Goal: Task Accomplishment & Management: Complete application form

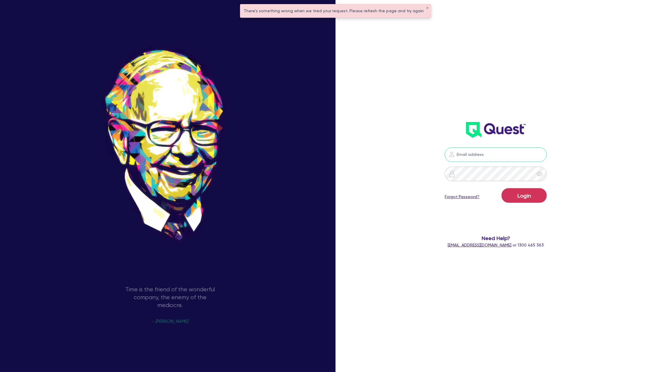
click at [495, 148] on input "email" at bounding box center [496, 154] width 102 height 15
type input "gabriel.vanjour@quest.finance"
click at [526, 199] on button "Login" at bounding box center [524, 195] width 45 height 15
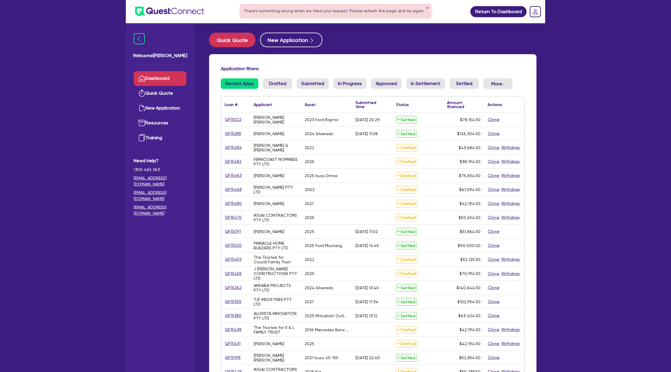
click at [426, 8] on button "✕" at bounding box center [427, 8] width 2 height 3
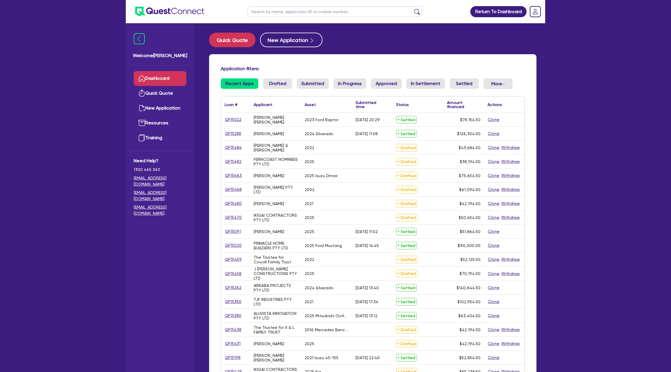
click at [312, 13] on input "text" at bounding box center [335, 11] width 175 height 10
type input "rachael"
click at [413, 9] on button "submit" at bounding box center [417, 13] width 9 height 8
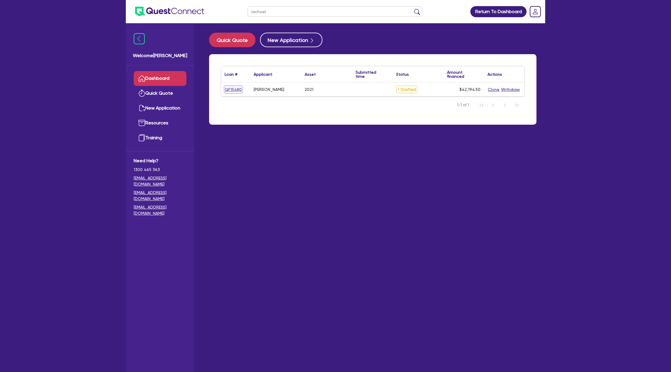
click at [236, 88] on link "QF15480" at bounding box center [233, 89] width 17 height 7
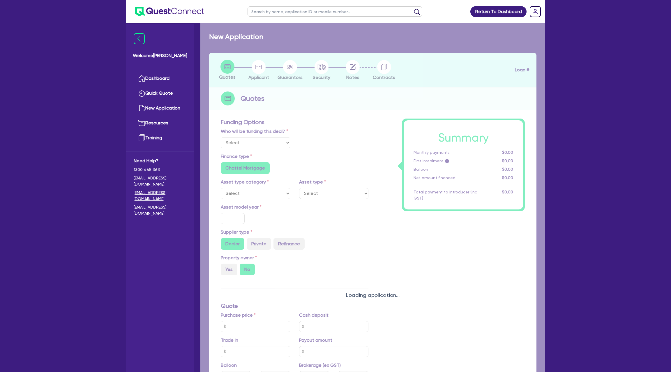
select select "Other"
select select "CARS_AND_LIGHT_TRUCKS"
type input "2021"
type input "46,000"
type input "13,000"
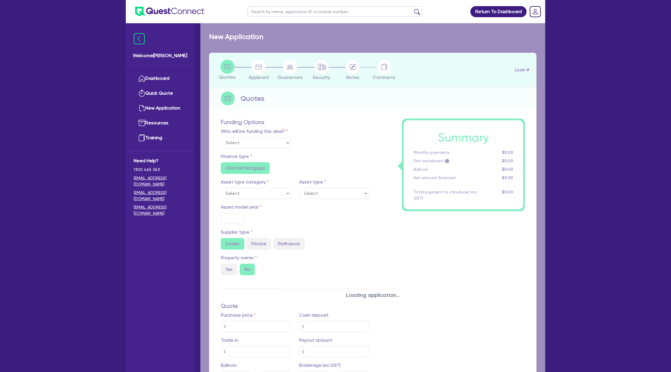
type input "7,000"
radio input "false"
type input "8.99"
type input "1,400"
radio input "true"
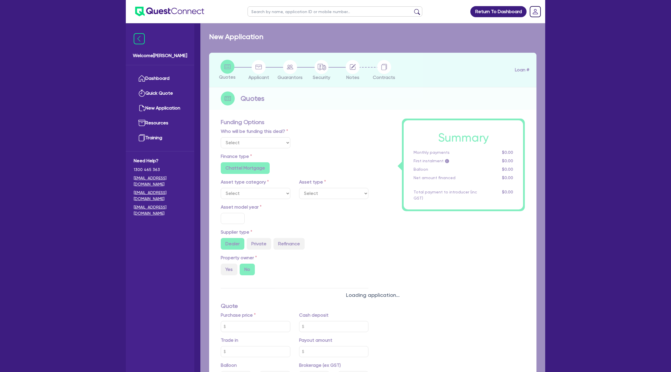
radio input "true"
select select "PASSENGER_VEHICLES"
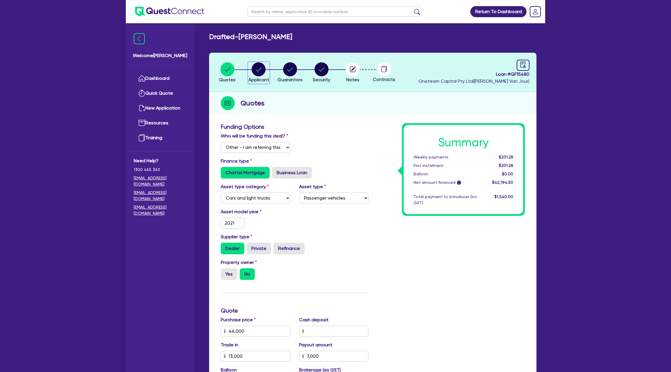
click at [258, 69] on circle "button" at bounding box center [259, 69] width 14 height 14
select select "SOLE_TRADER"
select select "TRANSPORT_WAREHOUSING"
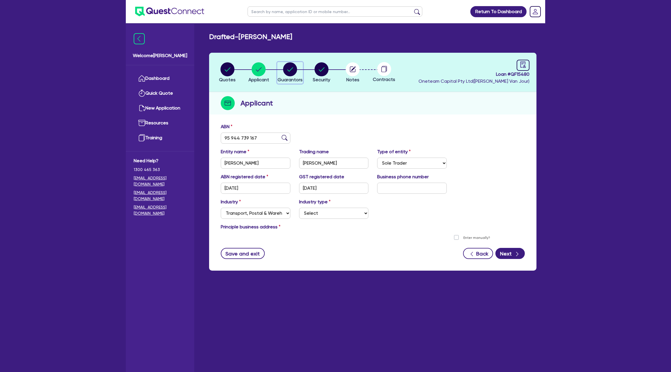
click at [288, 69] on circle "button" at bounding box center [290, 69] width 14 height 14
select select "MRS"
select select "[GEOGRAPHIC_DATA]"
select select "SINGLE"
select select "CASH"
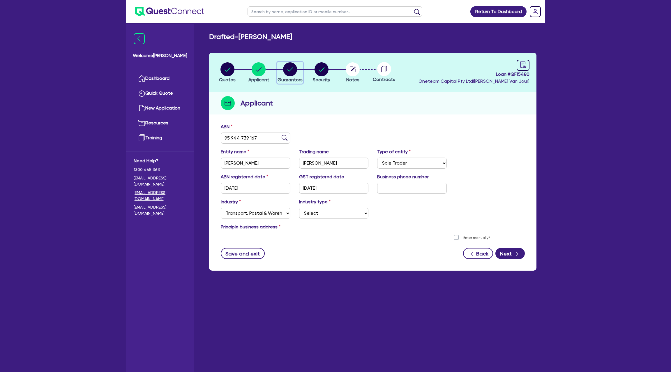
select select "VEHICLE"
select select "VEHICLE_LOAN"
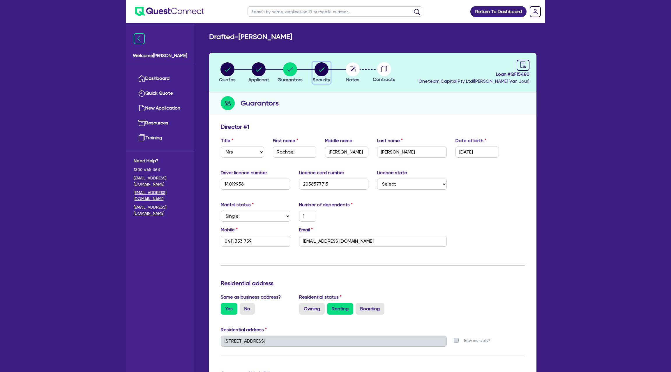
click at [324, 67] on icon "button" at bounding box center [322, 69] width 6 height 4
select select "CARS_AND_LIGHT_TRUCKS"
select select "PASSENGER_VEHICLES"
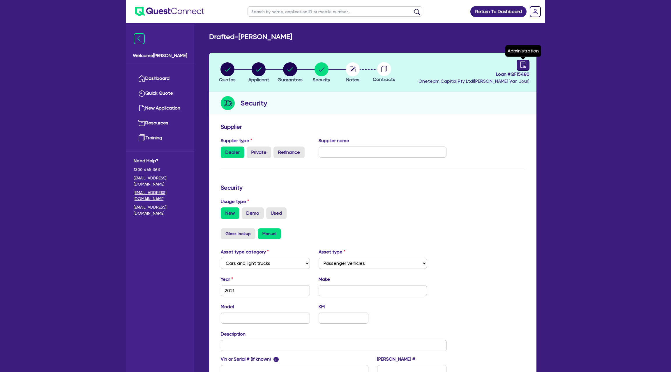
click at [521, 63] on icon "audit" at bounding box center [523, 64] width 6 height 6
select select "DRAFTED_NEW"
select select "Other"
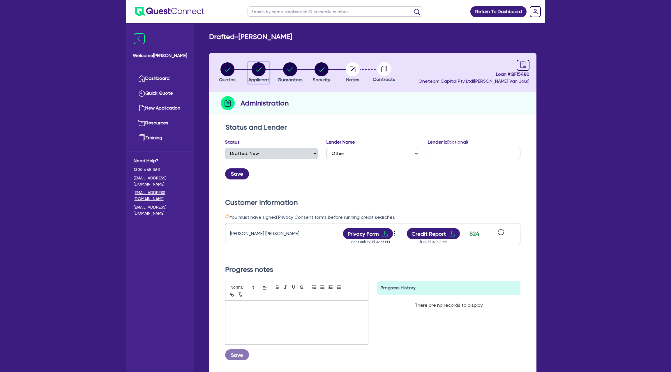
click at [253, 67] on circle "button" at bounding box center [259, 69] width 14 height 14
select select "SOLE_TRADER"
select select "TRANSPORT_WAREHOUSING"
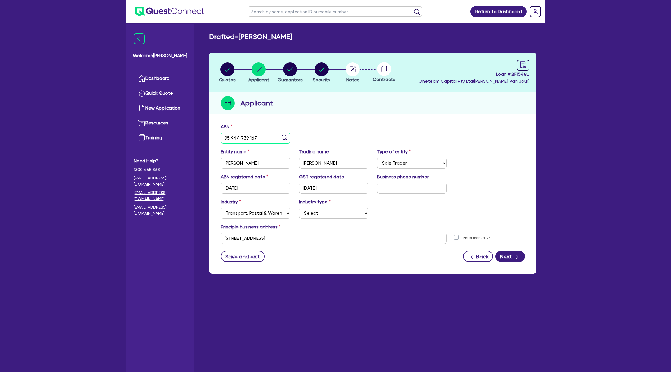
click at [229, 134] on input "95 944 739 167" at bounding box center [256, 138] width 70 height 11
click at [293, 77] on span "Guarantors" at bounding box center [290, 80] width 25 height 6
select select "MRS"
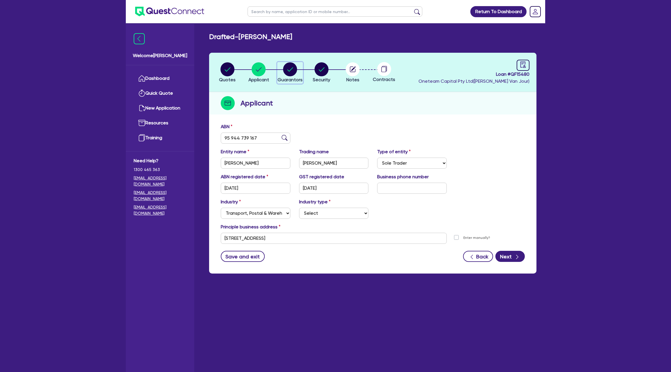
select select "[GEOGRAPHIC_DATA]"
select select "SINGLE"
select select "CASH"
select select "VEHICLE"
select select "VEHICLE_LOAN"
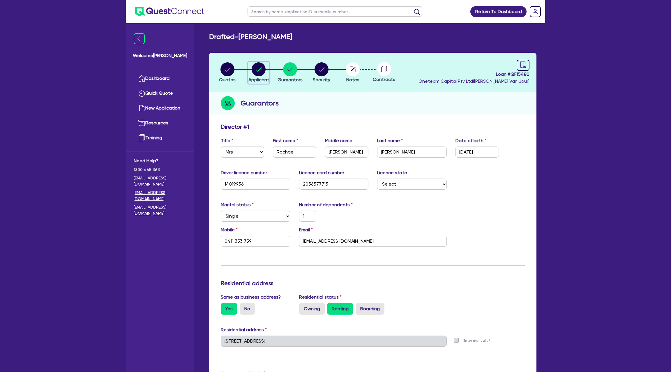
click at [257, 72] on circle "button" at bounding box center [259, 69] width 14 height 14
select select "SOLE_TRADER"
select select "TRANSPORT_WAREHOUSING"
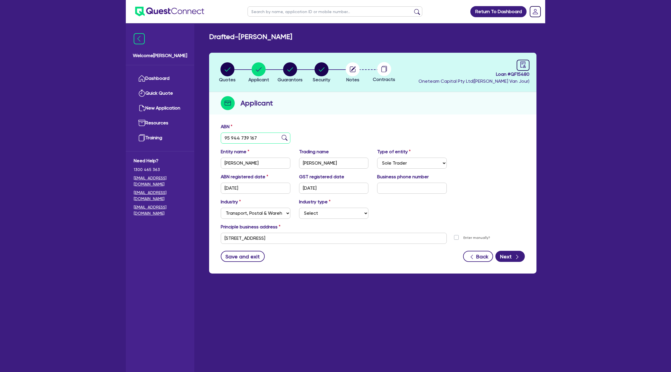
click at [241, 139] on input "95 944 739 167" at bounding box center [256, 138] width 70 height 11
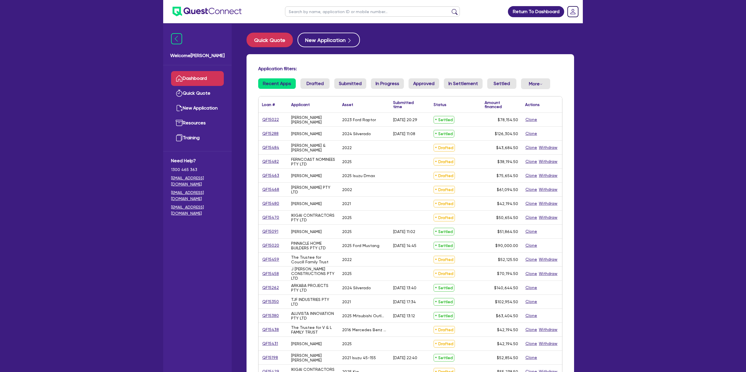
click at [309, 11] on input "text" at bounding box center [372, 11] width 175 height 10
type input "Mark"
click at [450, 9] on button "submit" at bounding box center [454, 13] width 9 height 8
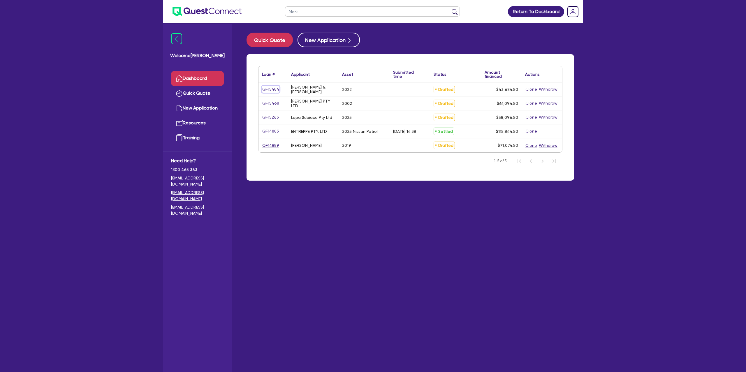
click at [270, 88] on link "QF15484" at bounding box center [270, 89] width 17 height 7
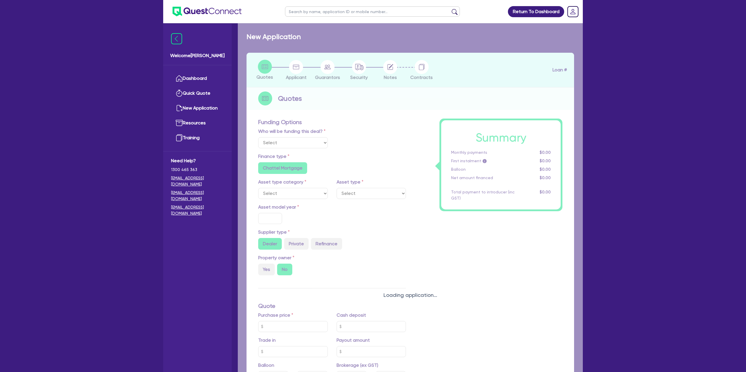
select select "Other"
select select "CARS_AND_LIGHT_TRUCKS"
type input "2022"
radio input "true"
type input "41,990"
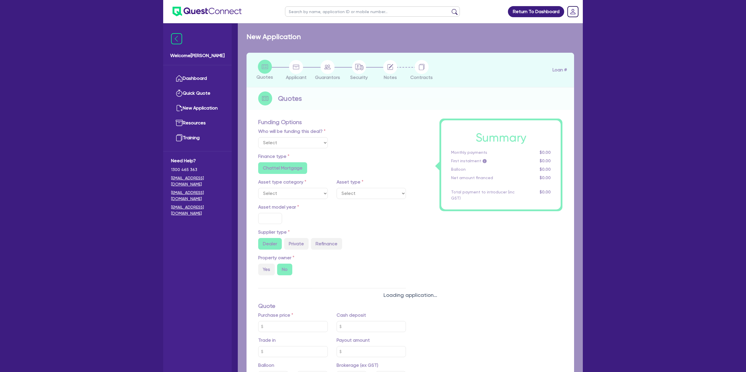
type input "500"
radio input "false"
type input "6.99"
radio input "false"
type input "1,400"
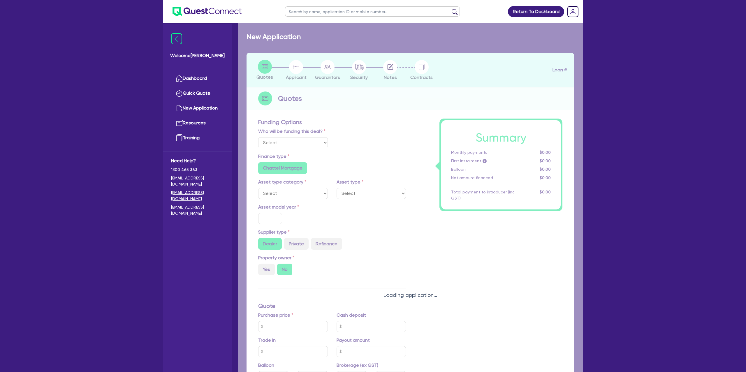
radio input "true"
select select "PASSENGER_VEHICLES"
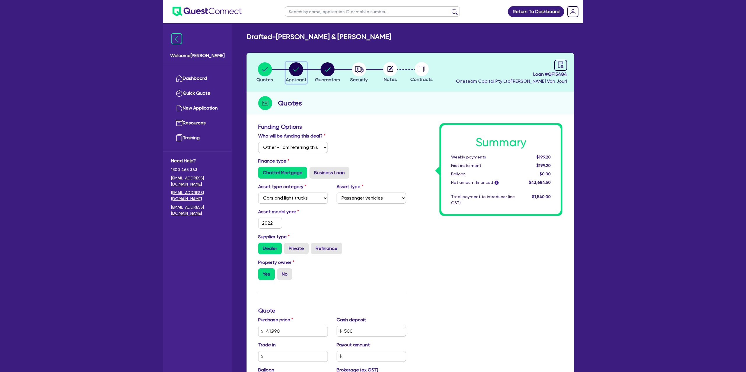
drag, startPoint x: 299, startPoint y: 70, endPoint x: 298, endPoint y: 74, distance: 4.1
click at [299, 70] on circle "button" at bounding box center [296, 69] width 14 height 14
select select "PARTNERSHIP"
select select "BUILDING_CONSTRUCTION"
select select "BUSINESSES_LARGE_CONSTRUCTION_PROJECTS"
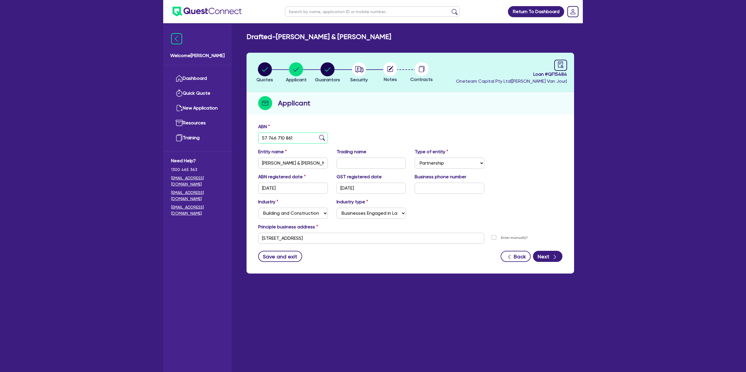
click at [274, 138] on input "57 746 710 861" at bounding box center [293, 138] width 70 height 11
click at [295, 67] on circle "button" at bounding box center [296, 69] width 14 height 14
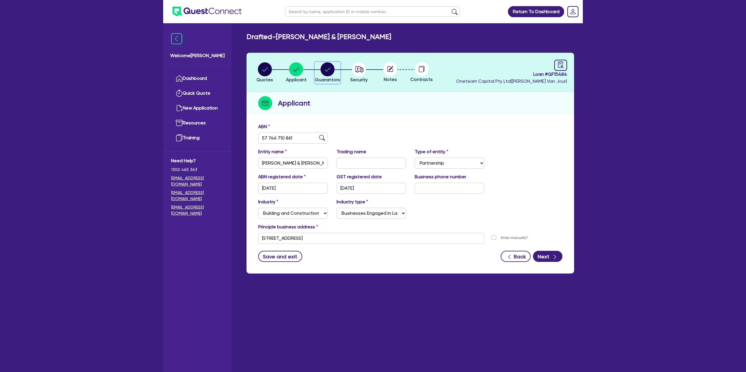
click at [328, 68] on circle "button" at bounding box center [328, 69] width 14 height 14
select select "MR"
select select "VIC"
select select "MARRIED"
select select "PROPERTY"
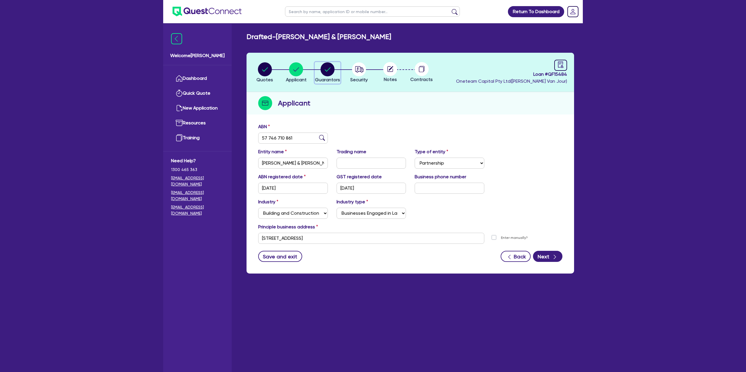
select select "CASH"
select select "MORTGAGE"
select select "TRUCK_LOAN"
select select "MRS"
select select "VIC"
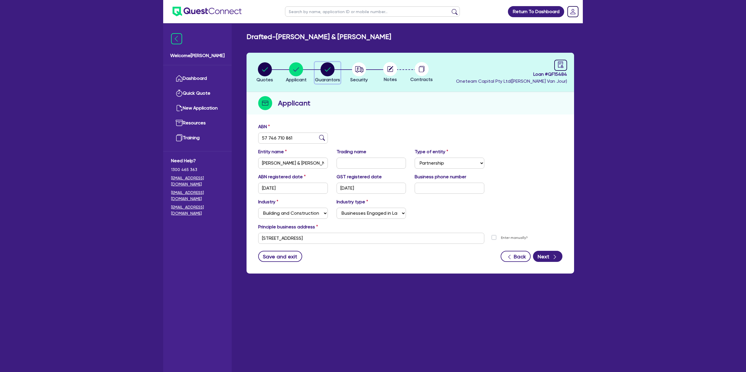
select select "MARRIED"
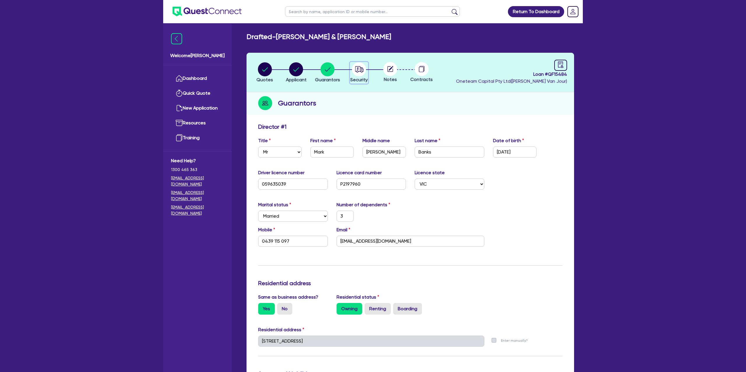
click at [357, 66] on icon "button" at bounding box center [359, 69] width 8 height 6
select select "CARS_AND_LIGHT_TRUCKS"
select select "PASSENGER_VEHICLES"
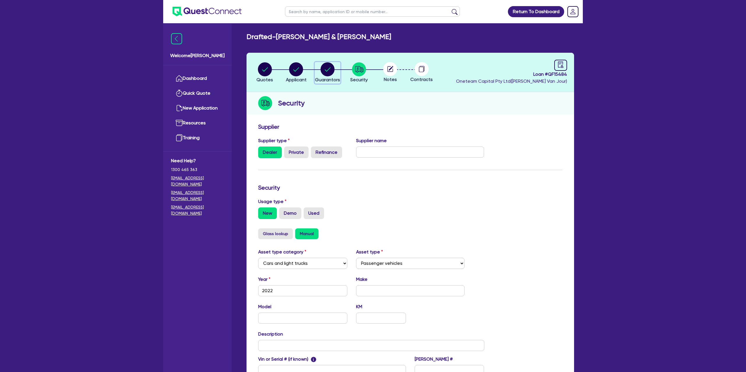
click at [330, 66] on circle "button" at bounding box center [328, 69] width 14 height 14
select select "MR"
select select "VIC"
select select "MARRIED"
select select "PROPERTY"
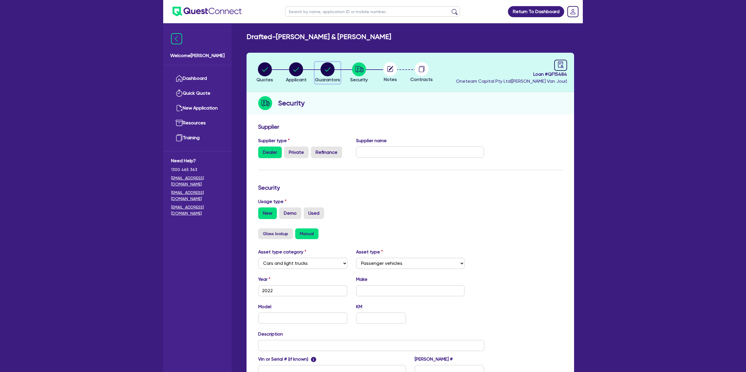
select select "CASH"
select select "MORTGAGE"
select select "TRUCK_LOAN"
select select "MRS"
select select "VIC"
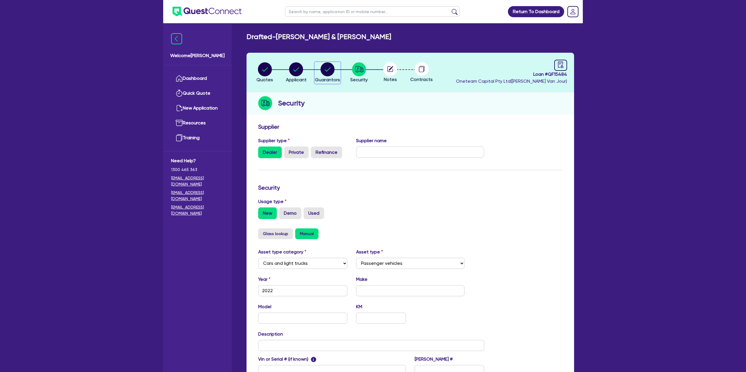
select select "MARRIED"
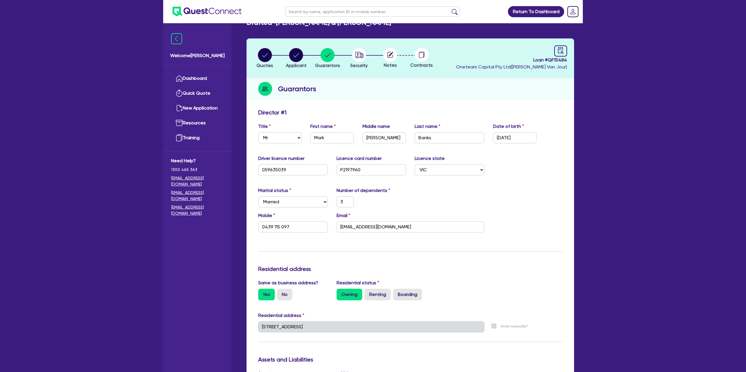
scroll to position [17, 0]
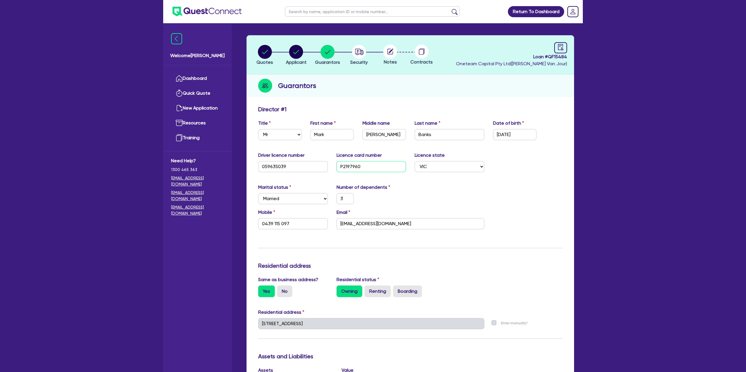
click at [344, 166] on input "P2197960" at bounding box center [372, 166] width 70 height 11
click at [373, 222] on input "markbanks8285@hotmail.com" at bounding box center [411, 223] width 148 height 11
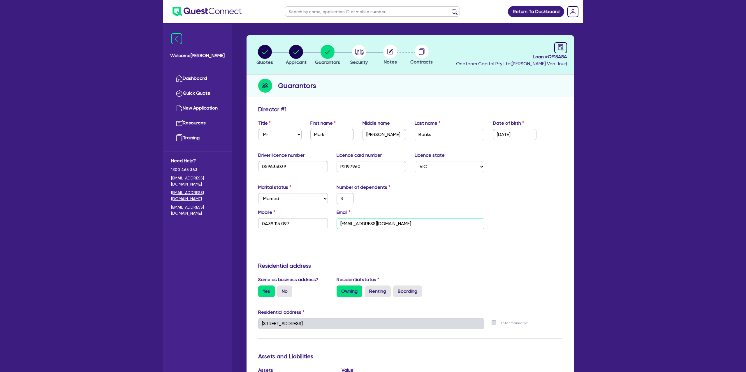
click at [373, 222] on input "markbanks8285@hotmail.com" at bounding box center [411, 223] width 148 height 11
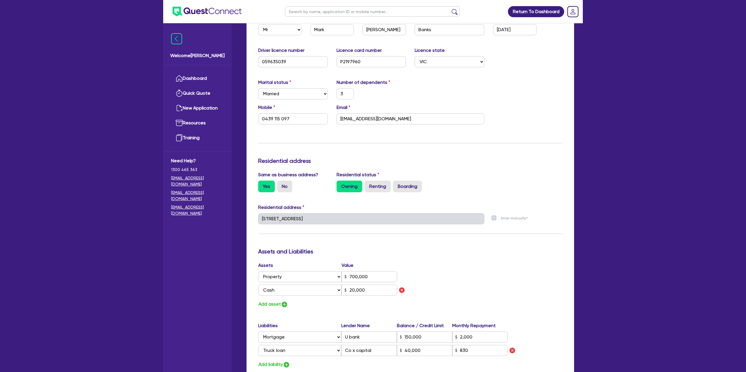
scroll to position [0, 0]
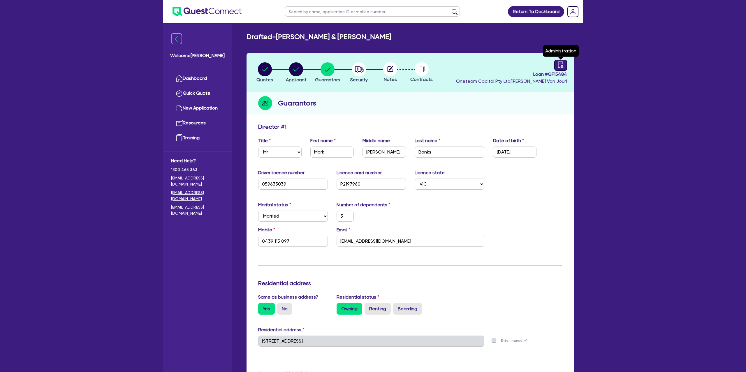
click at [560, 64] on icon "audit" at bounding box center [560, 64] width 6 height 6
select select "DRAFTED_NEW"
select select "Other"
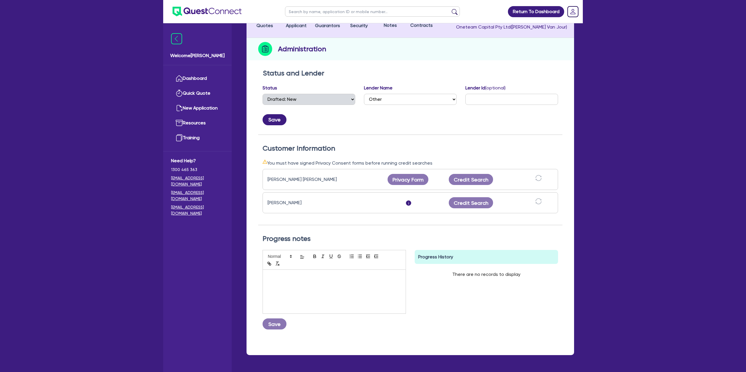
scroll to position [57, 0]
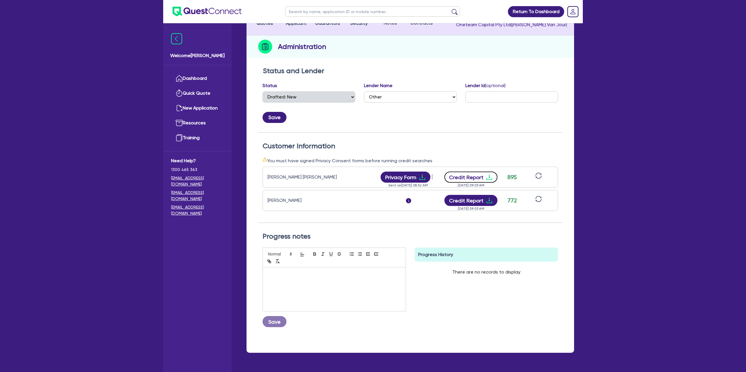
click at [490, 178] on icon "download" at bounding box center [489, 177] width 7 height 7
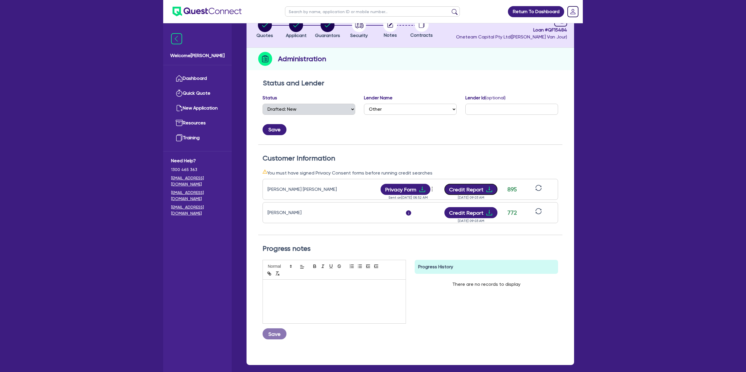
scroll to position [0, 0]
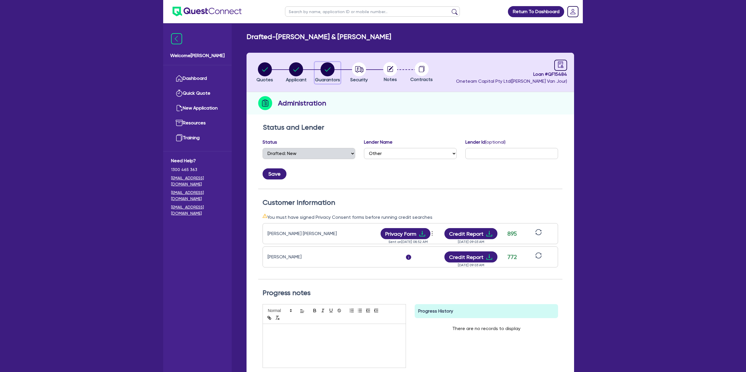
drag, startPoint x: 321, startPoint y: 64, endPoint x: 324, endPoint y: 66, distance: 3.0
click at [321, 64] on icon "button" at bounding box center [328, 69] width 14 height 14
select select "MR"
select select "VIC"
select select "MARRIED"
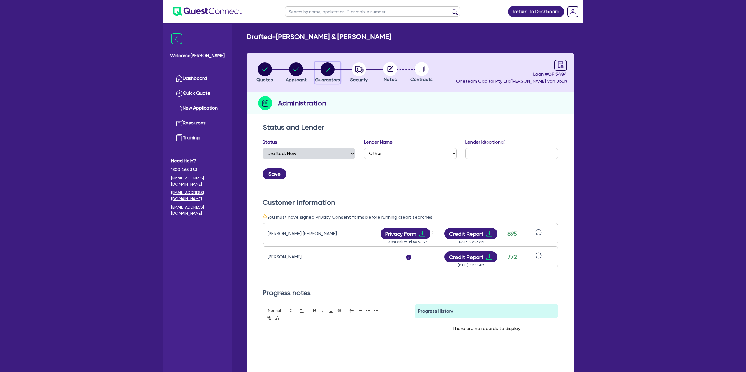
select select "PROPERTY"
select select "CASH"
select select "MORTGAGE"
select select "TRUCK_LOAN"
select select "MRS"
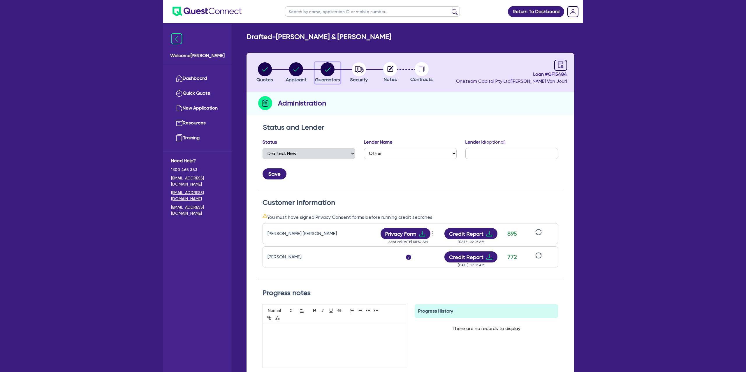
select select "VIC"
select select "MARRIED"
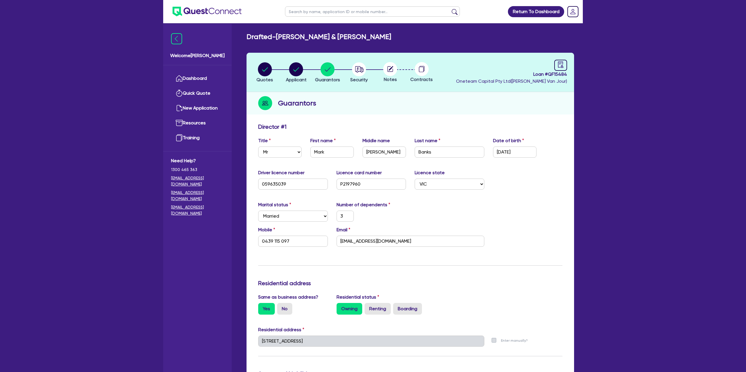
click at [572, 66] on header "Quotes Applicant Guarantors Security Notes Contracts Loan # QF15484 Oneteam Cap…" at bounding box center [409, 72] width 327 height 39
click at [560, 64] on icon "audit" at bounding box center [560, 64] width 6 height 6
select select "DRAFTED_NEW"
select select "Other"
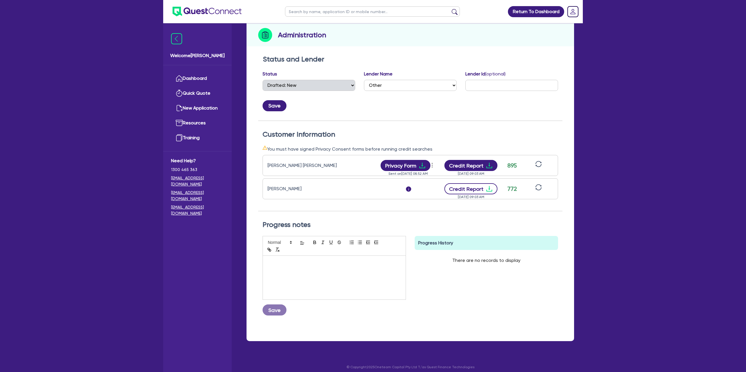
scroll to position [73, 0]
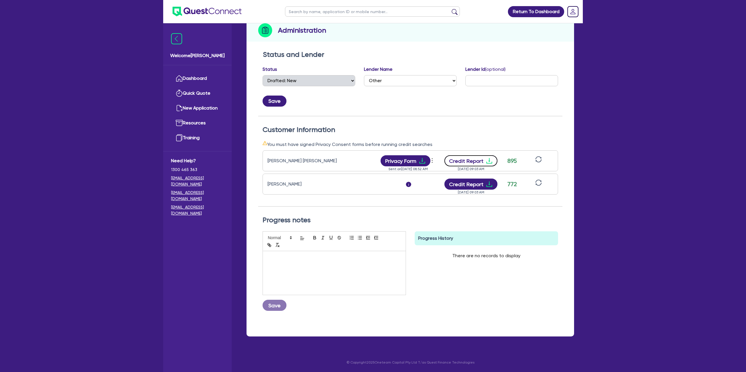
click at [486, 157] on icon "download" at bounding box center [489, 160] width 7 height 7
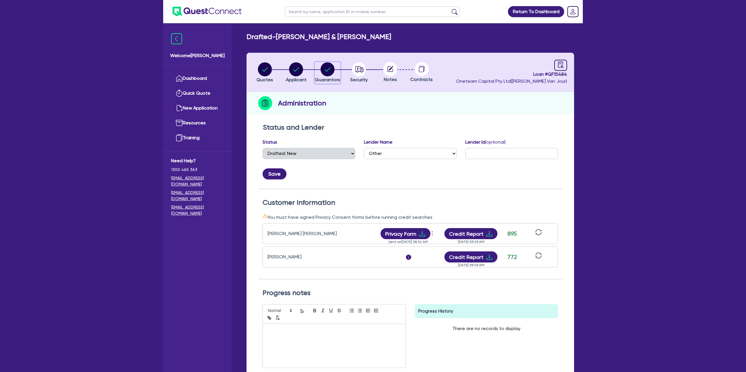
drag, startPoint x: 326, startPoint y: 66, endPoint x: 328, endPoint y: 68, distance: 3.1
click at [326, 66] on circle "button" at bounding box center [328, 69] width 14 height 14
select select "MR"
select select "VIC"
select select "MARRIED"
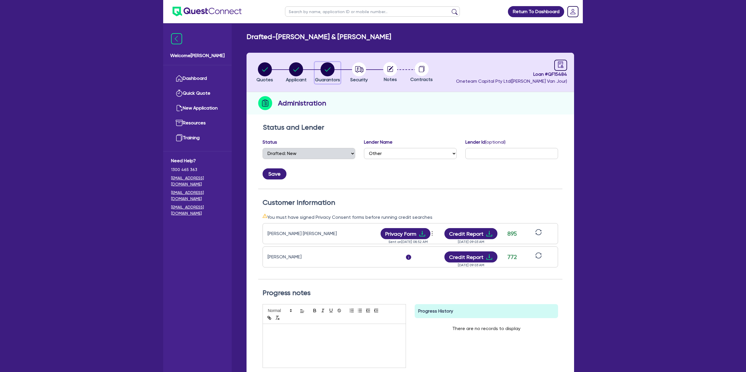
select select "PROPERTY"
select select "CASH"
select select "MORTGAGE"
select select "TRUCK_LOAN"
select select "MRS"
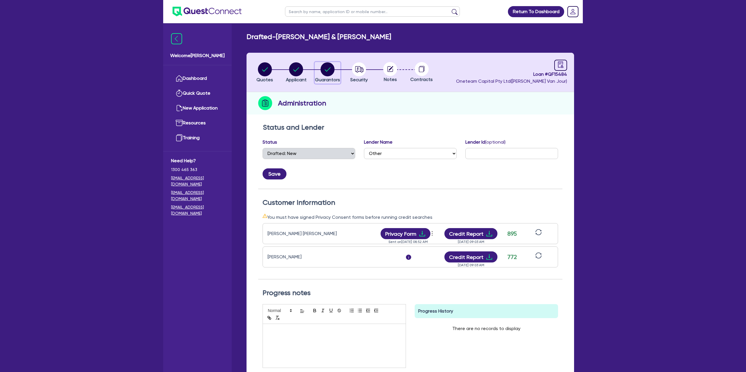
select select "VIC"
select select "MARRIED"
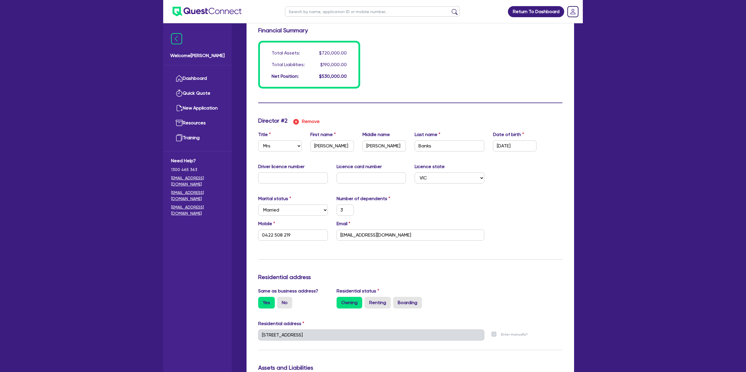
scroll to position [424, 0]
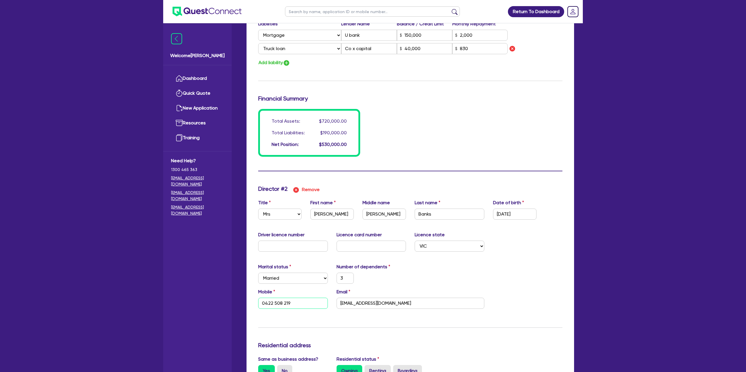
click at [265, 302] on input "0422 508 219" at bounding box center [293, 303] width 70 height 11
click at [355, 304] on input "melguthridge@hotmail.com" at bounding box center [411, 303] width 148 height 11
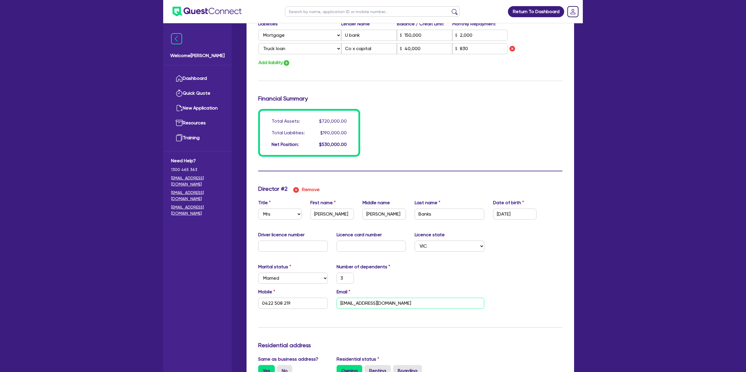
click at [355, 304] on input "melguthridge@hotmail.com" at bounding box center [411, 303] width 148 height 11
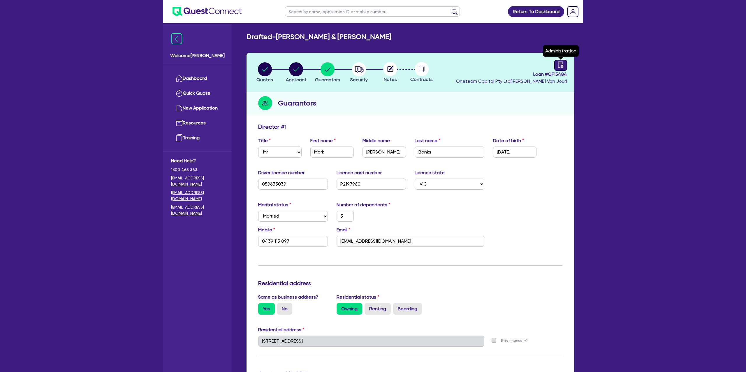
click at [561, 68] on div at bounding box center [560, 65] width 13 height 11
select select "DRAFTED_NEW"
select select "Other"
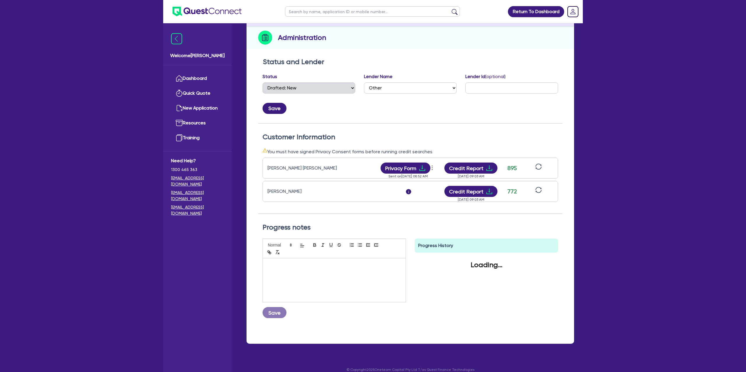
scroll to position [73, 0]
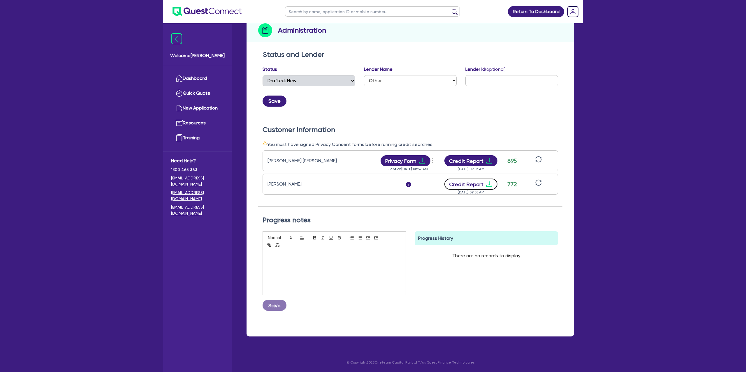
click at [490, 181] on icon "download" at bounding box center [489, 184] width 7 height 7
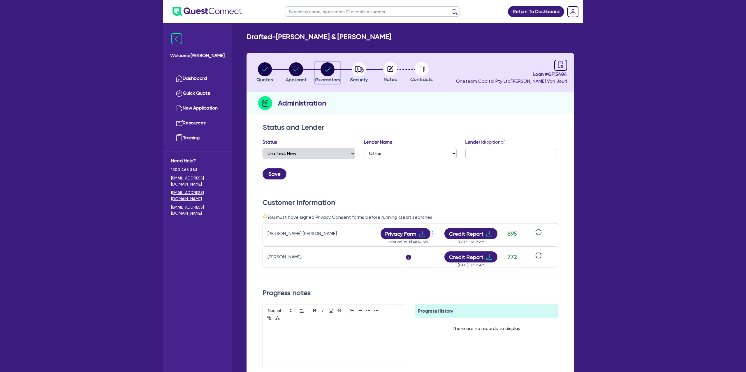
click at [331, 70] on circle "button" at bounding box center [328, 69] width 14 height 14
select select "MR"
select select "VIC"
select select "MARRIED"
select select "PROPERTY"
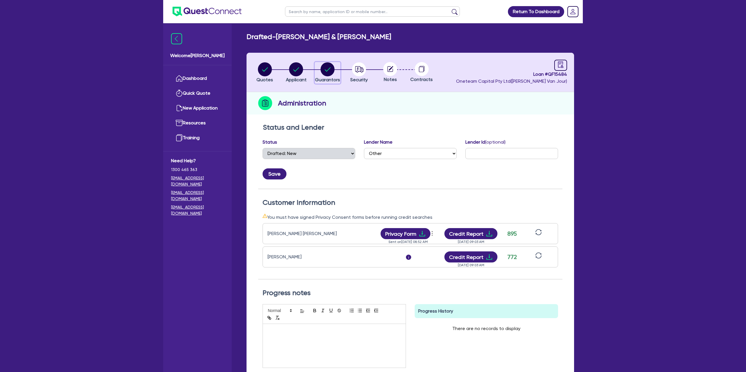
select select "CASH"
select select "MORTGAGE"
select select "TRUCK_LOAN"
select select "MRS"
select select "VIC"
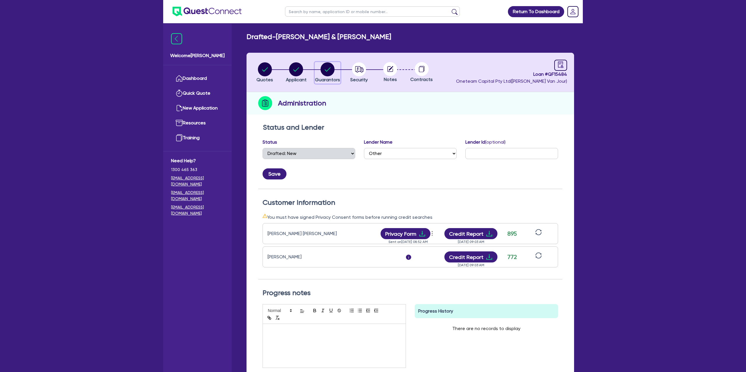
select select "MARRIED"
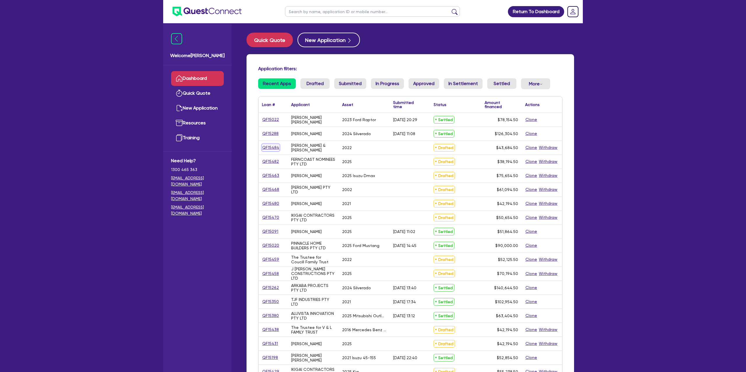
click at [273, 148] on link "QF15484" at bounding box center [270, 147] width 17 height 7
select select "Other"
select select "CARS_AND_LIGHT_TRUCKS"
select select "PASSENGER_VEHICLES"
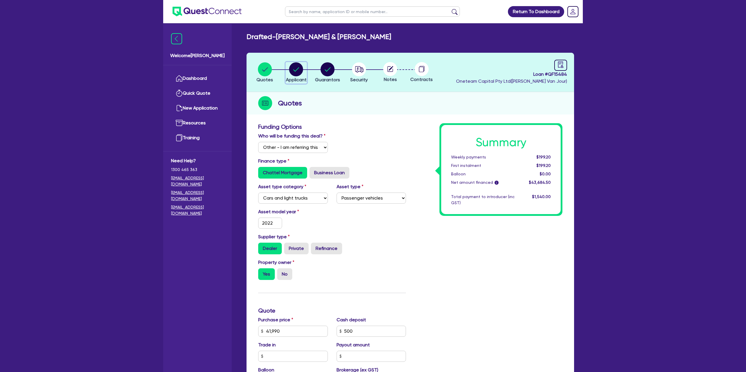
click at [301, 69] on circle "button" at bounding box center [296, 69] width 14 height 14
select select "PARTNERSHIP"
select select "BUILDING_CONSTRUCTION"
select select "BUSINESSES_LARGE_CONSTRUCTION_PROJECTS"
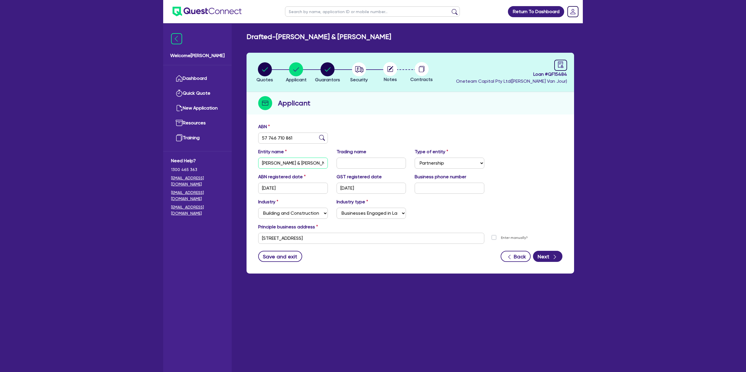
click at [282, 162] on input "[PERSON_NAME] & [PERSON_NAME]" at bounding box center [293, 163] width 70 height 11
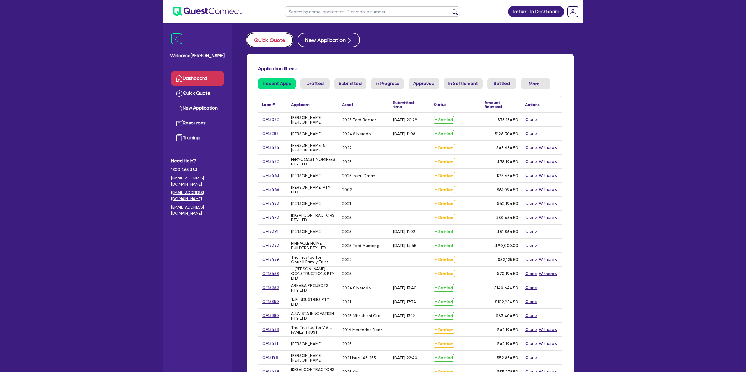
click at [269, 44] on button "Quick Quote" at bounding box center [269, 40] width 46 height 15
select select "Other"
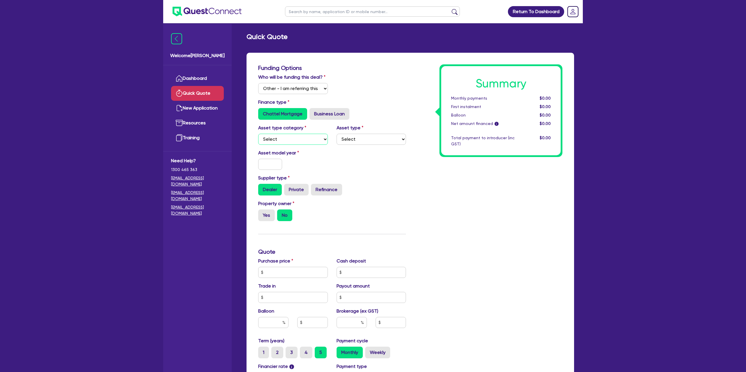
click at [295, 137] on select "Select Cars and light trucks Primary assets Secondary assets Tertiary assets" at bounding box center [293, 139] width 70 height 11
select select "CARS_AND_LIGHT_TRUCKS"
click at [258, 134] on select "Select Cars and light trucks Primary assets Secondary assets Tertiary assets" at bounding box center [293, 139] width 70 height 11
click at [373, 140] on select "Select Passenger vehicles Vans and utes Light trucks up to 4.5 tonne" at bounding box center [372, 139] width 70 height 11
select select "PASSENGER_VEHICLES"
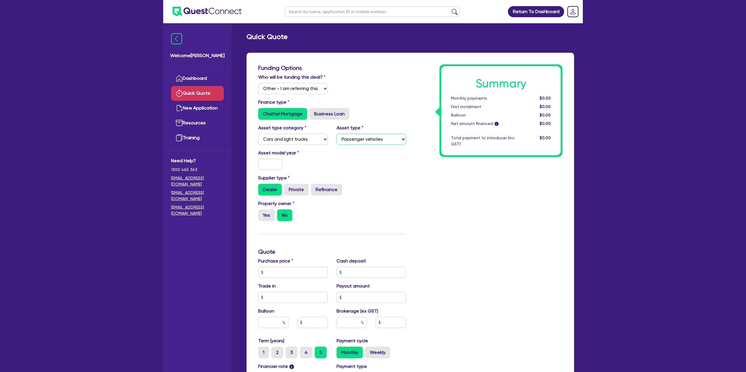
click at [337, 134] on select "Select Passenger vehicles Vans and utes Light trucks up to 4.5 tonne" at bounding box center [372, 139] width 70 height 11
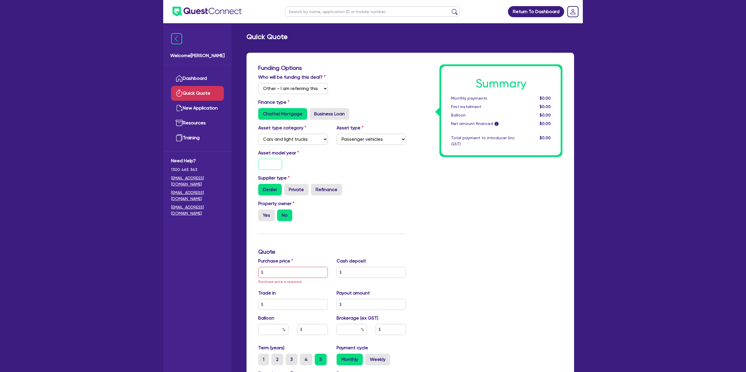
click at [273, 163] on input "text" at bounding box center [270, 164] width 24 height 11
type input "2017"
drag, startPoint x: 401, startPoint y: 183, endPoint x: 342, endPoint y: 191, distance: 58.8
click at [384, 185] on div "Supplier type Dealer Private Refinance" at bounding box center [332, 185] width 156 height 21
click at [281, 186] on label "Dealer" at bounding box center [270, 190] width 24 height 12
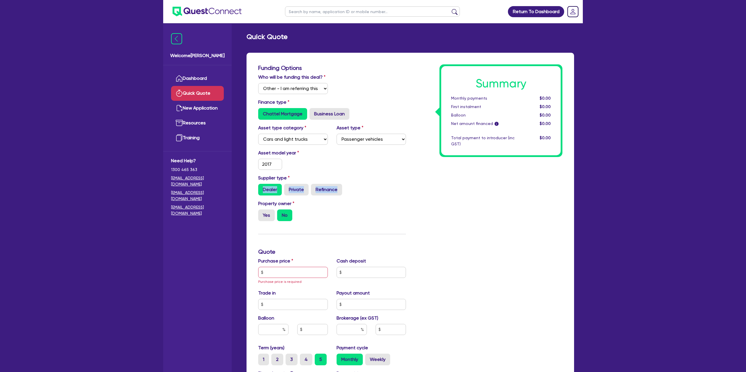
click at [262, 186] on input "Dealer" at bounding box center [260, 186] width 4 height 4
drag, startPoint x: 289, startPoint y: 189, endPoint x: 281, endPoint y: 204, distance: 18.0
click at [289, 189] on label "Private" at bounding box center [296, 190] width 24 height 12
click at [288, 188] on input "Private" at bounding box center [286, 186] width 4 height 4
radio input "true"
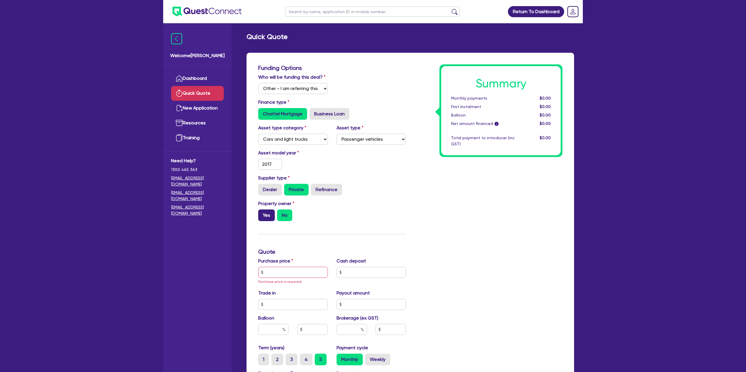
click at [270, 215] on label "Yes" at bounding box center [266, 215] width 17 height 12
click at [262, 213] on input "Yes" at bounding box center [260, 211] width 4 height 4
radio input "true"
click at [281, 215] on label "No" at bounding box center [284, 215] width 15 height 12
click at [281, 213] on input "No" at bounding box center [279, 211] width 4 height 4
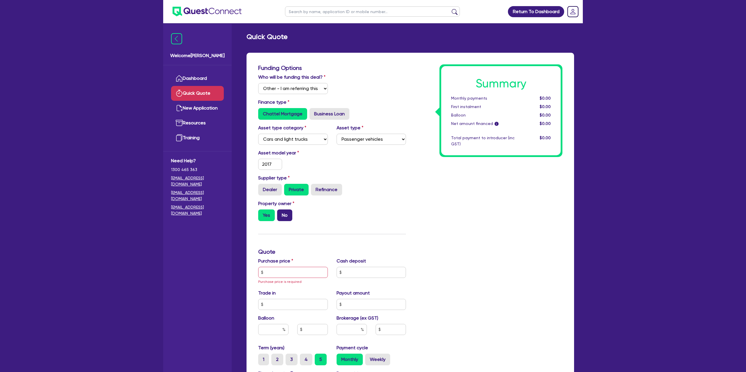
radio input "true"
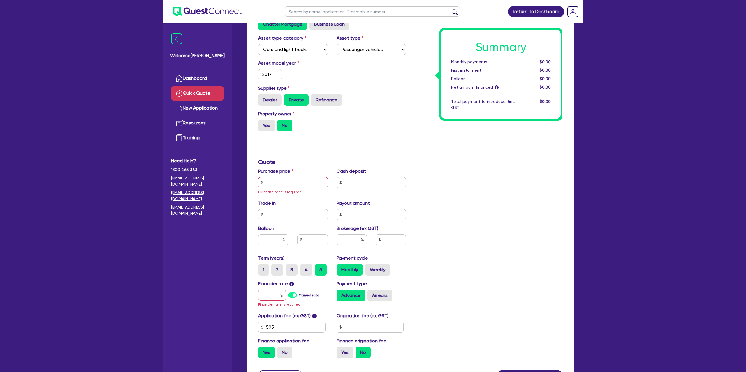
scroll to position [96, 0]
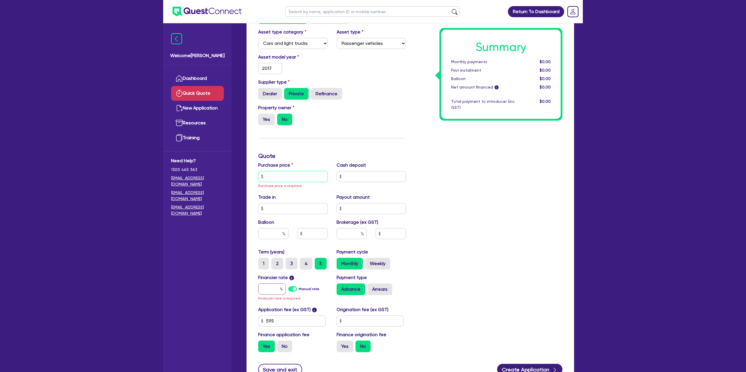
click at [292, 176] on input "text" at bounding box center [293, 176] width 70 height 11
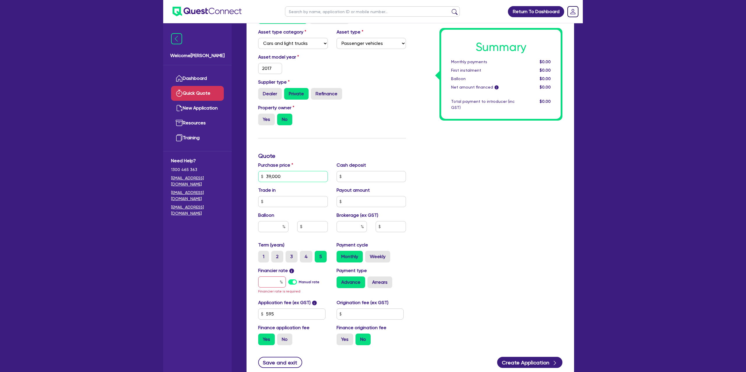
type input "39,000"
drag, startPoint x: 526, startPoint y: 159, endPoint x: 503, endPoint y: 171, distance: 25.7
click at [527, 160] on div "Summary Monthly payments $0.00 First instalment $0.00 Balloon $0.00 Net amount …" at bounding box center [488, 159] width 156 height 381
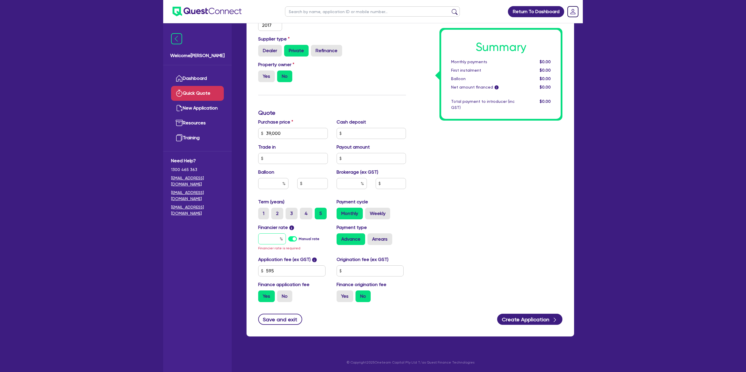
click at [274, 237] on input "text" at bounding box center [272, 238] width 28 height 11
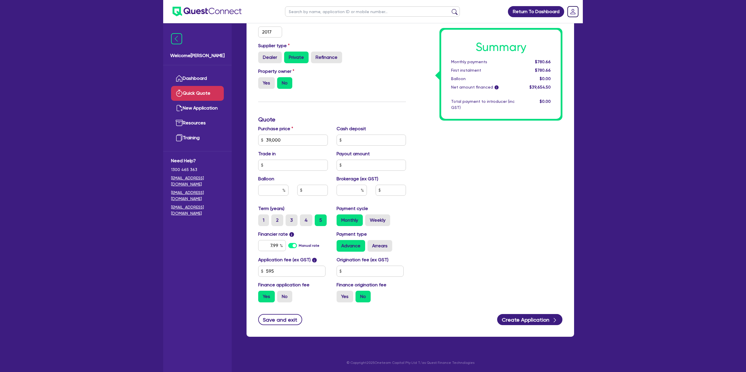
click at [442, 212] on div "Summary Monthly payments $780.66 First instalment $780.66 Balloon $0.00 Net amo…" at bounding box center [488, 119] width 156 height 375
click at [278, 244] on input "7.99" at bounding box center [272, 245] width 28 height 11
type input "7"
type input "15.95"
click at [381, 275] on input "text" at bounding box center [370, 271] width 67 height 11
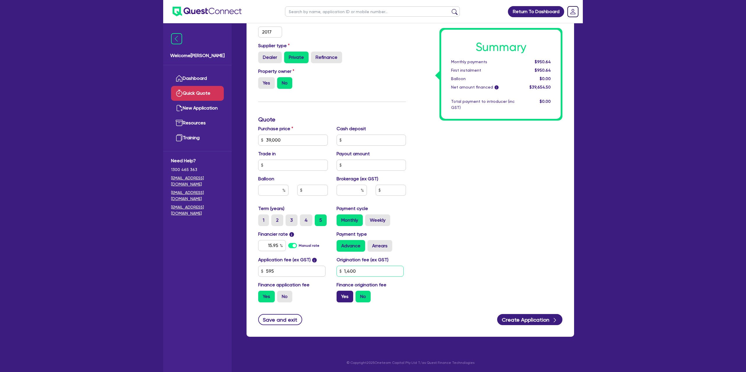
type input "1,400"
click at [350, 300] on label "Yes" at bounding box center [345, 297] width 17 height 12
click at [340, 295] on input "Yes" at bounding box center [339, 293] width 4 height 4
radio input "true"
click at [540, 318] on button "Create Application" at bounding box center [529, 319] width 65 height 11
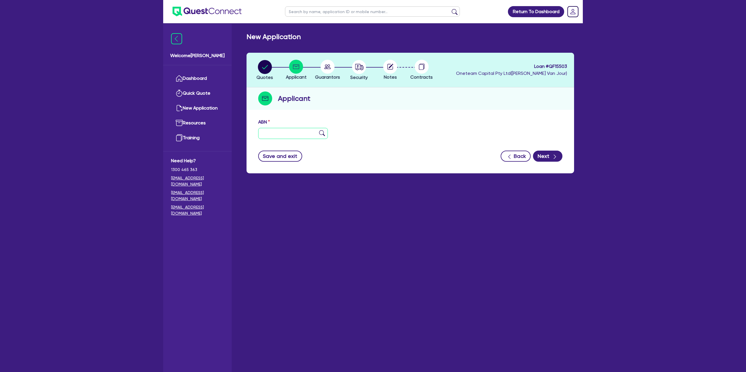
click at [277, 131] on input "text" at bounding box center [293, 133] width 70 height 11
paste input "55 368 364 857"
type input "55 368 364 857"
click at [404, 159] on div "Save and exit Back Next" at bounding box center [410, 156] width 313 height 11
type input "[PERSON_NAME]"
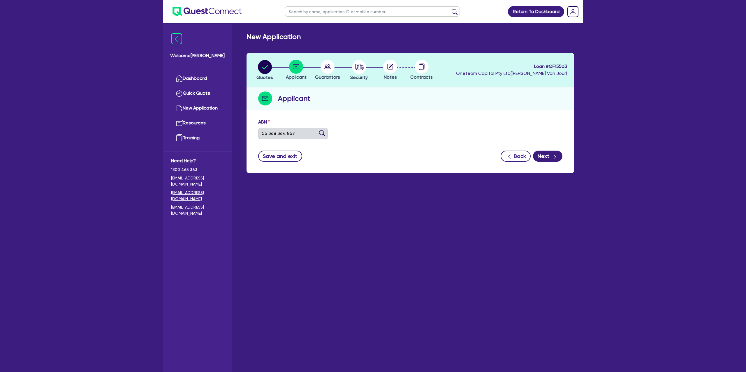
type input "DREAM OF GEMS"
select select "SOLE_TRADER"
type input "[DATE]"
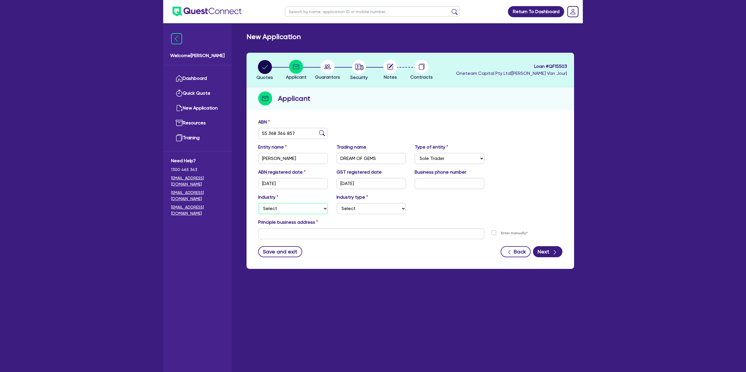
click at [297, 208] on select "Select Accomodation & Food Services Administrative & Support Services Agricultu…" at bounding box center [293, 208] width 70 height 11
select select "RETAIL_WHOLESALE_TRADE"
click at [258, 203] on select "Select Accomodation & Food Services Administrative & Support Services Agricultu…" at bounding box center [293, 208] width 70 height 11
click at [361, 209] on select "Select Electrical, Electronic & Whitegoods Floor Coverings, Furniture & Housewa…" at bounding box center [372, 208] width 70 height 11
select select "CLOTHING_FOOTWEAR"
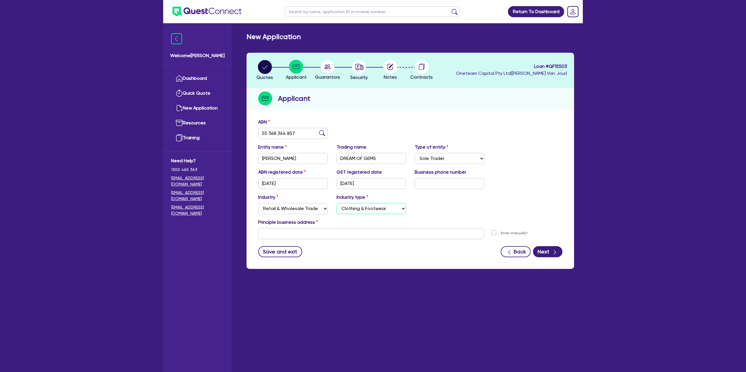
click at [337, 203] on select "Select Electrical, Electronic & Whitegoods Floor Coverings, Furniture & Housewa…" at bounding box center [372, 208] width 70 height 11
click at [266, 231] on input "text" at bounding box center [371, 233] width 226 height 11
paste input "4 Tellembuggerem Close"
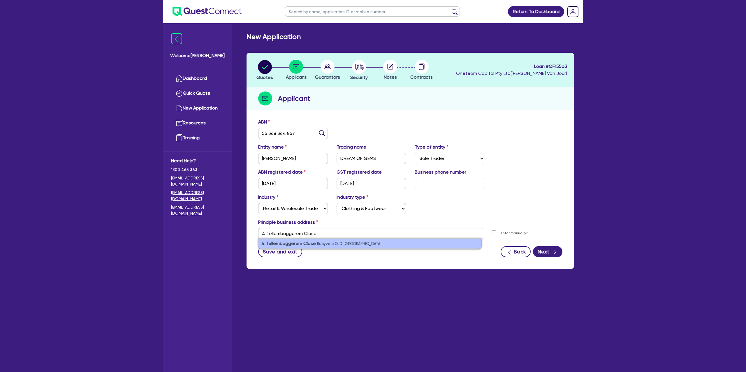
click at [327, 245] on small "Rubyvale QLD, Australia" at bounding box center [349, 244] width 64 height 4
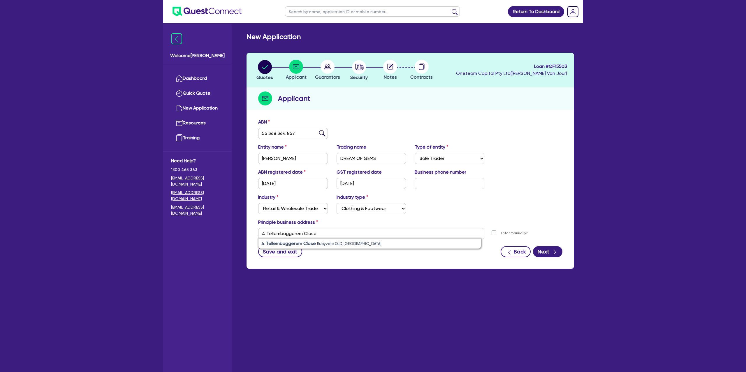
type input "4 Tellembuggerem Cl Rubyvale QLD 4702"
click at [543, 252] on button "Next" at bounding box center [547, 251] width 29 height 11
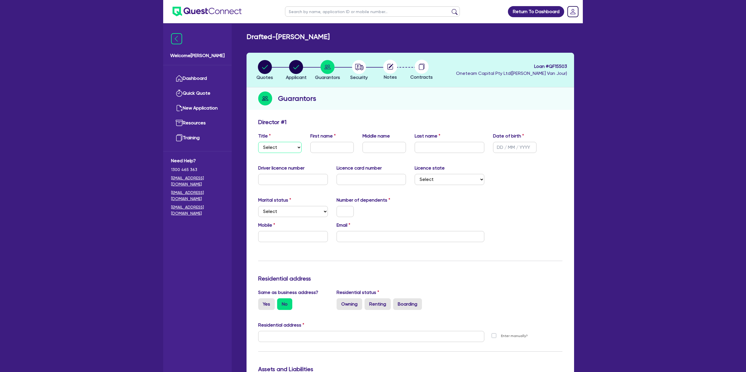
click at [278, 144] on select "Select Mr Mrs Ms Miss Dr" at bounding box center [279, 147] width 43 height 11
click at [258, 142] on select "Select Mr Mrs Ms Miss Dr" at bounding box center [279, 147] width 43 height 11
click at [277, 148] on select "Select Mr Mrs Ms Miss Dr" at bounding box center [279, 147] width 43 height 11
select select "MRS"
click at [258, 142] on select "Select Mr Mrs Ms Miss Dr" at bounding box center [279, 147] width 43 height 11
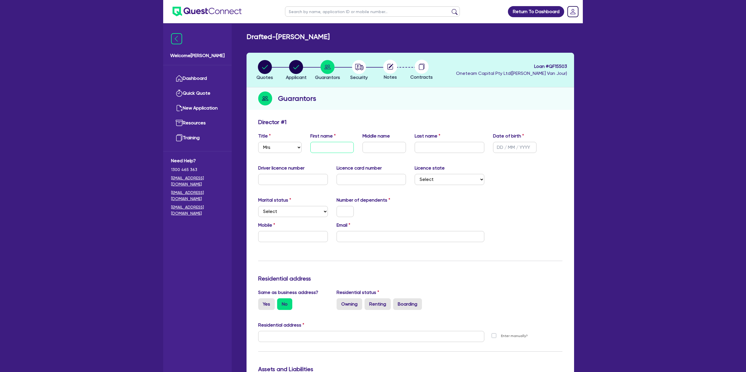
click at [325, 146] on input "text" at bounding box center [331, 147] width 43 height 11
type input "[PERSON_NAME]"
type input "JADE"
type input "[PERSON_NAME]"
click at [493, 149] on input "text" at bounding box center [514, 147] width 43 height 11
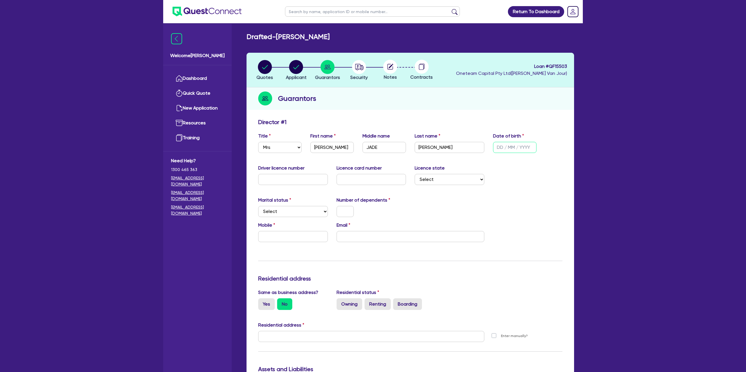
paste input "[DATE]"
type input "[DATE]"
click at [535, 174] on div "Driver licence number Licence card number Licence state Select NSW VIC QLD TAS …" at bounding box center [410, 177] width 313 height 25
click at [316, 181] on input "text" at bounding box center [293, 179] width 70 height 11
type input "107399249"
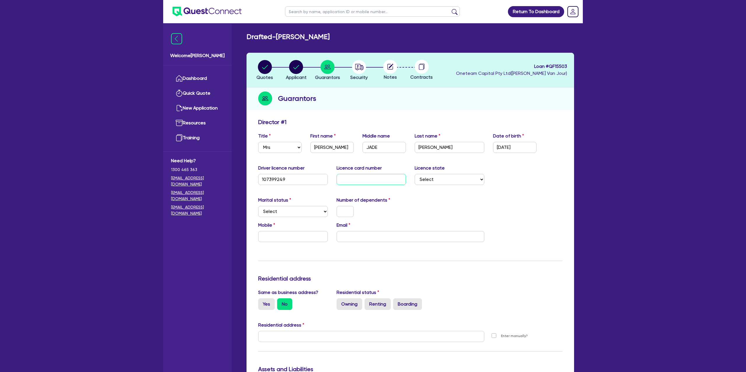
click at [354, 179] on input "text" at bounding box center [372, 179] width 70 height 11
type input "58BC4E3317"
drag, startPoint x: 447, startPoint y: 223, endPoint x: 442, endPoint y: 207, distance: 17.4
click at [447, 223] on div "Email" at bounding box center [410, 232] width 156 height 20
click at [443, 176] on select "Select [GEOGRAPHIC_DATA] [GEOGRAPHIC_DATA] [GEOGRAPHIC_DATA] [GEOGRAPHIC_DATA] …" at bounding box center [450, 179] width 70 height 11
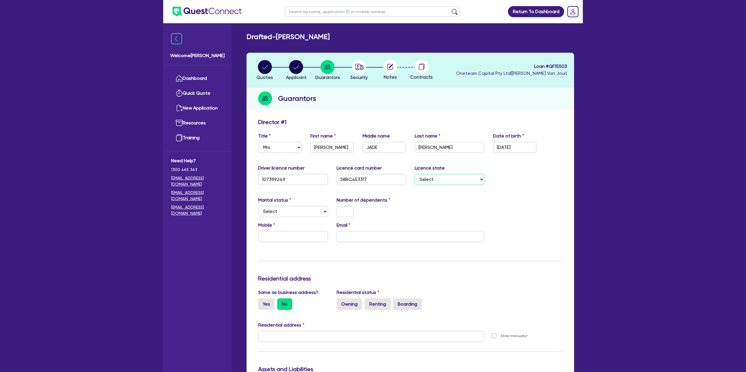
select select "QLD"
click at [415, 174] on select "Select [GEOGRAPHIC_DATA] [GEOGRAPHIC_DATA] [GEOGRAPHIC_DATA] [GEOGRAPHIC_DATA] …" at bounding box center [450, 179] width 70 height 11
click at [304, 210] on select "Select Single Married De Facto / Partner" at bounding box center [293, 211] width 70 height 11
select select "MARRIED"
click at [258, 206] on select "Select Single Married De Facto / Partner" at bounding box center [293, 211] width 70 height 11
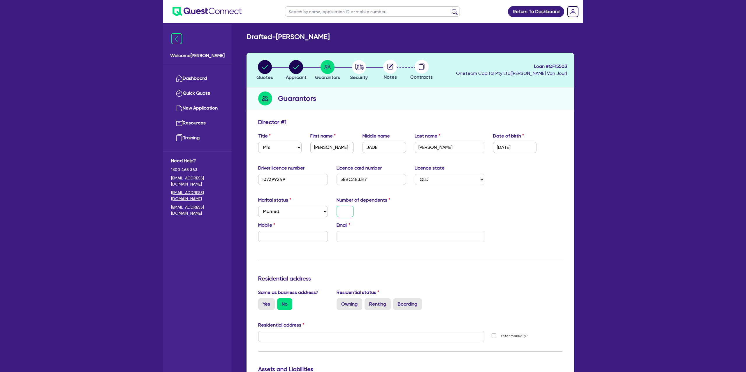
click at [341, 209] on input "text" at bounding box center [345, 211] width 17 height 11
click at [262, 238] on input "text" at bounding box center [293, 236] width 70 height 11
type input "0"
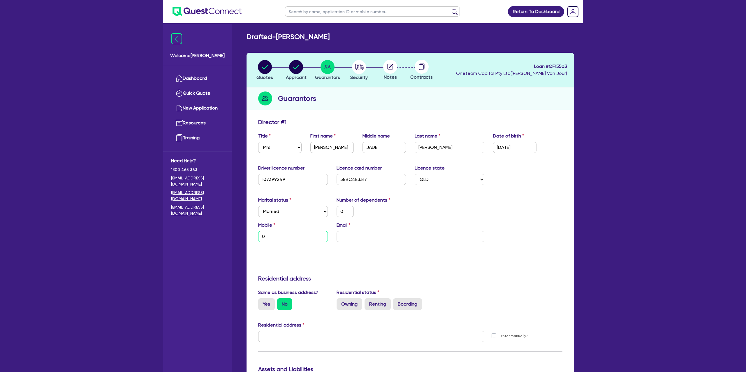
type input "04"
type input "0"
type input "047"
type input "0"
type input "0475"
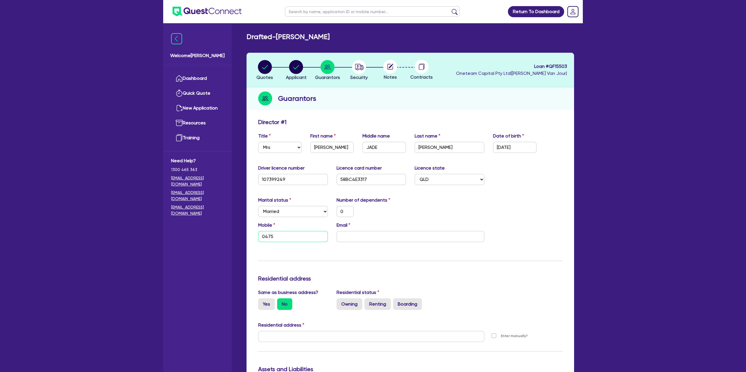
type input "0"
type input "0475 7"
type input "0"
type input "0475 79"
type input "0"
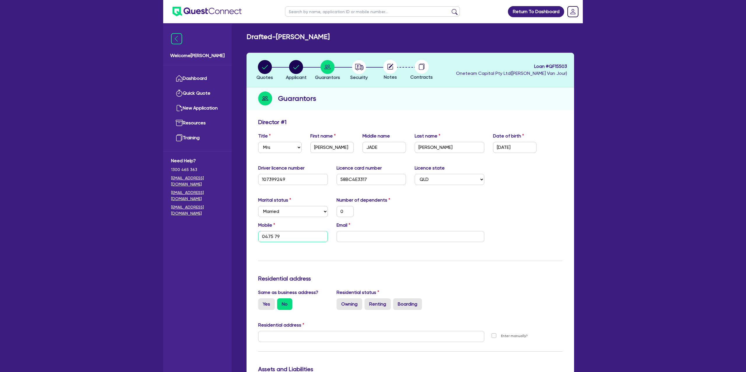
type input "0475 794"
type input "0"
type input "0475 794 3"
type input "0"
type input "0475 794 34"
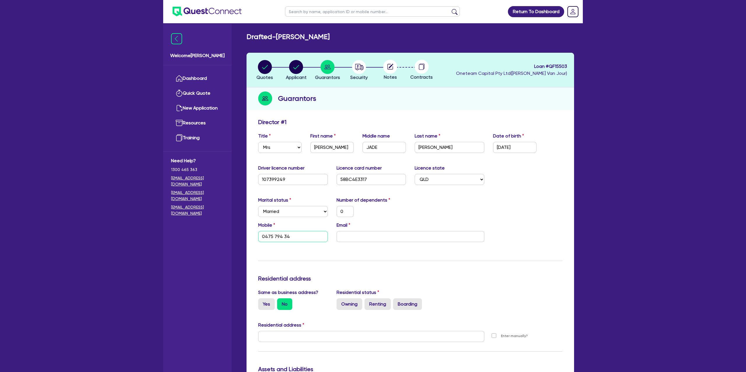
type input "0"
type input "0475 794 342"
click at [367, 235] on input "email" at bounding box center [411, 236] width 148 height 11
paste input "Dreamofgems01@gmail.com.au"
type input "0"
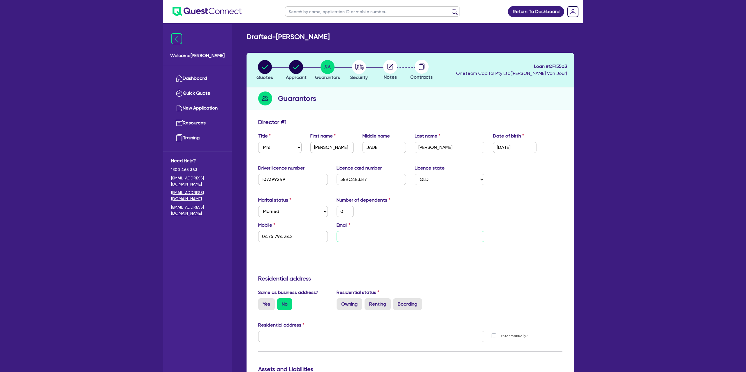
type input "0475 794 342"
type input "Dreamofgems01@gmail.com.au"
click at [433, 206] on div "Marital status Select Single Married De Facto / Partner Number of dependents 0" at bounding box center [410, 209] width 313 height 25
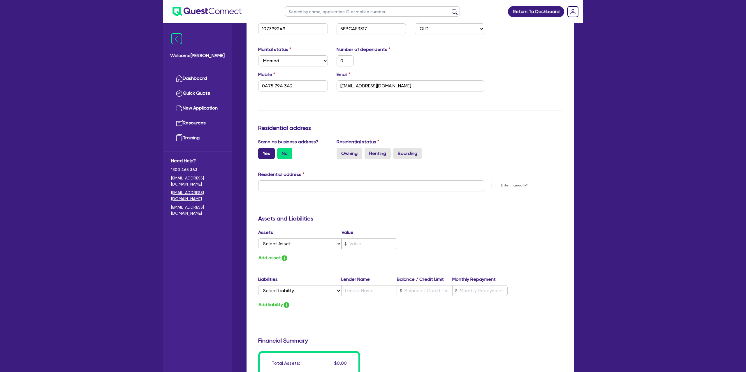
scroll to position [152, 0]
drag, startPoint x: 267, startPoint y: 156, endPoint x: 278, endPoint y: 155, distance: 11.5
click at [267, 156] on label "Yes" at bounding box center [266, 153] width 17 height 12
click at [262, 150] on input "Yes" at bounding box center [260, 149] width 4 height 4
radio input "true"
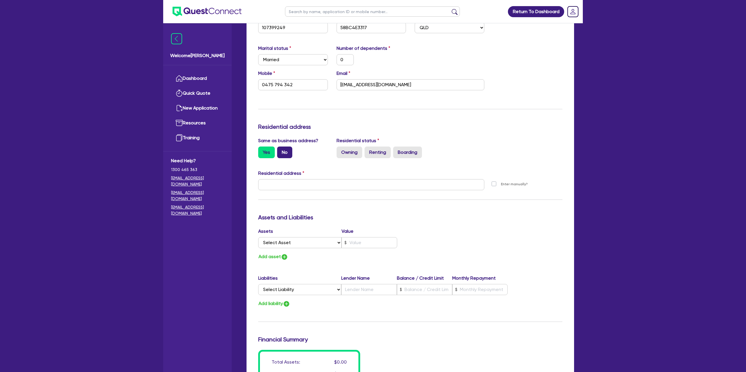
type input "0"
type input "0475 794 342"
type input "4 Tellembuggerem Cl Rubyvale QLD 4702"
click at [396, 150] on input "Boarding" at bounding box center [395, 149] width 4 height 4
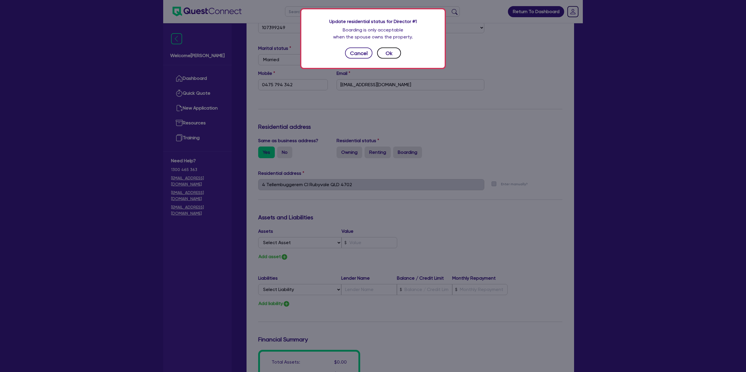
click at [388, 48] on button "Ok" at bounding box center [389, 52] width 24 height 11
type input "0"
type input "0475 794 342"
radio input "true"
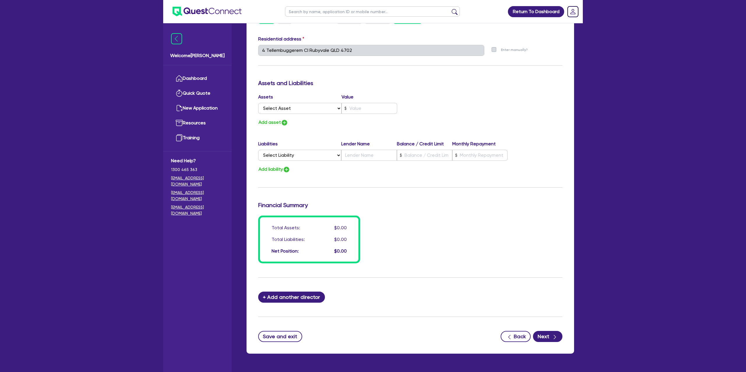
scroll to position [287, 0]
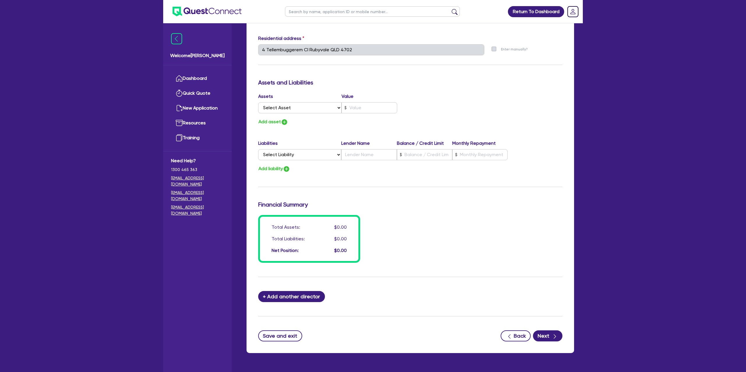
click at [285, 100] on label "Assets" at bounding box center [299, 96] width 83 height 7
click at [282, 108] on select "Select Asset Cash Property Investment property Vehicle Truck Trailer Equipment …" at bounding box center [299, 107] width 83 height 11
select select "CASH"
click at [258, 102] on select "Select Asset Cash Property Investment property Vehicle Truck Trailer Equipment …" at bounding box center [299, 107] width 83 height 11
type input "0"
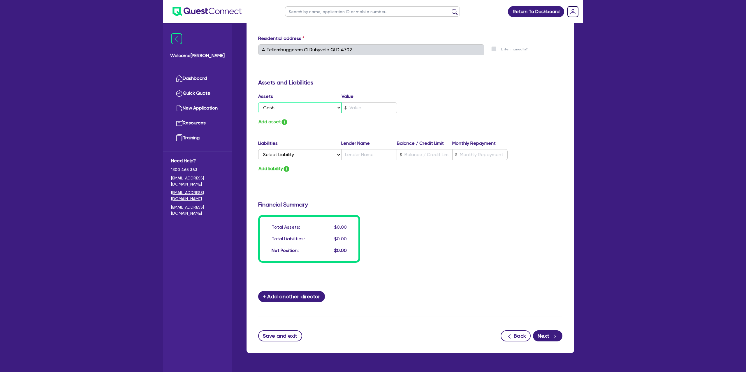
type input "0475 794 342"
click at [356, 105] on input "text" at bounding box center [369, 107] width 56 height 11
type input "0"
type input "0475 794 342"
type input "1"
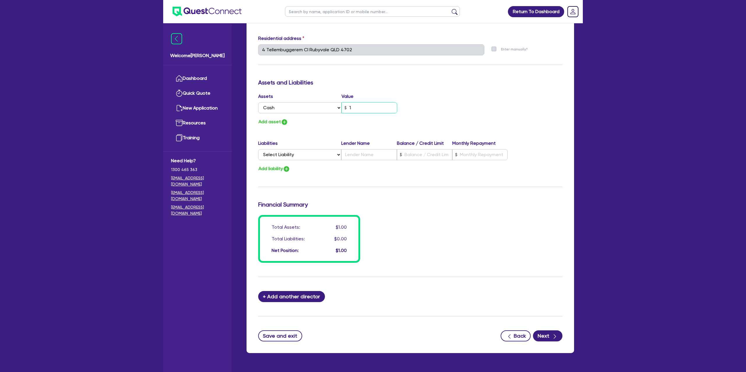
type input "0"
type input "0475 794 342"
type input "16"
type input "0"
type input "0475 794 342"
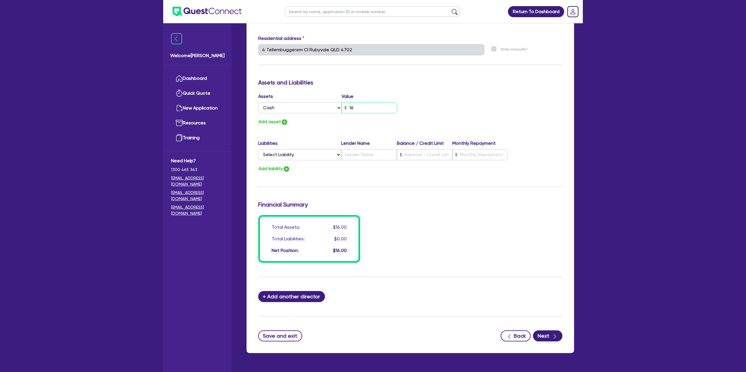
type input "160"
type input "0"
type input "0475 794 342"
type input "1,600"
type input "0"
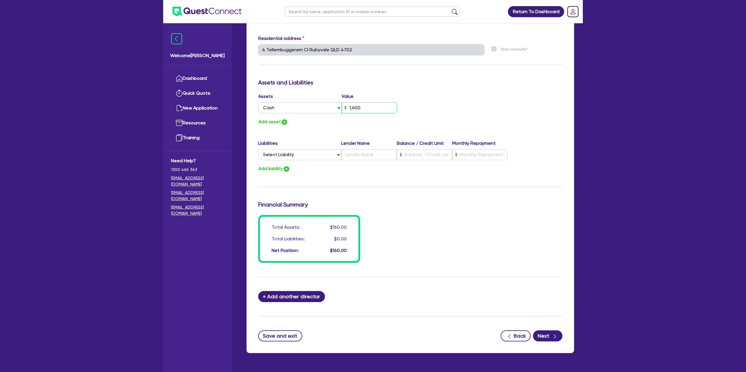
type input "0475 794 342"
type input "16,000"
drag, startPoint x: 463, startPoint y: 105, endPoint x: 416, endPoint y: 127, distance: 52.1
click at [462, 105] on div "Assets Value Select Asset Cash Property Investment property Vehicle Truck Trail…" at bounding box center [410, 109] width 313 height 33
click at [551, 340] on button "Next" at bounding box center [547, 335] width 29 height 11
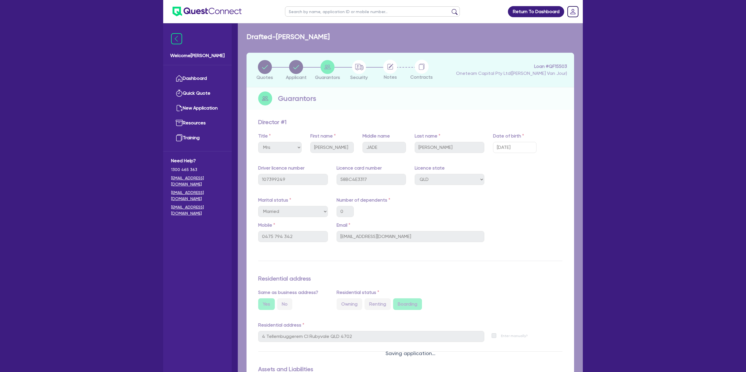
select select "CARS_AND_LIGHT_TRUCKS"
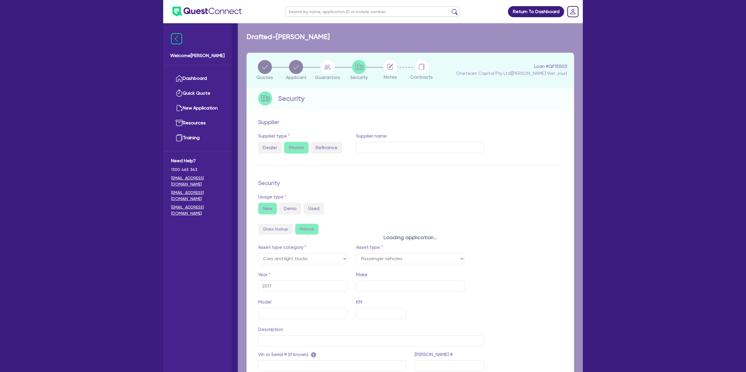
select select "PASSENGER_VEHICLES"
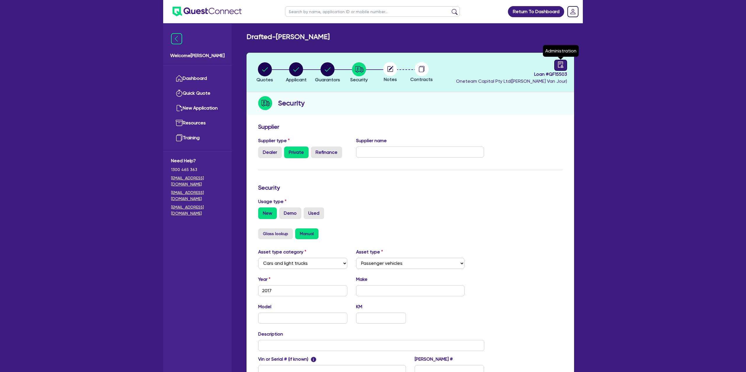
click at [560, 63] on icon "audit" at bounding box center [560, 64] width 5 height 6
select select "DRAFTED_NEW"
select select "Other"
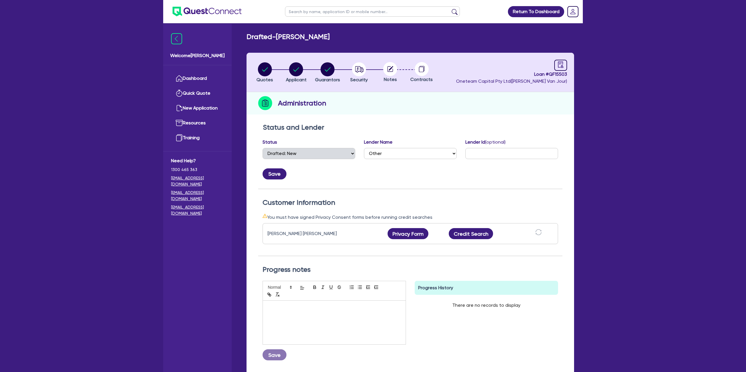
scroll to position [50, 0]
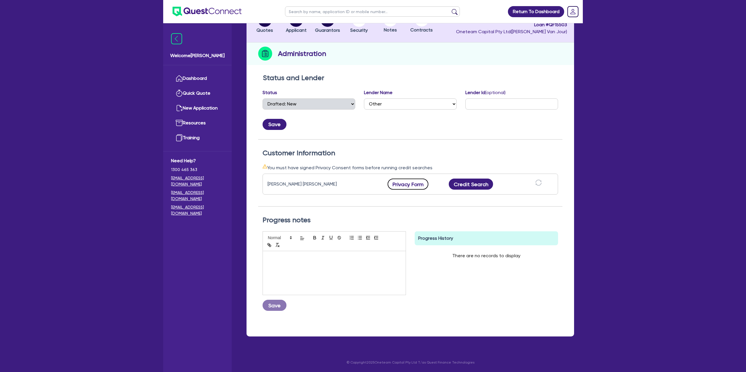
click at [413, 183] on button "Privacy Form" at bounding box center [408, 184] width 41 height 11
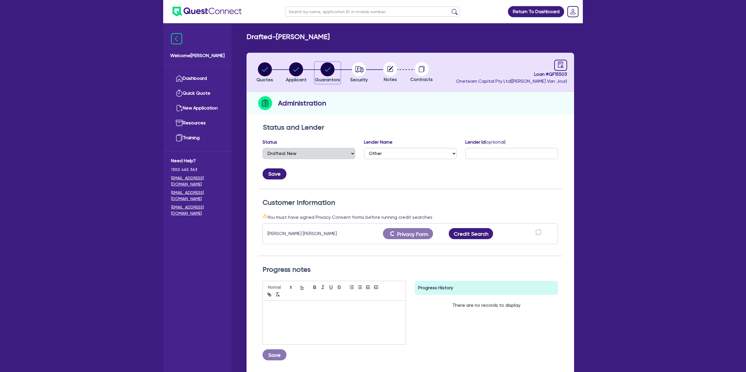
click at [325, 67] on circle "button" at bounding box center [328, 69] width 14 height 14
select select "MRS"
select select "QLD"
select select "MARRIED"
select select "CASH"
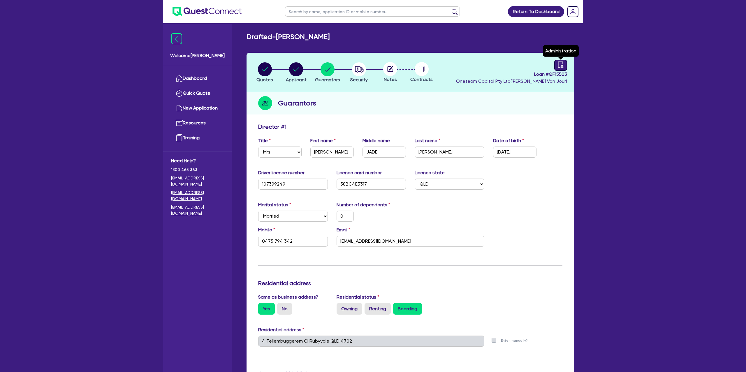
click at [559, 65] on icon "audit" at bounding box center [560, 64] width 6 height 6
select select "DRAFTED_NEW"
select select "Other"
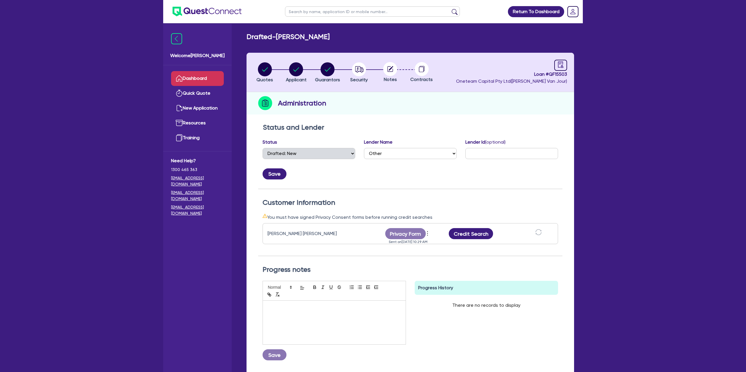
click at [196, 81] on link "Dashboard" at bounding box center [197, 78] width 53 height 15
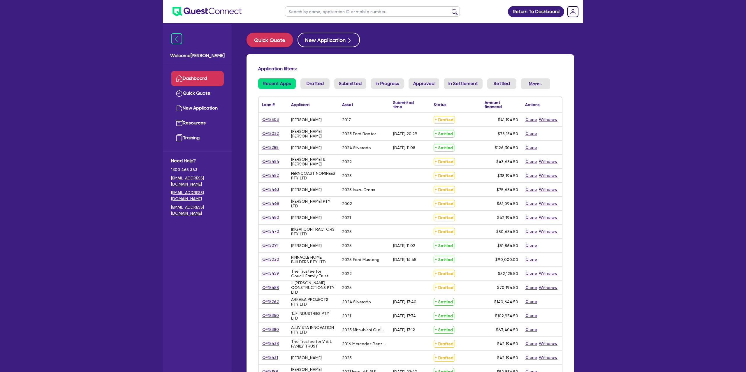
drag, startPoint x: 347, startPoint y: 19, endPoint x: 348, endPoint y: 15, distance: 3.7
click at [347, 19] on ul at bounding box center [372, 11] width 186 height 23
click at [349, 8] on input "text" at bounding box center [372, 11] width 175 height 10
type input "TRUDY"
click at [450, 9] on button "submit" at bounding box center [454, 13] width 9 height 8
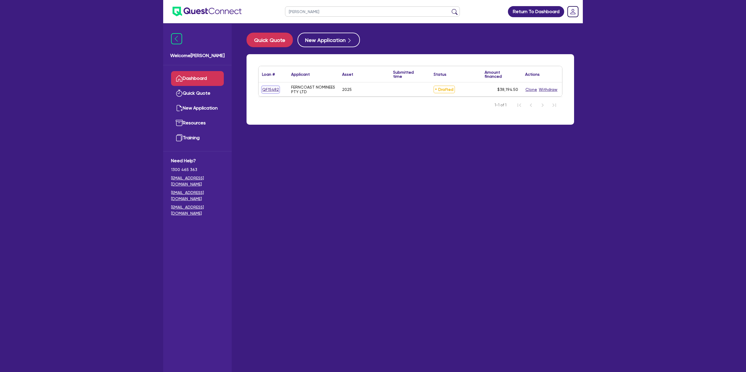
click at [270, 90] on link "QF15482" at bounding box center [270, 89] width 17 height 7
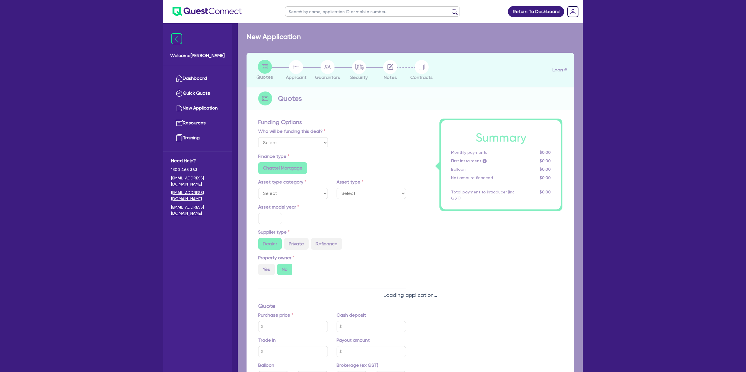
select select "Other"
select select "CARS_AND_LIGHT_TRUCKS"
type input "2025"
radio input "true"
type input "39,000"
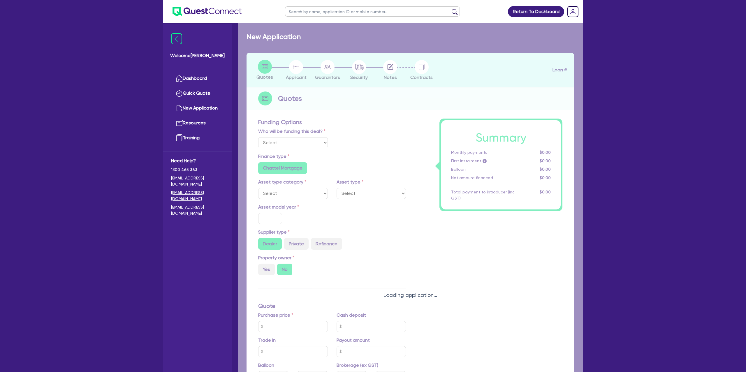
type input "3,000"
type input "6.99"
type input "1,400"
radio input "true"
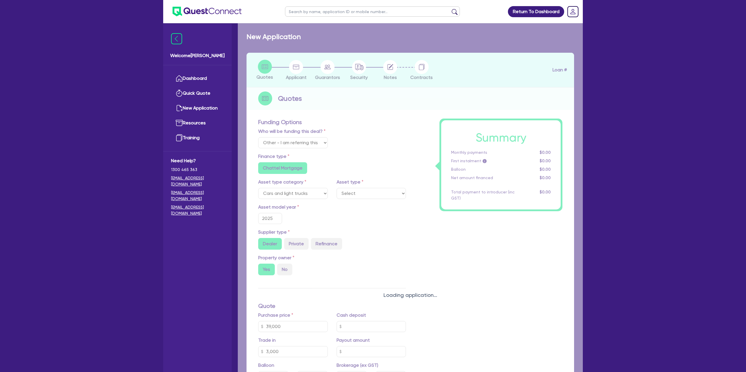
select select "PASSENGER_VEHICLES"
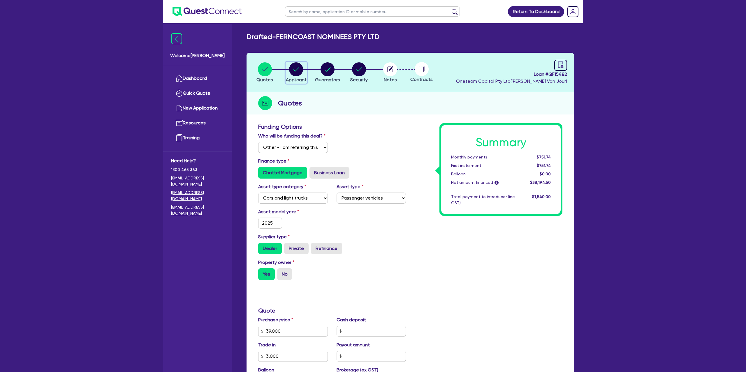
click at [294, 66] on circle "button" at bounding box center [296, 69] width 14 height 14
select select "COMPANY"
select select "BUILDING_CONSTRUCTION"
select select "TRADES_SERVICES_CONSUMERS"
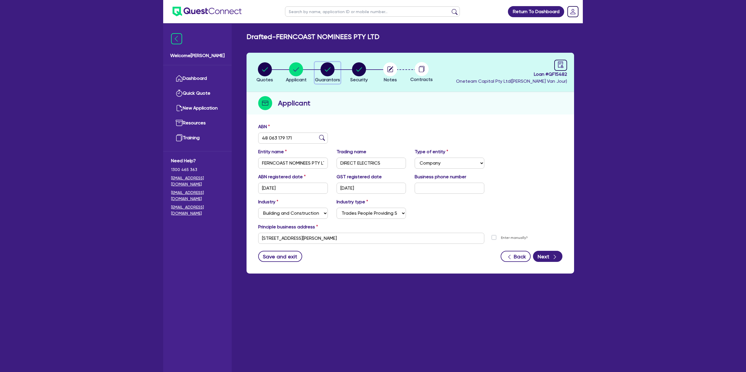
click at [325, 69] on circle "button" at bounding box center [328, 69] width 14 height 14
select select "MR"
select select "MARRIED"
select select "CASH"
select select "PROPERTY"
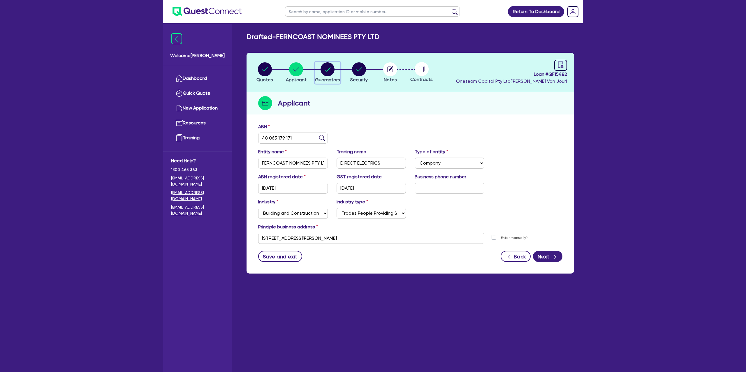
select select "MORTGAGE"
select select "VEHICLE_LOAN"
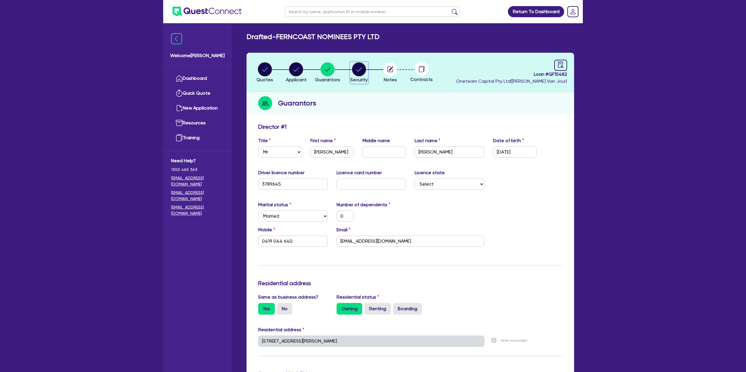
click at [359, 70] on icon "button" at bounding box center [359, 69] width 6 height 4
select select "CARS_AND_LIGHT_TRUCKS"
select select "PASSENGER_VEHICLES"
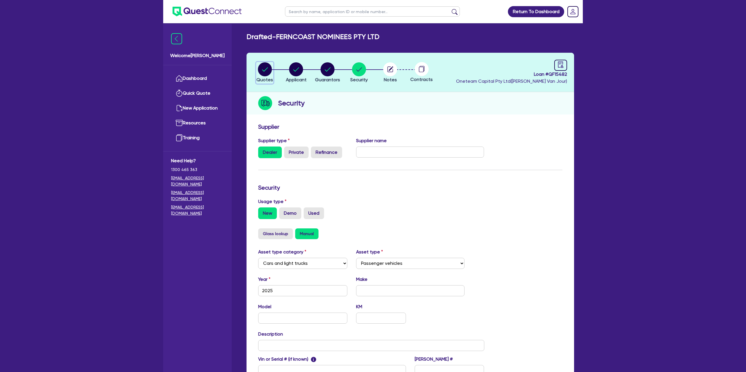
click at [271, 64] on icon "button" at bounding box center [265, 69] width 14 height 14
select select "Other"
select select "CARS_AND_LIGHT_TRUCKS"
select select "PASSENGER_VEHICLES"
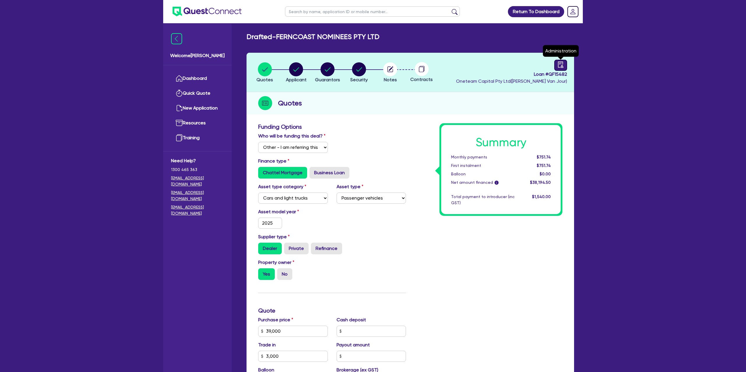
click at [557, 66] on icon "audit" at bounding box center [560, 64] width 6 height 6
select select "DRAFTED_NEW"
select select "Other"
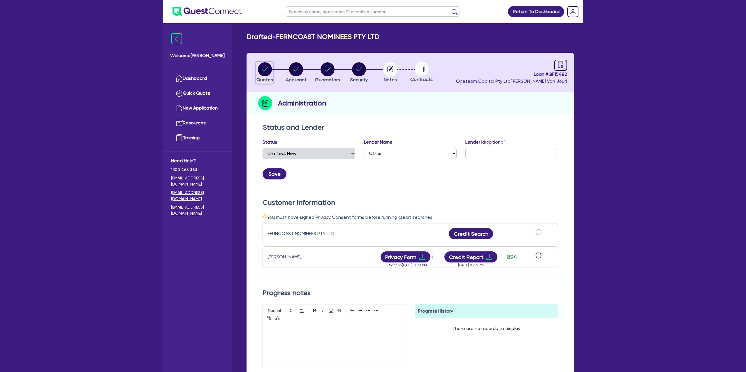
click at [265, 70] on circle "button" at bounding box center [265, 69] width 14 height 14
select select "Other"
select select "CARS_AND_LIGHT_TRUCKS"
select select "PASSENGER_VEHICLES"
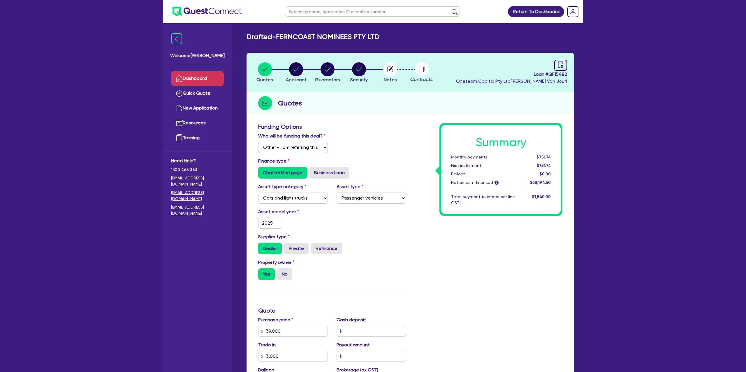
click at [193, 75] on link "Dashboard" at bounding box center [197, 78] width 53 height 15
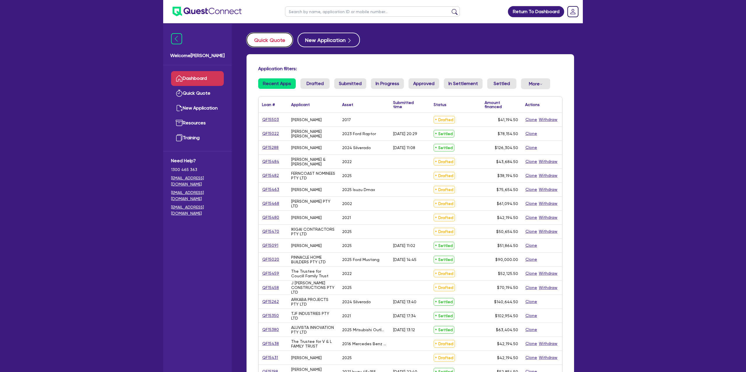
click at [269, 35] on button "Quick Quote" at bounding box center [269, 40] width 46 height 15
select select "Other"
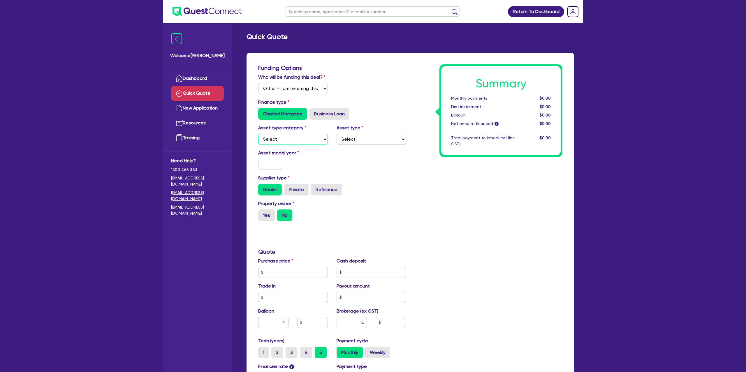
click at [290, 135] on select "Select Cars and light trucks Primary assets Secondary assets Tertiary assets" at bounding box center [293, 139] width 70 height 11
select select "CARS_AND_LIGHT_TRUCKS"
click at [258, 134] on select "Select Cars and light trucks Primary assets Secondary assets Tertiary assets" at bounding box center [293, 139] width 70 height 11
click at [313, 49] on div "Quick Quote Funding Options Who will be funding this deal? Select I will fund 1…" at bounding box center [410, 254] width 345 height 443
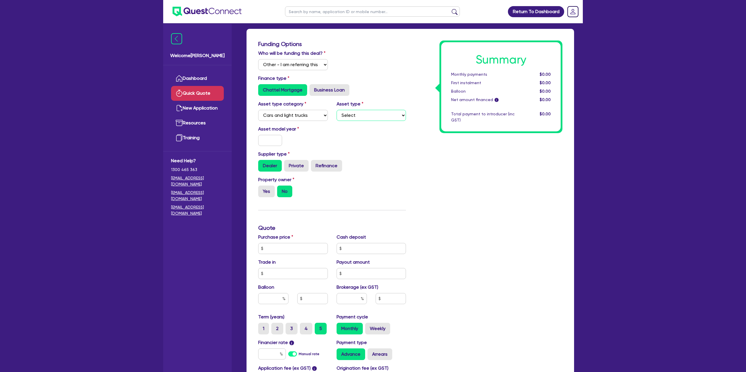
click at [354, 112] on select "Select Passenger vehicles Vans and utes Light trucks up to 4.5 tonne" at bounding box center [372, 115] width 70 height 11
select select "PASSENGER_VEHICLES"
click at [337, 110] on select "Select Passenger vehicles Vans and utes Light trucks up to 4.5 tonne" at bounding box center [372, 115] width 70 height 11
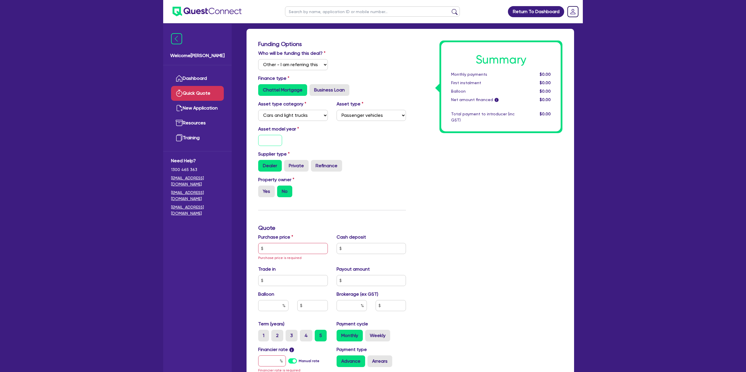
click at [279, 140] on input "text" at bounding box center [270, 140] width 24 height 11
type input "2025"
drag, startPoint x: 456, startPoint y: 145, endPoint x: 359, endPoint y: 154, distance: 98.0
click at [446, 146] on div "Summary Monthly payments $0.00 First instalment $0.00 Balloon $0.00 Net amount …" at bounding box center [488, 234] width 156 height 388
click at [267, 193] on label "Yes" at bounding box center [266, 192] width 17 height 12
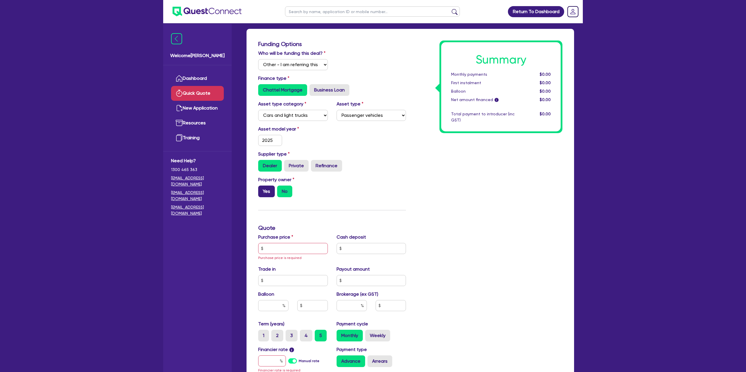
click at [262, 189] on input "Yes" at bounding box center [260, 188] width 4 height 4
radio input "true"
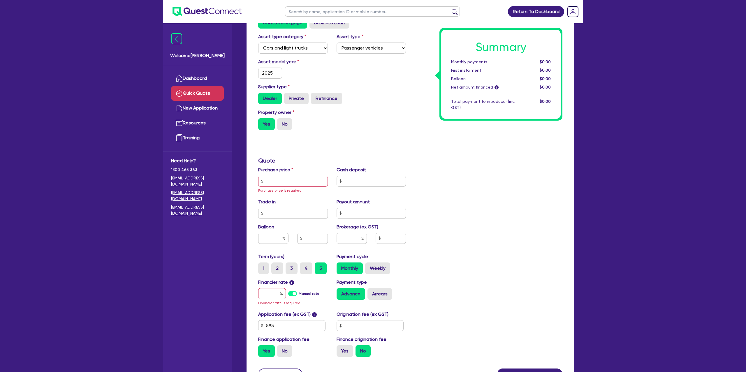
scroll to position [101, 0]
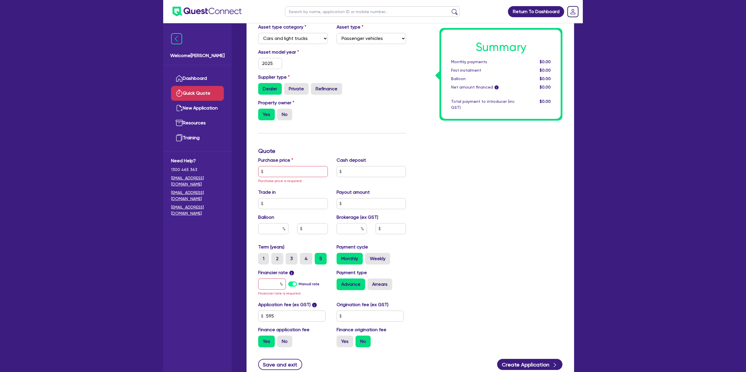
click at [283, 179] on span "Purchase price is required" at bounding box center [279, 181] width 43 height 4
click at [290, 175] on input "text" at bounding box center [293, 171] width 70 height 11
type input "7"
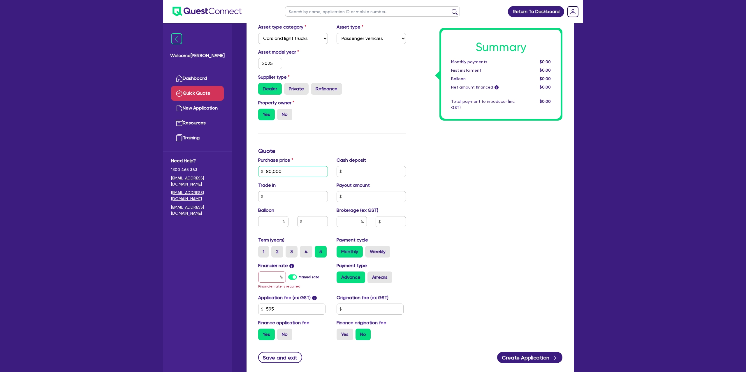
type input "80,000"
drag, startPoint x: 531, startPoint y: 215, endPoint x: 533, endPoint y: 203, distance: 11.8
click at [530, 208] on div "Summary Monthly payments $0.00 First instalment $0.00 Balloon $0.00 Net amount …" at bounding box center [488, 154] width 156 height 381
drag, startPoint x: 277, startPoint y: 279, endPoint x: 284, endPoint y: 277, distance: 7.2
click at [277, 279] on input "text" at bounding box center [272, 277] width 28 height 11
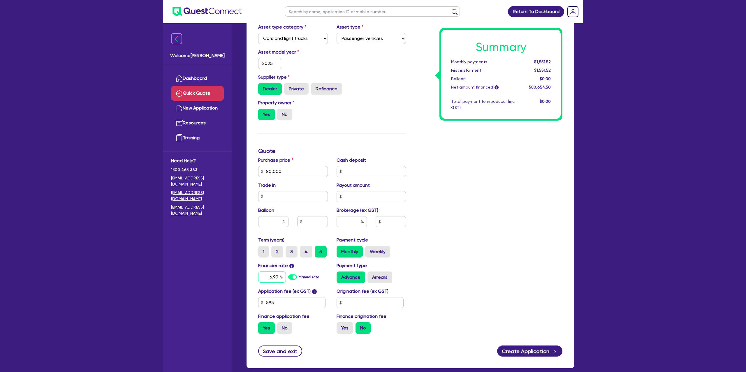
type input "6.99"
drag, startPoint x: 516, startPoint y: 198, endPoint x: 387, endPoint y: 225, distance: 132.2
click at [516, 198] on div "Summary Monthly payments $1,551.52 First instalment $1,551.52 Balloon $0.00 Net…" at bounding box center [488, 151] width 156 height 375
click at [357, 302] on input "text" at bounding box center [370, 302] width 67 height 11
type input "1,400"
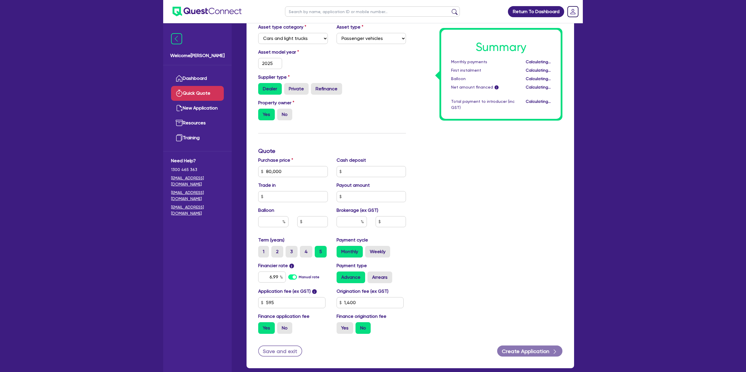
drag, startPoint x: 479, startPoint y: 269, endPoint x: 450, endPoint y: 276, distance: 29.8
click at [475, 270] on div "Summary Monthly payments Calculating... First instalment Calculating... Balloon…" at bounding box center [488, 151] width 156 height 375
drag, startPoint x: 346, startPoint y: 325, endPoint x: 498, endPoint y: 272, distance: 161.6
click at [346, 325] on label "Yes" at bounding box center [345, 328] width 17 height 12
click at [523, 261] on div "Summary Monthly payments $1,587.43 First instalment $3,127.43 Balloon $0.00 Net…" at bounding box center [488, 151] width 156 height 375
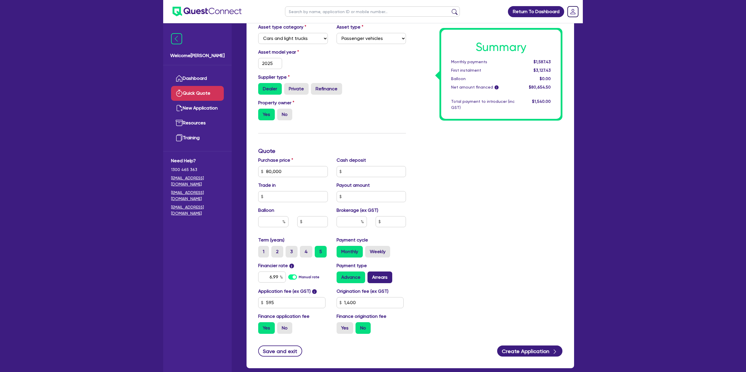
drag, startPoint x: 375, startPoint y: 281, endPoint x: 381, endPoint y: 280, distance: 5.7
click at [378, 281] on label "Arrears" at bounding box center [379, 278] width 25 height 12
click at [374, 276] on label "Arrears" at bounding box center [379, 278] width 25 height 12
click at [371, 275] on input "Arrears" at bounding box center [369, 274] width 4 height 4
radio input "true"
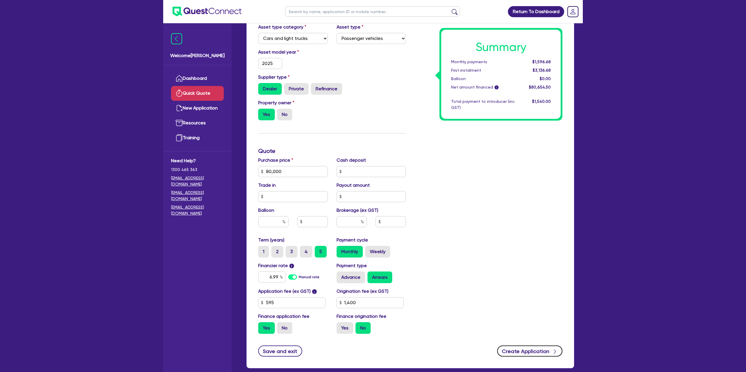
click at [528, 348] on button "Create Application" at bounding box center [529, 351] width 65 height 11
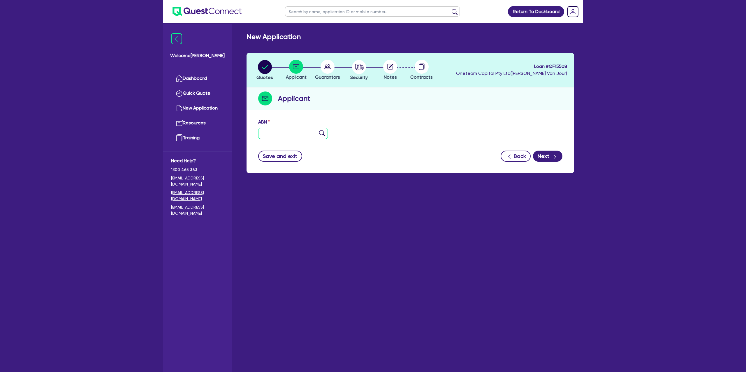
click at [297, 133] on input "text" at bounding box center [293, 133] width 70 height 11
paste input "73 832 997 554"
type input "73 832 997 554"
click at [408, 105] on div "Applicant" at bounding box center [409, 98] width 327 height 22
type input "E [PERSON_NAME] & F [PERSON_NAME]"
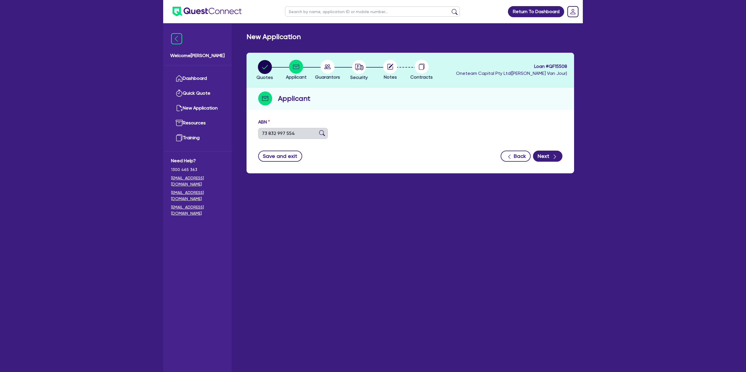
type input "Growbeds"
select select "PARTNERSHIP"
type input "24/04/2018"
type input "01/07/2020"
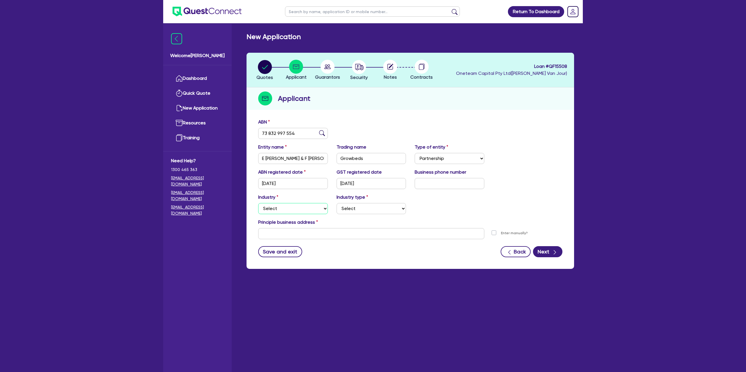
click at [279, 205] on select "Select Accomodation & Food Services Administrative & Support Services Agricultu…" at bounding box center [293, 208] width 70 height 11
select select "BUILDING_CONSTRUCTION"
click at [258, 203] on select "Select Accomodation & Food Services Administrative & Support Services Agricultu…" at bounding box center [293, 208] width 70 height 11
click at [372, 209] on select "Select Trades People Providing Services Direct to Consumers Trades People Provi…" at bounding box center [372, 208] width 70 height 11
select select "TRADES_SERVICES_CONSUMERS"
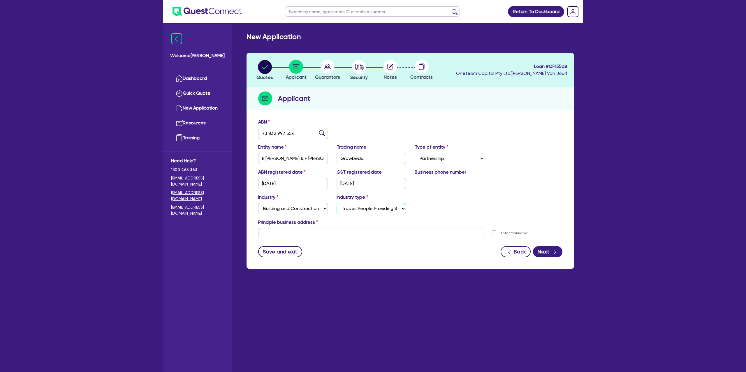
click at [337, 203] on select "Select Trades People Providing Services Direct to Consumers Trades People Provi…" at bounding box center [372, 208] width 70 height 11
click at [300, 231] on input "text" at bounding box center [371, 233] width 226 height 11
paste input "20 Maldon Place"
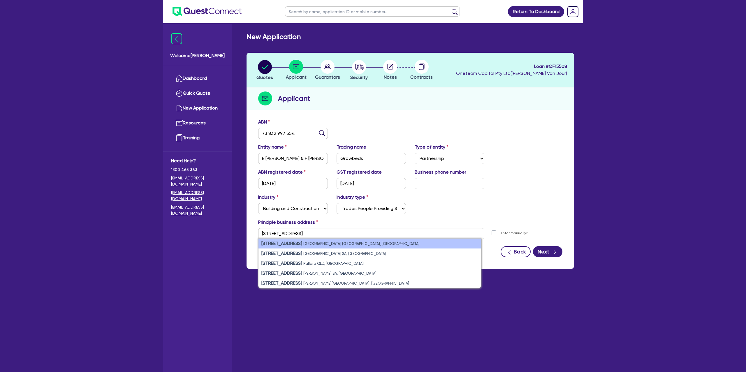
click at [338, 245] on small "Woolgoolga NSW, Australia" at bounding box center [361, 244] width 116 height 4
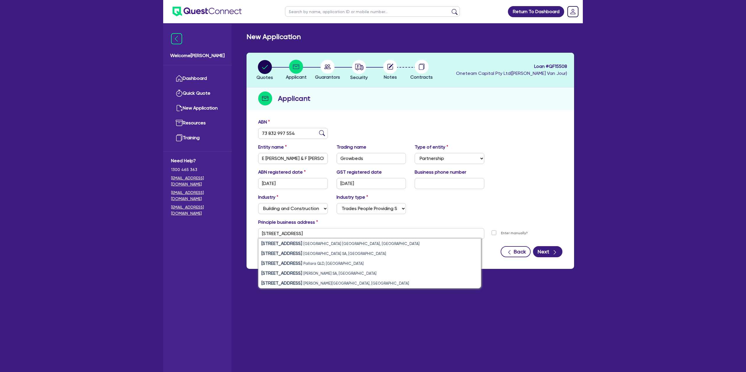
type input "20 Maldon Pl Woolgoolga NSW 2456"
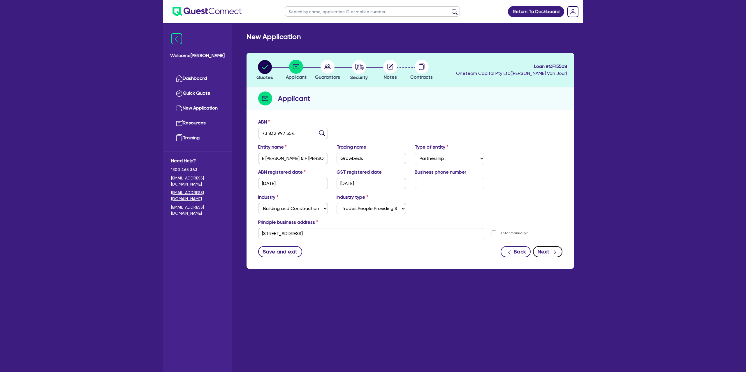
click at [550, 250] on button "Next" at bounding box center [547, 251] width 29 height 11
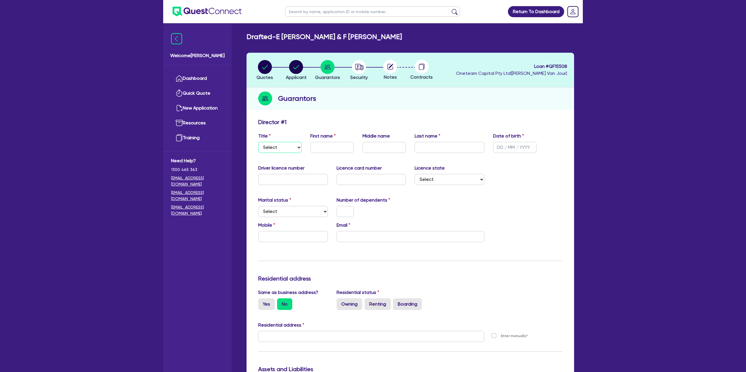
click at [271, 148] on select "Select Mr Mrs Ms Miss Dr" at bounding box center [279, 147] width 43 height 11
select select "MR"
click at [258, 142] on select "Select Mr Mrs Ms Miss Dr" at bounding box center [279, 147] width 43 height 11
click at [337, 143] on input "text" at bounding box center [331, 147] width 43 height 11
type input "F"
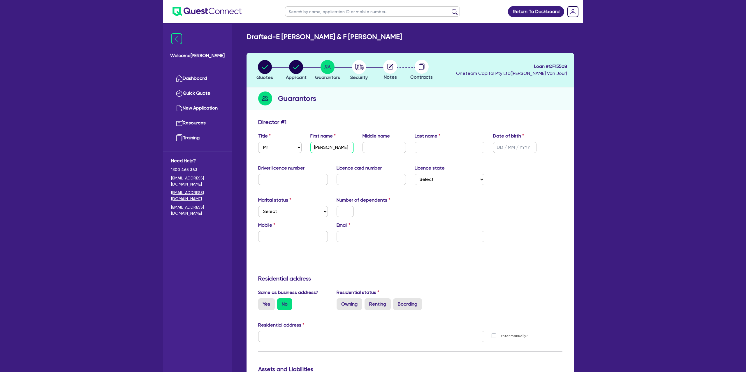
type input "FRANK"
type input "GARTH"
click at [501, 145] on input "text" at bounding box center [514, 147] width 43 height 11
type input "28/12/1953"
drag, startPoint x: 512, startPoint y: 159, endPoint x: 500, endPoint y: 163, distance: 12.2
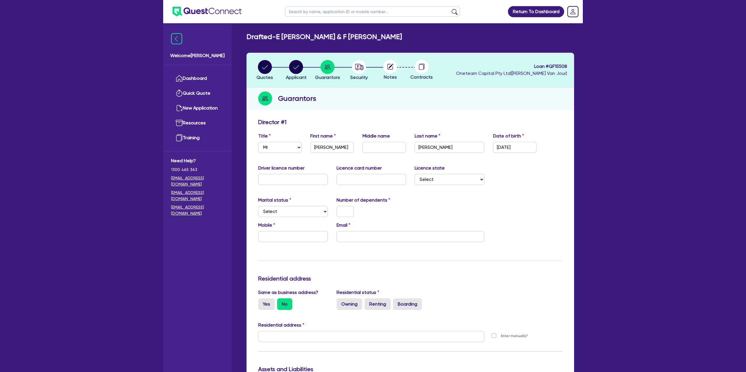
click at [513, 158] on div "Update residential status for Director #1 Boarding is only acceptable when the …" at bounding box center [410, 334] width 304 height 431
click at [282, 175] on input "text" at bounding box center [293, 179] width 70 height 11
type input "33444AS"
drag, startPoint x: 388, startPoint y: 201, endPoint x: 380, endPoint y: 189, distance: 14.5
click at [390, 201] on div "Number of dependents" at bounding box center [371, 207] width 78 height 20
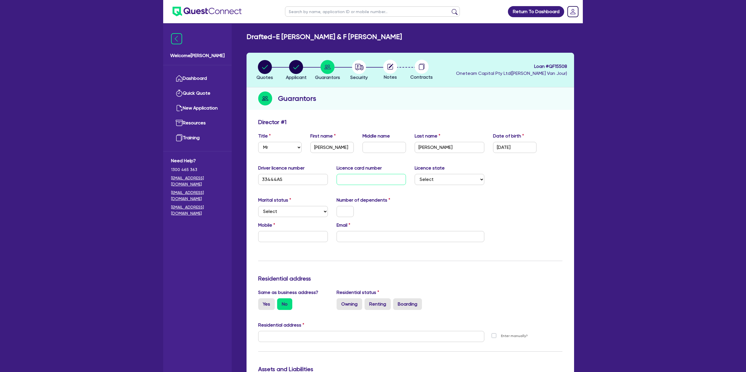
click at [362, 176] on input "text" at bounding box center [372, 179] width 70 height 11
click at [348, 178] on input "2052047812" at bounding box center [372, 179] width 70 height 11
type input "2052047812"
click at [468, 210] on div "Marital status Select Single Married De Facto / Partner Number of dependents" at bounding box center [410, 209] width 313 height 25
click at [441, 181] on select "Select NSW VIC QLD TAS ACT SA NT WA" at bounding box center [450, 179] width 70 height 11
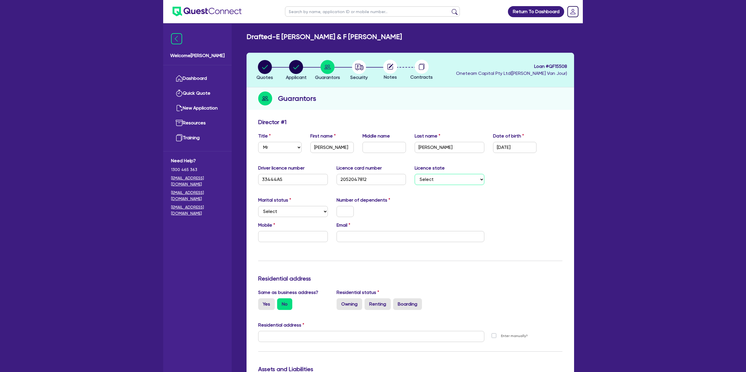
select select "[GEOGRAPHIC_DATA]"
click at [415, 174] on select "Select NSW VIC QLD TAS ACT SA NT WA" at bounding box center [450, 179] width 70 height 11
click at [277, 207] on select "Select Single Married De Facto / Partner" at bounding box center [293, 211] width 70 height 11
select select "MARRIED"
click at [258, 206] on select "Select Single Married De Facto / Partner" at bounding box center [293, 211] width 70 height 11
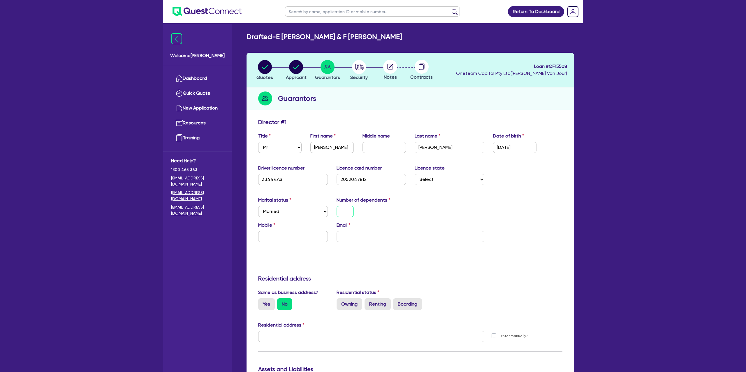
drag, startPoint x: 347, startPoint y: 214, endPoint x: 326, endPoint y: 201, distance: 25.3
click at [347, 214] on input "text" at bounding box center [345, 211] width 17 height 11
click at [263, 236] on input "text" at bounding box center [293, 236] width 70 height 11
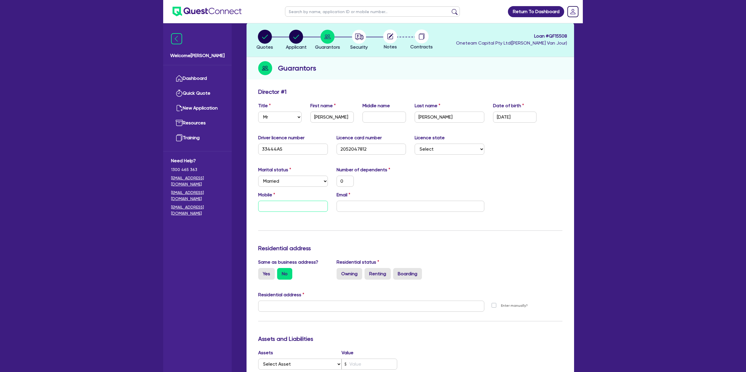
scroll to position [31, 0]
type input "0"
type input "04"
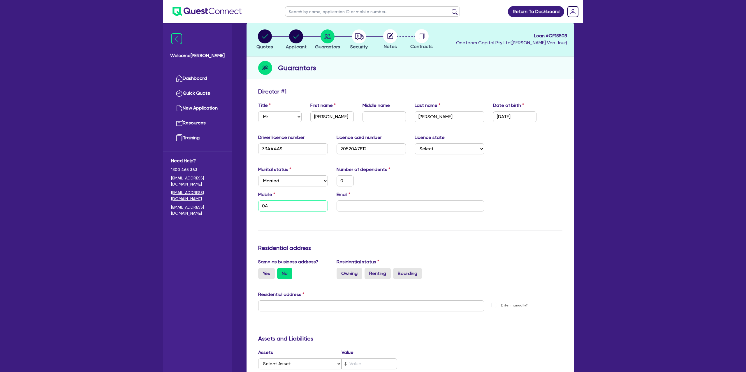
type input "0"
type input "041"
type input "0"
type input "0418"
type input "0"
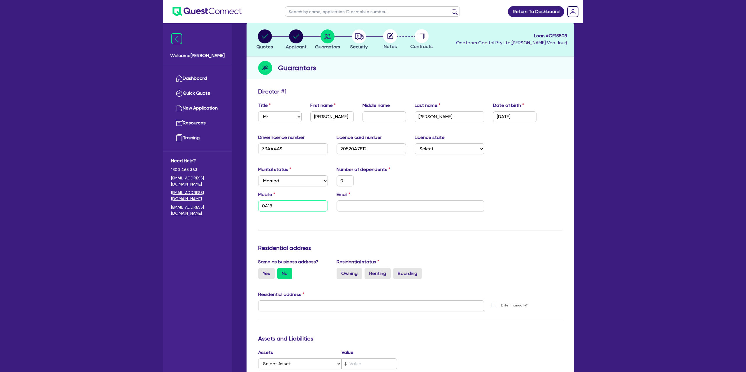
type input "0418 3"
type input "0"
type input "0418 34"
type input "0"
type input "0418 346"
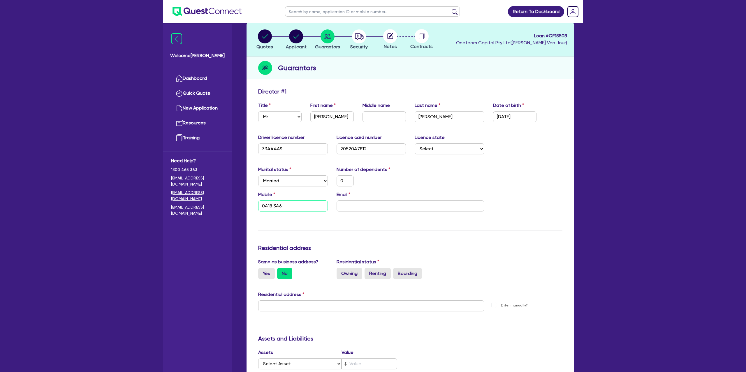
type input "0"
type input "0418 346 0"
type input "0"
type input "0418 346 08"
type input "0"
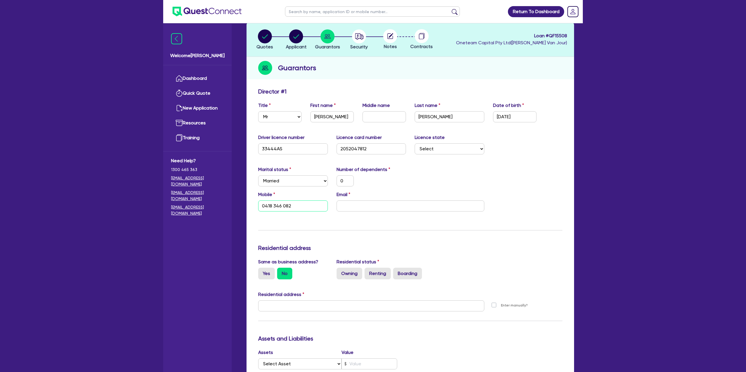
type input "0418 346 082"
click at [385, 204] on input "email" at bounding box center [411, 205] width 148 height 11
paste input "Frank@franksgardenbeds.com"
type input "0"
type input "0418 346 082"
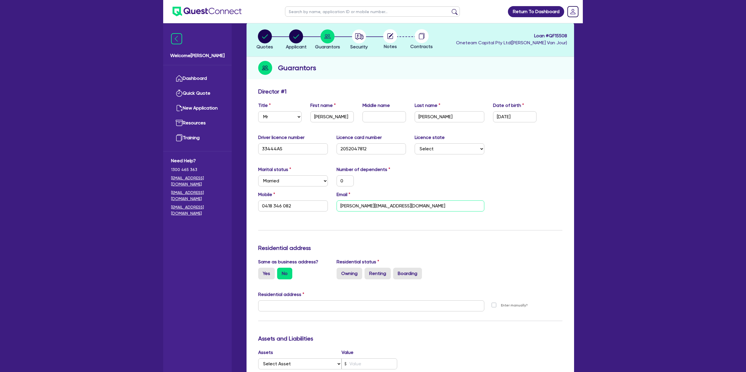
type input "Frank@franksgardenbeds.com"
click at [477, 178] on div "Marital status Select Single Married De Facto / Partner Number of dependents 0" at bounding box center [410, 178] width 313 height 25
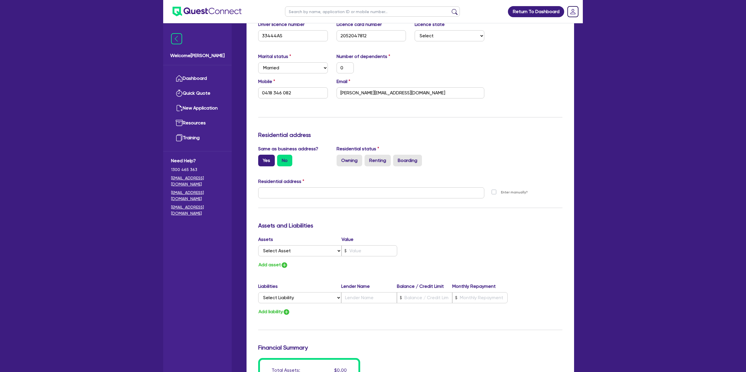
scroll to position [144, 0]
click at [268, 159] on label "Yes" at bounding box center [266, 160] width 17 height 12
click at [262, 158] on input "Yes" at bounding box center [260, 156] width 4 height 4
radio input "true"
type input "0"
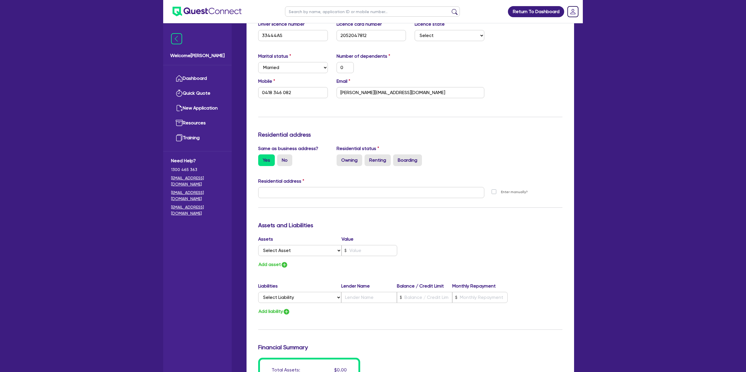
type input "0418 346 082"
type input "20 Maldon Pl Woolgoolga NSW 2456"
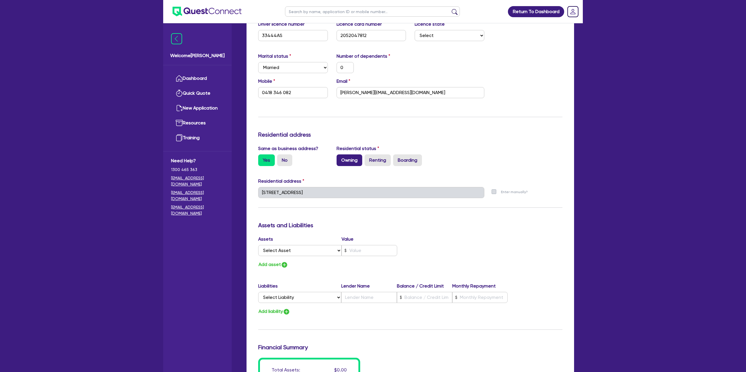
click at [357, 156] on label "Owning" at bounding box center [350, 160] width 26 height 12
click at [340, 156] on input "Owning" at bounding box center [339, 156] width 4 height 4
radio input "true"
type input "0"
type input "0418 346 082"
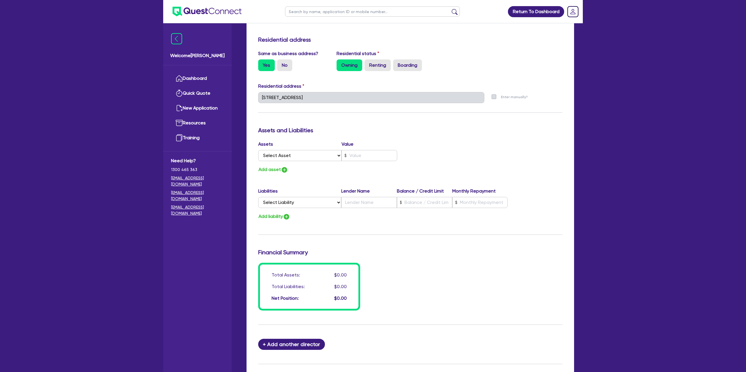
scroll to position [304, 0]
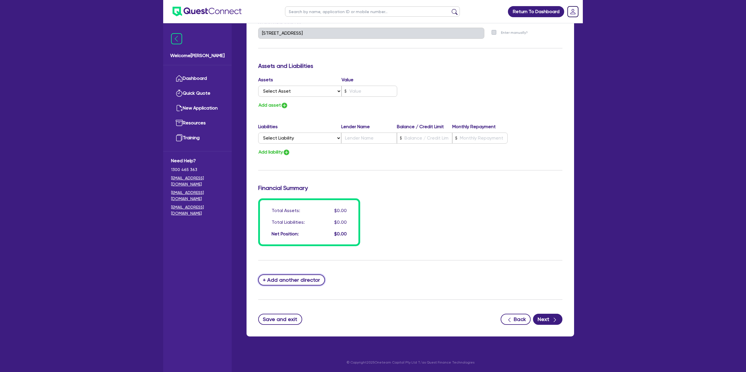
click at [297, 282] on button "+ Add another director" at bounding box center [291, 279] width 67 height 11
type input "0"
type input "0418346082"
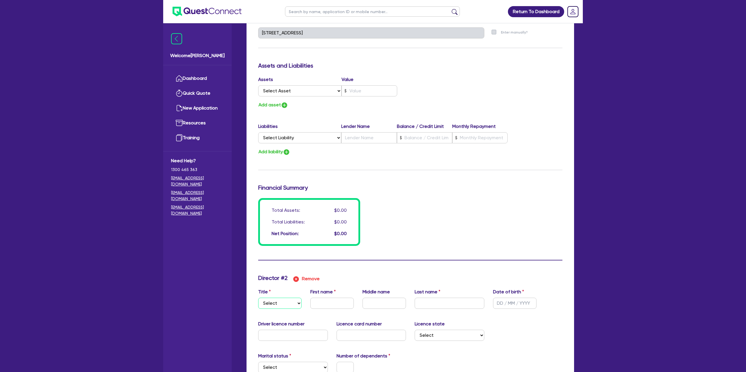
click at [277, 307] on select "Select Mr Mrs Ms Miss Dr" at bounding box center [279, 303] width 43 height 11
select select "MRS"
click at [258, 298] on select "Select Mr Mrs Ms Miss Dr" at bounding box center [279, 303] width 43 height 11
type input "0"
type input "0418346082"
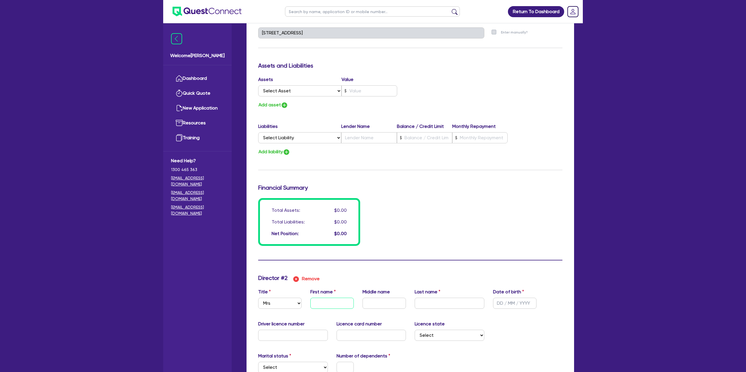
drag, startPoint x: 325, startPoint y: 307, endPoint x: 310, endPoint y: 293, distance: 20.8
click at [325, 307] on input "text" at bounding box center [331, 303] width 43 height 11
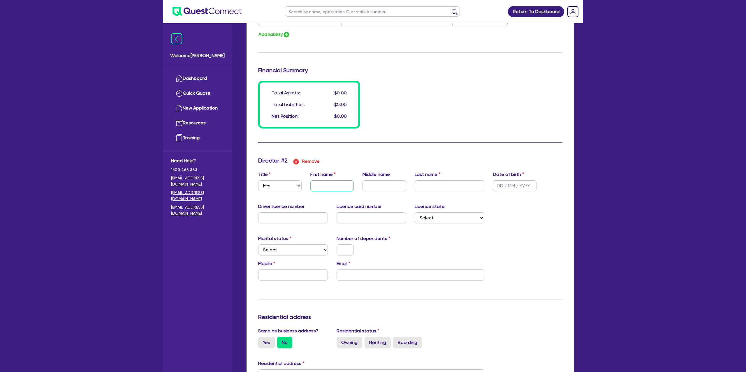
scroll to position [423, 0]
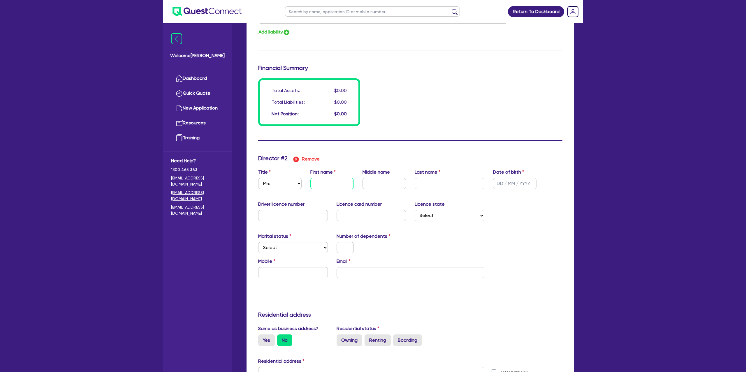
type input "0"
type input "0418346082"
type input "E"
type input "0"
type input "0418346082"
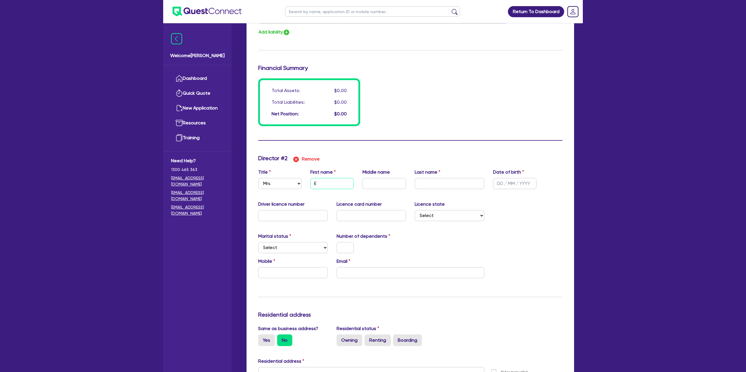
type input "EI"
type input "0"
type input "0418346082"
type input "EIL"
type input "0"
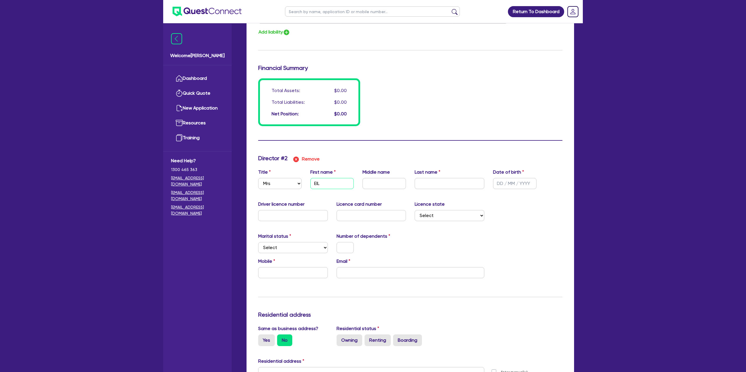
type input "0418346082"
type input "EILL"
type input "0"
type input "0418346082"
type input "EILLE"
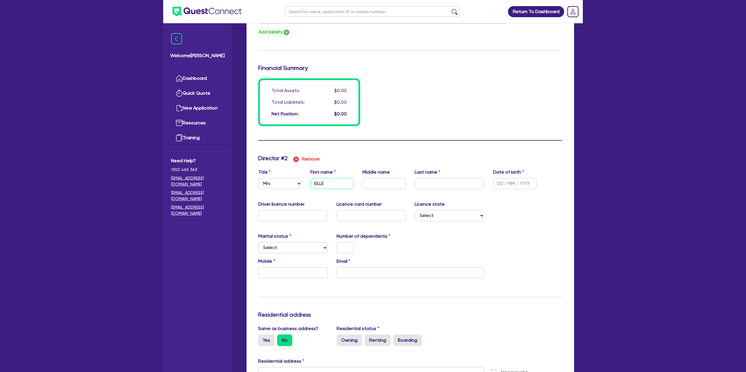
type input "0"
type input "0418346082"
type input "EILLEE"
click at [497, 183] on input "text" at bounding box center [514, 183] width 43 height 11
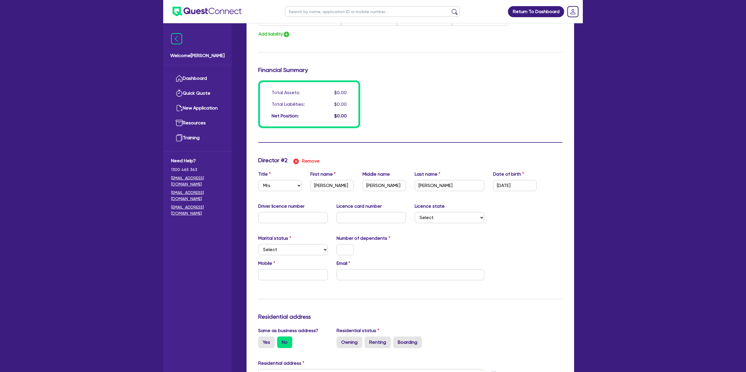
click at [523, 134] on form "Update residential status for Director #1 Boarding is only acceptable when the …" at bounding box center [410, 162] width 304 height 930
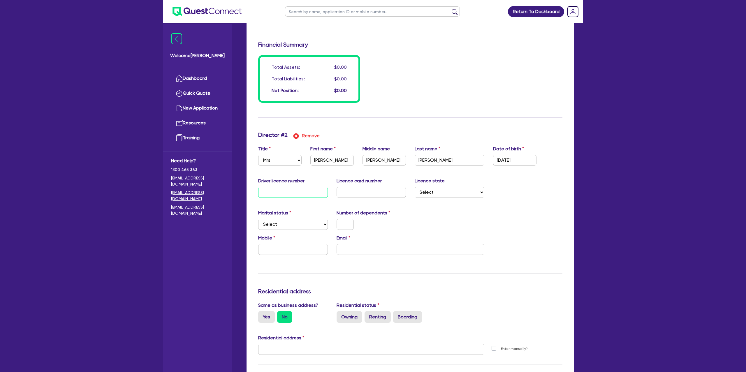
click at [282, 193] on input "text" at bounding box center [293, 192] width 70 height 11
drag, startPoint x: 445, startPoint y: 234, endPoint x: 370, endPoint y: 201, distance: 82.1
click at [442, 231] on div "Marital status Select Single Married De Facto / Partner Number of dependents" at bounding box center [410, 223] width 313 height 25
click at [350, 194] on input "text" at bounding box center [372, 193] width 70 height 11
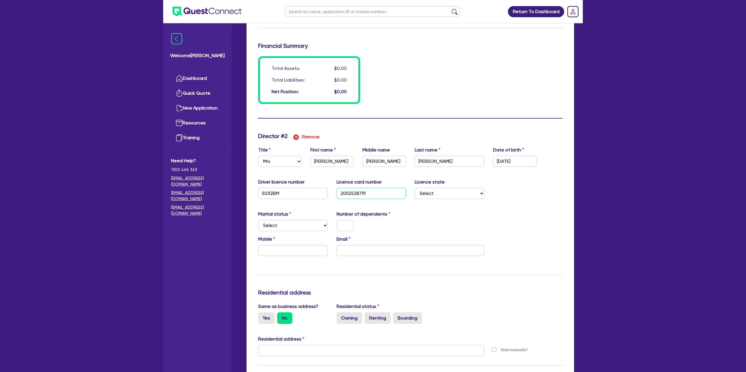
drag, startPoint x: 347, startPoint y: 194, endPoint x: 346, endPoint y: 203, distance: 8.5
click at [347, 195] on input "2055528719" at bounding box center [372, 193] width 70 height 11
click at [353, 194] on input "2055528719" at bounding box center [372, 193] width 70 height 11
click at [346, 193] on input "2055528719" at bounding box center [372, 193] width 70 height 11
click at [353, 193] on input "2055528719" at bounding box center [372, 193] width 70 height 11
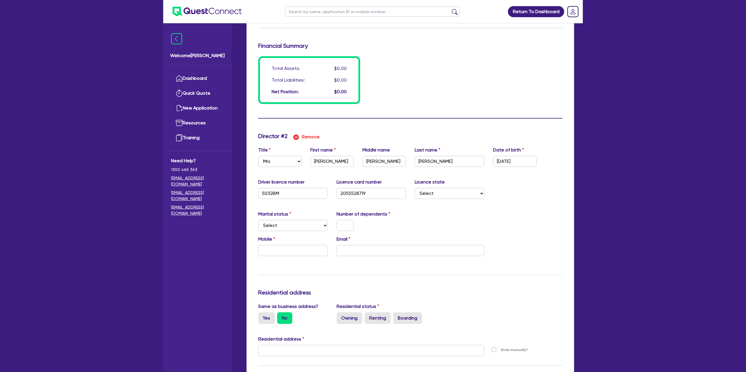
click at [473, 215] on div "Marital status Select Single Married De Facto / Partner Number of dependents" at bounding box center [410, 223] width 313 height 25
click at [455, 195] on select "Select NSW VIC QLD TAS ACT SA NT WA" at bounding box center [450, 193] width 70 height 11
click at [415, 188] on select "Select NSW VIC QLD TAS ACT SA NT WA" at bounding box center [450, 193] width 70 height 11
click at [310, 229] on select "Select Single Married De Facto / Partner" at bounding box center [293, 225] width 70 height 11
click at [258, 220] on select "Select Single Married De Facto / Partner" at bounding box center [293, 225] width 70 height 11
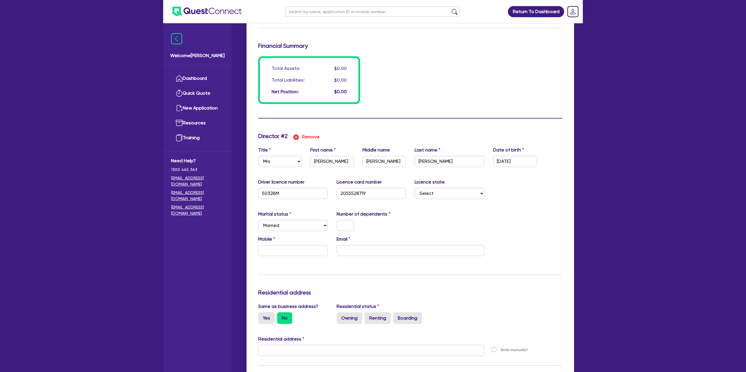
drag, startPoint x: 355, startPoint y: 226, endPoint x: 352, endPoint y: 226, distance: 3.5
click at [355, 226] on div at bounding box center [345, 225] width 26 height 11
click at [351, 226] on input "text" at bounding box center [345, 225] width 17 height 11
click at [351, 250] on input "email" at bounding box center [411, 250] width 148 height 11
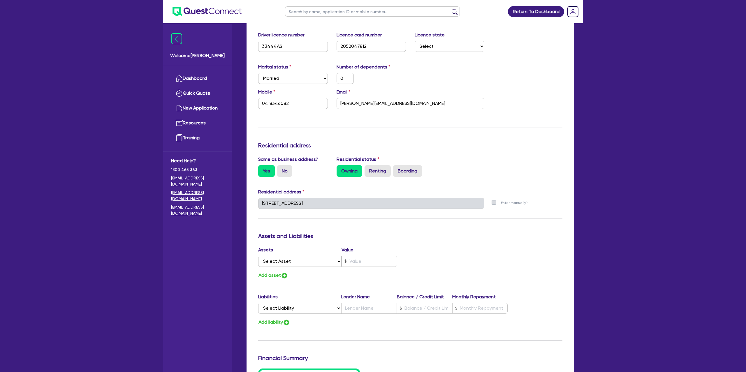
scroll to position [0, 0]
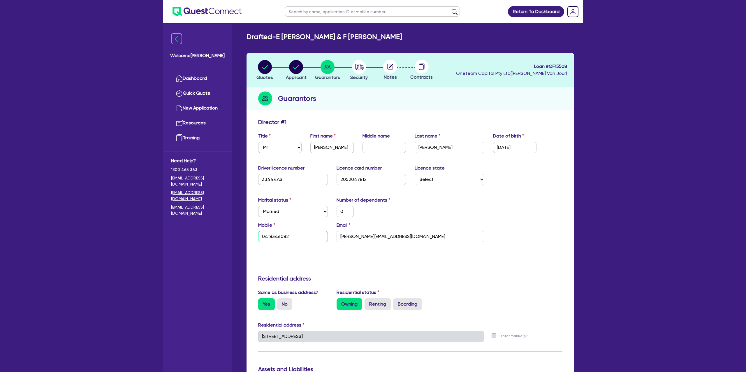
click at [272, 237] on input "0418346082" at bounding box center [293, 236] width 70 height 11
click at [445, 208] on div "Marital status Select Single Married De Facto / Partner Number of dependents 0" at bounding box center [410, 209] width 313 height 25
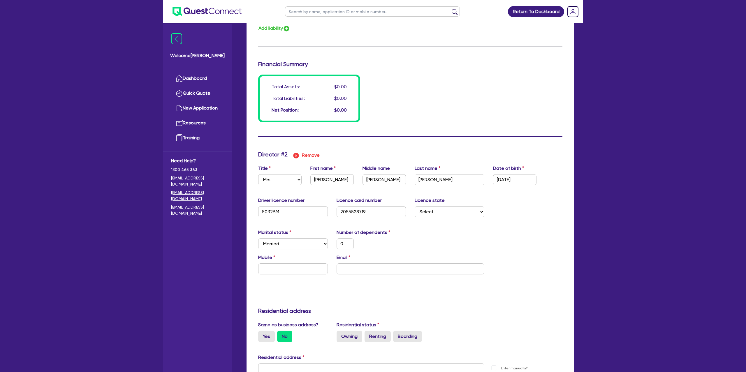
scroll to position [429, 0]
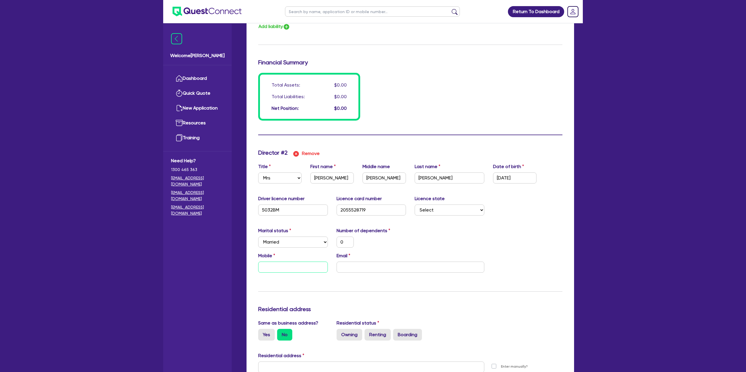
click at [265, 265] on input "text" at bounding box center [293, 267] width 70 height 11
paste input "0418 346 082"
click at [371, 267] on input "email" at bounding box center [411, 267] width 148 height 11
paste input "Eilleen_garth@yahoo.com.au Cheers Frank"
drag, startPoint x: 442, startPoint y: 266, endPoint x: 401, endPoint y: 271, distance: 41.7
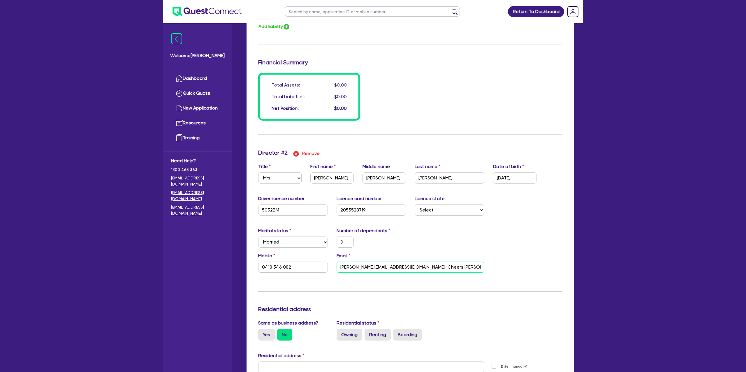
click at [401, 271] on input "Eilleen_garth@yahoo.com.au Cheers Frank" at bounding box center [411, 267] width 148 height 11
drag, startPoint x: 342, startPoint y: 266, endPoint x: 339, endPoint y: 275, distance: 9.9
click at [342, 267] on input "Eilleen_garth@yahoo.com.au" at bounding box center [411, 267] width 148 height 11
click at [411, 233] on div "Marital status Select Single Married De Facto / Partner Number of dependents 0" at bounding box center [410, 239] width 313 height 25
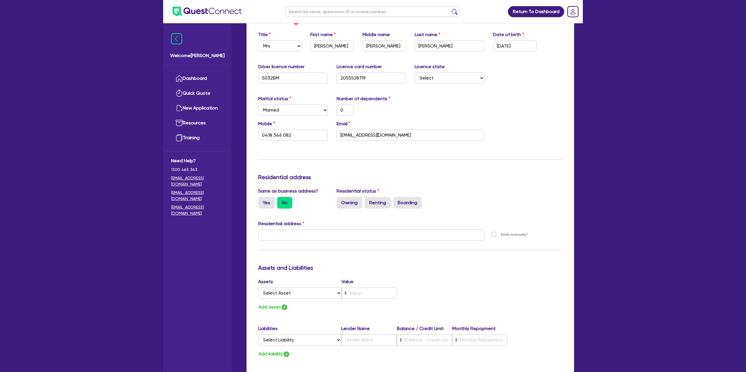
scroll to position [586, 0]
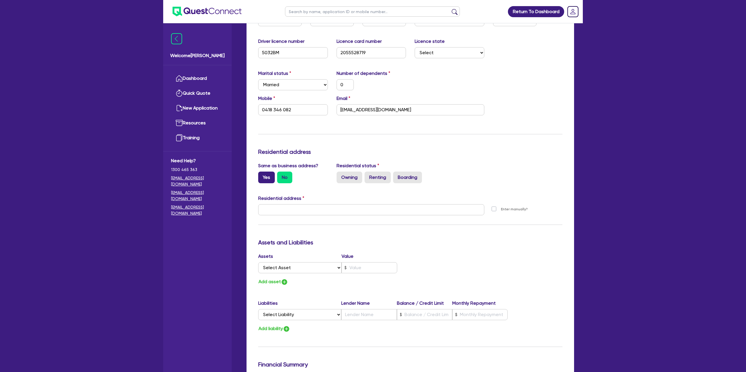
click at [272, 175] on label "Yes" at bounding box center [266, 178] width 17 height 12
click at [262, 175] on input "Yes" at bounding box center [260, 174] width 4 height 4
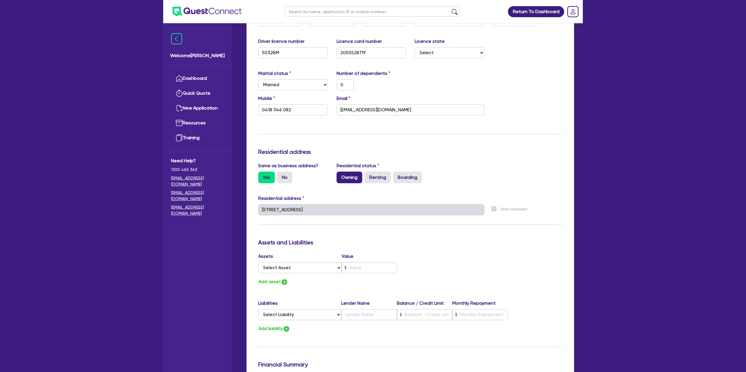
click at [348, 177] on label "Owning" at bounding box center [350, 178] width 26 height 12
click at [340, 175] on input "Owning" at bounding box center [339, 174] width 4 height 4
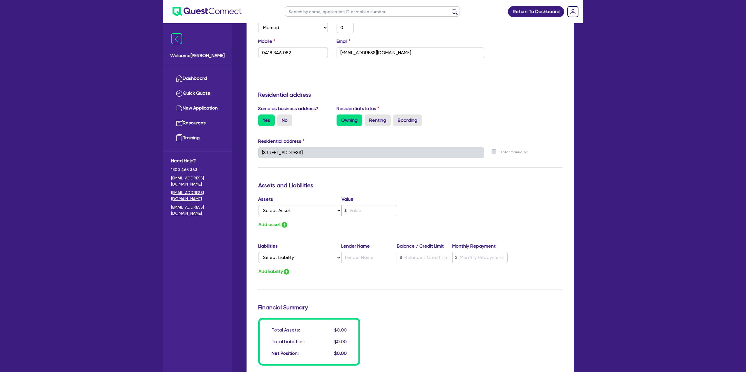
scroll to position [724, 0]
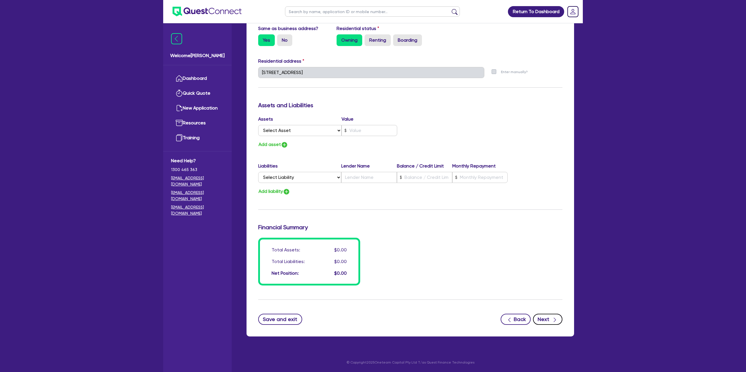
click at [556, 319] on icon "button" at bounding box center [555, 320] width 6 height 6
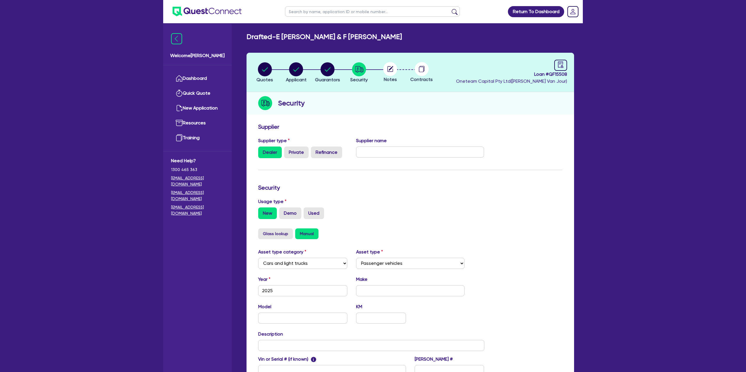
scroll to position [76, 0]
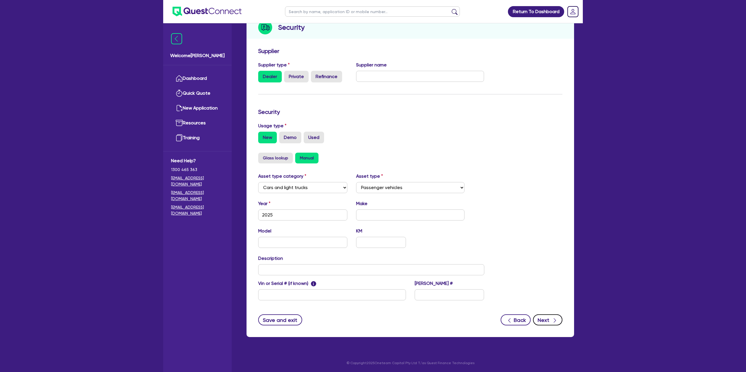
click at [549, 322] on button "Next" at bounding box center [547, 319] width 29 height 11
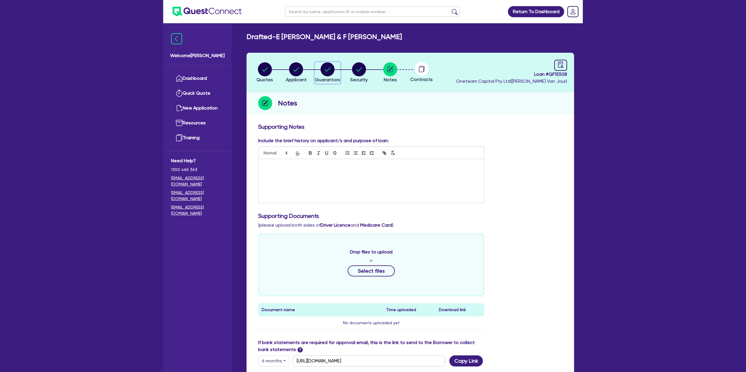
click at [322, 67] on circle "button" at bounding box center [328, 69] width 14 height 14
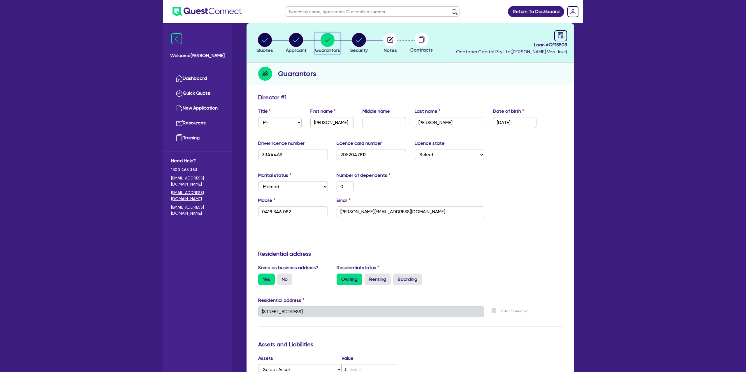
scroll to position [35, 0]
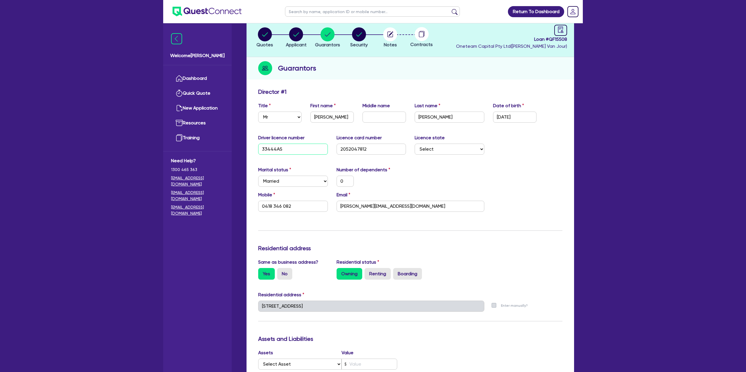
click at [274, 149] on input "33444AS" at bounding box center [293, 149] width 70 height 11
click at [426, 165] on div "Update residential status for Director #1 Boarding is only acceptable when the …" at bounding box center [410, 303] width 304 height 431
click at [459, 177] on div "Marital status Select Single Married De Facto / Partner Number of dependents 0" at bounding box center [410, 178] width 313 height 25
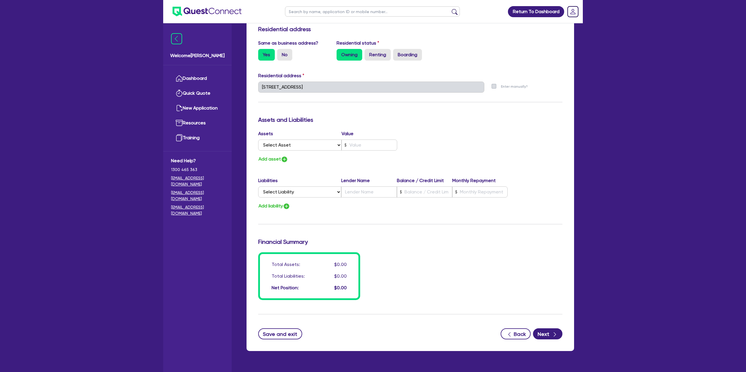
scroll to position [728, 0]
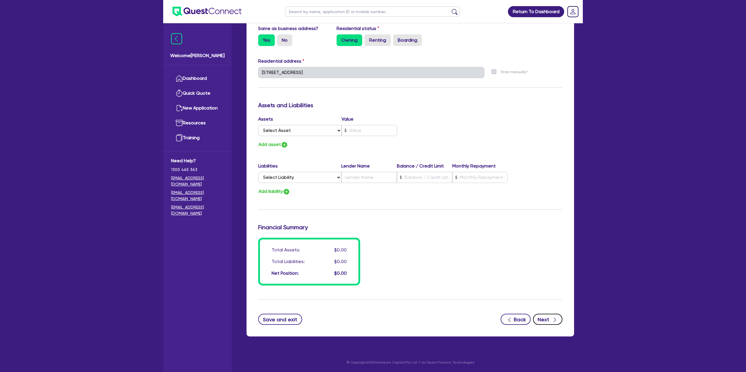
click at [552, 317] on icon "button" at bounding box center [555, 320] width 6 height 6
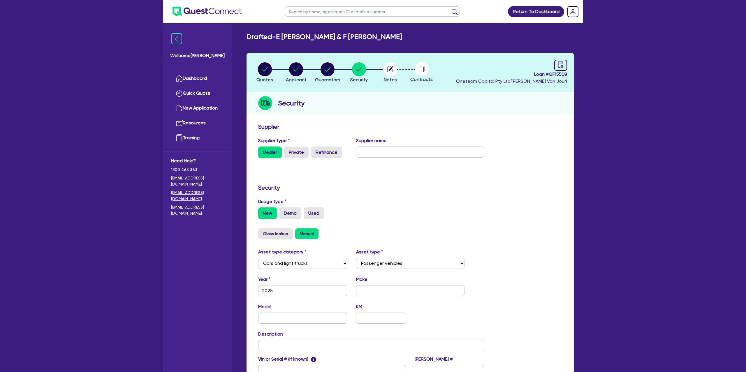
click at [562, 71] on span "Loan # QF15508" at bounding box center [511, 74] width 111 height 7
drag, startPoint x: 561, startPoint y: 65, endPoint x: 554, endPoint y: 84, distance: 19.9
click at [561, 65] on icon "audit" at bounding box center [560, 64] width 5 height 6
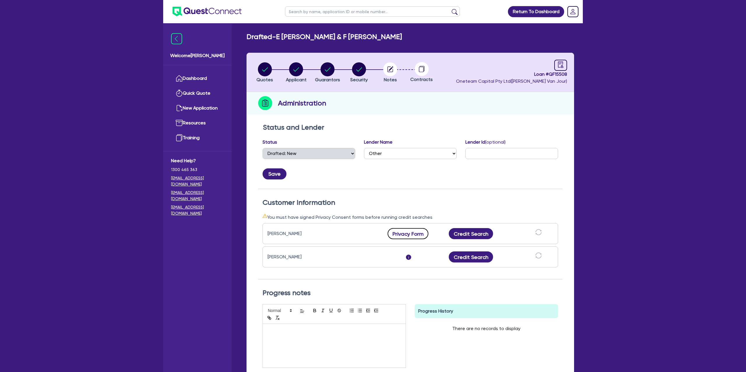
click at [418, 233] on button "Privacy Form" at bounding box center [408, 233] width 41 height 11
click at [293, 66] on circle "button" at bounding box center [296, 69] width 14 height 14
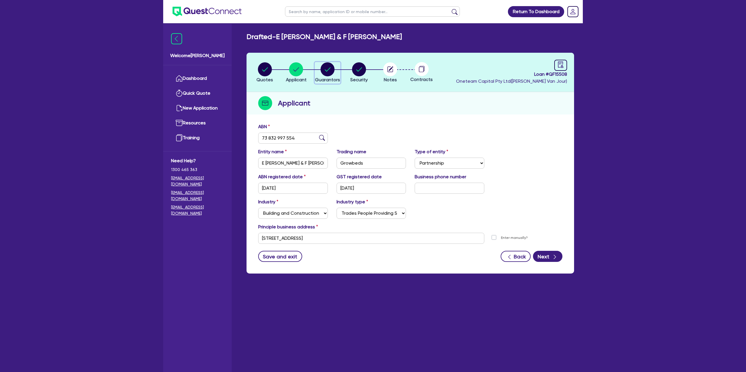
click at [336, 71] on div "button" at bounding box center [327, 69] width 25 height 14
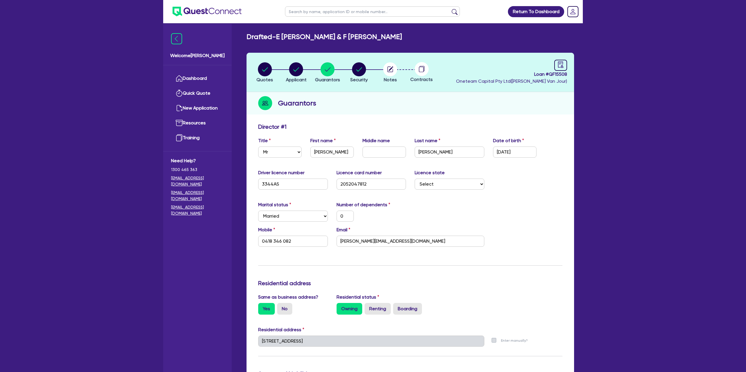
click at [541, 75] on span "Loan # QF15508" at bounding box center [511, 74] width 111 height 7
click at [560, 68] on div at bounding box center [560, 65] width 13 height 11
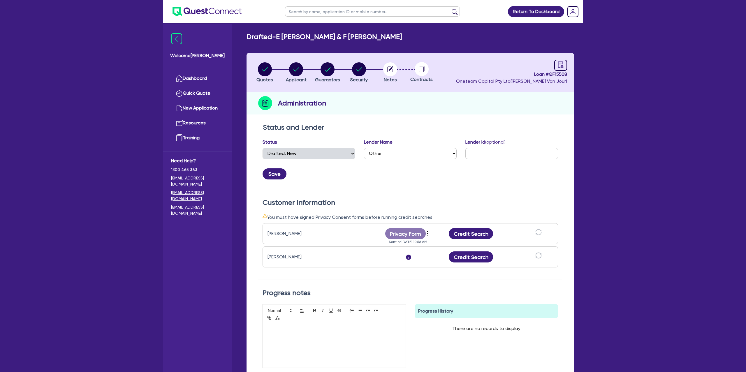
select select "DRAFTED_NEW"
select select "Other"
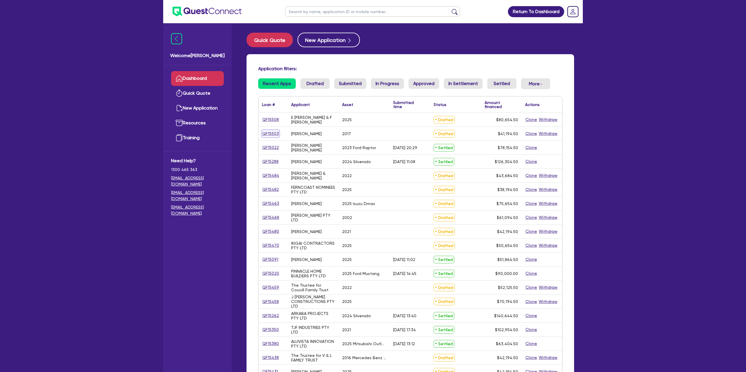
click at [273, 134] on link "QF15503" at bounding box center [270, 133] width 17 height 7
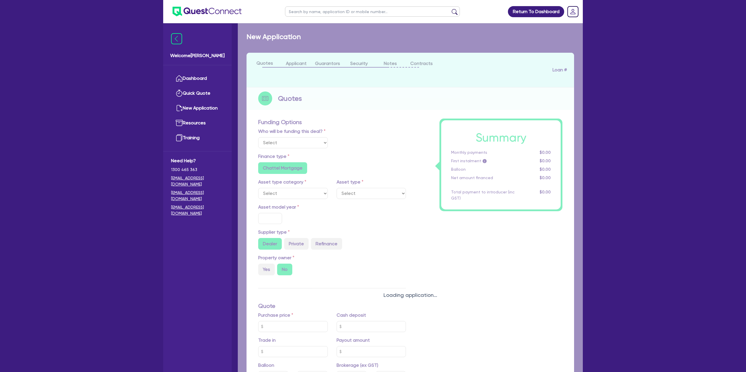
select select "Other"
select select "CARS_AND_LIGHT_TRUCKS"
type input "2017"
radio input "false"
radio input "true"
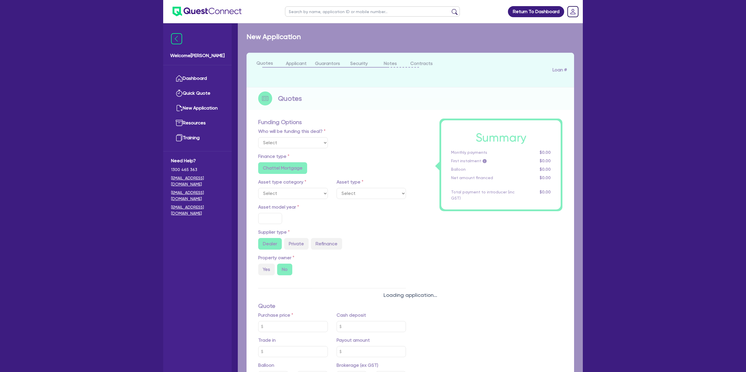
type input "39,000"
type input "15.95"
type input "1,400"
radio input "true"
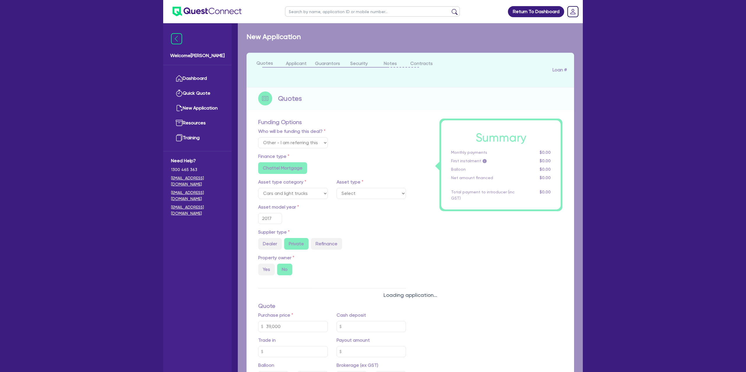
select select "PASSENGER_VEHICLES"
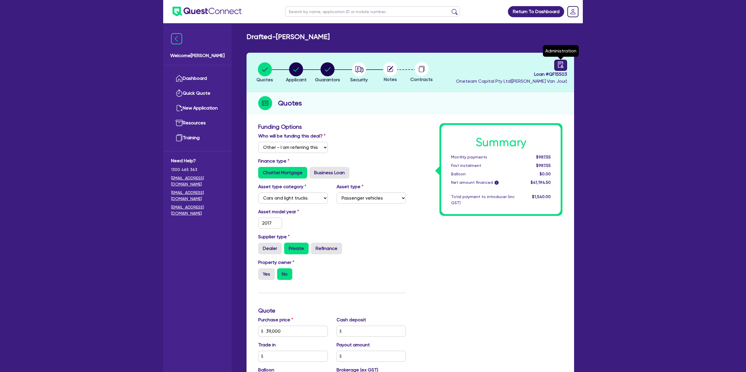
click at [564, 68] on div at bounding box center [560, 65] width 13 height 11
select select "DRAFTED_NEW"
select select "Other"
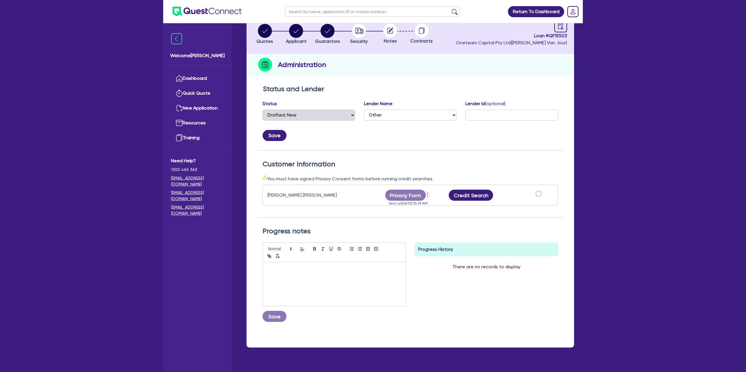
scroll to position [40, 0]
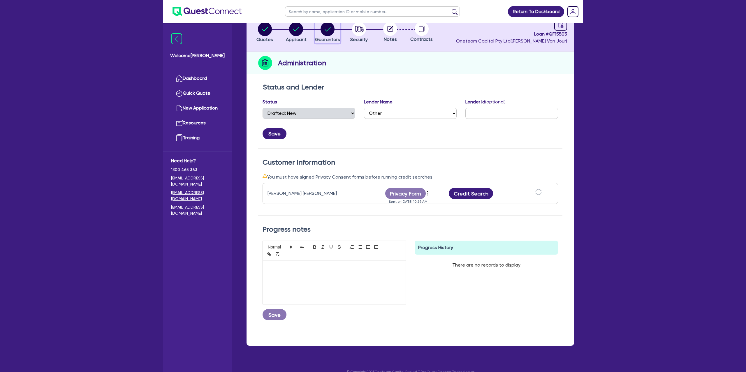
click at [323, 34] on circle "button" at bounding box center [328, 29] width 14 height 14
select select "MRS"
select select "QLD"
select select "MARRIED"
select select "CASH"
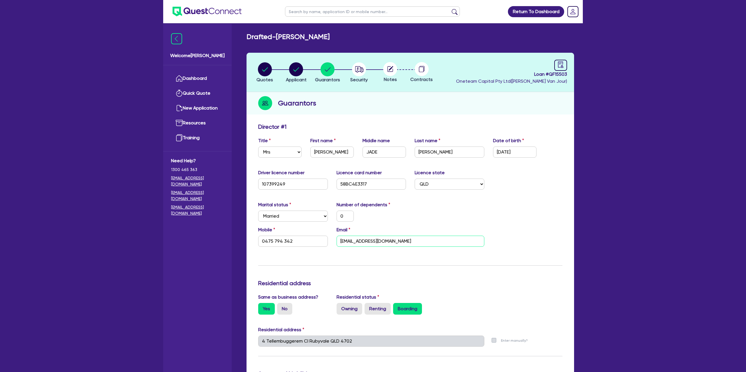
click at [427, 242] on input "Dreamofgems01@gmail.com.au" at bounding box center [411, 241] width 148 height 11
type input "0"
type input "0475 794 342"
type input "Dreamofgems01@gmail.com.a"
type input "16,000"
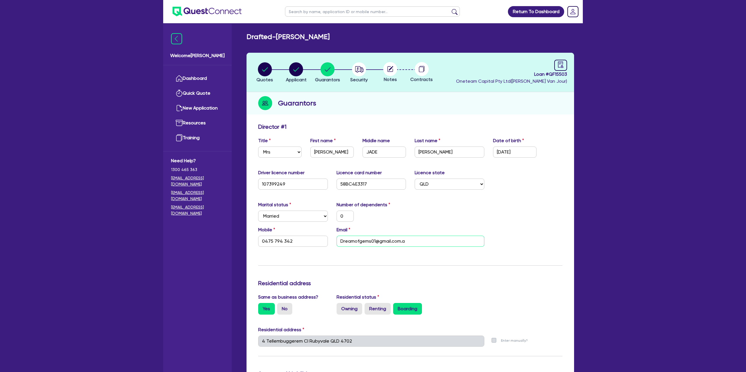
type input "0"
type input "0475 794 342"
type input "Dreamofgems01@gmail.com."
type input "16,000"
type input "0"
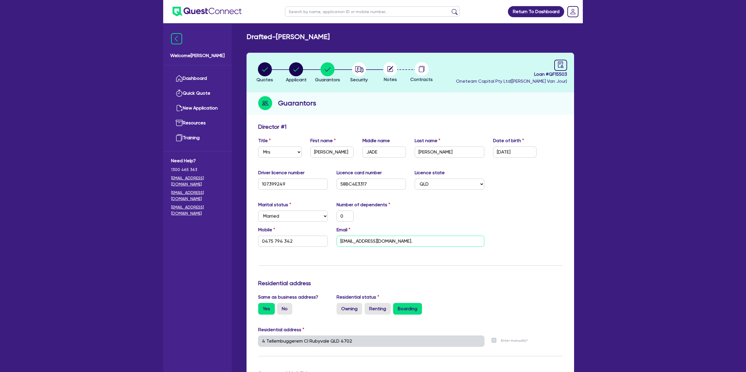
type input "0475 794 342"
type input "[EMAIL_ADDRESS][DOMAIN_NAME]"
type input "16,000"
type input "[EMAIL_ADDRESS][DOMAIN_NAME]"
click at [441, 213] on div "Marital status Select Single Married De Facto / Partner Number of dependents 0" at bounding box center [410, 213] width 313 height 25
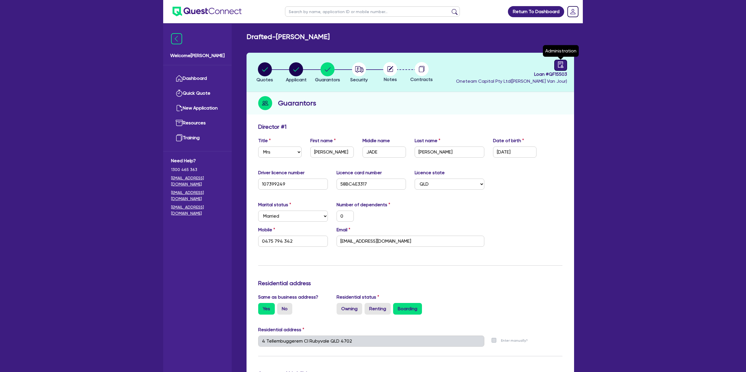
click at [562, 64] on icon "audit" at bounding box center [560, 64] width 6 height 6
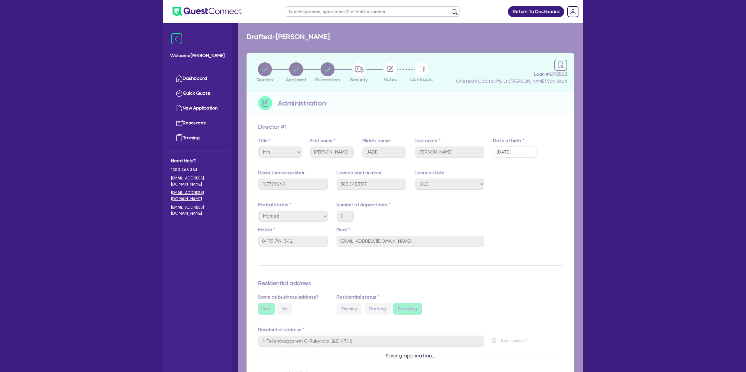
select select "DRAFTED_NEW"
select select "Other"
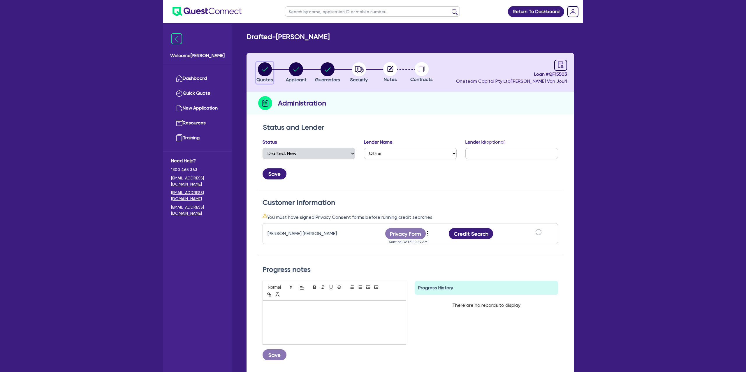
click at [266, 72] on circle "button" at bounding box center [265, 69] width 14 height 14
select select "Other"
select select "CARS_AND_LIGHT_TRUCKS"
select select "PASSENGER_VEHICLES"
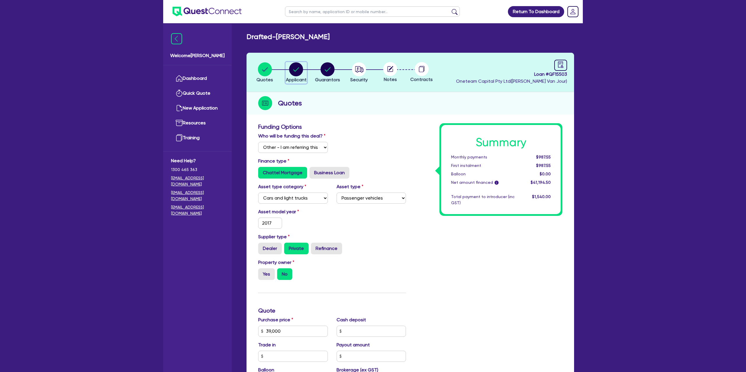
click at [300, 67] on circle "button" at bounding box center [296, 69] width 14 height 14
select select "SOLE_TRADER"
select select "RETAIL_WHOLESALE_TRADE"
select select "CLOTHING_FOOTWEAR"
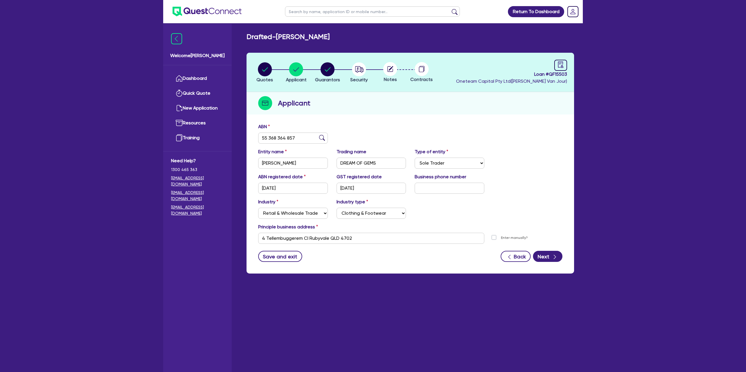
drag, startPoint x: 555, startPoint y: 106, endPoint x: 511, endPoint y: 99, distance: 44.9
click at [553, 106] on div "Applicant" at bounding box center [409, 103] width 327 height 22
click at [321, 75] on icon "button" at bounding box center [328, 69] width 14 height 14
select select "MRS"
select select "QLD"
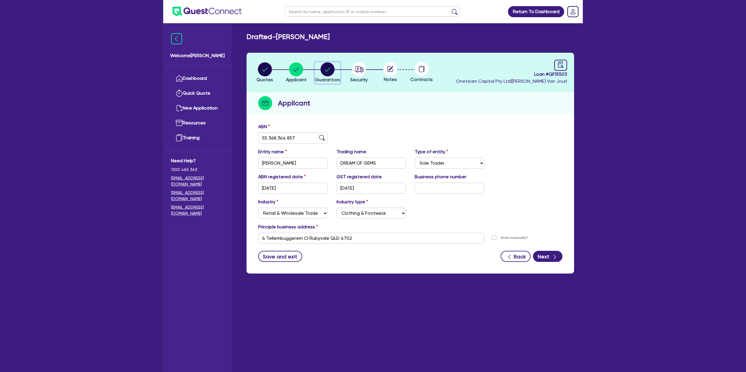
select select "MARRIED"
select select "CASH"
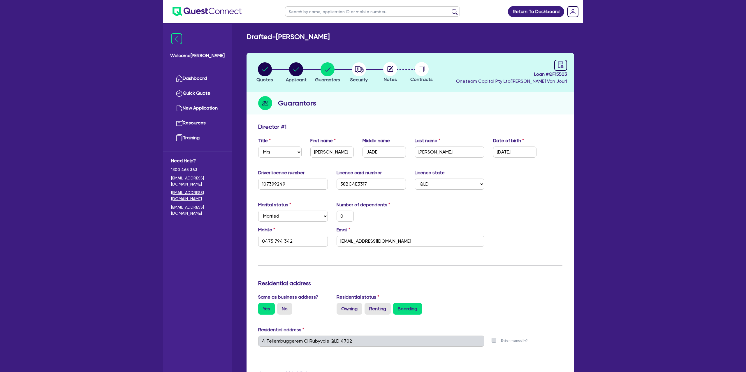
drag, startPoint x: 463, startPoint y: 95, endPoint x: 552, endPoint y: 70, distance: 92.8
click at [465, 95] on div "Guarantors" at bounding box center [409, 103] width 327 height 22
click at [534, 221] on div "Marital status Select Single Married De Facto / Partner Number of dependents 0" at bounding box center [410, 213] width 313 height 25
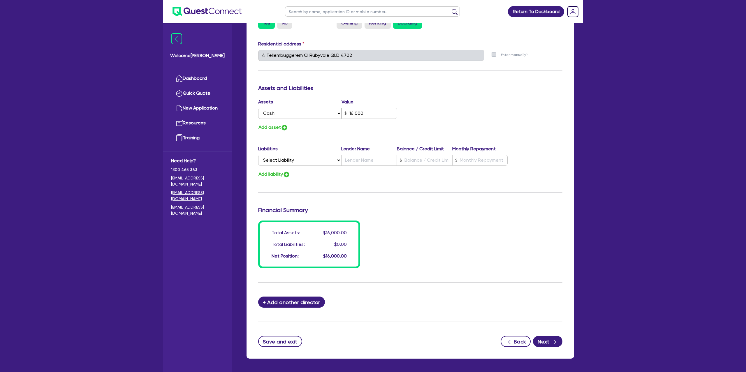
scroll to position [308, 0]
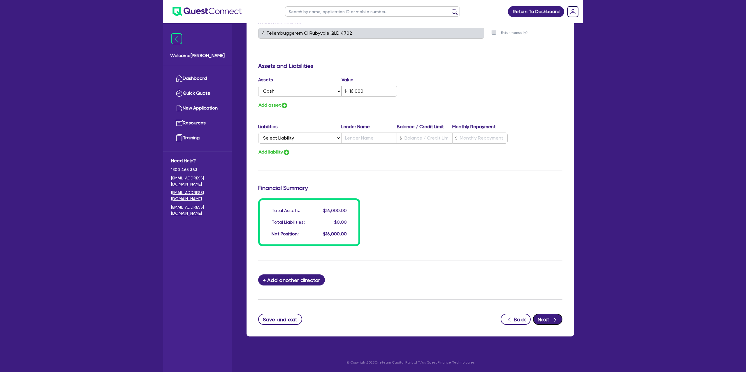
click at [556, 325] on div "Update residential status for Director #1 Boarding is only acceptable when the …" at bounding box center [409, 74] width 327 height 524
click at [553, 319] on icon "button" at bounding box center [555, 320] width 6 height 6
select select "CARS_AND_LIGHT_TRUCKS"
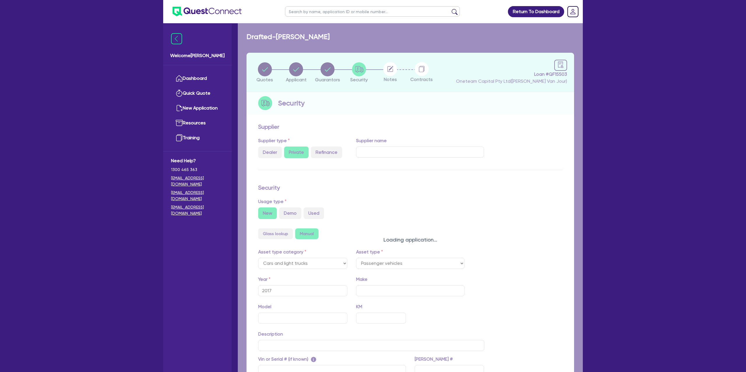
select select "PASSENGER_VEHICLES"
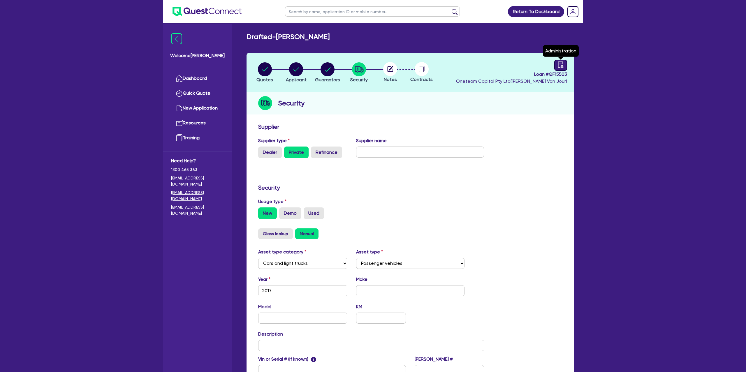
click at [559, 61] on icon "audit" at bounding box center [560, 64] width 6 height 6
select select "DRAFTED_NEW"
select select "Other"
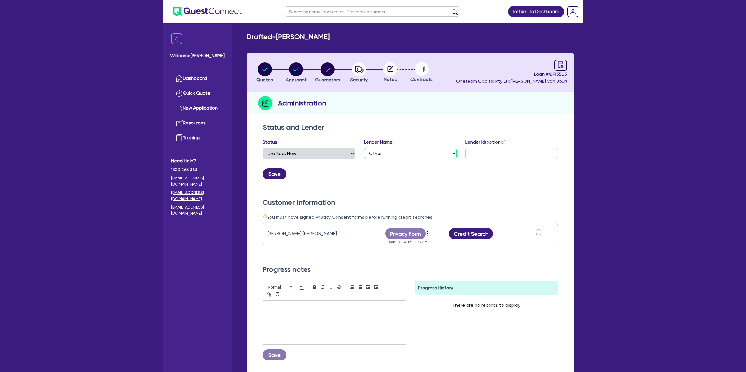
click at [410, 154] on select "Select AAMF AFS Alex Bank Angle Finance Azora Banjo BigStone BOQ Finance Brande…" at bounding box center [410, 153] width 93 height 11
click at [428, 231] on icon "more" at bounding box center [428, 233] width 6 height 9
click at [465, 242] on link "Send new privacy form" at bounding box center [459, 244] width 56 height 8
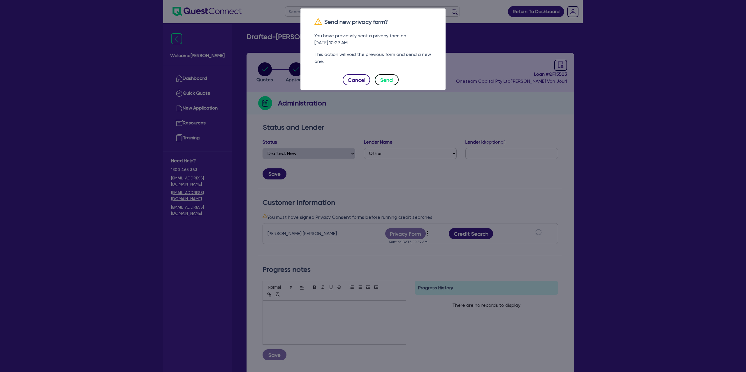
click at [386, 77] on button "Send" at bounding box center [387, 79] width 24 height 11
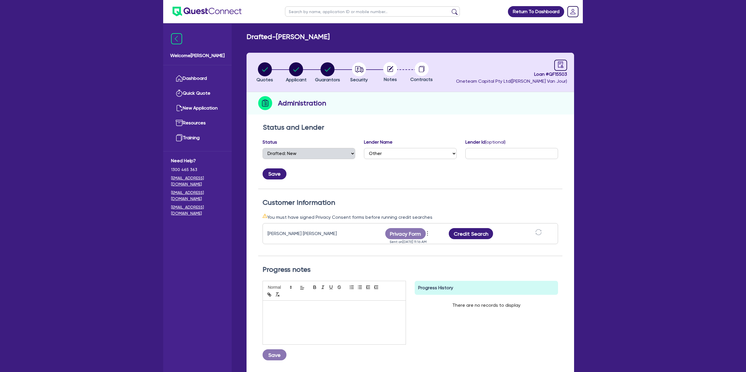
click at [483, 80] on span "Oneteam Capital Pty Ltd ( Gabriel Van Jour )" at bounding box center [511, 81] width 111 height 6
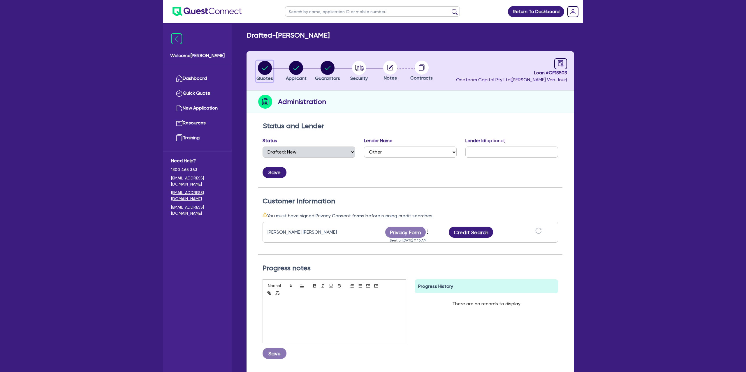
click at [266, 69] on circle "button" at bounding box center [265, 68] width 14 height 14
select select "Other"
select select "CARS_AND_LIGHT_TRUCKS"
select select "PASSENGER_VEHICLES"
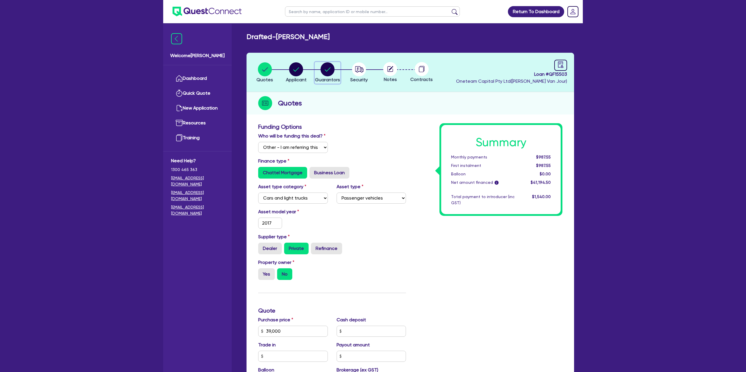
click at [326, 70] on circle "button" at bounding box center [328, 69] width 14 height 14
select select "MRS"
select select "QLD"
select select "MARRIED"
select select "CASH"
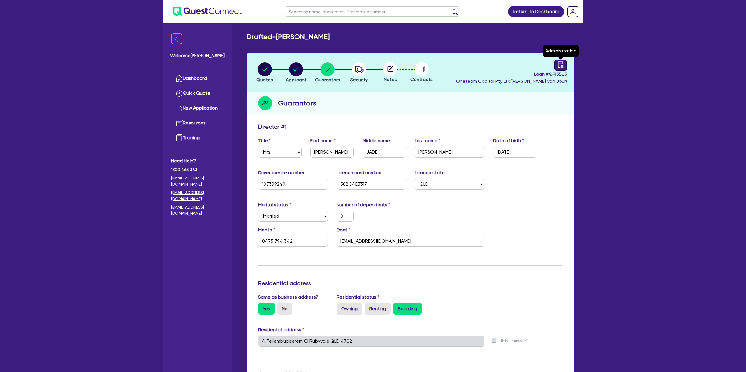
click at [565, 64] on div at bounding box center [560, 65] width 13 height 11
select select "DRAFTED_NEW"
select select "Other"
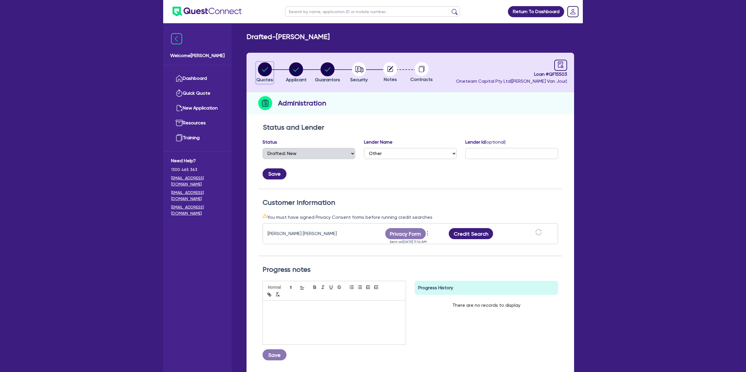
click at [263, 69] on circle "button" at bounding box center [265, 69] width 14 height 14
select select "Other"
select select "CARS_AND_LIGHT_TRUCKS"
select select "PASSENGER_VEHICLES"
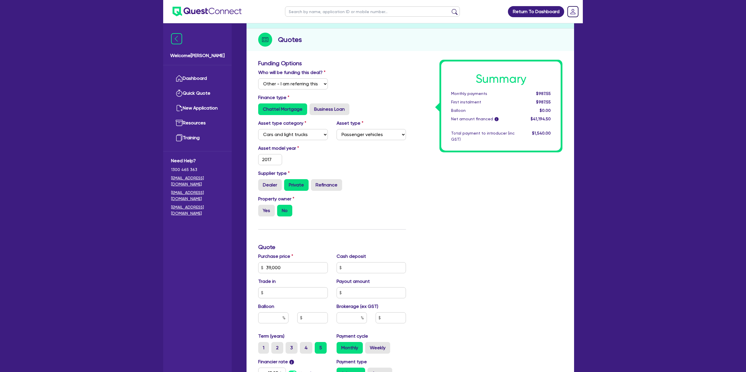
click at [384, 164] on div "Asset model year 2017" at bounding box center [332, 157] width 156 height 25
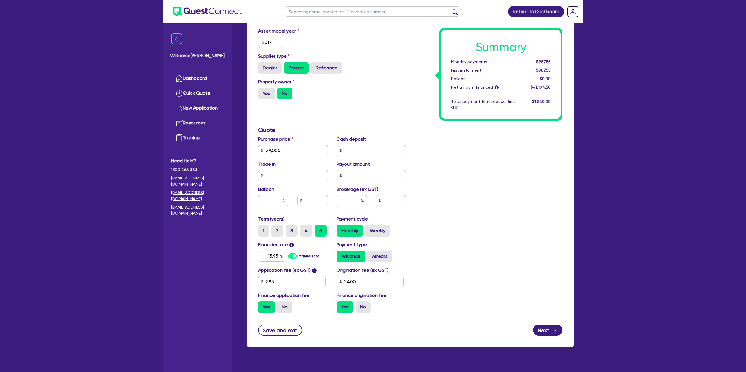
scroll to position [191, 0]
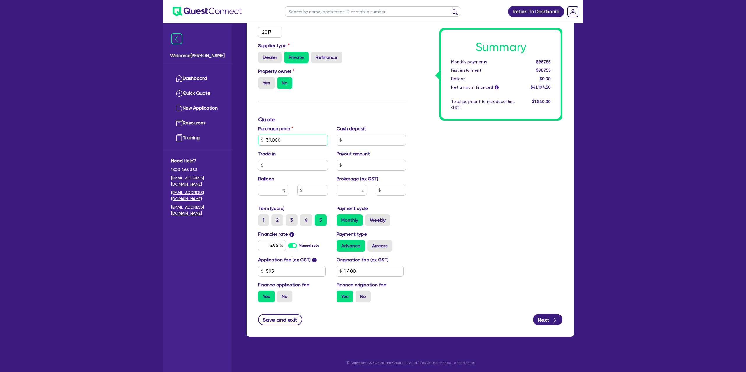
click at [292, 140] on input "39,000" at bounding box center [293, 140] width 70 height 11
type input "39,000"
type input "1,400"
type input "39,000"
type input "1,400"
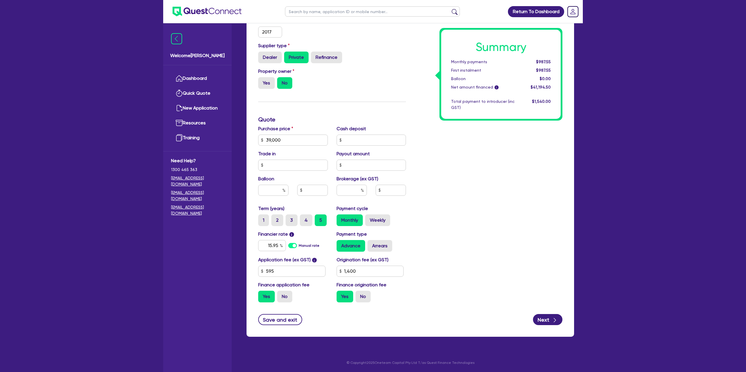
click at [429, 178] on div "Summary Monthly payments $987.55 First instalment $987.55 Balloon $0.00 Net amo…" at bounding box center [488, 119] width 156 height 375
drag, startPoint x: 627, startPoint y: 239, endPoint x: 550, endPoint y: 277, distance: 86.3
click at [626, 239] on div "Return To Dashboard Edit Profile Logout Welcome Gabriel Dashboard Quick Quote N…" at bounding box center [373, 91] width 746 height 564
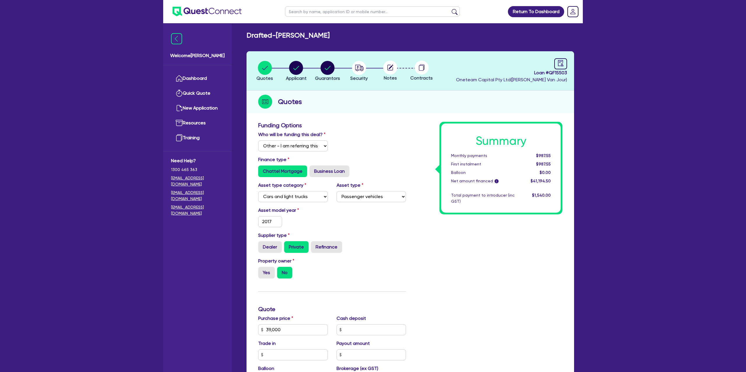
scroll to position [0, 0]
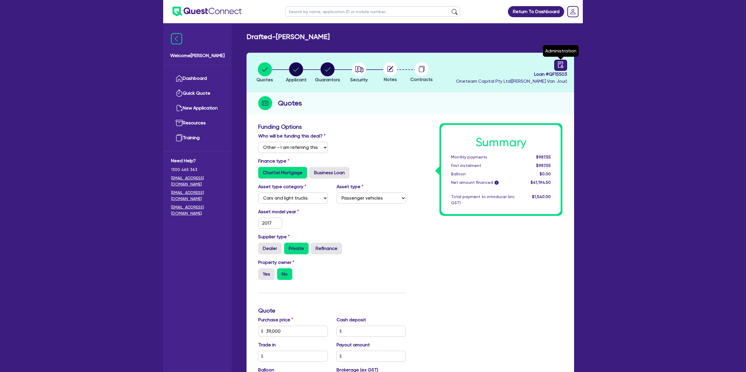
click at [560, 67] on icon "audit" at bounding box center [560, 64] width 6 height 6
select select "DRAFTED_NEW"
select select "Other"
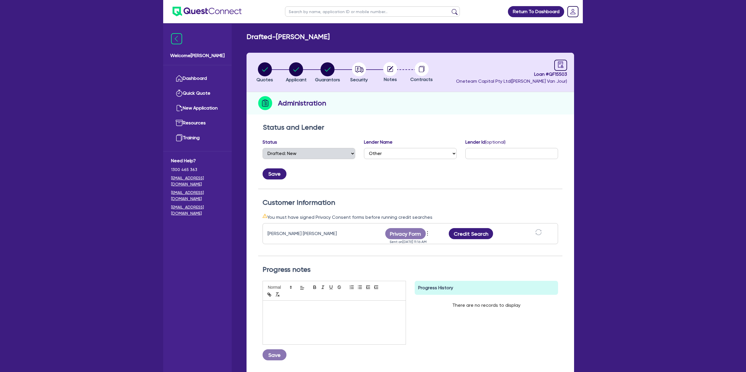
drag, startPoint x: 645, startPoint y: 141, endPoint x: 417, endPoint y: 137, distance: 227.9
click at [641, 140] on div "Return To Dashboard Edit Profile Logout Welcome Gabriel Dashboard Quick Quote N…" at bounding box center [373, 211] width 746 height 422
select select "DRAFTED_NEW"
select select "Other"
click at [428, 233] on icon "more" at bounding box center [428, 233] width 6 height 9
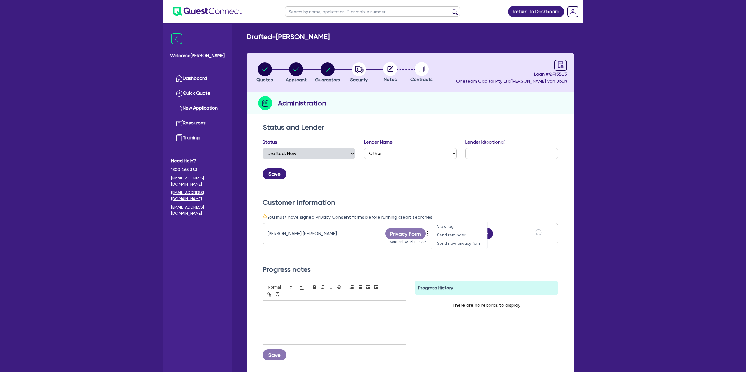
click at [459, 189] on div "Customer Information You must have signed Privacy Consent forms before running …" at bounding box center [410, 222] width 304 height 67
click at [434, 209] on div "Customer Information You must have signed Privacy Consent forms before running …" at bounding box center [410, 227] width 304 height 58
drag, startPoint x: 565, startPoint y: 64, endPoint x: 553, endPoint y: 65, distance: 12.0
click at [565, 64] on div at bounding box center [560, 65] width 13 height 11
click at [357, 69] on icon "button" at bounding box center [358, 68] width 2 height 3
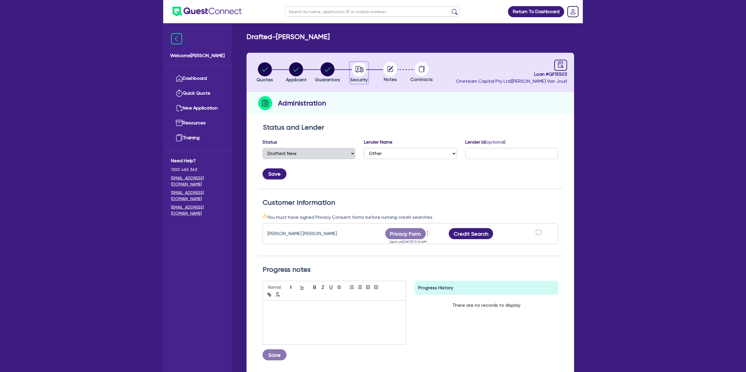
select select "CARS_AND_LIGHT_TRUCKS"
select select "PASSENGER_VEHICLES"
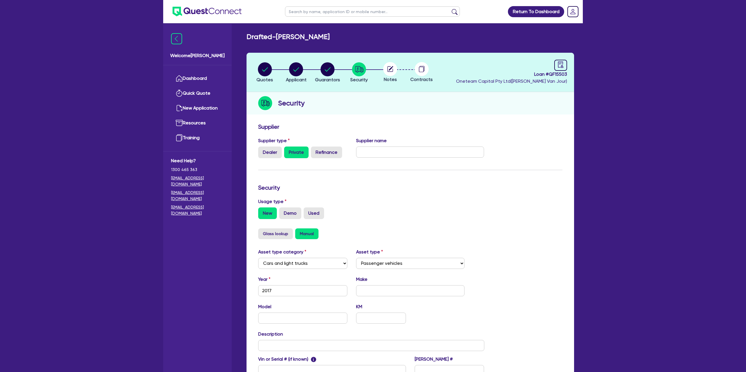
click at [393, 66] on circle at bounding box center [390, 69] width 14 height 14
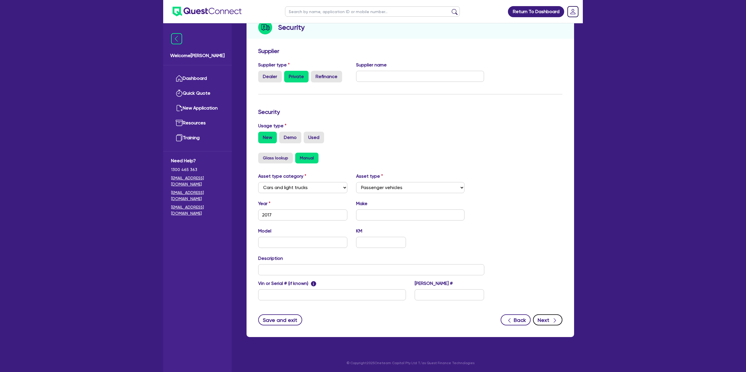
click at [557, 322] on icon "button" at bounding box center [555, 321] width 6 height 6
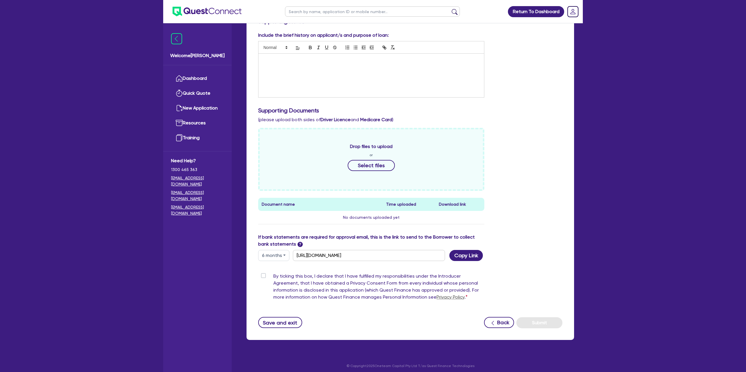
scroll to position [109, 0]
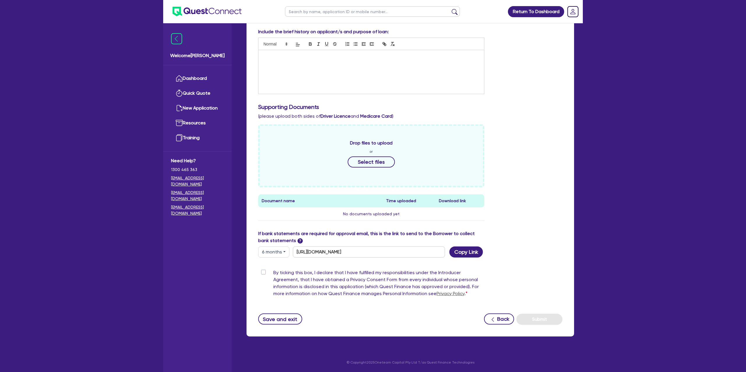
click at [277, 251] on button "6 months" at bounding box center [273, 251] width 31 height 11
click at [280, 267] on link "3 months" at bounding box center [281, 265] width 46 height 11
type input "[URL][DOMAIN_NAME]"
click at [280, 267] on div "Supporting Notes Include the brief history on applicant/s and purpose of loan: …" at bounding box center [410, 169] width 304 height 311
drag, startPoint x: 477, startPoint y: 252, endPoint x: 574, endPoint y: 229, distance: 99.4
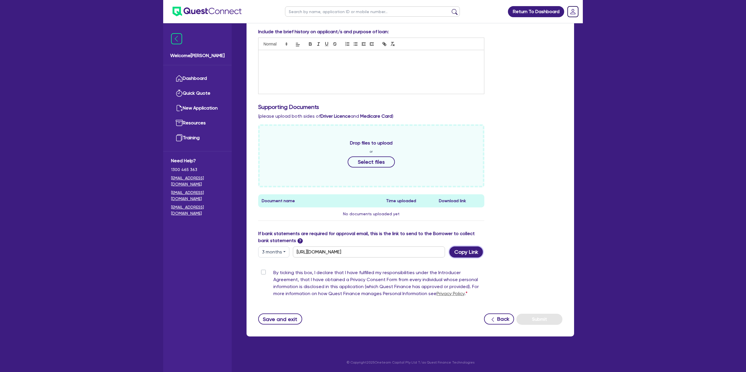
click at [488, 250] on div "If bank statements are required for approval email, this is the link to send to…" at bounding box center [410, 243] width 313 height 27
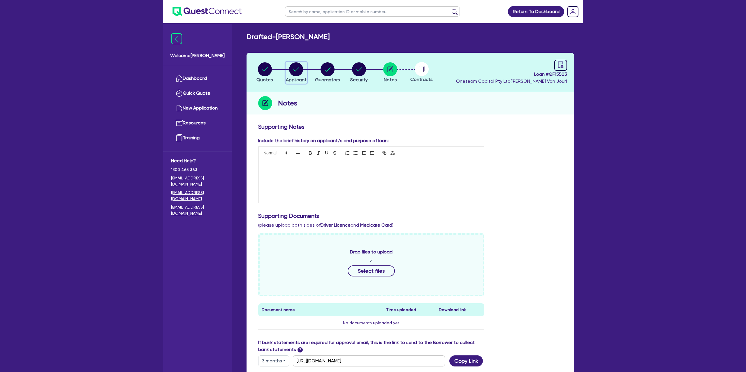
click at [301, 66] on circle "button" at bounding box center [296, 69] width 14 height 14
select select "SOLE_TRADER"
select select "RETAIL_WHOLESALE_TRADE"
select select "CLOTHING_FOOTWEAR"
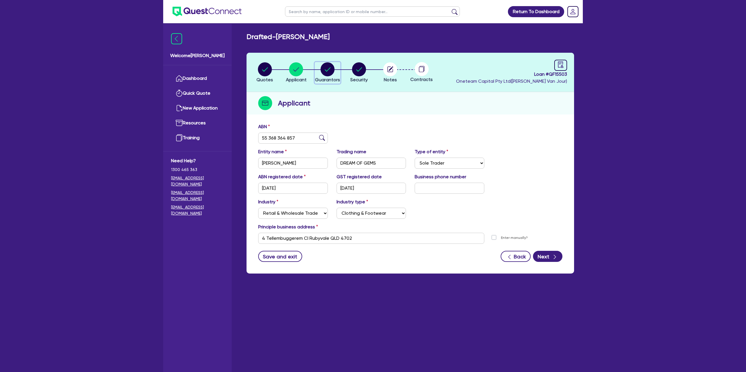
click at [324, 70] on circle "button" at bounding box center [328, 69] width 14 height 14
select select "MRS"
select select "QLD"
select select "MARRIED"
select select "CASH"
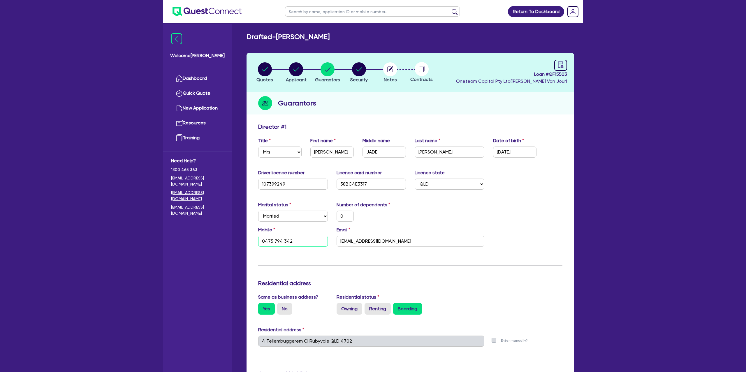
click at [276, 243] on input "0475 794 342" at bounding box center [293, 241] width 70 height 11
click at [507, 86] on header "Quotes Applicant [GEOGRAPHIC_DATA] Security Notes Contracts Loan # QF15503 Onet…" at bounding box center [409, 72] width 327 height 39
click at [557, 68] on div at bounding box center [560, 65] width 13 height 11
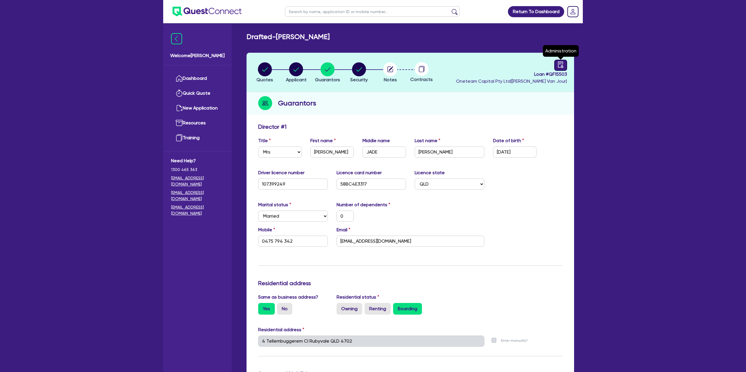
select select "DRAFTED_NEW"
select select "Other"
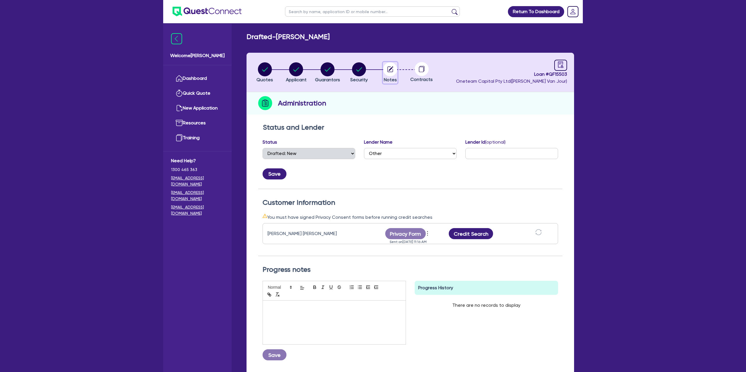
click at [390, 68] on circle "button" at bounding box center [390, 69] width 14 height 14
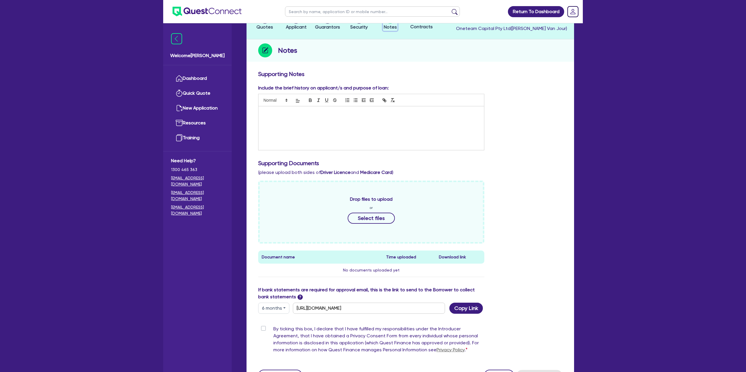
scroll to position [109, 0]
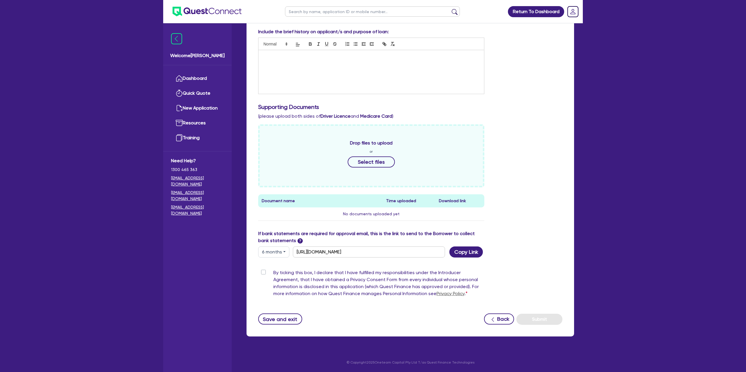
click at [277, 254] on button "6 months" at bounding box center [273, 251] width 31 height 11
click at [277, 263] on link "3 months" at bounding box center [281, 265] width 46 height 11
type input "[URL][DOMAIN_NAME]"
click at [469, 256] on button "Copy Link" at bounding box center [466, 251] width 34 height 11
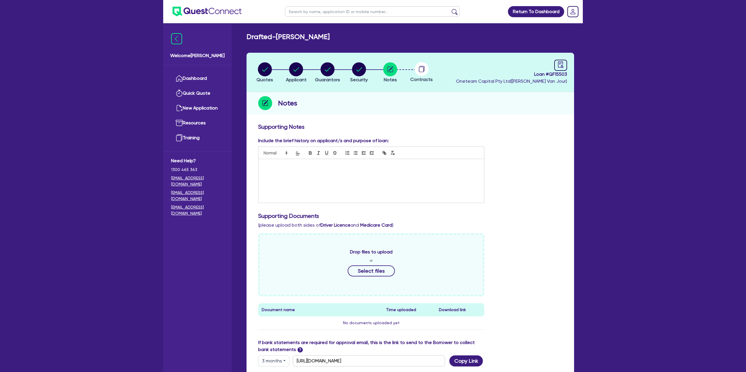
click at [384, 42] on div "Drafted - [PERSON_NAME] Quotes Applicant [GEOGRAPHIC_DATA] Security Notes Contr…" at bounding box center [410, 243] width 345 height 420
click at [266, 66] on circle "button" at bounding box center [265, 69] width 14 height 14
select select "Other"
select select "CARS_AND_LIGHT_TRUCKS"
select select "PASSENGER_VEHICLES"
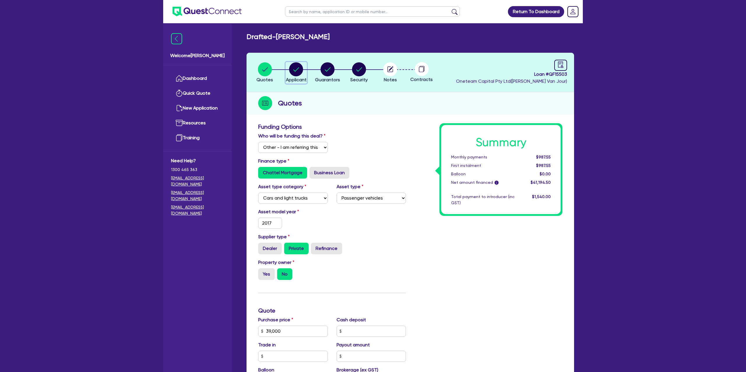
click at [299, 70] on circle "button" at bounding box center [296, 69] width 14 height 14
select select "SOLE_TRADER"
select select "RETAIL_WHOLESALE_TRADE"
select select "CLOTHING_FOOTWEAR"
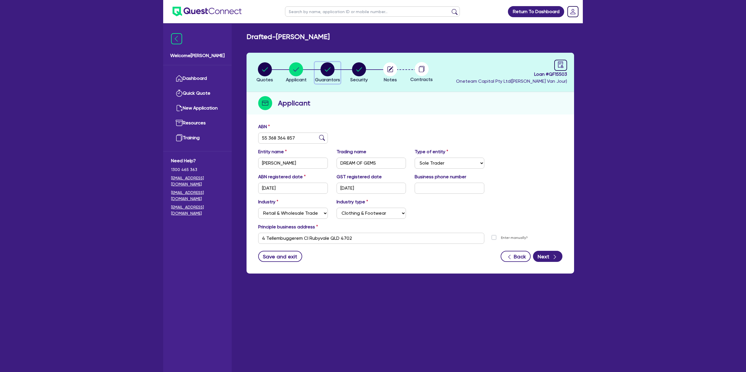
click at [330, 67] on circle "button" at bounding box center [328, 69] width 14 height 14
select select "MRS"
select select "QLD"
select select "MARRIED"
select select "CASH"
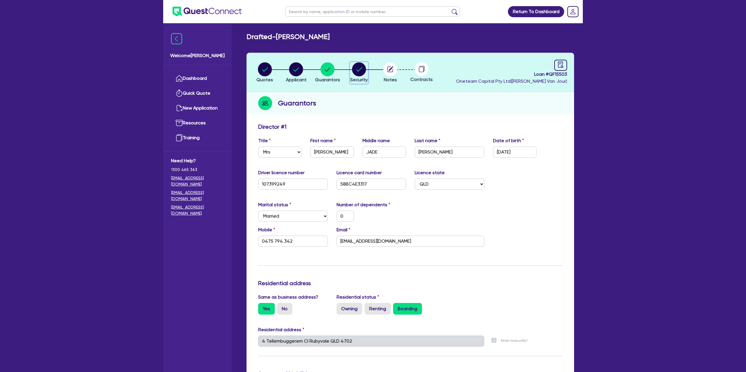
click at [360, 66] on circle "button" at bounding box center [359, 69] width 14 height 14
select select "CARS_AND_LIGHT_TRUCKS"
select select "PASSENGER_VEHICLES"
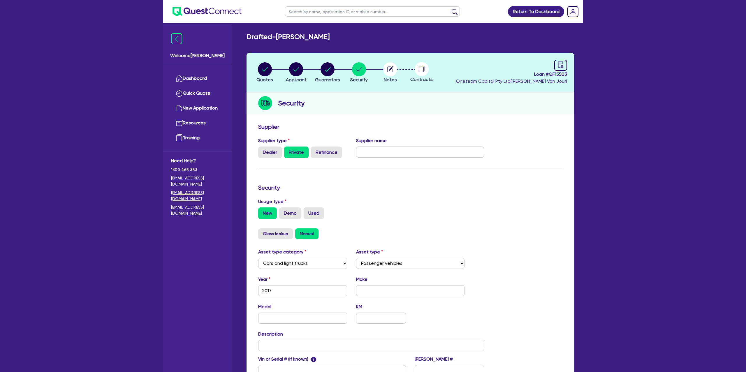
click at [535, 85] on header "Quotes Applicant [GEOGRAPHIC_DATA] Security Notes Contracts Loan # QF15503 Onet…" at bounding box center [409, 72] width 327 height 39
click at [390, 68] on circle "button" at bounding box center [390, 69] width 14 height 14
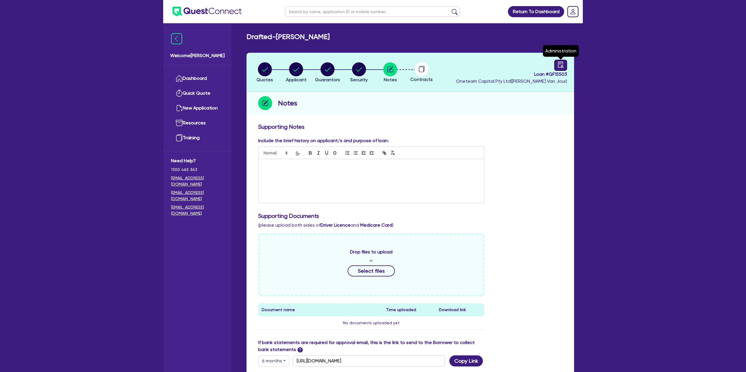
click at [562, 62] on icon "audit" at bounding box center [560, 64] width 6 height 6
select select "DRAFTED_NEW"
select select "Other"
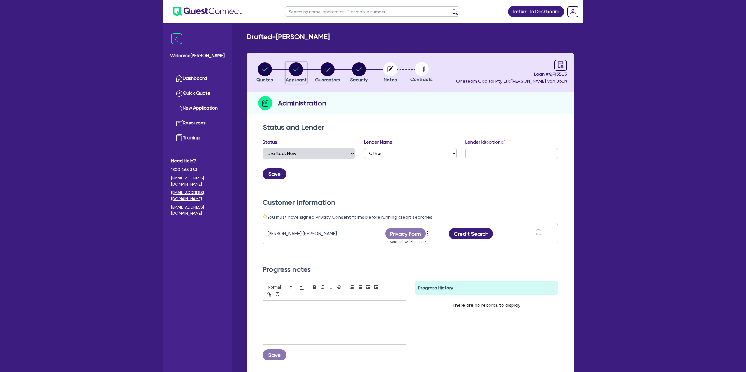
click at [294, 71] on circle "button" at bounding box center [296, 69] width 14 height 14
select select "SOLE_TRADER"
select select "RETAIL_WHOLESALE_TRADE"
select select "CLOTHING_FOOTWEAR"
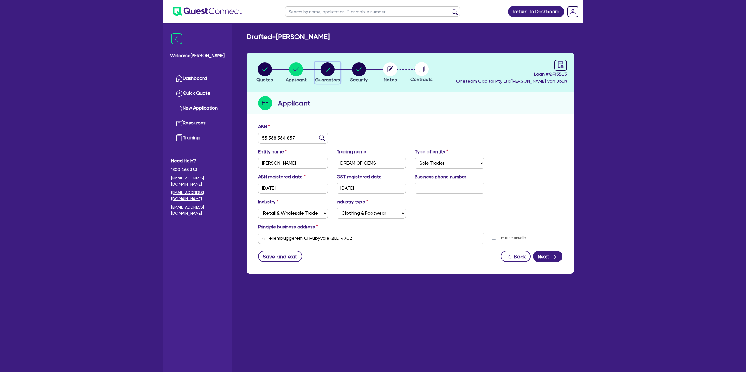
click at [332, 69] on circle "button" at bounding box center [328, 69] width 14 height 14
select select "MRS"
select select "QLD"
select select "MARRIED"
select select "CASH"
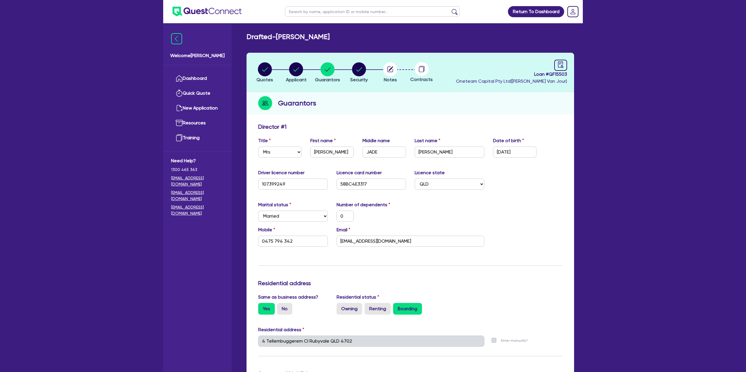
click at [538, 199] on div "Update residential status for Director #1 Boarding is only acceptable when the …" at bounding box center [410, 338] width 304 height 431
click at [554, 62] on div at bounding box center [560, 65] width 13 height 11
select select "DRAFTED_NEW"
select select "Other"
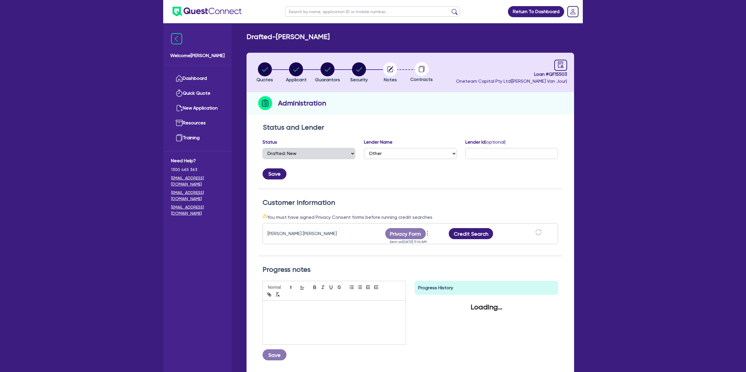
scroll to position [50, 0]
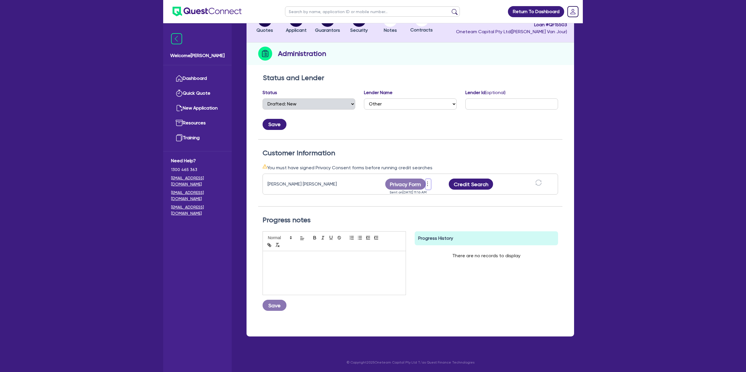
click at [427, 184] on icon "more" at bounding box center [428, 183] width 6 height 9
click at [320, 207] on div "Progress notes Save Progress History There are no records to display Delete Int…" at bounding box center [410, 266] width 304 height 118
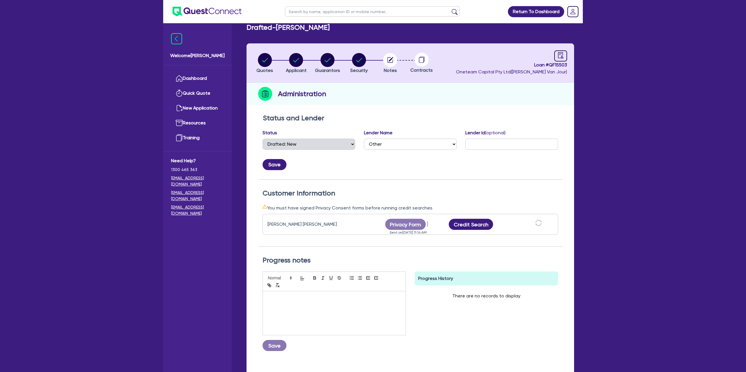
scroll to position [8, 0]
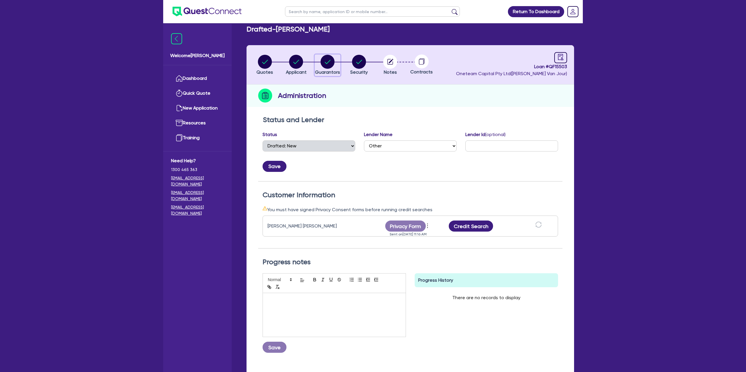
click at [326, 59] on circle "button" at bounding box center [328, 62] width 14 height 14
select select "MRS"
select select "QLD"
select select "MARRIED"
select select "CASH"
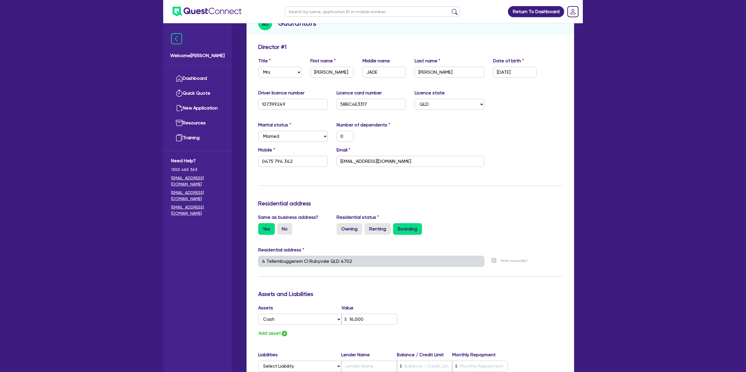
scroll to position [82, 0]
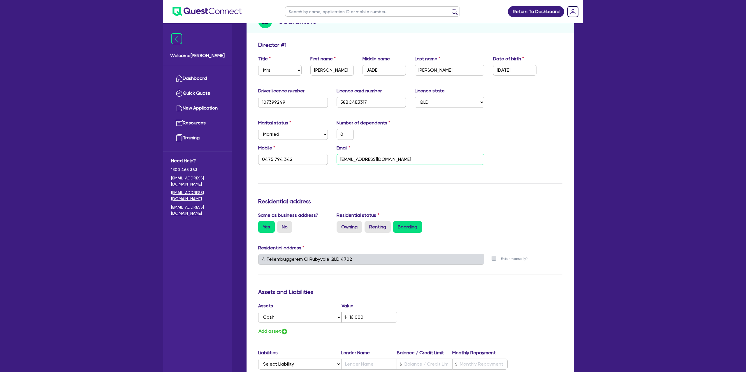
drag, startPoint x: 343, startPoint y: 159, endPoint x: 340, endPoint y: 177, distance: 18.4
click at [342, 161] on input "Dreamofgems01@gmail.com" at bounding box center [411, 159] width 148 height 11
type input "0"
type input "0475 794 342"
type input "reamofgems01@gmail.com"
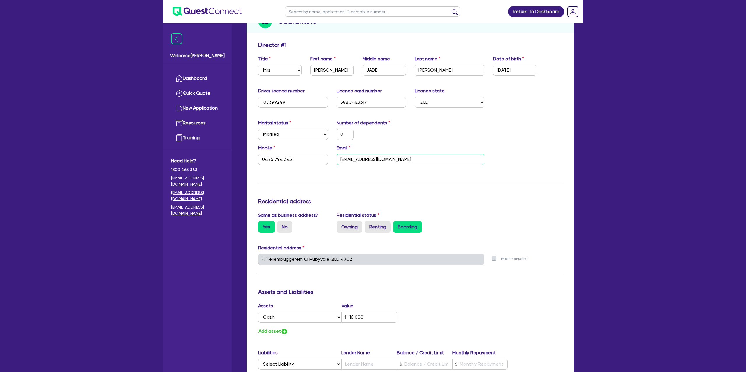
type input "16,000"
type input "0"
type input "0475 794 342"
type input "[EMAIL_ADDRESS][DOMAIN_NAME]"
type input "16,000"
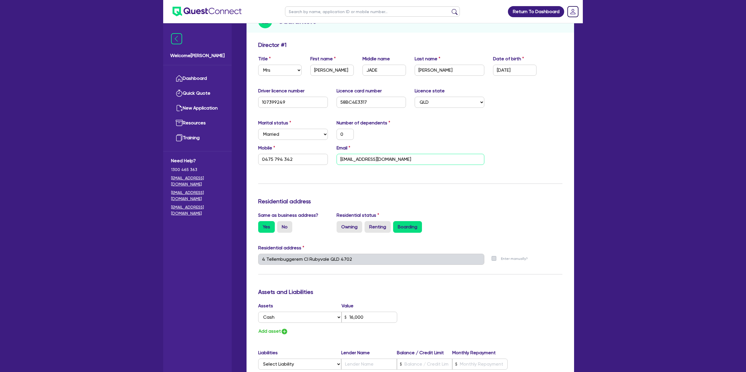
type input "[EMAIL_ADDRESS][DOMAIN_NAME]"
click at [353, 174] on div "Update residential status for Director #1 Boarding is only acceptable when the …" at bounding box center [410, 256] width 304 height 431
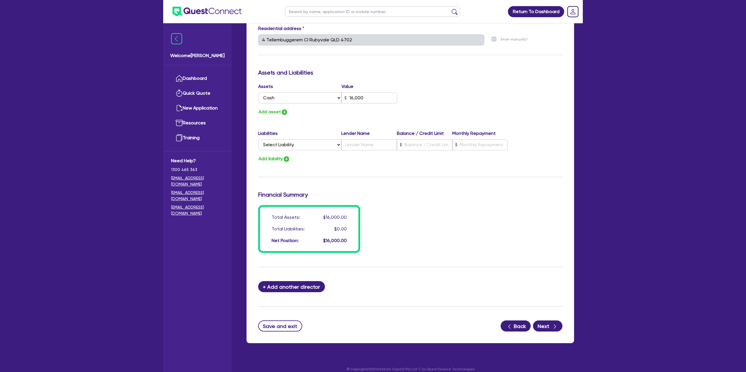
scroll to position [308, 0]
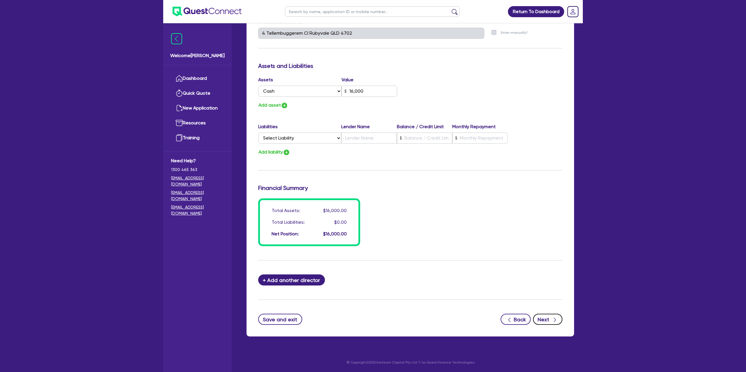
click at [546, 315] on button "Next" at bounding box center [547, 319] width 29 height 11
select select "CARS_AND_LIGHT_TRUCKS"
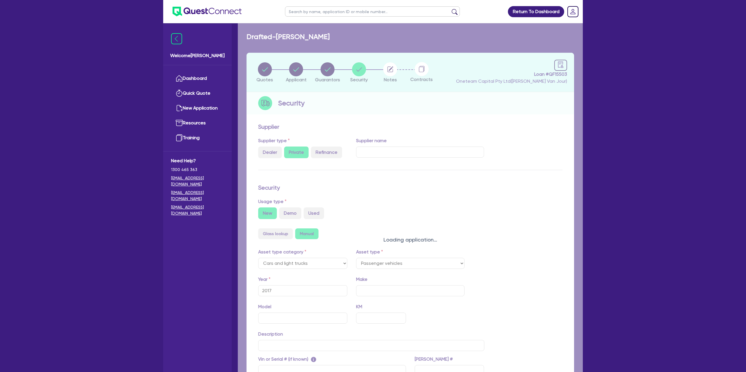
select select "PASSENGER_VEHICLES"
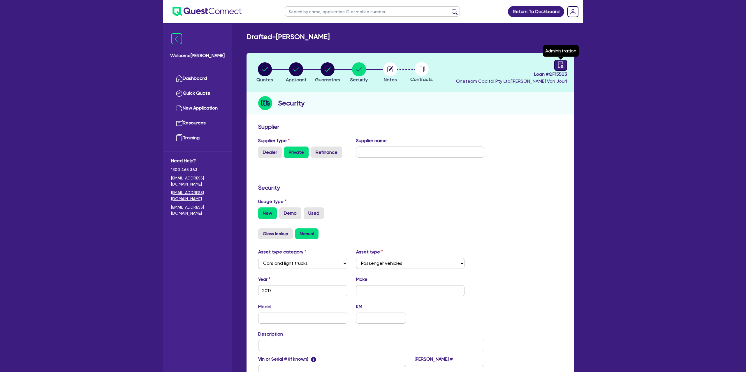
click at [564, 66] on div at bounding box center [560, 65] width 13 height 11
select select "DRAFTED_NEW"
select select "Other"
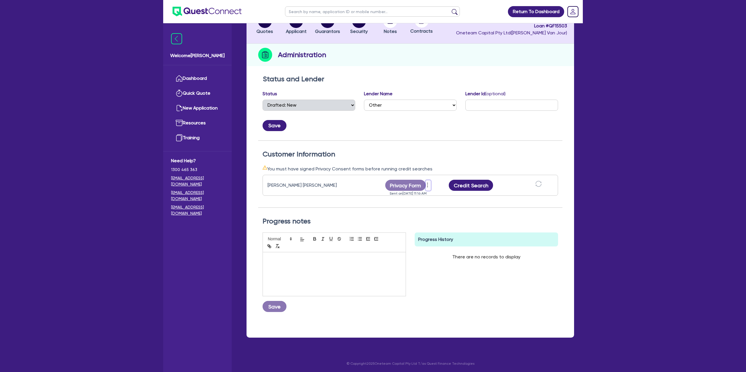
click at [427, 184] on icon "more" at bounding box center [428, 185] width 6 height 9
click at [432, 193] on link "Send new privacy form" at bounding box center [459, 195] width 56 height 8
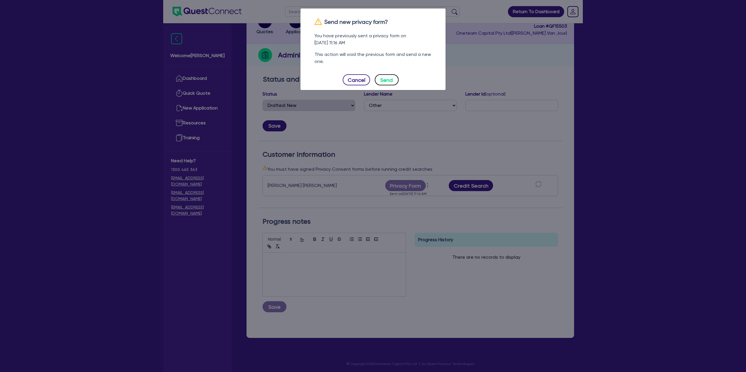
click at [388, 80] on button "Send" at bounding box center [387, 79] width 24 height 11
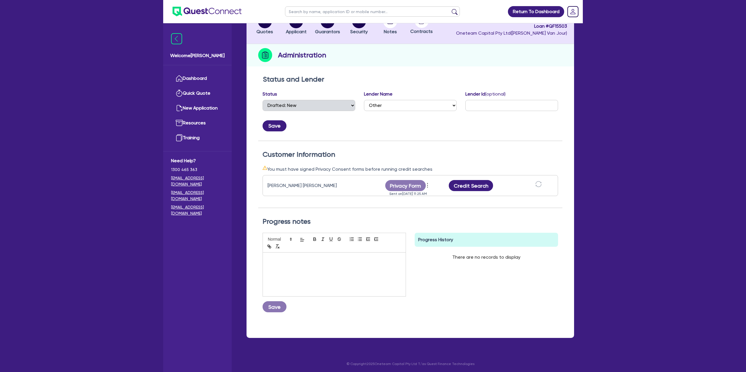
scroll to position [0, 0]
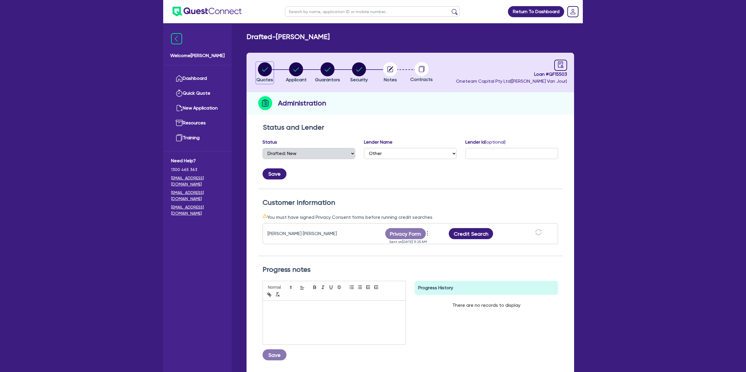
click at [268, 72] on circle "button" at bounding box center [265, 69] width 14 height 14
select select "Other"
select select "CARS_AND_LIGHT_TRUCKS"
select select "PASSENGER_VEHICLES"
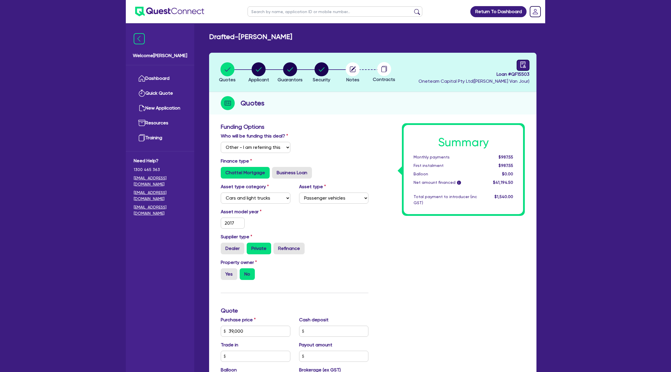
click at [521, 64] on icon "audit" at bounding box center [523, 64] width 6 height 6
select select "DRAFTED_NEW"
select select "Other"
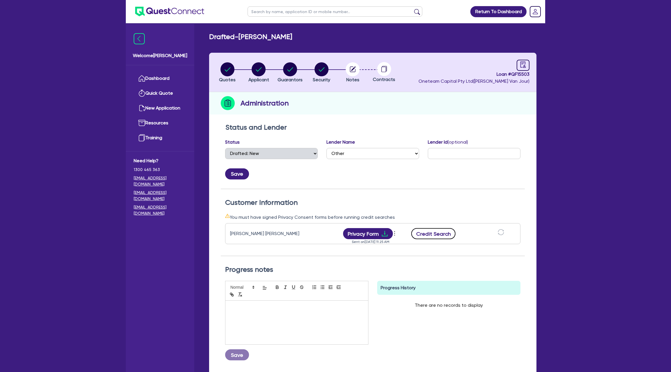
click at [432, 233] on button "Credit Search" at bounding box center [433, 233] width 44 height 11
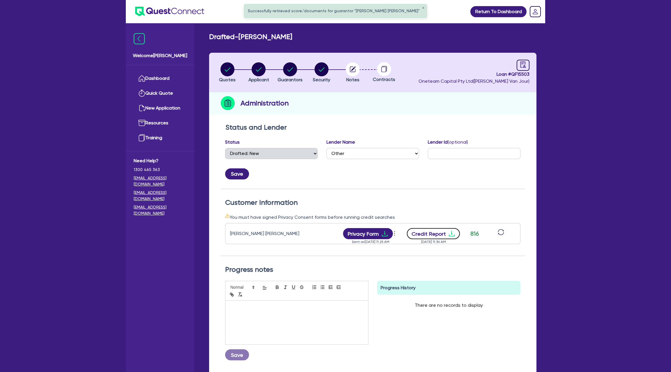
click at [453, 233] on icon "download" at bounding box center [451, 233] width 7 height 7
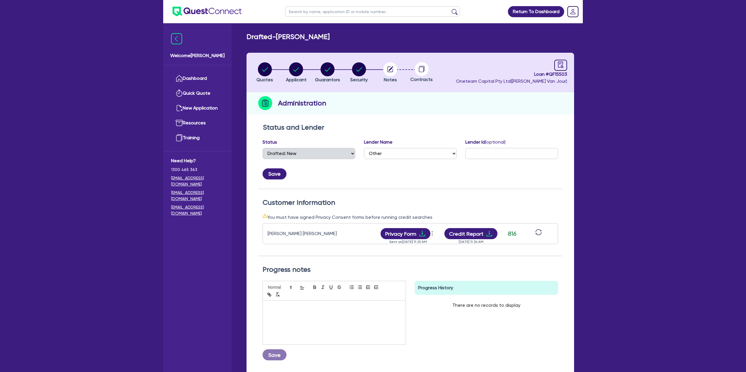
drag, startPoint x: 471, startPoint y: 79, endPoint x: 394, endPoint y: 87, distance: 78.2
click at [471, 78] on header "Quotes Applicant [GEOGRAPHIC_DATA] Security Notes Contracts Loan # QF15503 Onet…" at bounding box center [409, 72] width 327 height 39
click at [389, 70] on circle "button" at bounding box center [390, 69] width 14 height 14
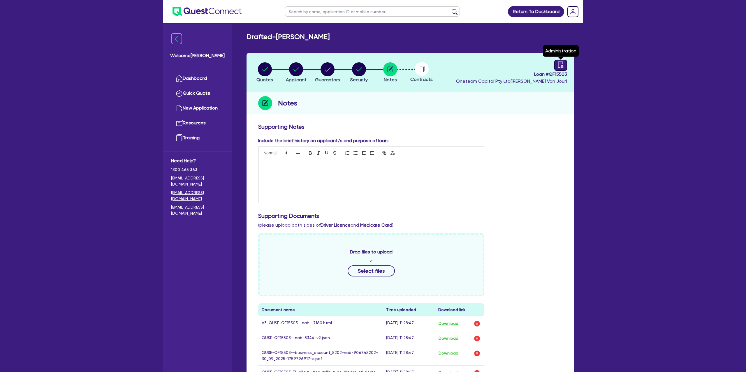
click at [560, 66] on icon "audit" at bounding box center [560, 64] width 6 height 6
select select "DRAFTED_NEW"
select select "Other"
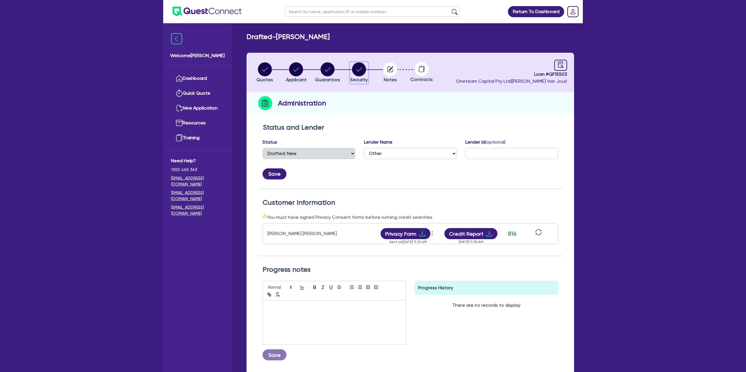
click at [364, 65] on circle "button" at bounding box center [359, 69] width 14 height 14
select select "CARS_AND_LIGHT_TRUCKS"
select select "PASSENGER_VEHICLES"
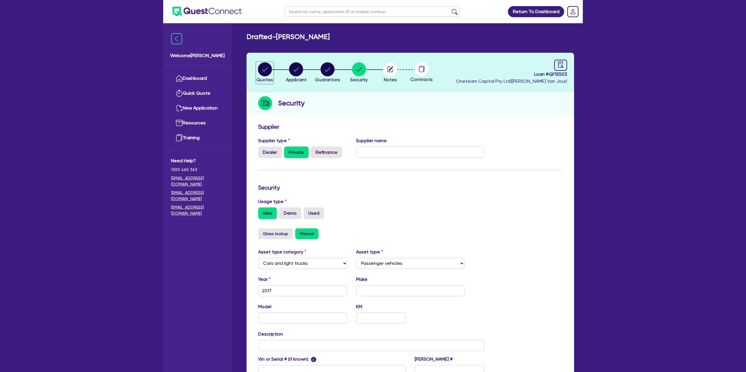
click at [256, 66] on button "Quotes" at bounding box center [264, 73] width 17 height 22
select select "Other"
select select "CARS_AND_LIGHT_TRUCKS"
select select "PASSENGER_VEHICLES"
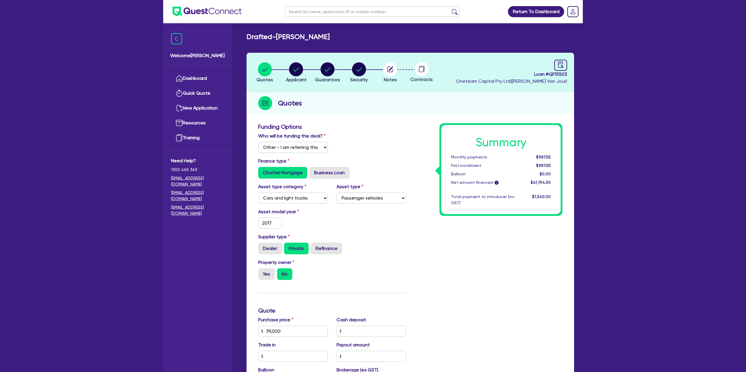
drag, startPoint x: 432, startPoint y: 121, endPoint x: 502, endPoint y: 101, distance: 72.6
click at [437, 120] on div "Funding Options Who will be funding this deal? Select I will fund 100% I will c…" at bounding box center [409, 324] width 327 height 408
click at [561, 64] on icon "audit" at bounding box center [560, 64] width 6 height 6
select select "DRAFTED_NEW"
select select "Other"
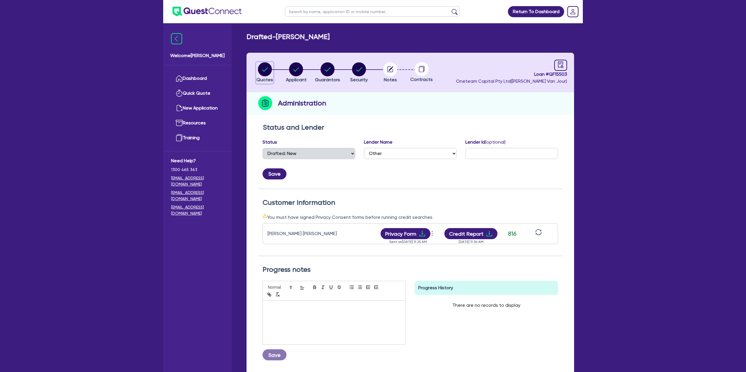
click at [269, 69] on circle "button" at bounding box center [265, 69] width 14 height 14
select select "Other"
select select "CARS_AND_LIGHT_TRUCKS"
select select "PASSENGER_VEHICLES"
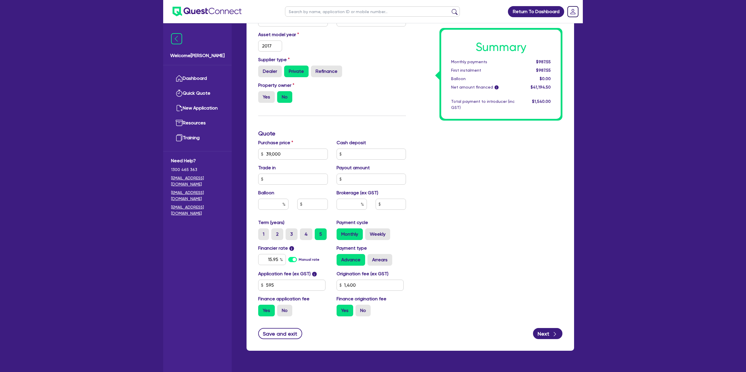
scroll to position [191, 0]
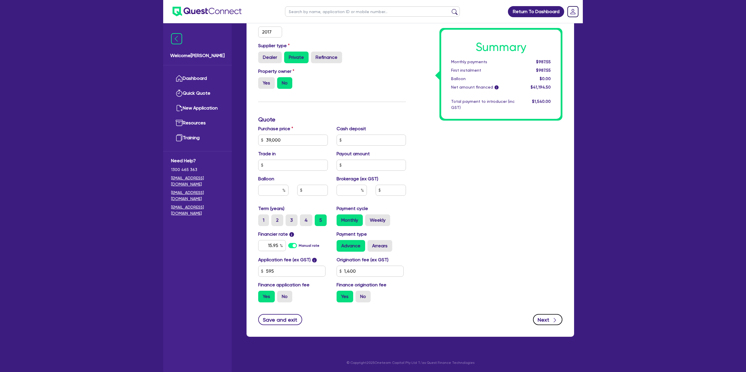
click at [547, 316] on button "Next" at bounding box center [547, 319] width 29 height 11
type input "39,000"
type input "1,400"
select select "SOLE_TRADER"
select select "RETAIL_WHOLESALE_TRADE"
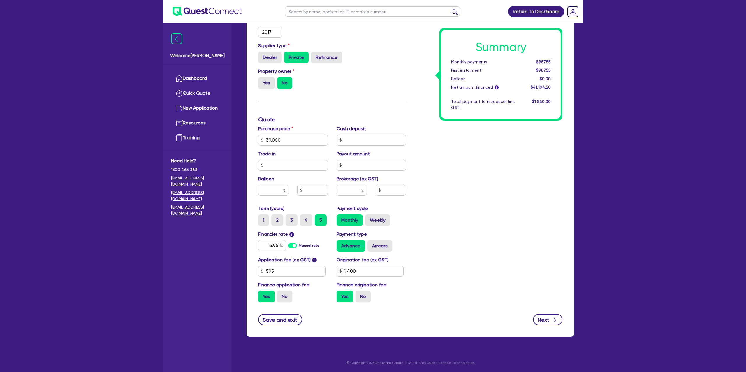
select select "CLOTHING_FOOTWEAR"
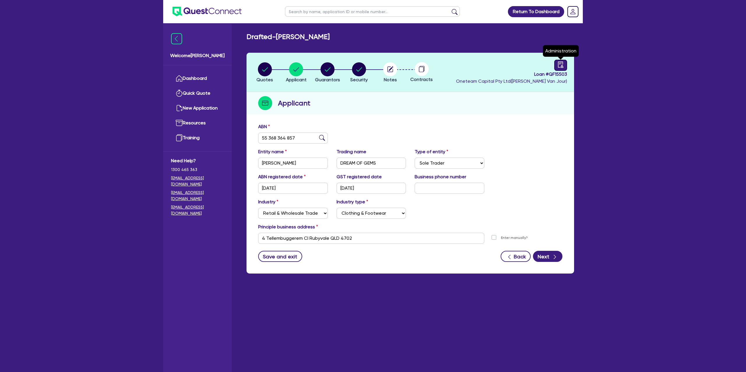
click at [563, 64] on icon "audit" at bounding box center [560, 64] width 6 height 6
select select "DRAFTED_NEW"
select select "Other"
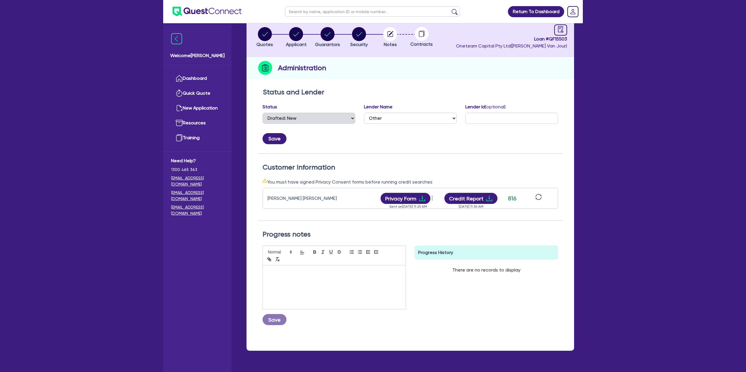
scroll to position [50, 0]
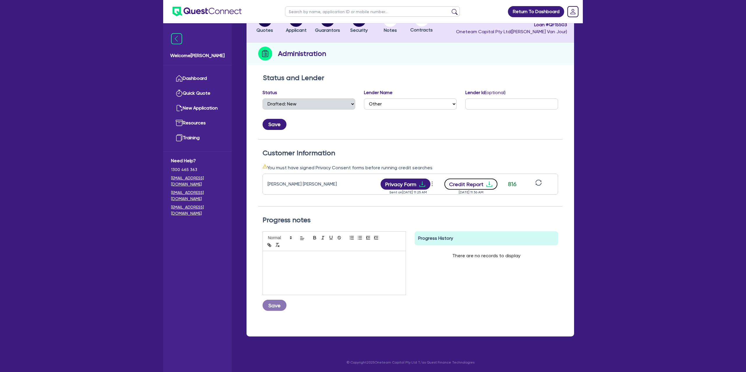
click at [493, 183] on button "Credit Report" at bounding box center [470, 184] width 53 height 11
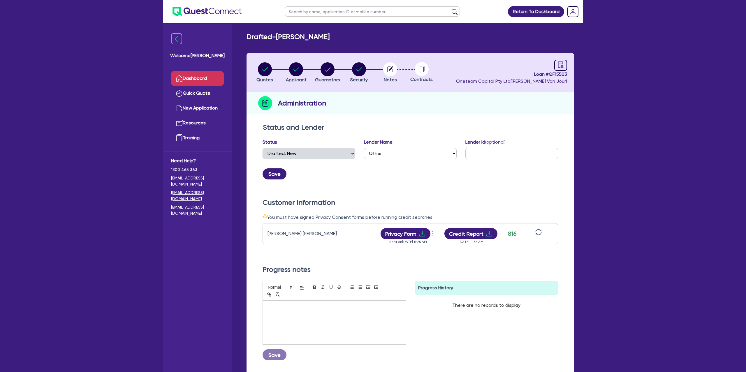
click at [215, 75] on link "Dashboard" at bounding box center [197, 78] width 53 height 15
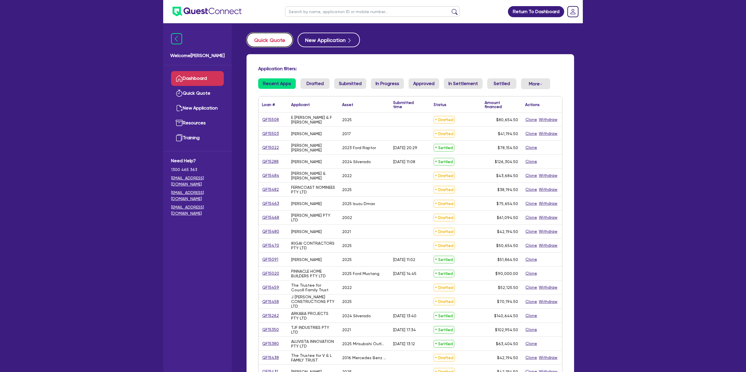
click at [283, 42] on button "Quick Quote" at bounding box center [269, 40] width 46 height 15
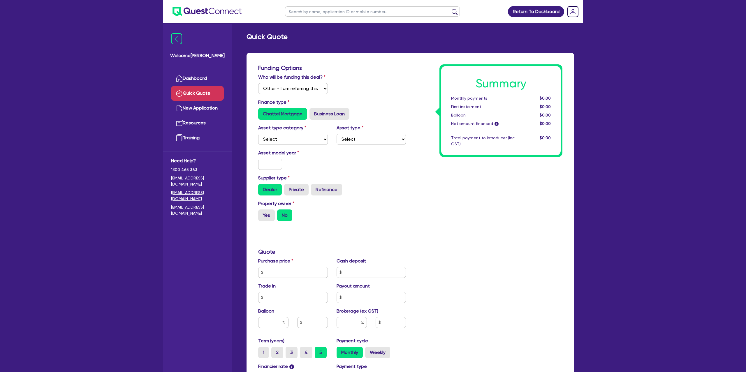
click at [383, 66] on h3 "Funding Options" at bounding box center [332, 67] width 148 height 7
click at [365, 60] on div "Funding Options Who will be funding this deal? Select I will fund 100% I will c…" at bounding box center [409, 261] width 327 height 416
click at [300, 90] on select "Select I will fund 100% I will co-fund with Quest I want Quest to fund 100% Oth…" at bounding box center [293, 88] width 70 height 11
click at [258, 83] on select "Select I will fund 100% I will co-fund with Quest I want Quest to fund 100% Oth…" at bounding box center [293, 88] width 70 height 11
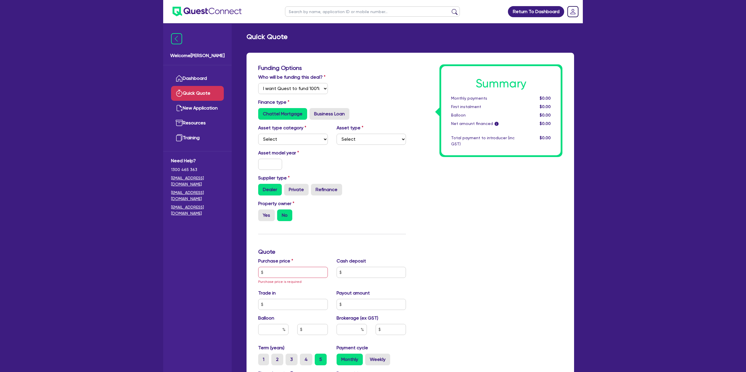
click at [368, 86] on div "Who will be funding this deal? Select I will fund 100% I will co-fund with Ques…" at bounding box center [332, 86] width 156 height 25
click at [297, 93] on select "Select I will fund 100% I will co-fund with Quest I want Quest to fund 100% Oth…" at bounding box center [293, 88] width 70 height 11
click at [375, 69] on h3 "Funding Options" at bounding box center [332, 67] width 148 height 7
click at [350, 9] on input "text" at bounding box center [372, 11] width 175 height 10
click at [443, 64] on div "Funding Options Who will be funding this deal? Select I will fund 100% I will c…" at bounding box center [409, 268] width 327 height 430
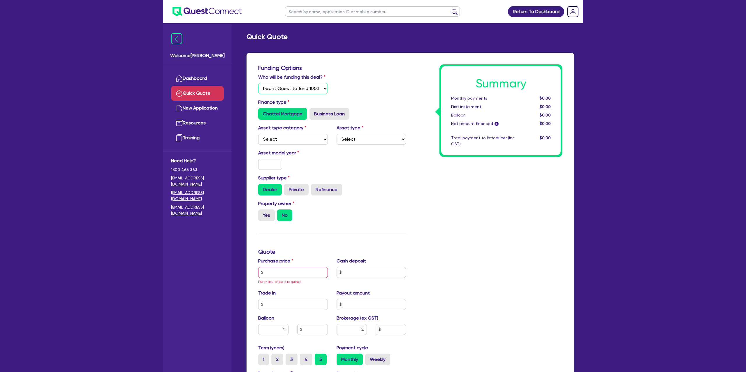
click at [273, 93] on select "Select I will fund 100% I will co-fund with Quest I want Quest to fund 100% Oth…" at bounding box center [293, 88] width 70 height 11
click at [293, 93] on select "Select I will fund 100% I will co-fund with Quest I want Quest to fund 100% Oth…" at bounding box center [293, 88] width 70 height 11
select select "Other"
click at [258, 83] on select "Select I will fund 100% I will co-fund with Quest I want Quest to fund 100% Oth…" at bounding box center [293, 88] width 70 height 11
click at [278, 139] on select "Select Cars and light trucks Primary assets Secondary assets Tertiary assets" at bounding box center [293, 139] width 70 height 11
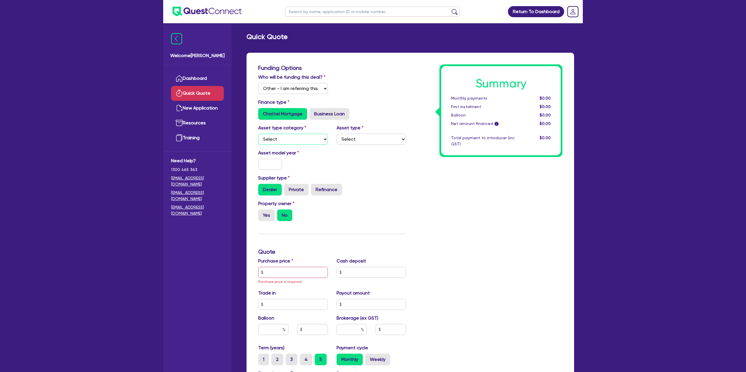
select select "CARS_AND_LIGHT_TRUCKS"
click at [258, 134] on select "Select Cars and light trucks Primary assets Secondary assets Tertiary assets" at bounding box center [293, 139] width 70 height 11
click at [351, 141] on select "Select" at bounding box center [372, 139] width 70 height 11
select select "PASSENGER_VEHICLES"
click at [337, 134] on select "Select Passenger vehicles Vans and utes Light trucks up to 4.5 tonne" at bounding box center [372, 139] width 70 height 11
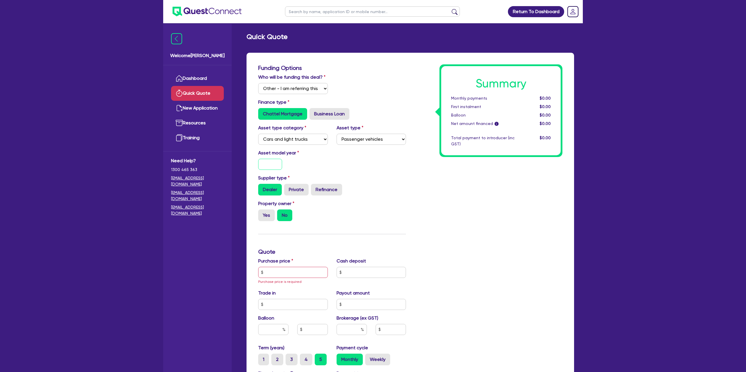
click at [276, 165] on input "text" at bounding box center [270, 164] width 24 height 11
type input "2025"
click at [459, 172] on div "Summary Monthly payments $0.00 First instalment $0.00 Balloon $0.00 Net amount …" at bounding box center [488, 258] width 156 height 388
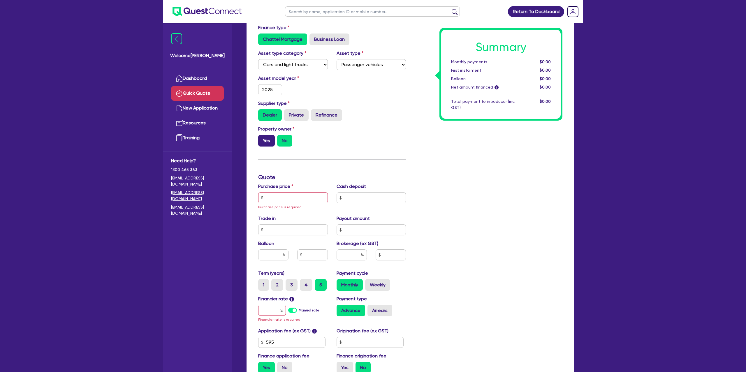
click at [265, 137] on label "Yes" at bounding box center [266, 141] width 17 height 12
click at [262, 137] on input "Yes" at bounding box center [260, 137] width 4 height 4
radio input "true"
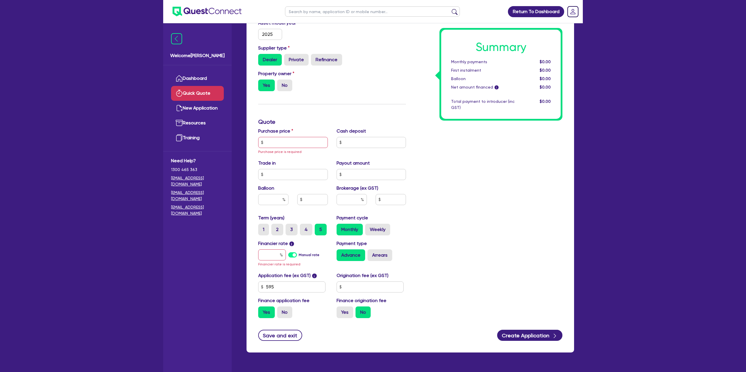
scroll to position [131, 0]
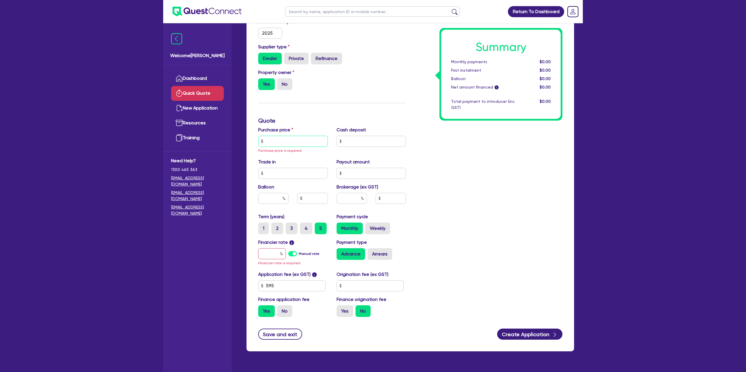
drag, startPoint x: 276, startPoint y: 138, endPoint x: 283, endPoint y: 140, distance: 7.6
click at [276, 138] on input "text" at bounding box center [293, 141] width 70 height 11
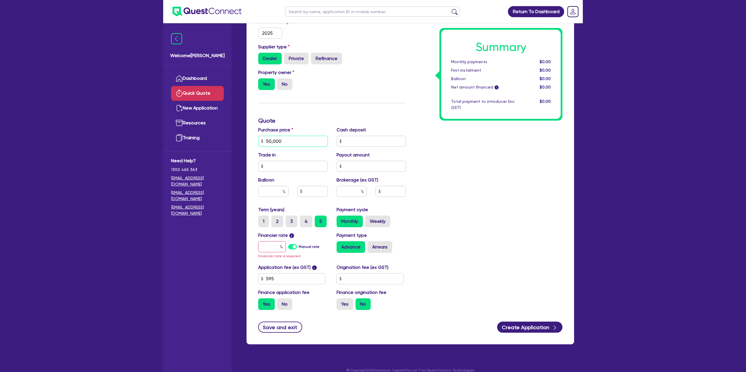
type input "50,000"
click at [656, 128] on div "Return To Dashboard Edit Profile Logout Welcome Gabriel Dashboard Quick Quote N…" at bounding box center [373, 124] width 746 height 511
drag, startPoint x: 275, startPoint y: 243, endPoint x: 285, endPoint y: 245, distance: 10.4
click at [274, 243] on input "text" at bounding box center [272, 246] width 28 height 11
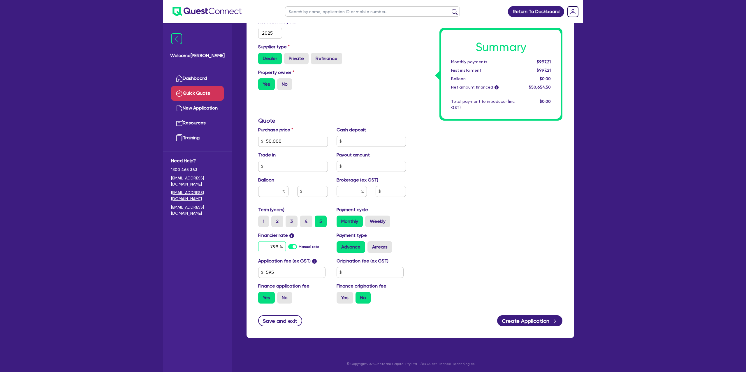
type input "7.99"
click at [369, 273] on input "text" at bounding box center [370, 272] width 67 height 11
type input "1,400"
click at [514, 323] on button "Create Application" at bounding box center [529, 320] width 65 height 11
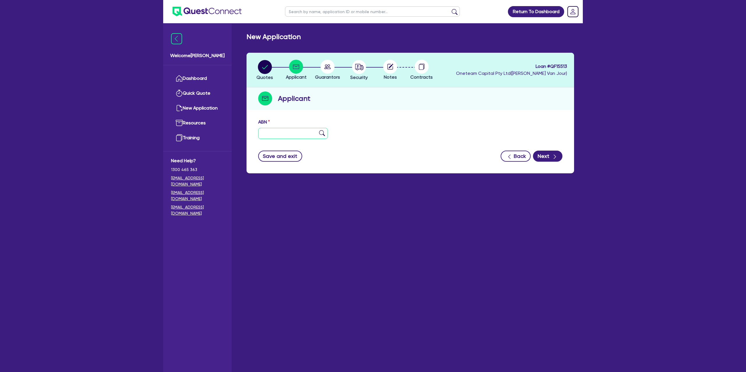
drag, startPoint x: 293, startPoint y: 131, endPoint x: 241, endPoint y: 8, distance: 133.6
click at [292, 128] on input "text" at bounding box center [293, 133] width 70 height 11
paste input "92 150 564 398"
type input "92 150 564 398"
click at [447, 112] on div "Quotes Applicant Guarantors Security Notes Contracts Loan # QF15513 Oneteam Cap…" at bounding box center [409, 113] width 327 height 121
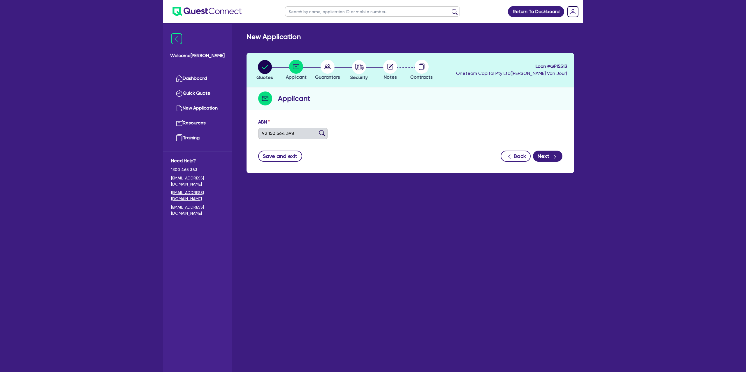
type input "SHALA, GRANIT"
select select "SOLE_TRADER"
type input "17/05/2018"
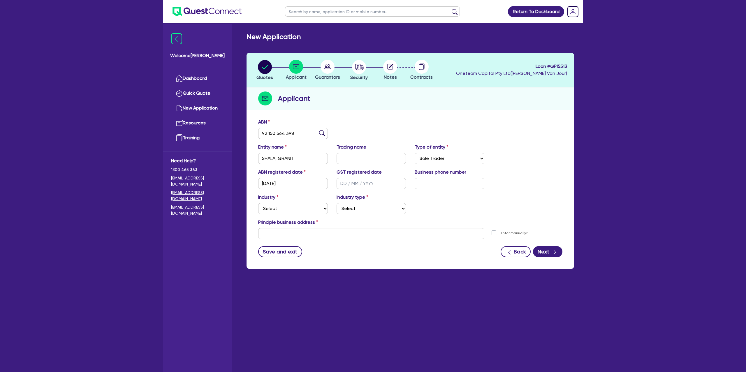
scroll to position [6, 0]
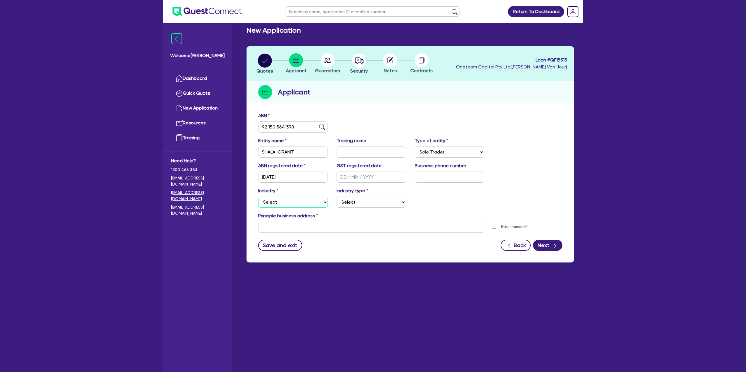
click at [286, 202] on select "Select Accomodation & Food Services Administrative & Support Services Agricultu…" at bounding box center [293, 202] width 70 height 11
select select "BUILDING_CONSTRUCTION"
click at [258, 197] on select "Select Accomodation & Food Services Administrative & Support Services Agricultu…" at bounding box center [293, 202] width 70 height 11
click at [383, 201] on select "Select Trades People Providing Services Direct to Consumers Trades People Provi…" at bounding box center [372, 202] width 70 height 11
select select "TRADES_SERVICES_CONSUMERS"
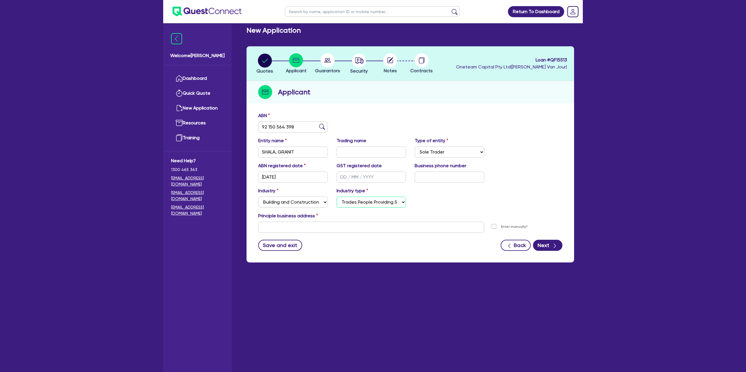
click at [337, 197] on select "Select Trades People Providing Services Direct to Consumers Trades People Provi…" at bounding box center [372, 202] width 70 height 11
click at [290, 226] on input "text" at bounding box center [371, 227] width 226 height 11
paste input "13 Boysenberry Close"
click at [339, 276] on main "New Application Quotes Applicant Guarantors Security Notes Contracts Loan # QF1…" at bounding box center [410, 196] width 345 height 358
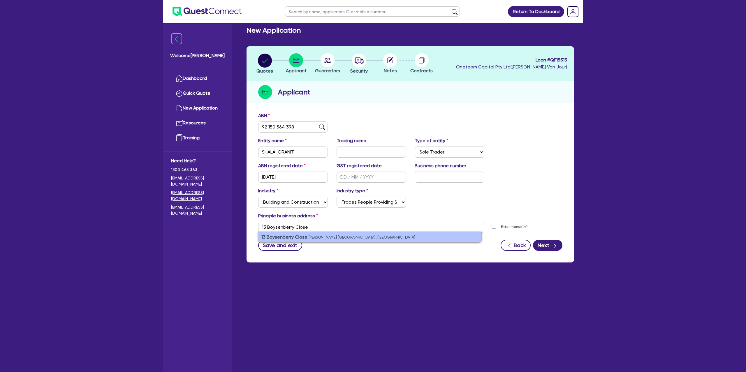
click at [310, 235] on small "Clyde North VIC, Australia" at bounding box center [362, 237] width 107 height 4
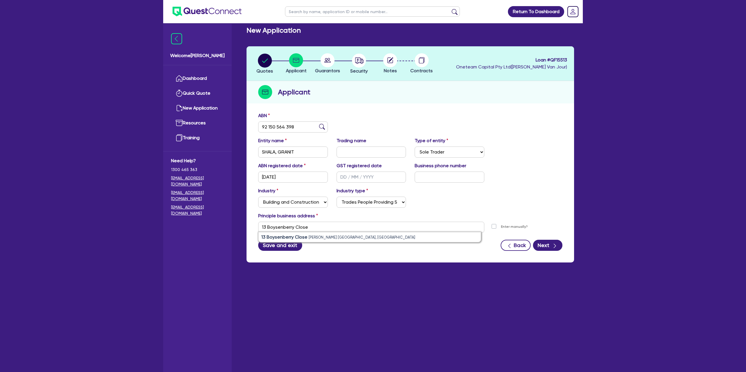
type input "13 Boysenberry Cl Clyde North VIC 3978"
click at [493, 208] on div "Industry Select Accomodation & Food Services Administrative & Support Services …" at bounding box center [410, 199] width 313 height 25
drag, startPoint x: 381, startPoint y: 260, endPoint x: 431, endPoint y: 250, distance: 50.7
click at [383, 259] on div "ABN 92 150 564 398 Entity name SHALA, GRANIT Trading name Type of entity Select…" at bounding box center [409, 185] width 327 height 153
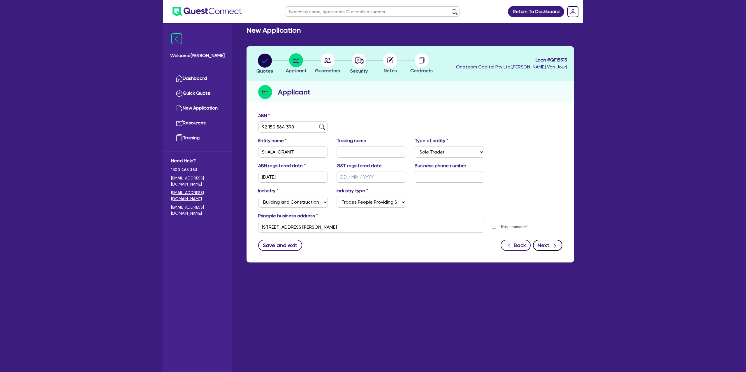
click at [547, 247] on button "Next" at bounding box center [547, 245] width 29 height 11
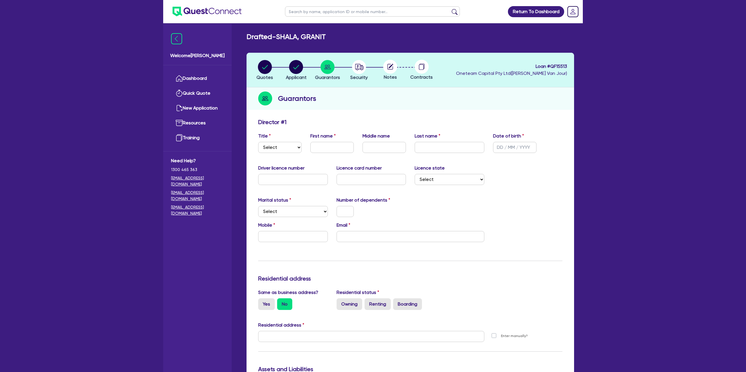
scroll to position [2, 0]
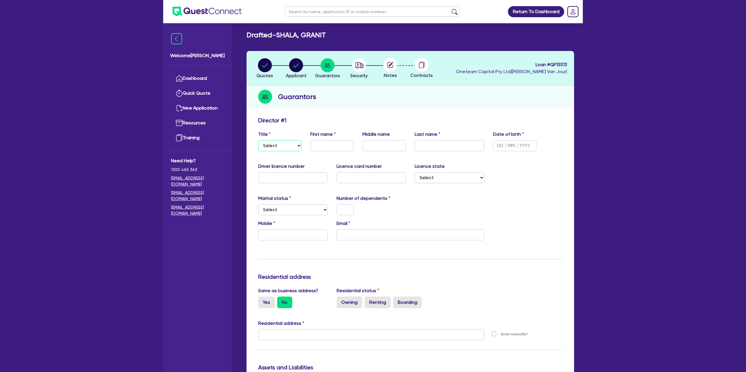
click at [280, 145] on select "Select Mr Mrs Ms Miss Dr" at bounding box center [279, 145] width 43 height 11
select select "MR"
click at [258, 140] on select "Select Mr Mrs Ms Miss Dr" at bounding box center [279, 145] width 43 height 11
click at [322, 135] on label "First name" at bounding box center [322, 134] width 25 height 7
click at [323, 144] on input "text" at bounding box center [331, 145] width 43 height 11
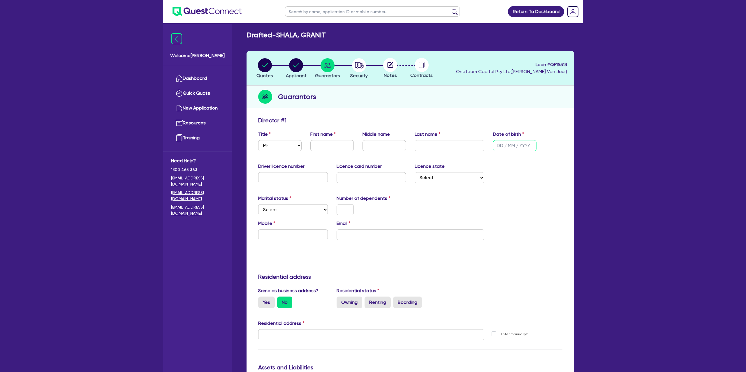
click at [508, 146] on input "text" at bounding box center [514, 145] width 43 height 11
type input "16/08/1992"
drag, startPoint x: 479, startPoint y: 211, endPoint x: 336, endPoint y: 228, distance: 144.0
click at [476, 211] on div "Marital status Select Single Married De Facto / Partner Number of dependents" at bounding box center [410, 207] width 313 height 25
click at [261, 209] on select "Select Single Married De Facto / Partner" at bounding box center [293, 209] width 70 height 11
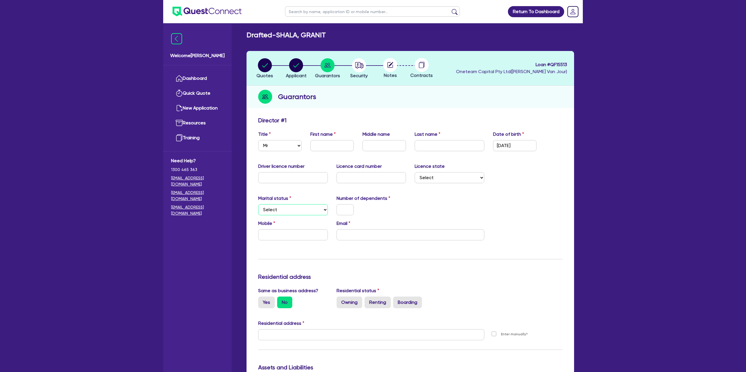
select select "MARRIED"
click at [258, 204] on select "Select Single Married De Facto / Partner" at bounding box center [293, 209] width 70 height 11
drag, startPoint x: 341, startPoint y: 210, endPoint x: 337, endPoint y: 206, distance: 5.8
click at [337, 206] on input "text" at bounding box center [345, 209] width 17 height 11
click at [288, 236] on input "text" at bounding box center [293, 234] width 70 height 11
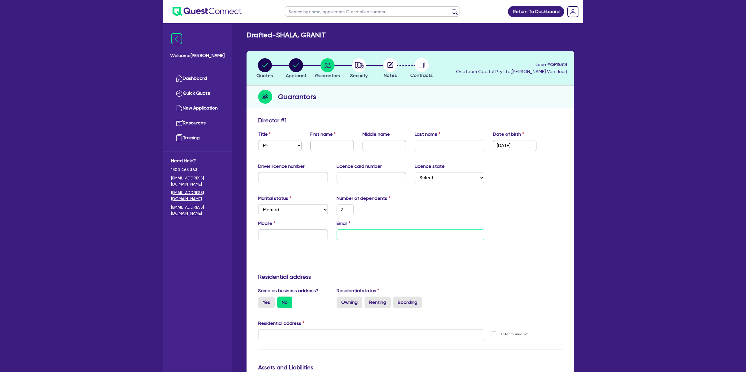
click at [363, 236] on input "email" at bounding box center [411, 234] width 148 height 11
type input "2"
type input "g"
type input "2"
type input "gr"
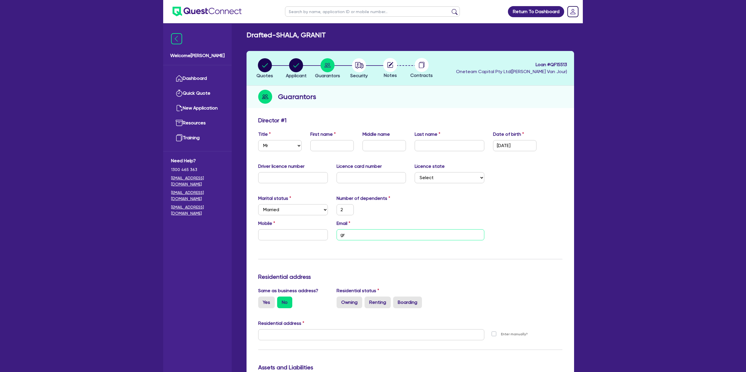
type input "2"
type input "gra"
type input "2"
type input "gran"
type input "2"
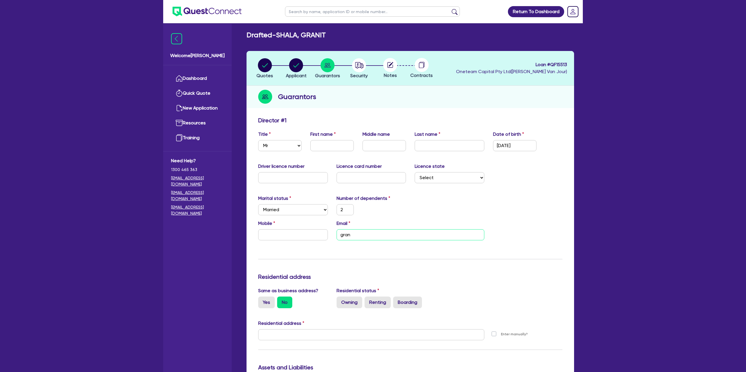
type input "grani"
type input "2"
type input "granit"
type input "2"
type input "granit5"
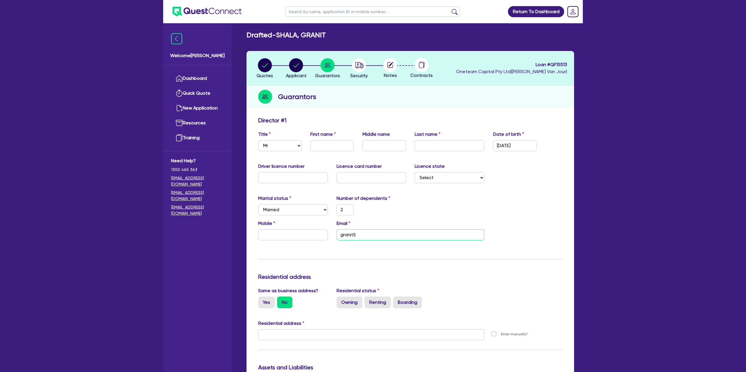
type input "2"
type input "granit54"
type input "2"
type input "granit543"
type input "2"
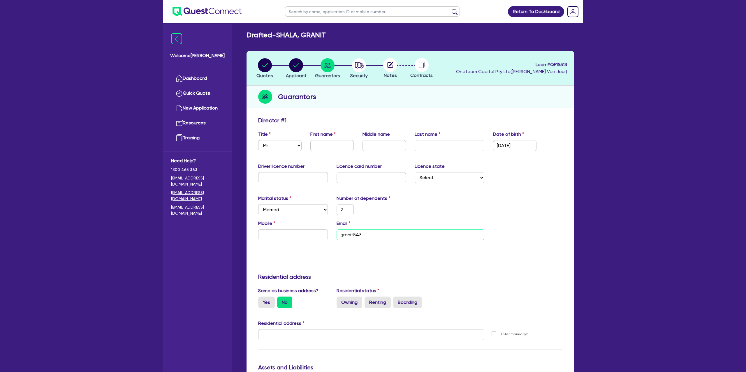
type input "granit543@"
type input "2"
type input "granit543@h"
type input "2"
type input "granit543@ho"
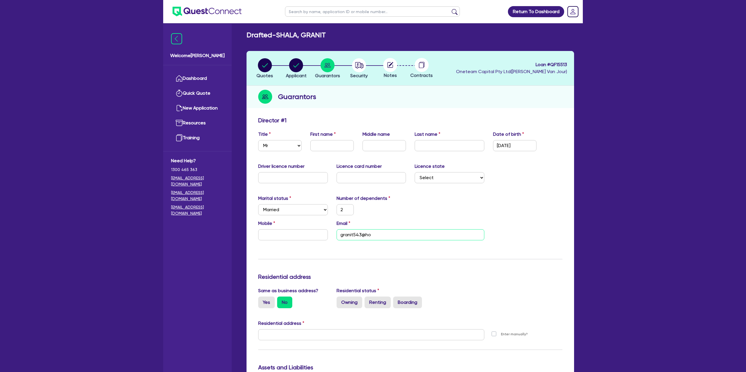
type input "2"
type input "granit543@hot"
type input "2"
type input "granit543@hotm"
type input "2"
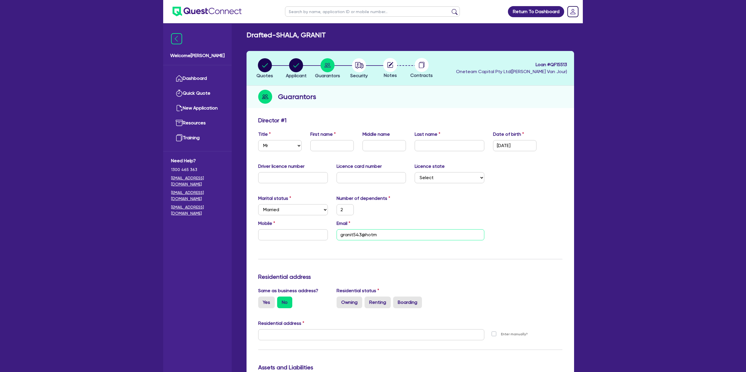
type input "granit543@hotma"
type input "2"
type input "granit543@hotmai"
type input "2"
type input "granit543@hotmail"
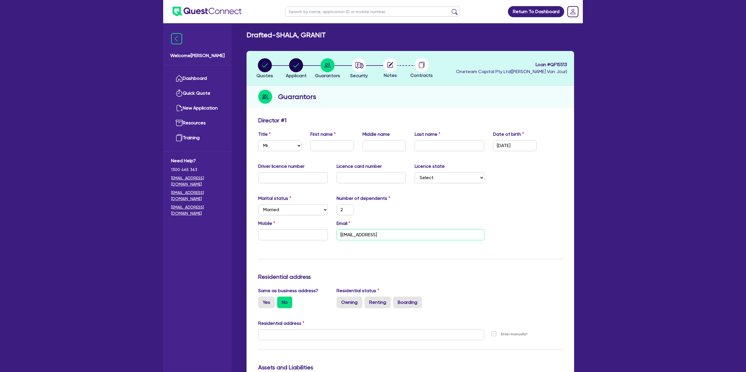
type input "2"
type input "granit543@hotmail."
type input "2"
type input "granit543@hotmail.c"
type input "2"
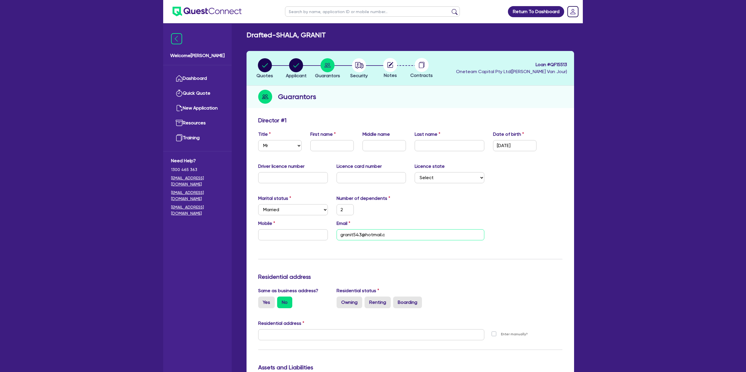
type input "granit543@hotmail.co"
type input "2"
type input "granit543@hotmail.com"
drag, startPoint x: 386, startPoint y: 253, endPoint x: 389, endPoint y: 251, distance: 3.5
click at [388, 251] on div "Update residential status for Director #1 Boarding is only acceptable when the …" at bounding box center [410, 332] width 304 height 431
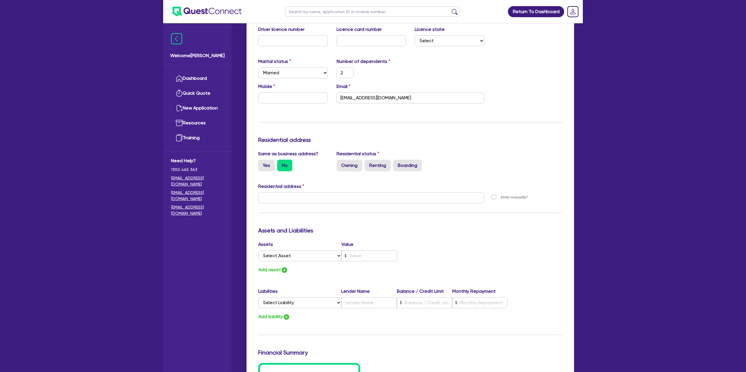
scroll to position [140, 0]
drag, startPoint x: 267, startPoint y: 158, endPoint x: 263, endPoint y: 164, distance: 6.7
click at [266, 158] on div "Same as business address? Yes No" at bounding box center [293, 159] width 78 height 21
click at [265, 167] on label "Yes" at bounding box center [266, 165] width 17 height 12
click at [262, 162] on input "Yes" at bounding box center [260, 161] width 4 height 4
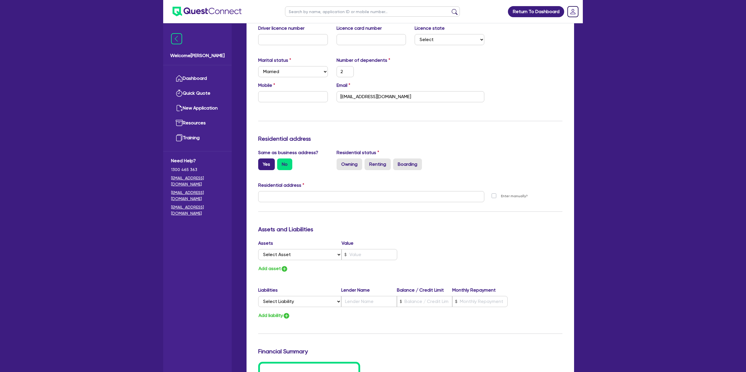
radio input "true"
type input "2"
type input "13 Boysenberry Cl Clyde North VIC 3978"
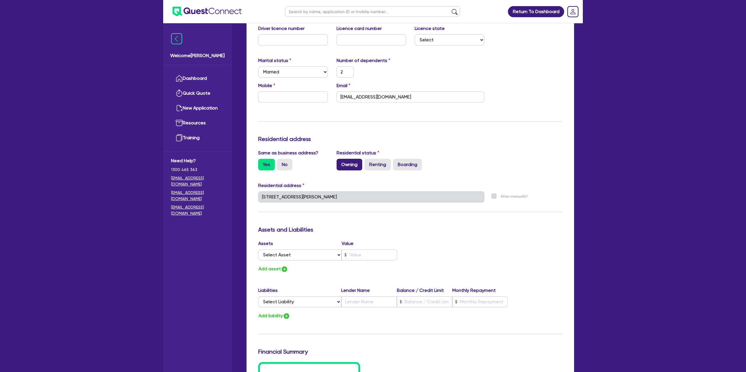
click at [362, 165] on label "Owning" at bounding box center [350, 165] width 26 height 12
click at [340, 163] on input "Owning" at bounding box center [339, 161] width 4 height 4
radio input "true"
type input "2"
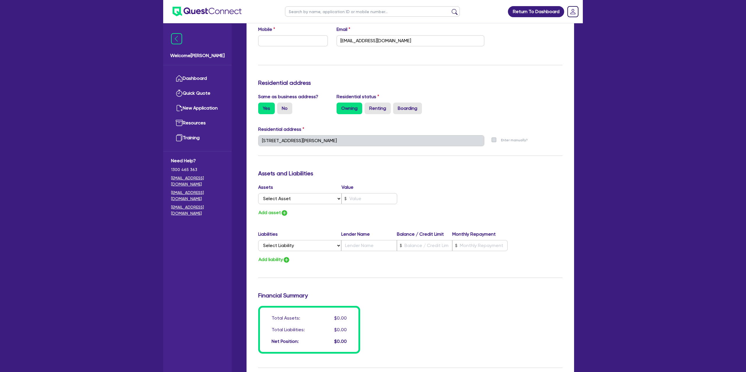
scroll to position [207, 0]
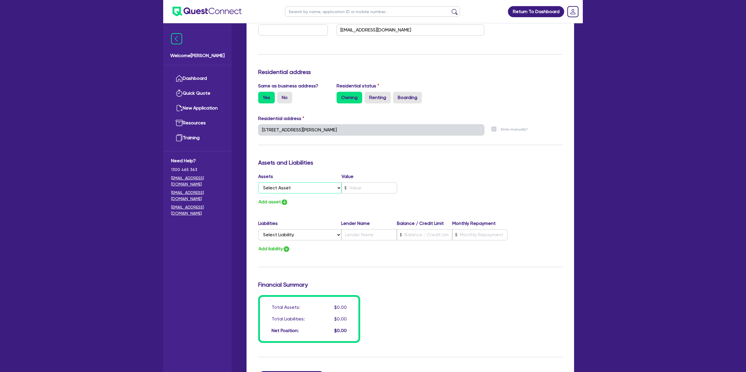
click at [296, 188] on select "Select Asset Cash Property Investment property Vehicle Truck Trailer Equipment …" at bounding box center [299, 187] width 83 height 11
select select "PROPERTY"
click at [258, 182] on select "Select Asset Cash Property Investment property Vehicle Truck Trailer Equipment …" at bounding box center [299, 187] width 83 height 11
click at [349, 190] on input "text" at bounding box center [369, 187] width 56 height 11
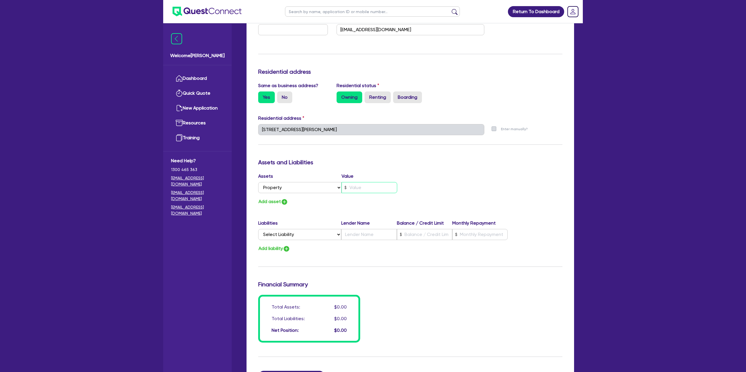
type input "2"
type input "7"
type input "2"
type input "75"
type input "2"
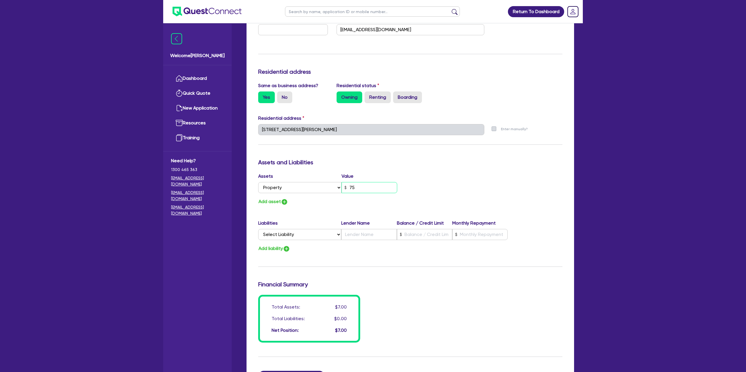
type input "750"
type input "2"
type input "7,500"
type input "2"
type input "75,000"
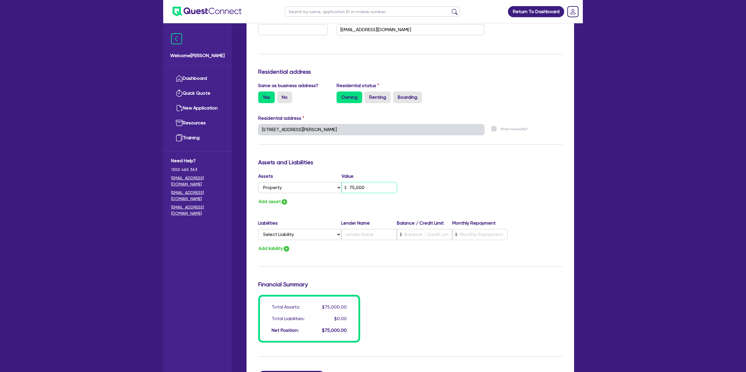
type input "2"
type input "750,000"
drag, startPoint x: 449, startPoint y: 168, endPoint x: 258, endPoint y: 153, distance: 191.1
click at [439, 158] on div "Update residential status for Director #1 Boarding is only acceptable when the …" at bounding box center [410, 127] width 304 height 431
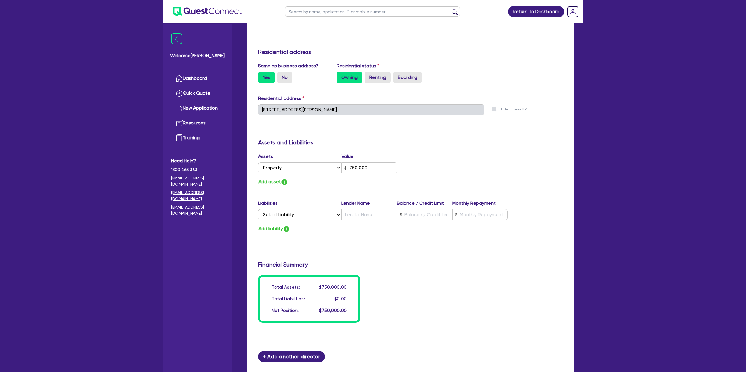
drag, startPoint x: 410, startPoint y: 227, endPoint x: 381, endPoint y: 229, distance: 29.2
click at [405, 227] on div "Add liability" at bounding box center [410, 229] width 313 height 8
click at [303, 216] on select "Select Liability Credit card Mortgage Investment property loan Vehicle loan Tru…" at bounding box center [299, 214] width 83 height 11
select select "MORTGAGE"
click at [258, 209] on select "Select Liability Credit card Mortgage Investment property loan Vehicle loan Tru…" at bounding box center [299, 214] width 83 height 11
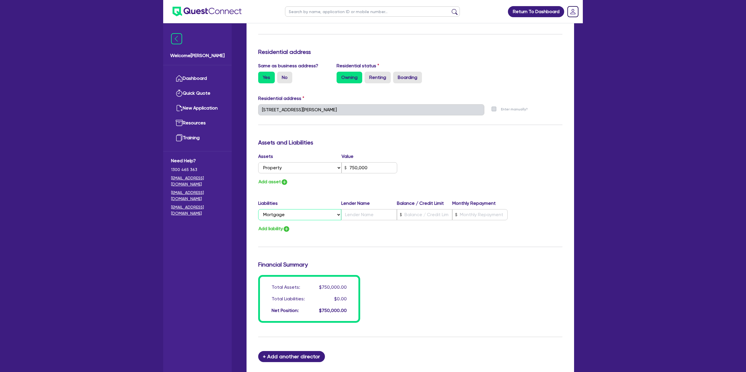
type input "2"
type input "750,000"
click at [418, 212] on input "text" at bounding box center [424, 214] width 55 height 11
click at [488, 217] on input "text" at bounding box center [479, 215] width 55 height 11
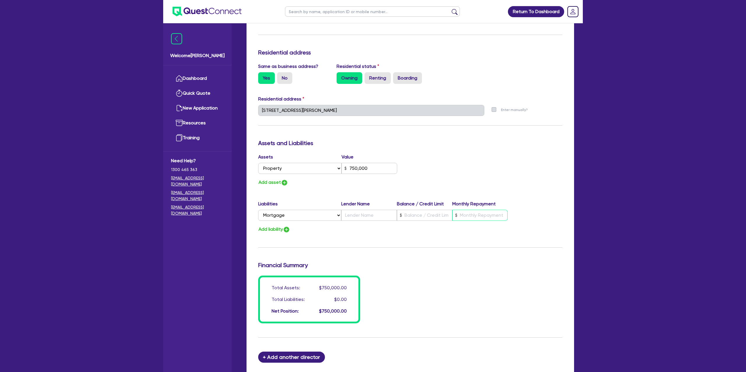
scroll to position [226, 0]
type input "2"
type input "750,000"
type input "3"
type input "2"
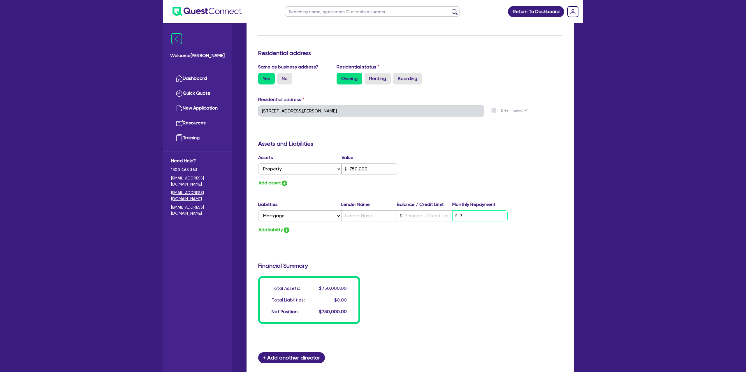
type input "750,000"
type input "38"
type input "2"
type input "750,000"
type input "380"
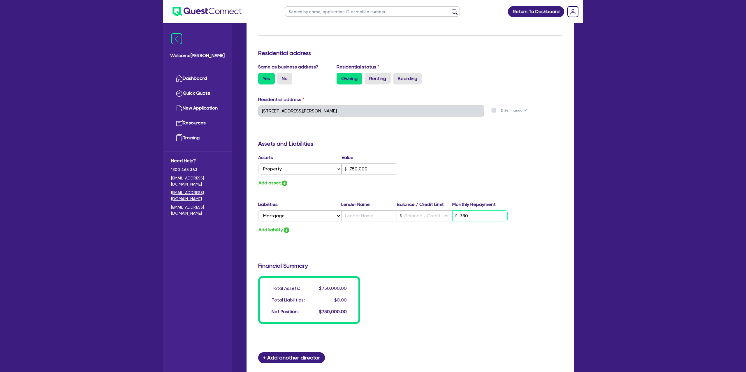
type input "2"
type input "750,000"
type input "3,800"
click at [420, 219] on input "text" at bounding box center [424, 215] width 55 height 11
type input "2"
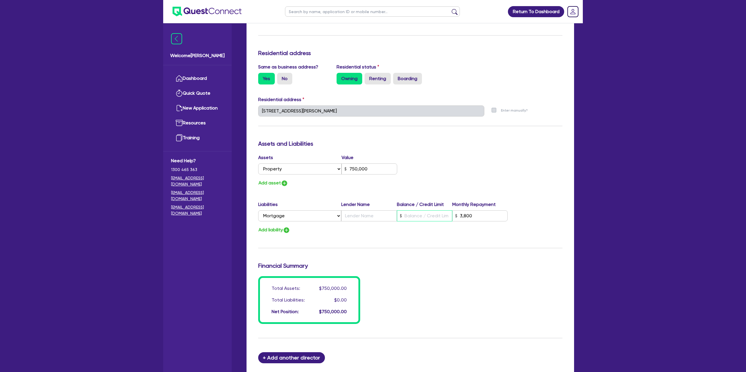
type input "750,000"
type input "5"
type input "3,800"
type input "2"
type input "750,000"
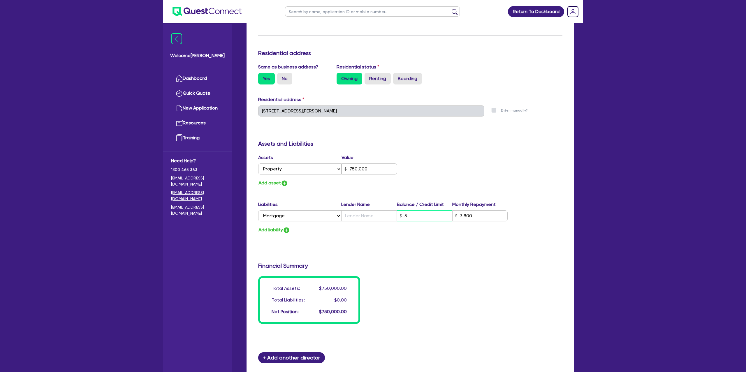
type input "50"
type input "3,800"
type input "2"
type input "750,000"
type input "500"
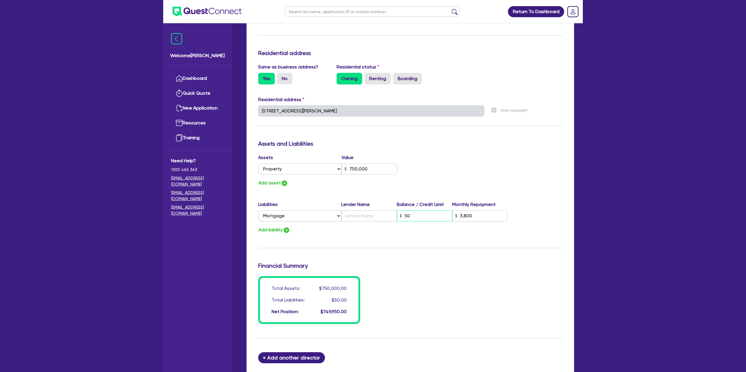
type input "3,800"
type input "2"
type input "750,000"
type input "5,000"
type input "3,800"
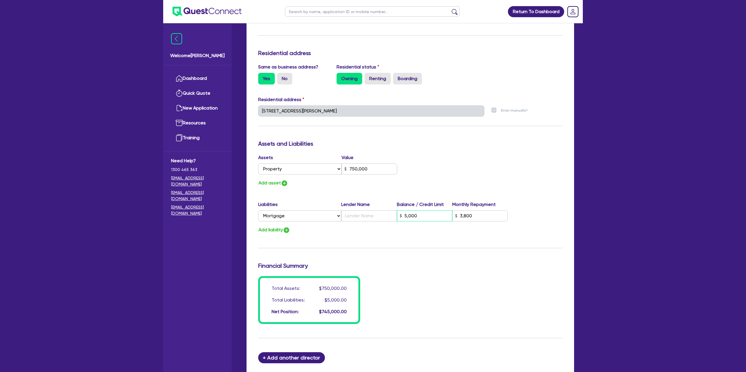
type input "2"
type input "750,000"
type input "50,000"
type input "3,800"
type input "2"
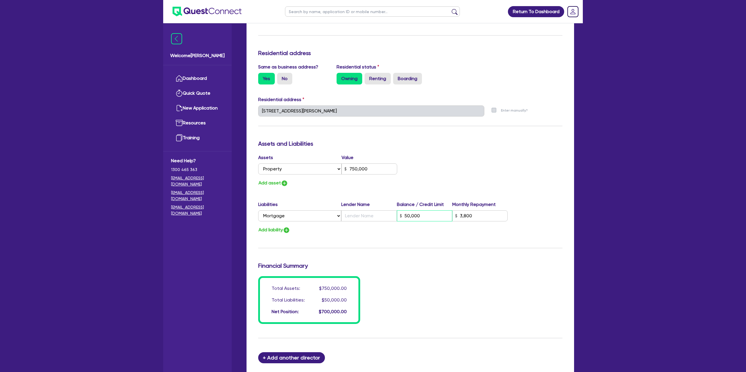
type input "750,000"
type input "500,002"
type input "3,800"
type input "2"
type input "750,000"
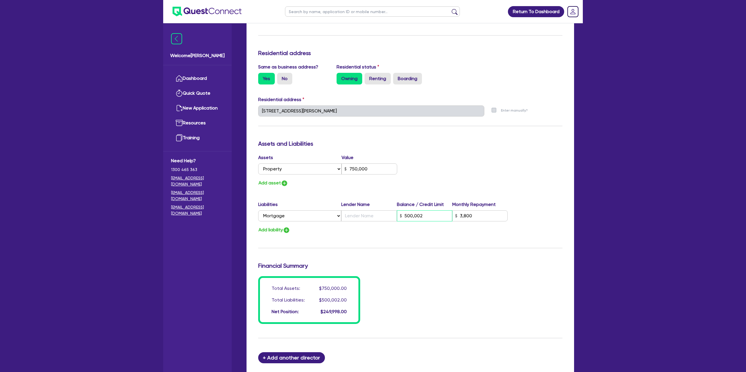
type input "50,000"
type input "3,800"
click at [370, 215] on input "text" at bounding box center [368, 215] width 55 height 11
click at [472, 161] on div "Assets Value Select Asset Cash Property Investment property Vehicle Truck Trail…" at bounding box center [410, 170] width 313 height 33
click at [264, 185] on button "Add asset" at bounding box center [273, 183] width 30 height 8
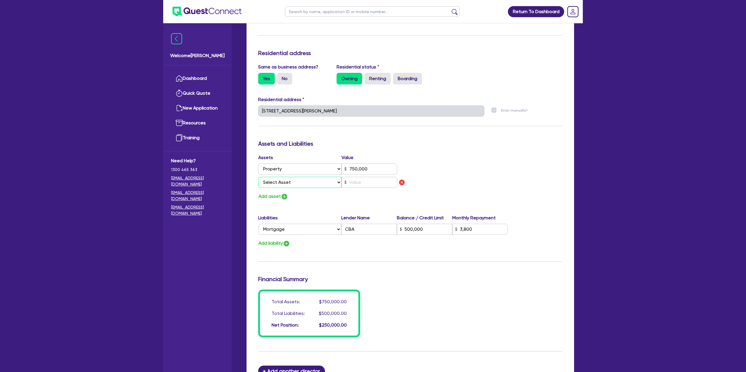
click at [296, 184] on select "Select Asset Cash Property Investment property Vehicle Truck Trailer Equipment …" at bounding box center [299, 182] width 83 height 11
click at [402, 181] on img "button" at bounding box center [401, 182] width 7 height 7
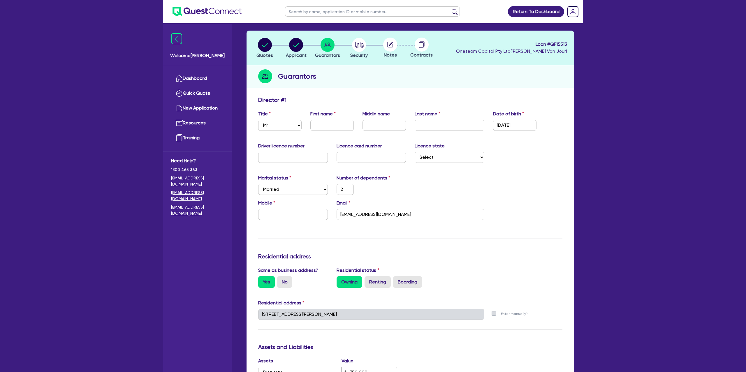
scroll to position [0, 0]
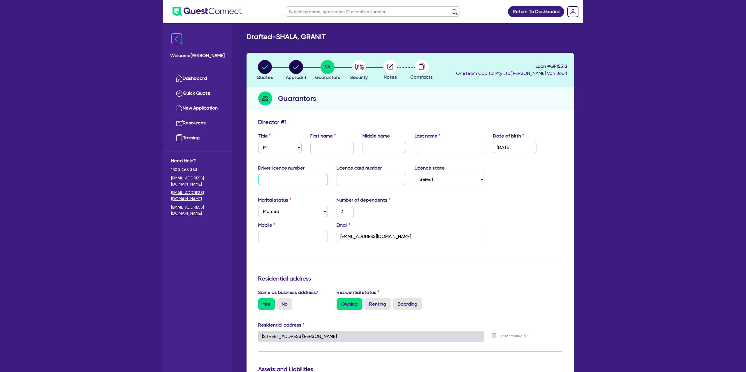
click at [282, 173] on div "Driver licence number" at bounding box center [293, 175] width 78 height 20
click at [425, 204] on div "Marital status Select Single Married De Facto / Partner Number of dependents 2" at bounding box center [410, 209] width 313 height 25
click at [431, 182] on select "Select NSW VIC QLD TAS ACT SA NT WA" at bounding box center [450, 179] width 70 height 11
click at [415, 174] on select "Select NSW VIC QLD TAS ACT SA NT WA" at bounding box center [450, 179] width 70 height 11
click at [452, 87] on div "Guarantors" at bounding box center [409, 98] width 327 height 22
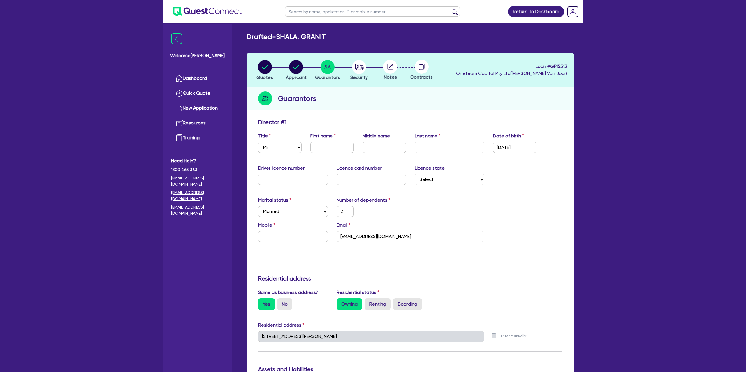
click at [305, 99] on h2 "Guarantors" at bounding box center [297, 98] width 38 height 10
click at [353, 69] on circle "button" at bounding box center [359, 67] width 14 height 14
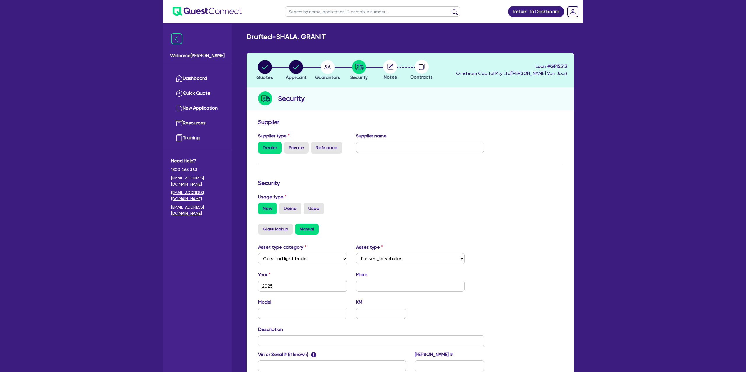
click at [473, 152] on div "Supplier type Dealer Private Refinance Supplier name" at bounding box center [371, 146] width 235 height 26
click at [194, 78] on link "Dashboard" at bounding box center [197, 78] width 53 height 15
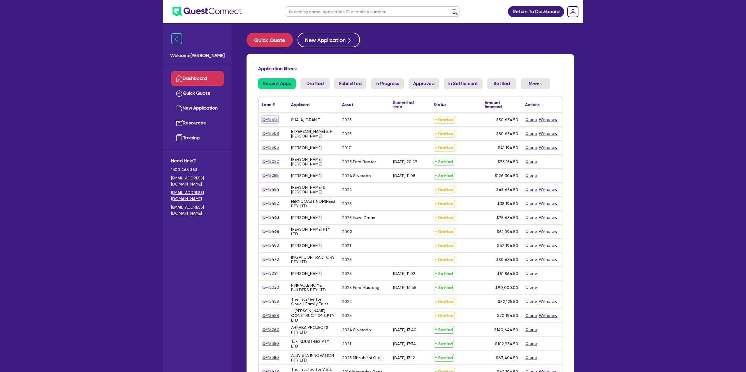
click at [268, 120] on link "QF15513" at bounding box center [270, 119] width 16 height 7
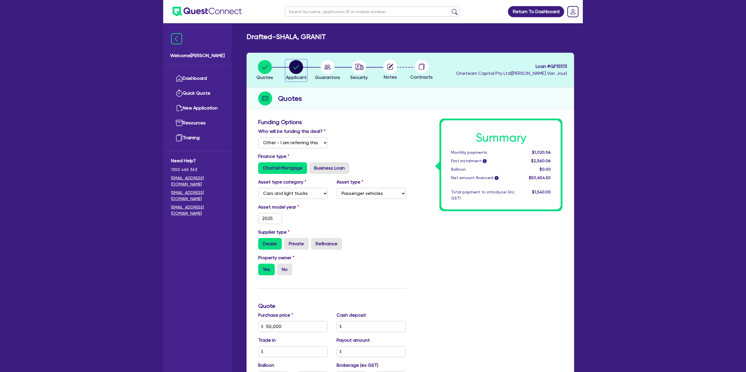
click at [296, 71] on circle "button" at bounding box center [296, 67] width 14 height 14
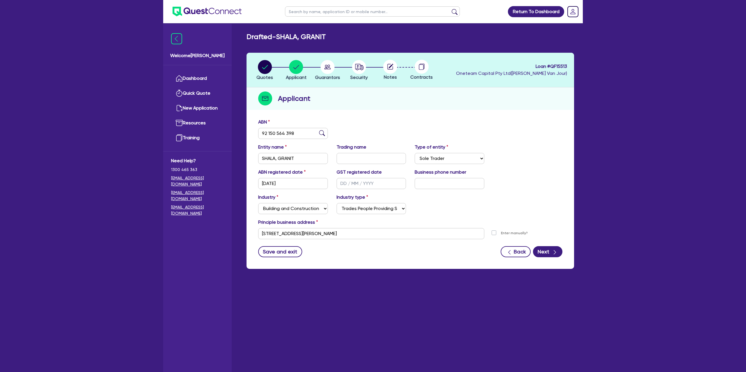
click at [326, 60] on li "Guarantors" at bounding box center [327, 70] width 31 height 20
click at [327, 67] on circle "button" at bounding box center [328, 67] width 14 height 14
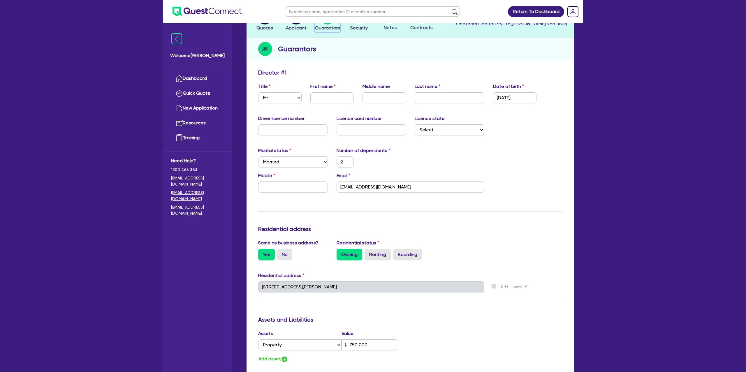
scroll to position [53, 0]
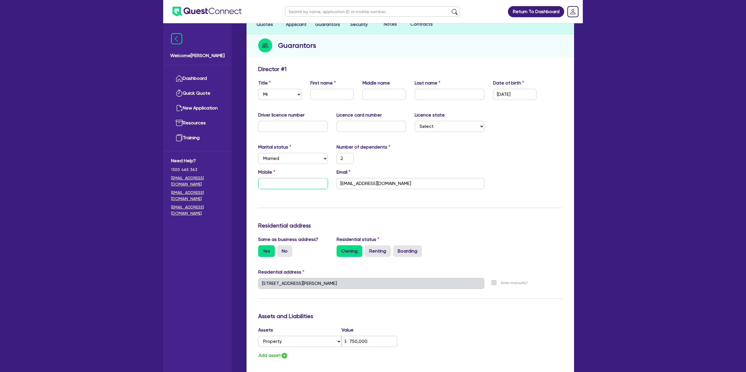
click at [266, 182] on input "text" at bounding box center [293, 183] width 70 height 11
paste input "0491 145 057"
click at [499, 158] on div "Marital status Select Single Married De Facto / Partner Number of dependents 2" at bounding box center [410, 156] width 313 height 25
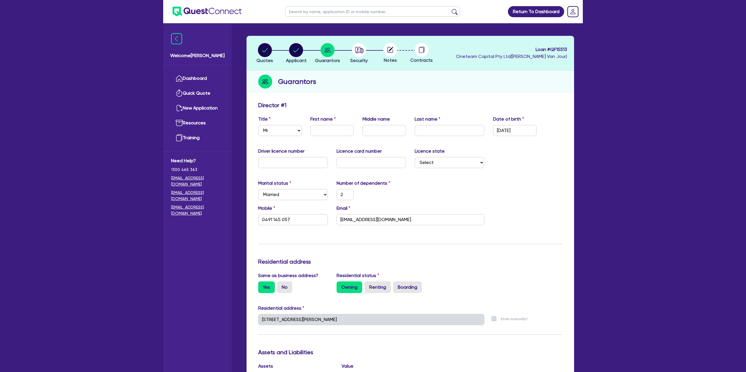
scroll to position [0, 0]
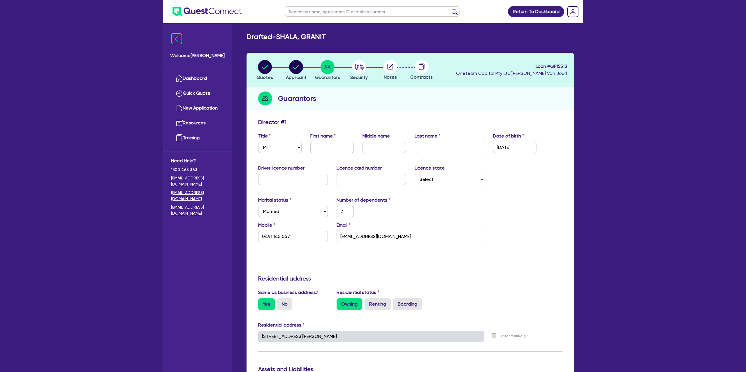
click at [325, 142] on div "First name" at bounding box center [332, 143] width 52 height 20
click at [323, 147] on input "text" at bounding box center [331, 147] width 43 height 11
drag, startPoint x: 322, startPoint y: 151, endPoint x: 320, endPoint y: 140, distance: 11.0
click at [322, 151] on input "text" at bounding box center [331, 147] width 43 height 11
click at [376, 144] on input "text" at bounding box center [383, 147] width 43 height 11
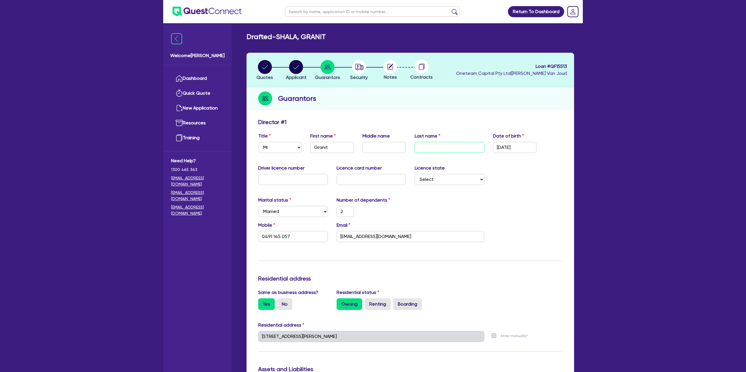
click at [435, 150] on input "text" at bounding box center [450, 147] width 70 height 11
click at [506, 183] on div "Driver licence number Licence card number Licence state Select NSW VIC QLD TAS …" at bounding box center [410, 177] width 313 height 25
click at [282, 180] on input "text" at bounding box center [293, 179] width 70 height 11
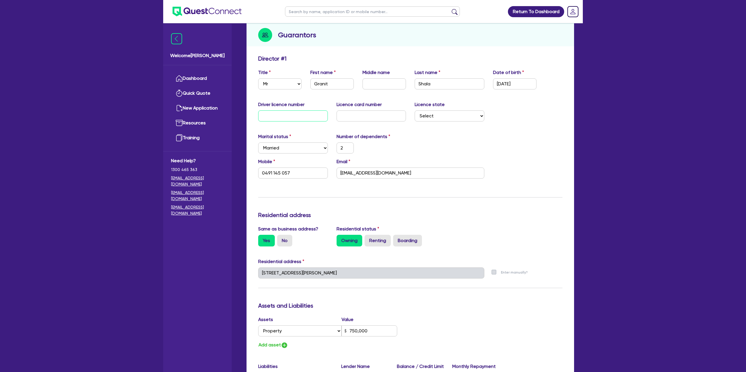
scroll to position [54, 0]
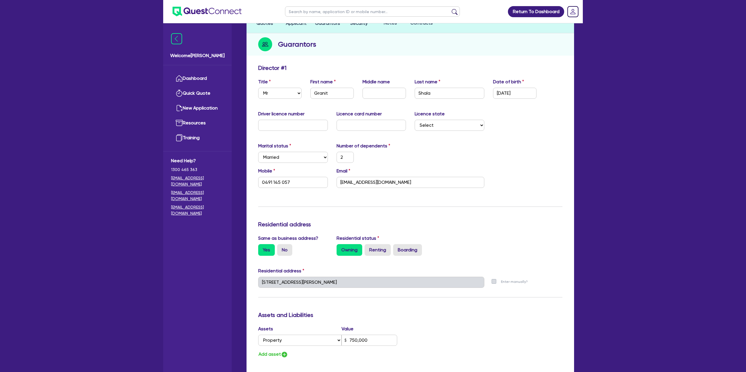
click at [522, 184] on div "Mobile 0491 145 057 Email granit543@hotmail.com" at bounding box center [410, 180] width 313 height 25
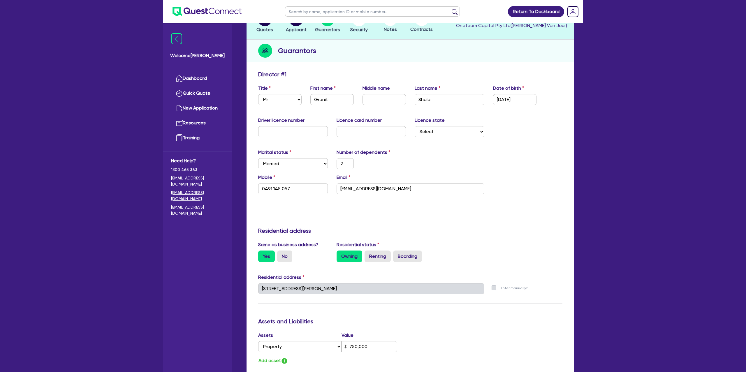
scroll to position [0, 0]
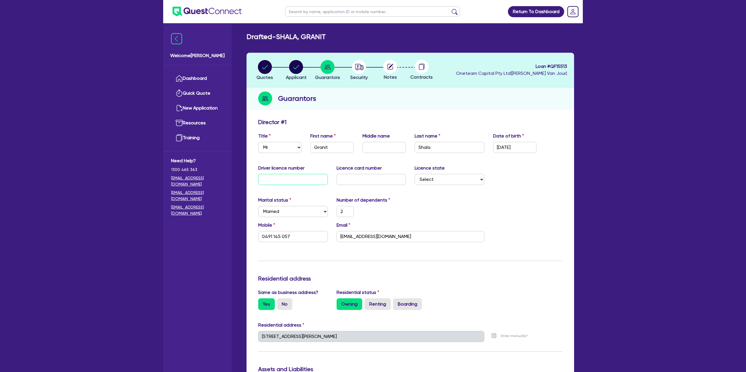
click at [275, 176] on input "text" at bounding box center [293, 179] width 70 height 11
click at [350, 182] on input "text" at bounding box center [372, 179] width 70 height 11
click at [299, 64] on circle "button" at bounding box center [296, 67] width 14 height 14
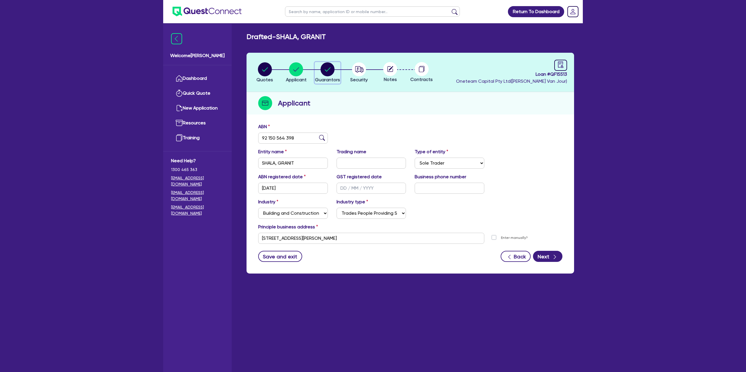
click at [325, 70] on icon "button" at bounding box center [328, 69] width 6 height 4
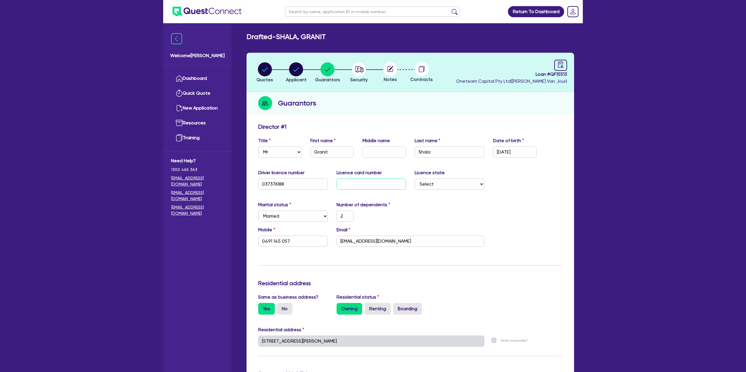
click at [363, 189] on div "Driver licence number 037376188 Licence card number Licence state Select NSW VI…" at bounding box center [410, 181] width 313 height 25
click at [294, 67] on circle "button" at bounding box center [296, 69] width 14 height 14
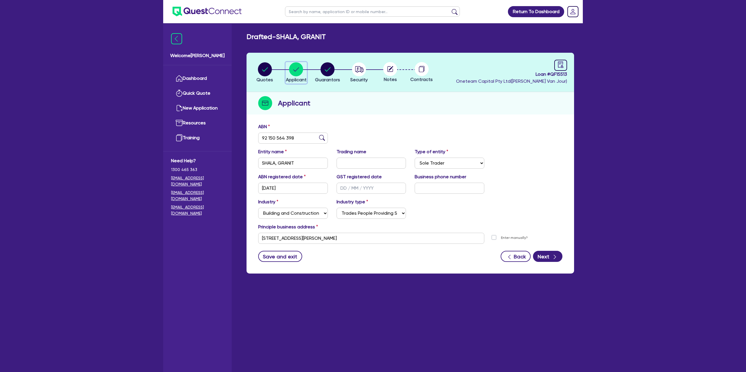
scroll to position [23, 0]
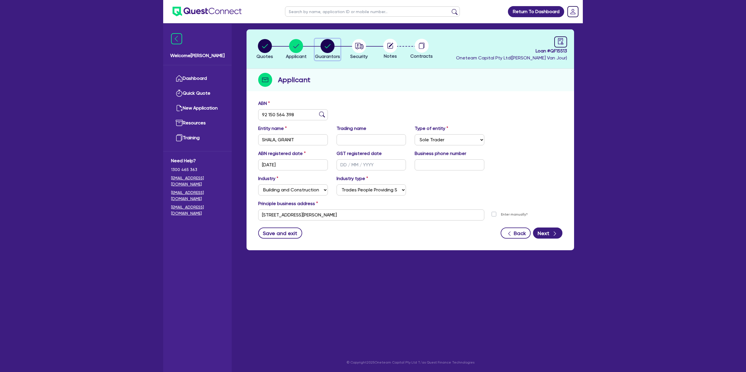
click at [327, 47] on icon "button" at bounding box center [328, 46] width 6 height 4
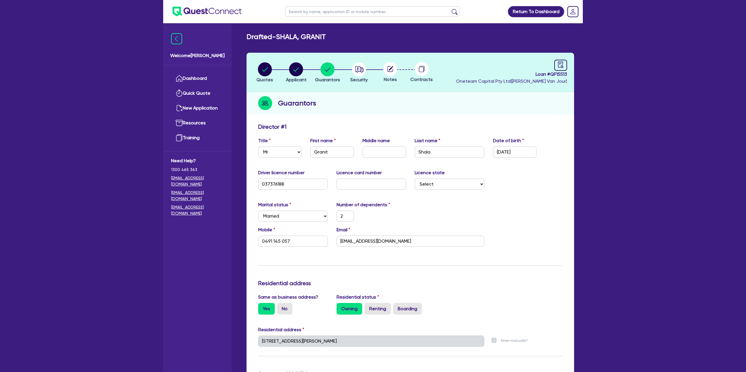
click at [470, 219] on div "Marital status Select Single Married De Facto / Partner Number of dependents 2" at bounding box center [410, 213] width 313 height 25
click at [359, 186] on input "text" at bounding box center [372, 184] width 70 height 11
click at [376, 208] on div "Number of dependents 2" at bounding box center [371, 211] width 78 height 20
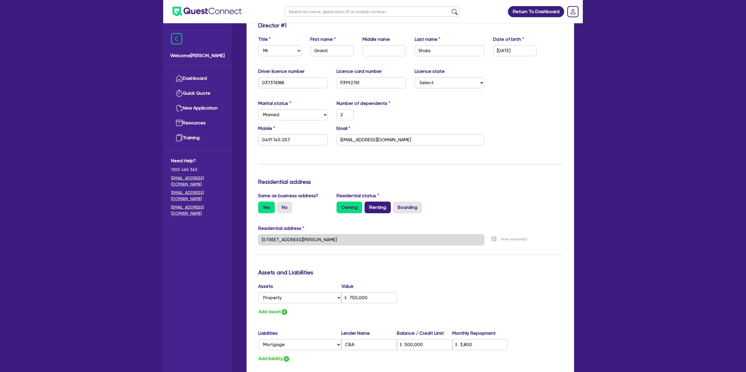
scroll to position [108, 0]
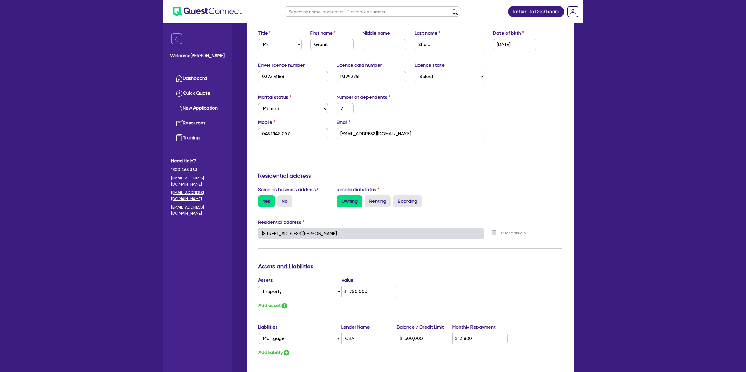
click at [335, 155] on div "Update residential status for Director #1 Boarding is only acceptable when the …" at bounding box center [410, 231] width 304 height 431
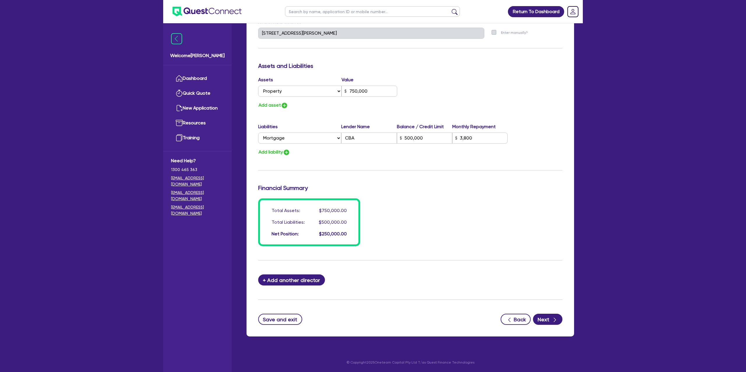
scroll to position [0, 0]
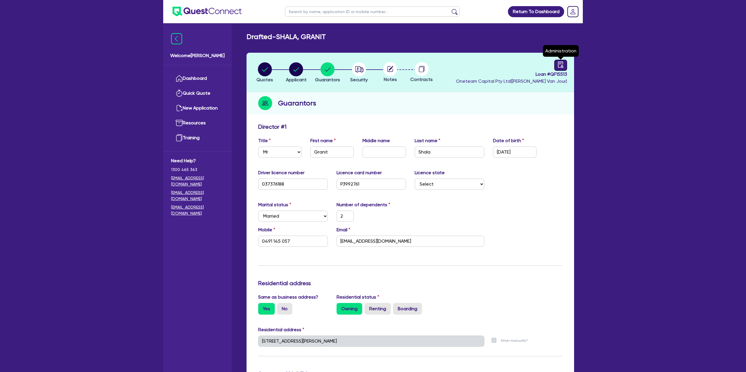
click at [564, 61] on div at bounding box center [560, 65] width 13 height 11
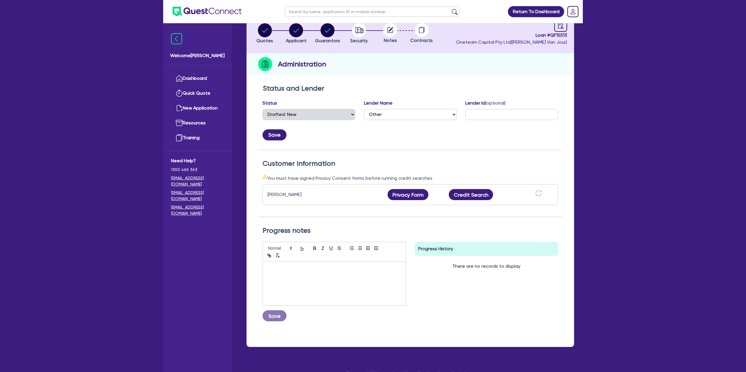
scroll to position [50, 0]
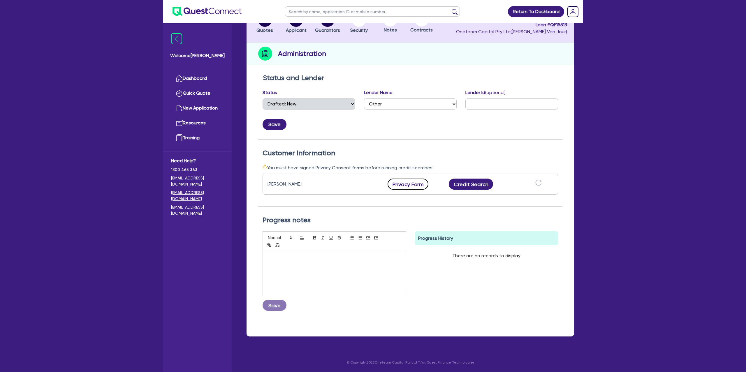
click at [415, 189] on button "Privacy Form" at bounding box center [408, 184] width 41 height 11
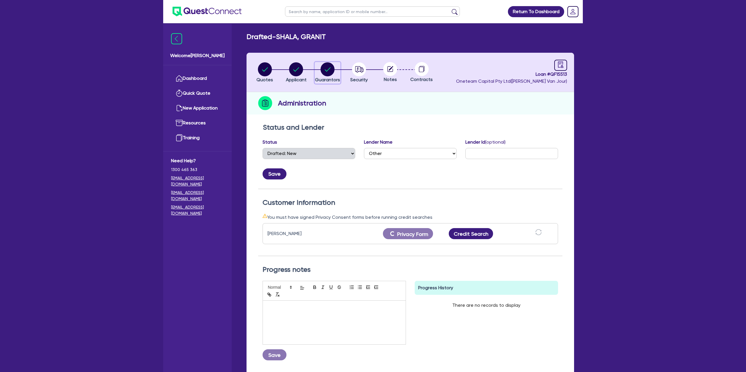
drag, startPoint x: 327, startPoint y: 63, endPoint x: 333, endPoint y: 62, distance: 6.5
click at [328, 62] on circle "button" at bounding box center [328, 69] width 14 height 14
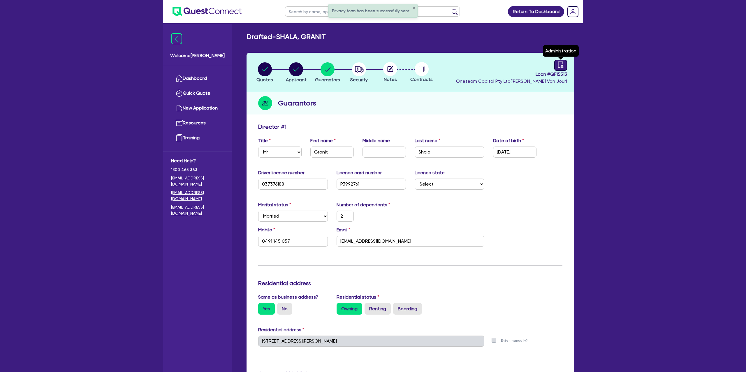
click at [563, 66] on icon "audit" at bounding box center [560, 64] width 6 height 6
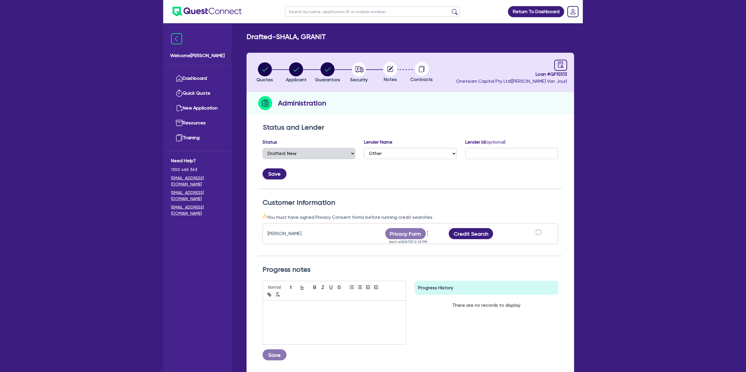
click at [418, 90] on header "Quotes Applicant Guarantors Security Notes Contracts Loan # QF15513 Oneteam Cap…" at bounding box center [409, 72] width 327 height 39
click at [293, 70] on circle "button" at bounding box center [296, 69] width 14 height 14
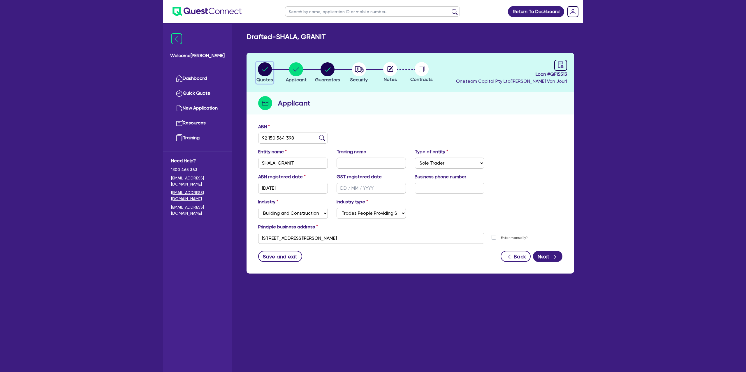
click at [264, 68] on circle "button" at bounding box center [265, 69] width 14 height 14
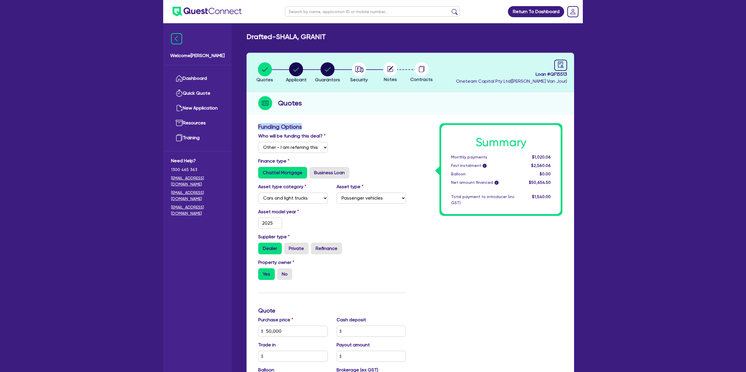
drag, startPoint x: 380, startPoint y: 123, endPoint x: 522, endPoint y: 96, distance: 144.8
click at [379, 122] on div "Funding Options Who will be funding this deal? Select I will fund 100% I will c…" at bounding box center [409, 324] width 327 height 408
drag, startPoint x: 561, startPoint y: 65, endPoint x: 557, endPoint y: 67, distance: 4.6
click at [561, 65] on icon "audit" at bounding box center [560, 64] width 5 height 6
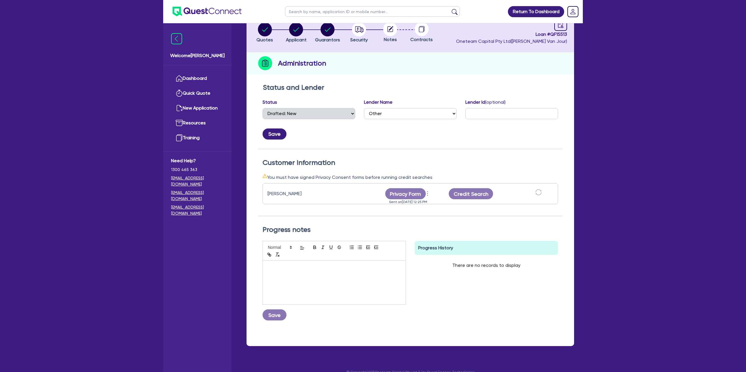
scroll to position [50, 0]
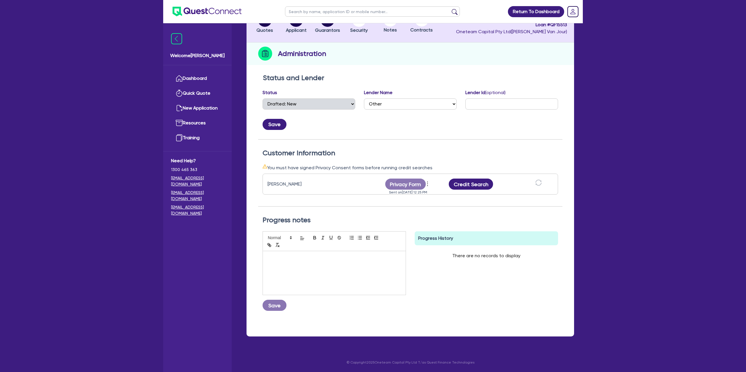
drag, startPoint x: 414, startPoint y: 223, endPoint x: 415, endPoint y: 217, distance: 6.7
click at [413, 223] on h2 "Progress notes" at bounding box center [410, 220] width 295 height 8
click at [427, 184] on icon "more" at bounding box center [428, 183] width 6 height 9
click at [417, 208] on div "Progress notes Save Progress History There are no records to display Delete Int…" at bounding box center [410, 266] width 304 height 118
click at [466, 189] on div "Credit Search" at bounding box center [471, 184] width 58 height 11
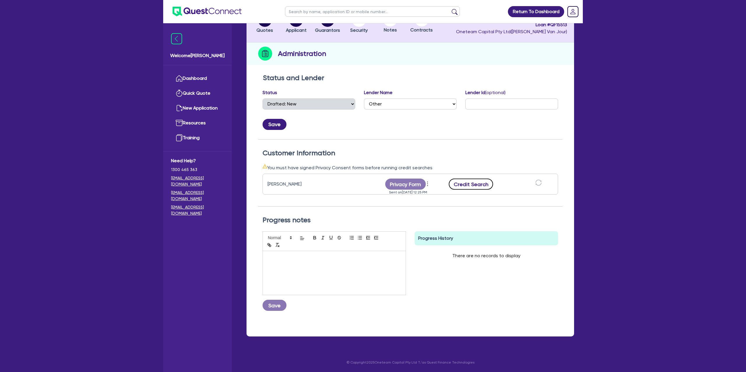
click at [467, 182] on button "Credit Search" at bounding box center [471, 184] width 44 height 11
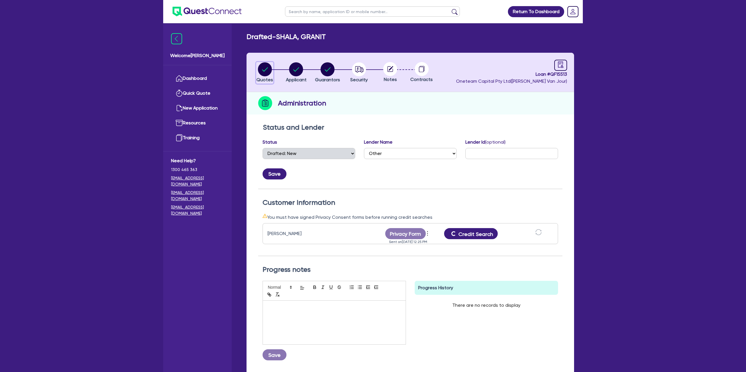
click at [262, 67] on circle "button" at bounding box center [265, 69] width 14 height 14
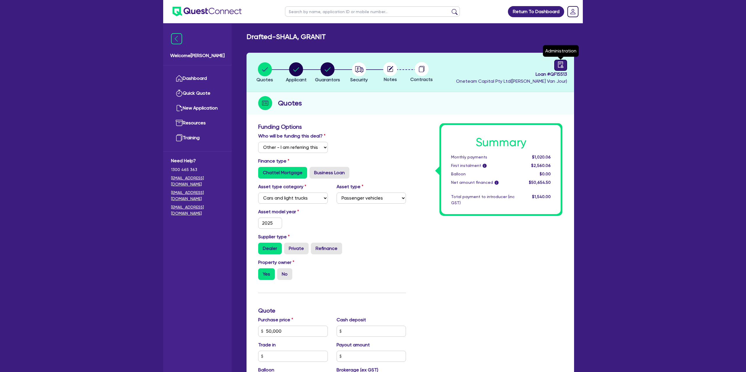
click at [565, 62] on div at bounding box center [560, 65] width 13 height 11
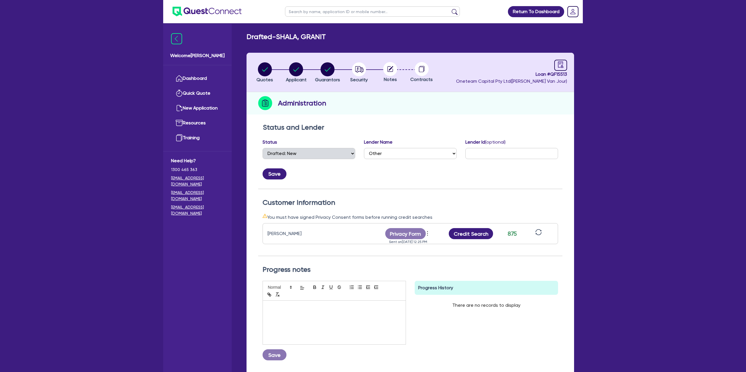
scroll to position [50, 0]
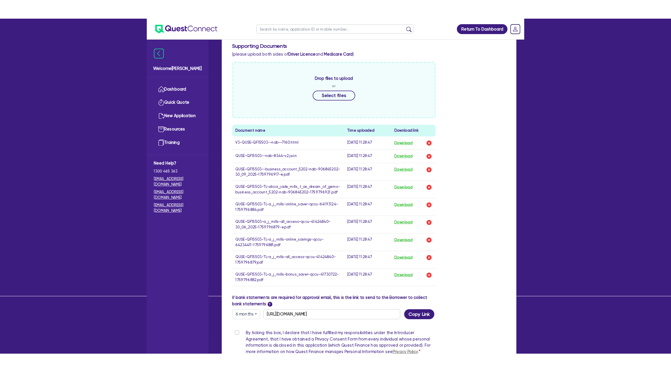
scroll to position [192, 0]
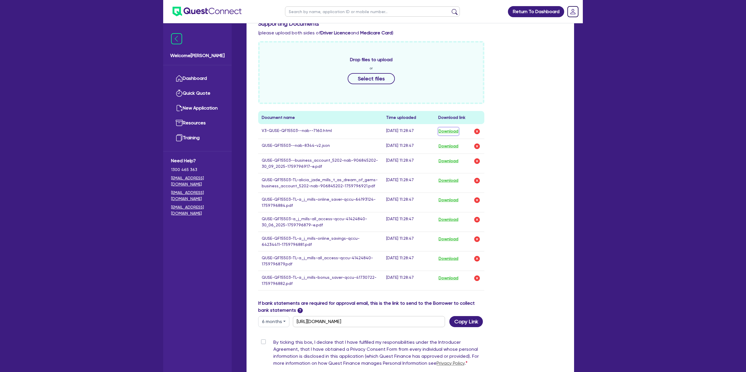
click at [447, 133] on button "Download" at bounding box center [448, 132] width 20 height 8
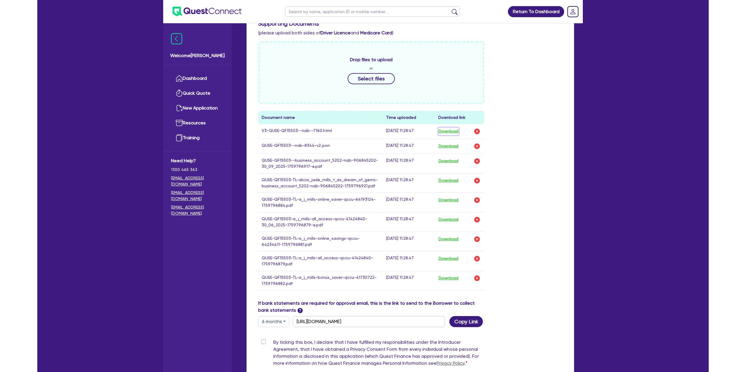
scroll to position [0, 0]
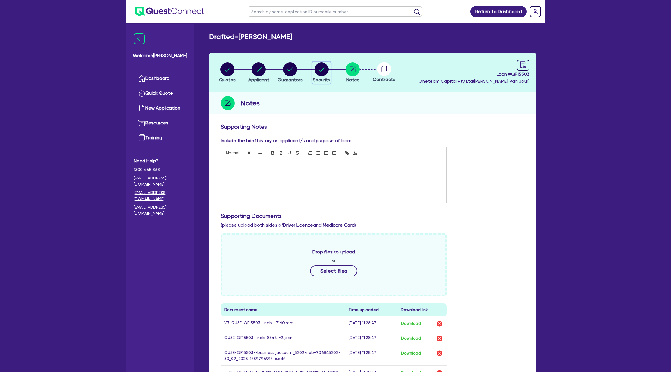
click at [321, 68] on circle "button" at bounding box center [322, 69] width 14 height 14
select select "CARS_AND_LIGHT_TRUCKS"
select select "PASSENGER_VEHICLES"
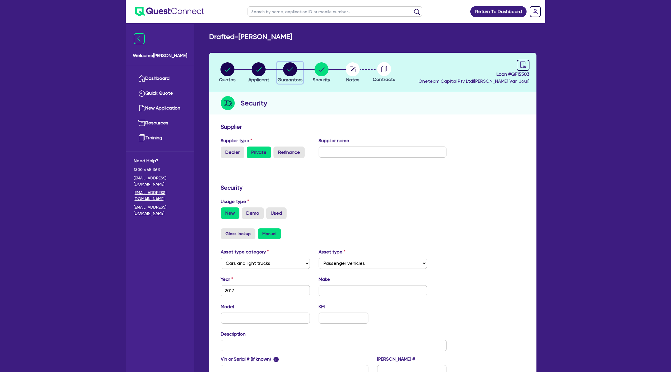
click at [292, 64] on circle "button" at bounding box center [290, 69] width 14 height 14
select select "MRS"
select select "QLD"
select select "MARRIED"
select select "CASH"
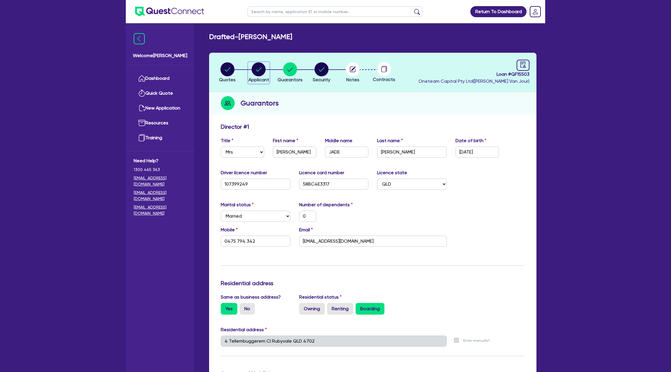
click at [263, 72] on circle "button" at bounding box center [259, 69] width 14 height 14
select select "SOLE_TRADER"
select select "RETAIL_WHOLESALE_TRADE"
select select "CLOTHING_FOOTWEAR"
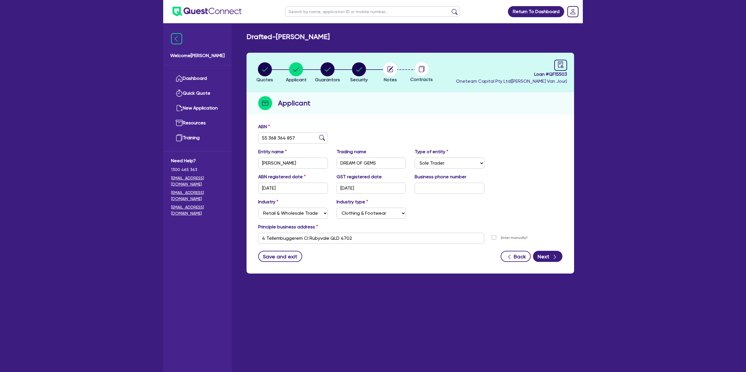
click at [567, 64] on header "Quotes Applicant [GEOGRAPHIC_DATA] Security Notes Contracts Loan # QF15503 Onet…" at bounding box center [409, 72] width 327 height 39
click at [563, 63] on icon "audit" at bounding box center [560, 64] width 5 height 6
select select "DRAFTED_NEW"
select select "Other"
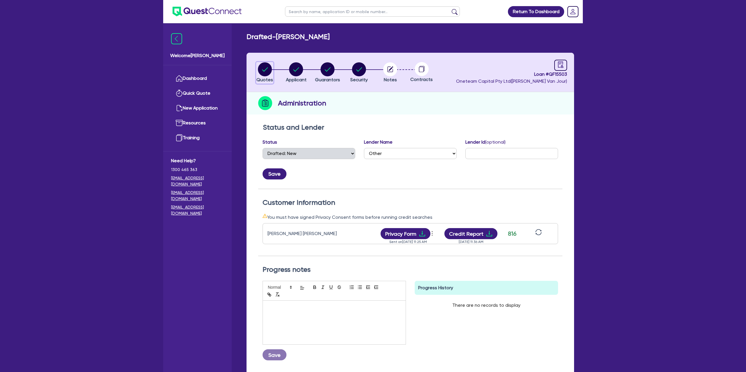
click at [268, 68] on circle "button" at bounding box center [265, 69] width 14 height 14
select select "Other"
select select "CARS_AND_LIGHT_TRUCKS"
select select "PASSENGER_VEHICLES"
select select "DRAFTED_NEW"
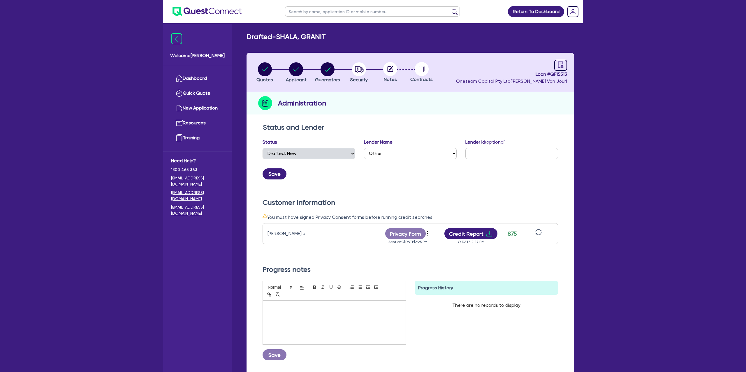
select select "Other"
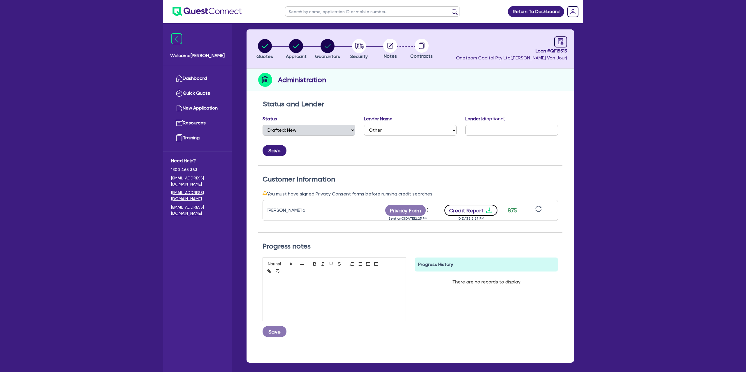
drag, startPoint x: 491, startPoint y: 208, endPoint x: 488, endPoint y: 206, distance: 3.7
click at [489, 207] on icon "download" at bounding box center [489, 210] width 7 height 7
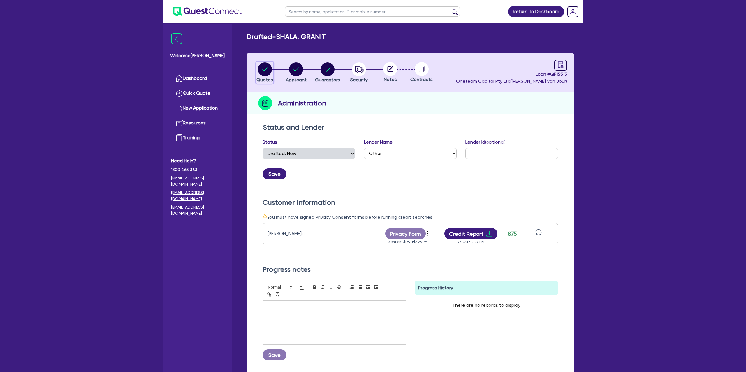
click at [264, 64] on circle "button" at bounding box center [265, 69] width 14 height 14
select select "Other"
select select "CARS_AND_LIGHT_TRUCKS"
select select "PASSENGER_VEHICLES"
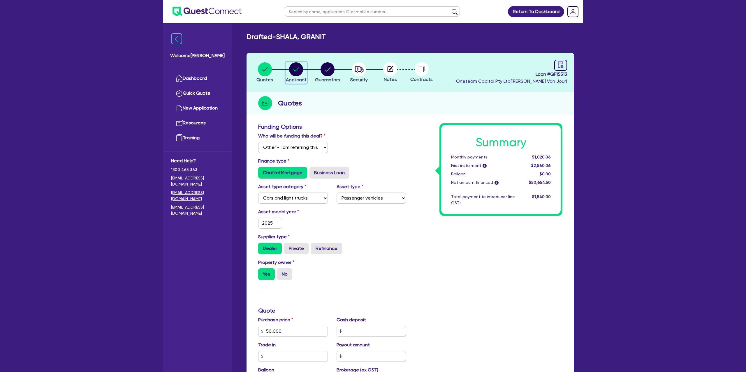
click at [296, 64] on circle "button" at bounding box center [296, 69] width 14 height 14
select select "SOLE_TRADER"
select select "BUILDING_CONSTRUCTION"
select select "TRADES_SERVICES_CONSUMERS"
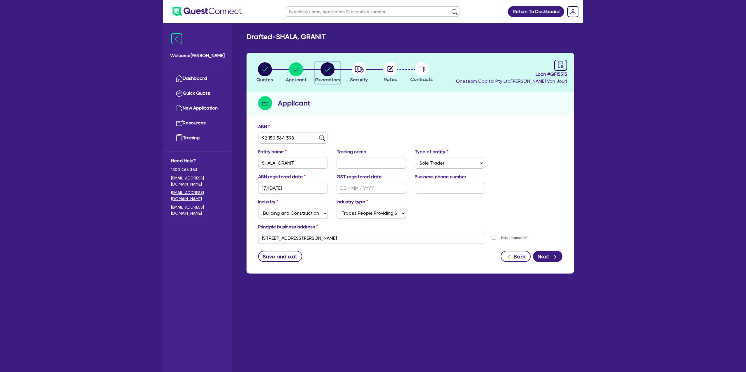
click at [322, 66] on circle "button" at bounding box center [328, 69] width 14 height 14
select select "MR"
select select "[GEOGRAPHIC_DATA]"
select select "MARRIED"
select select "PROPERTY"
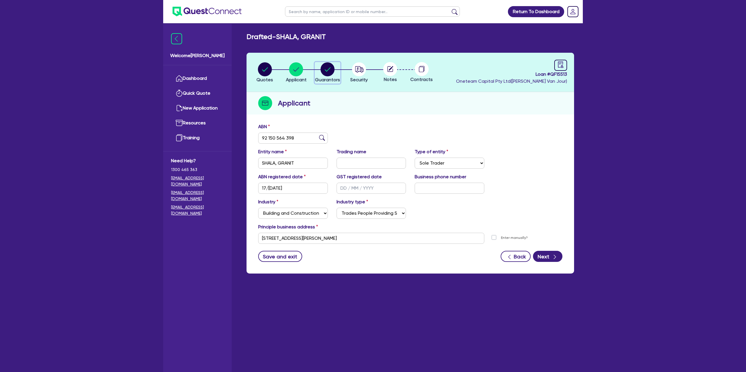
select select "MORTGAGE"
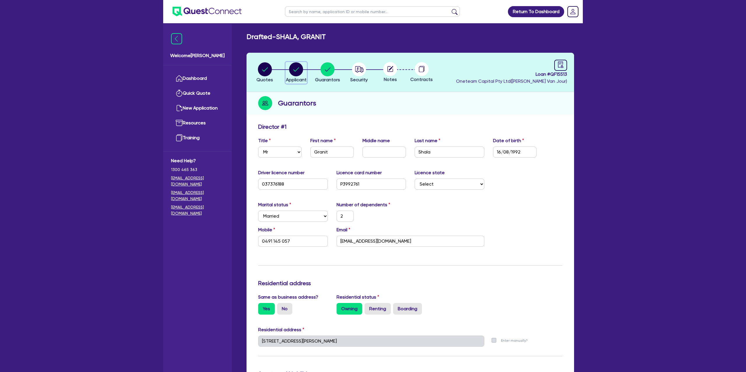
click at [298, 64] on circle "button" at bounding box center [296, 69] width 14 height 14
select select "SOLE_TRADER"
select select "BUILDING_CONSTRUCTION"
select select "TRADES_SERVICES_CONSUMERS"
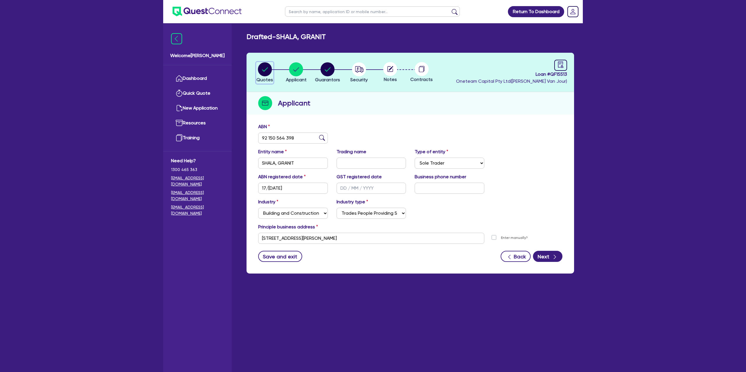
click at [262, 69] on circle "button" at bounding box center [265, 69] width 14 height 14
select select "Other"
select select "CARS_AND_LIGHT_TRUCKS"
select select "PASSENGER_VEHICLES"
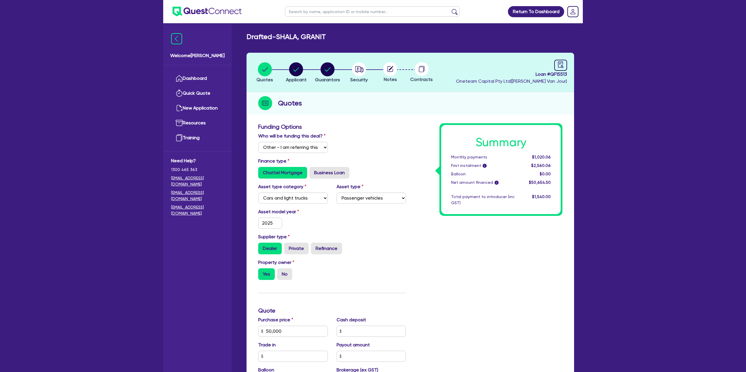
click at [362, 49] on div "Drafted - SHALA, GRANIT Quotes Applicant [GEOGRAPHIC_DATA] Security Notes Contr…" at bounding box center [410, 284] width 345 height 502
click at [558, 66] on icon "audit" at bounding box center [560, 64] width 6 height 6
select select "DRAFTED_NEW"
select select "Other"
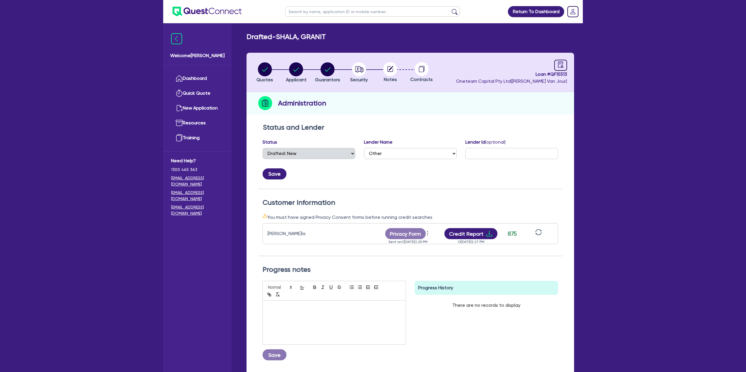
scroll to position [0, 0]
click at [390, 64] on circle at bounding box center [390, 69] width 14 height 14
click at [390, 68] on icon at bounding box center [391, 68] width 5 height 5
drag, startPoint x: 353, startPoint y: 69, endPoint x: 359, endPoint y: 72, distance: 6.9
click at [353, 69] on circle "button" at bounding box center [359, 69] width 14 height 14
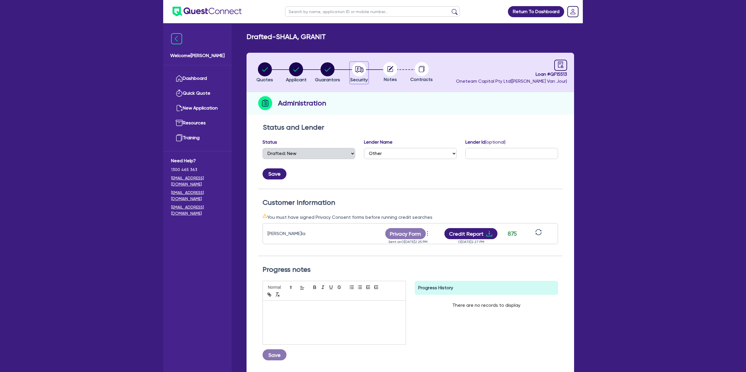
select select "CARS_AND_LIGHT_TRUCKS"
select select "PASSENGER_VEHICLES"
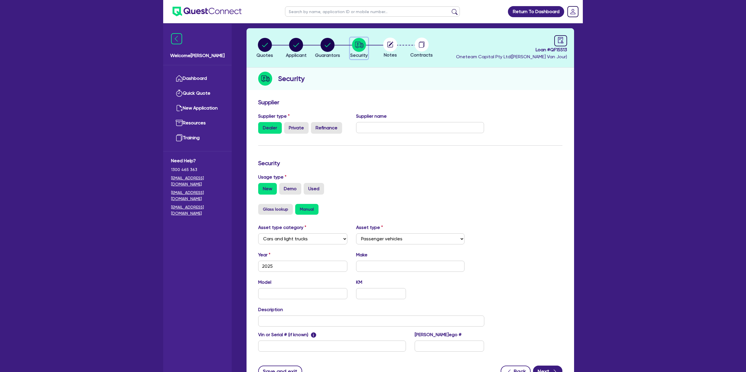
scroll to position [76, 0]
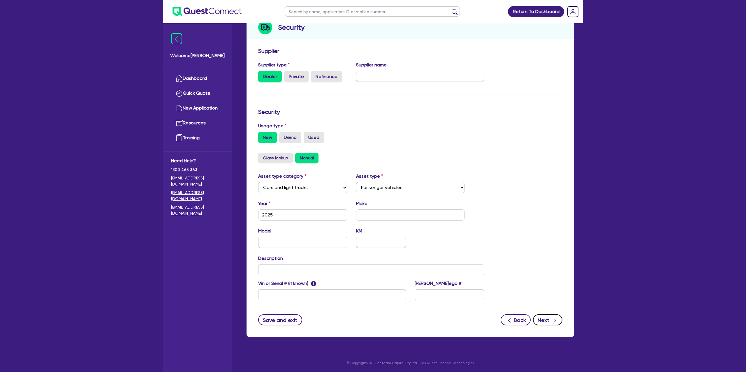
click at [542, 318] on button "Next" at bounding box center [547, 319] width 29 height 11
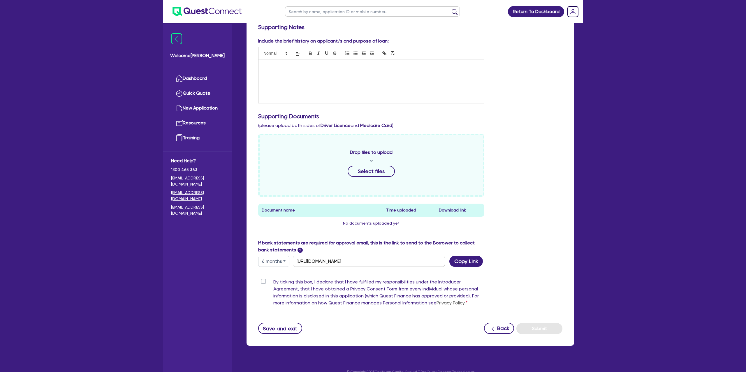
scroll to position [109, 0]
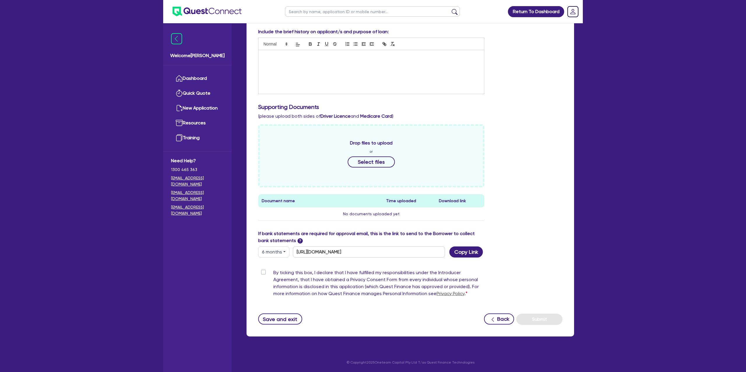
click at [281, 252] on button "6 months" at bounding box center [273, 251] width 31 height 11
click at [281, 262] on link "3 months" at bounding box center [281, 265] width 46 height 11
type input "https://scv.bankstatements.com.au/QUSE-QF15513"
click at [472, 255] on button "Copy Link" at bounding box center [466, 251] width 34 height 11
click at [506, 161] on div "Drop files to upload or Select files Document name Time uploaded Download link …" at bounding box center [410, 177] width 313 height 106
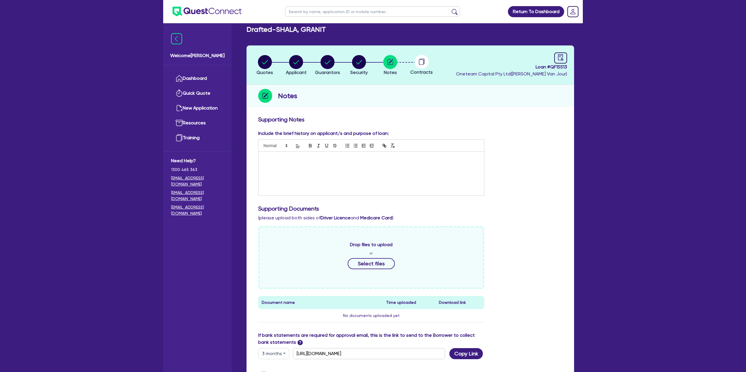
scroll to position [0, 0]
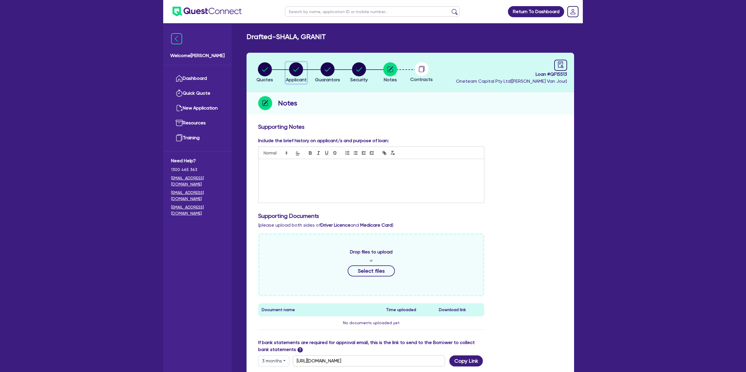
click at [291, 70] on circle "button" at bounding box center [296, 69] width 14 height 14
select select "SOLE_TRADER"
select select "BUILDING_CONSTRUCTION"
select select "TRADES_SERVICES_CONSUMERS"
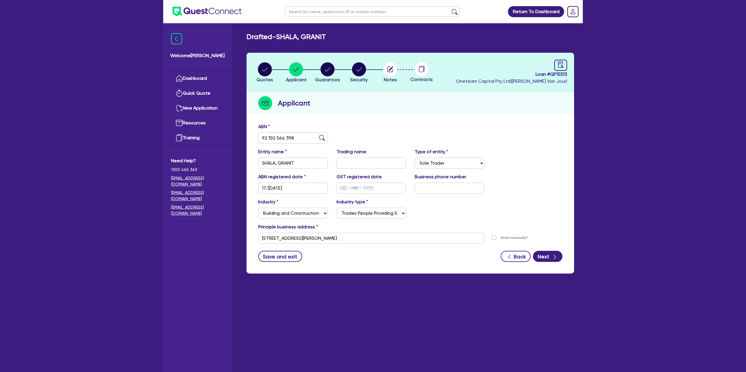
click at [515, 90] on header "Quotes Applicant Guarantors Security Notes Contracts Loan # QF15513 Oneteam Cap…" at bounding box center [409, 72] width 327 height 39
click at [561, 62] on icon "audit" at bounding box center [560, 64] width 6 height 6
select select "DRAFTED_NEW"
select select "Other"
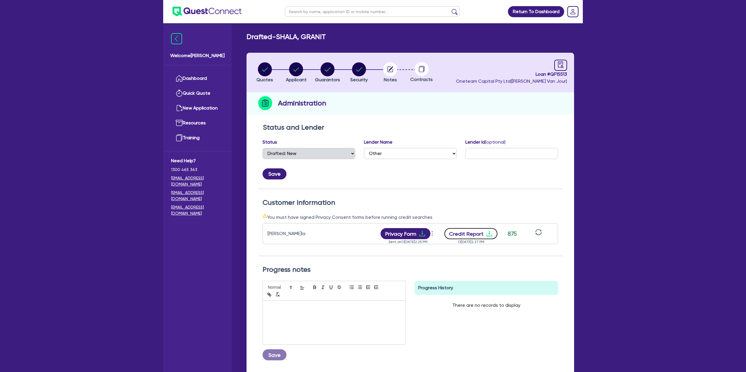
click at [489, 233] on icon "download" at bounding box center [489, 233] width 7 height 7
drag, startPoint x: 418, startPoint y: 88, endPoint x: 412, endPoint y: 87, distance: 5.9
click at [417, 87] on header "Quotes Applicant Guarantors Security Notes Contracts Loan # QF15513 Oneteam Cap…" at bounding box center [409, 72] width 327 height 39
click at [267, 69] on circle "button" at bounding box center [265, 69] width 14 height 14
select select "Other"
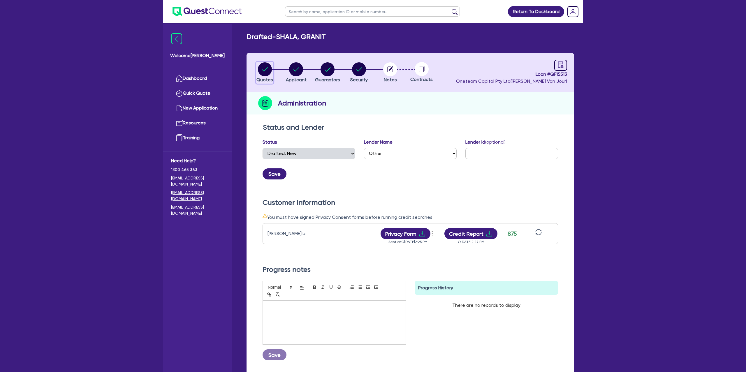
select select "CARS_AND_LIGHT_TRUCKS"
select select "PASSENGER_VEHICLES"
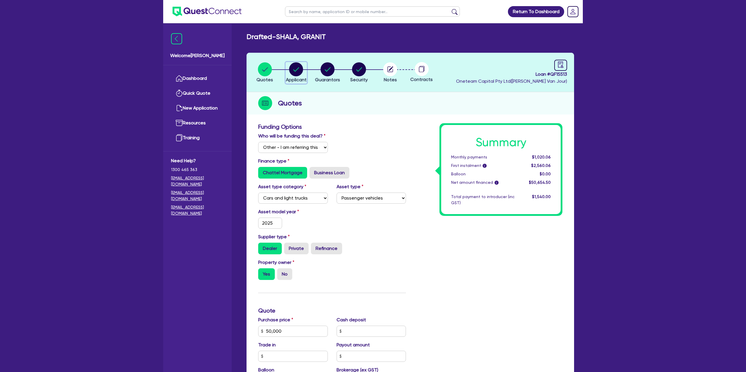
click at [300, 67] on circle "button" at bounding box center [296, 69] width 14 height 14
select select "SOLE_TRADER"
select select "BUILDING_CONSTRUCTION"
select select "TRADES_SERVICES_CONSUMERS"
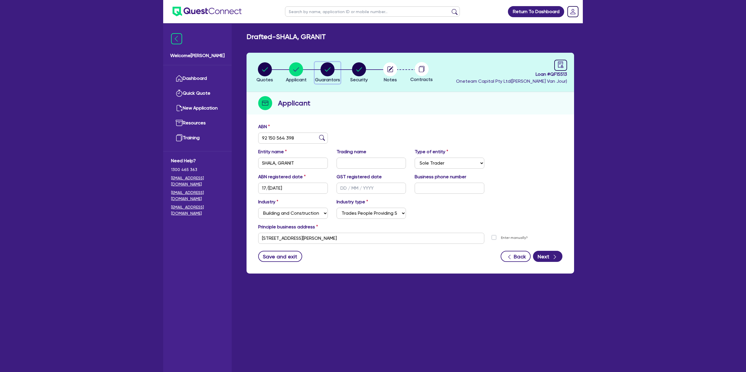
click at [327, 67] on circle "button" at bounding box center [328, 69] width 14 height 14
select select "MR"
select select "[GEOGRAPHIC_DATA]"
select select "MARRIED"
select select "PROPERTY"
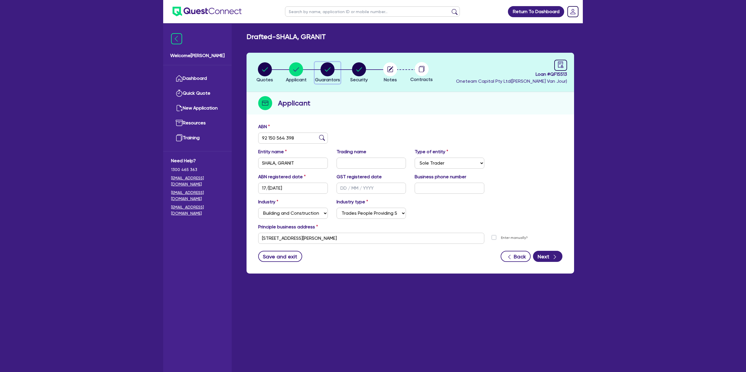
select select "MORTGAGE"
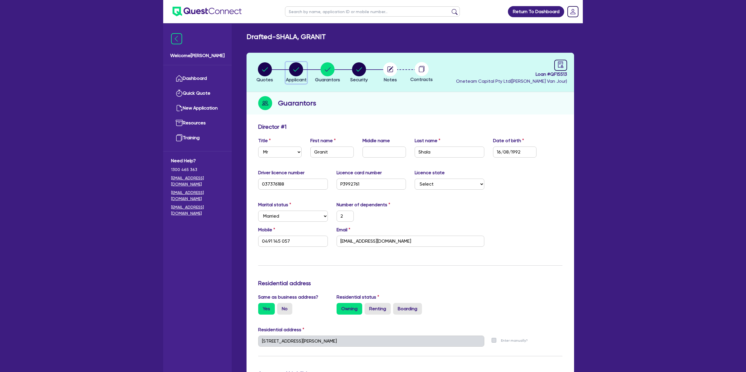
click at [300, 64] on circle "button" at bounding box center [296, 69] width 14 height 14
select select "SOLE_TRADER"
select select "BUILDING_CONSTRUCTION"
select select "TRADES_SERVICES_CONSUMERS"
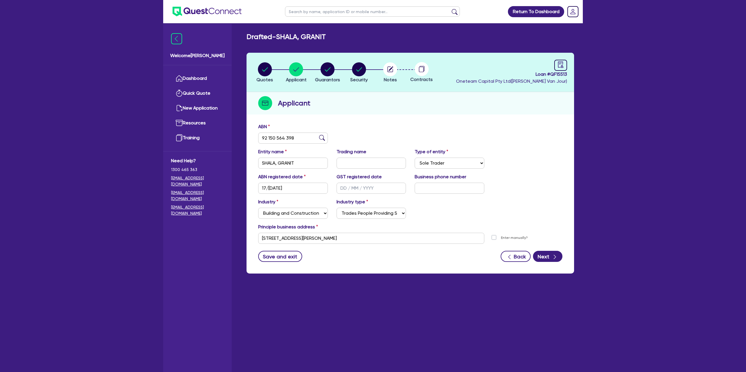
click at [359, 108] on div "Applicant" at bounding box center [409, 103] width 327 height 22
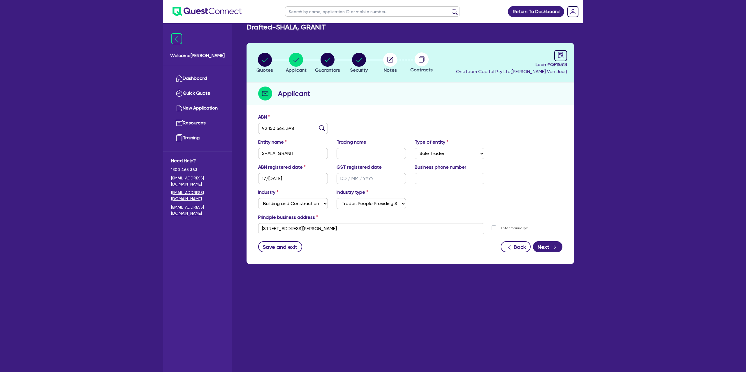
scroll to position [23, 0]
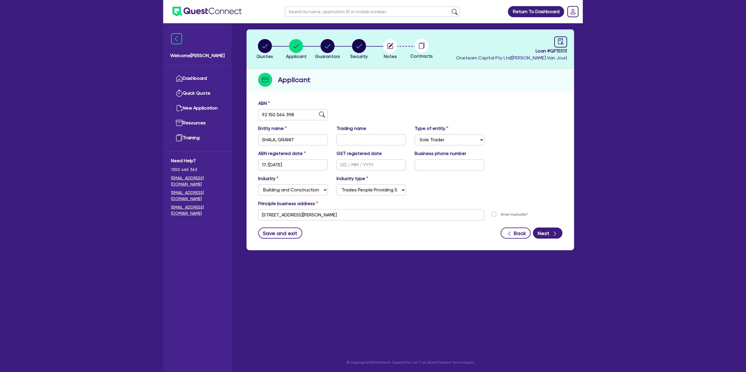
drag, startPoint x: 508, startPoint y: 76, endPoint x: 486, endPoint y: 76, distance: 21.3
click at [508, 76] on div "Applicant" at bounding box center [409, 80] width 327 height 22
click at [331, 42] on circle "button" at bounding box center [328, 46] width 14 height 14
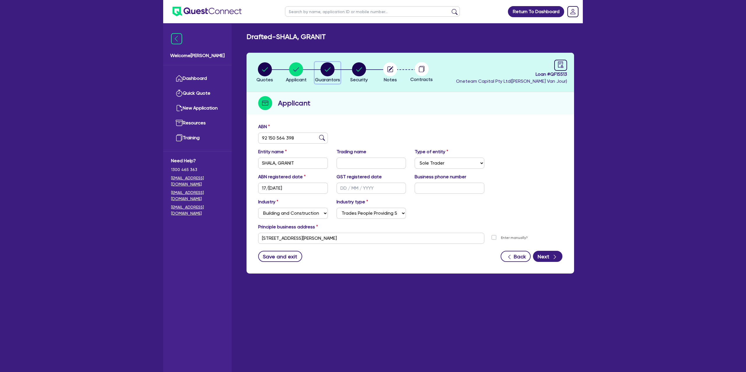
select select "MR"
select select "[GEOGRAPHIC_DATA]"
select select "MARRIED"
select select "PROPERTY"
select select "MORTGAGE"
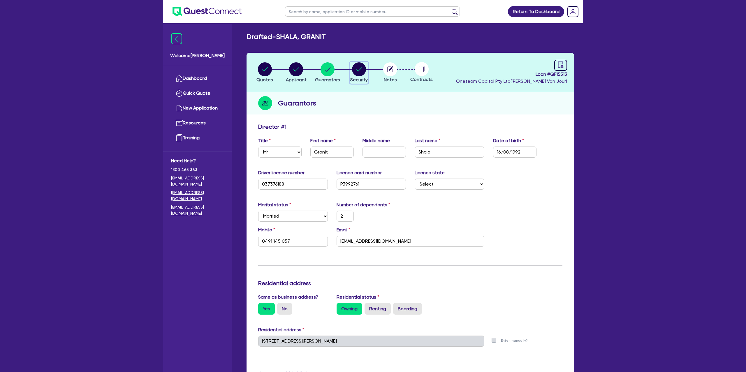
click at [358, 70] on circle "button" at bounding box center [359, 69] width 14 height 14
select select "CARS_AND_LIGHT_TRUCKS"
select select "PASSENGER_VEHICLES"
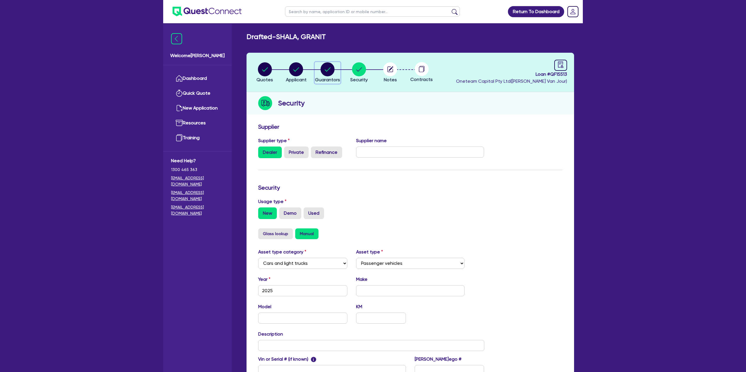
click at [334, 68] on circle "button" at bounding box center [328, 69] width 14 height 14
select select "MR"
select select "[GEOGRAPHIC_DATA]"
select select "MARRIED"
select select "PROPERTY"
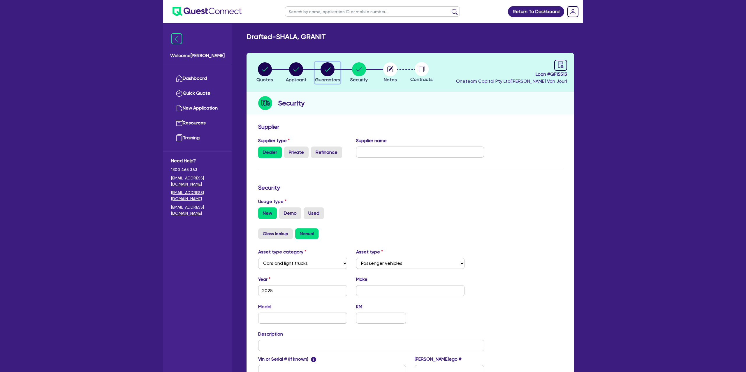
select select "MORTGAGE"
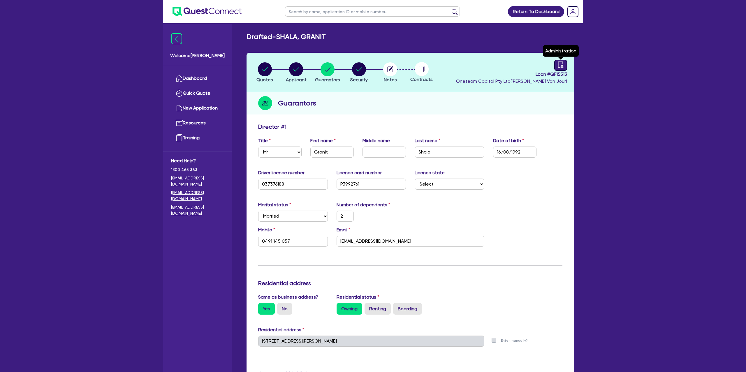
click at [566, 63] on div at bounding box center [560, 65] width 13 height 11
select select "DRAFTED_NEW"
select select "Other"
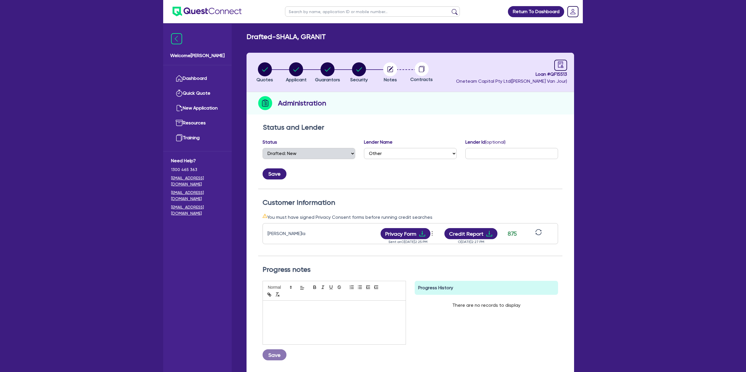
click at [478, 77] on div "Loan # QF15513 Oneteam Capital Pty Ltd ( Gabriel Van Jour )" at bounding box center [511, 72] width 111 height 25
click at [364, 68] on circle "button" at bounding box center [359, 69] width 14 height 14
select select "CARS_AND_LIGHT_TRUCKS"
select select "PASSENGER_VEHICLES"
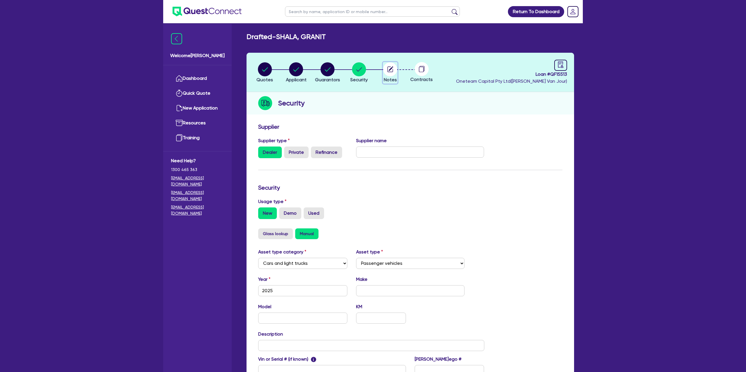
click at [393, 70] on circle "button" at bounding box center [390, 69] width 14 height 14
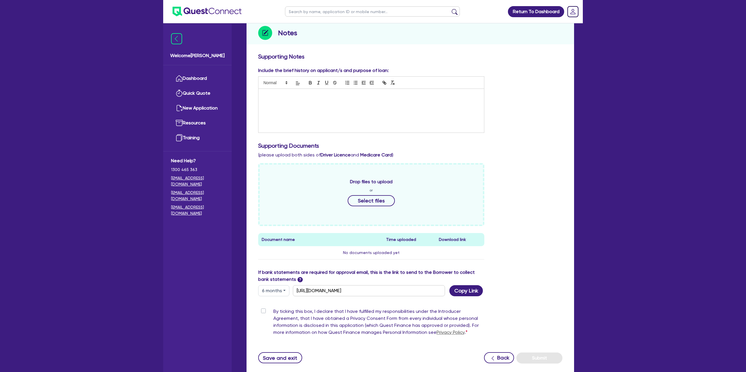
scroll to position [109, 0]
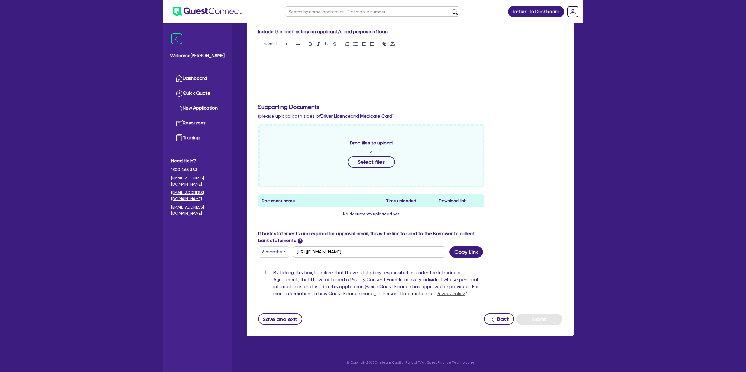
click at [283, 251] on button "6 months" at bounding box center [273, 251] width 31 height 11
click at [281, 262] on link "3 months" at bounding box center [281, 265] width 46 height 11
type input "https://scv.bankstatements.com.au/QUSE-QF15513"
drag, startPoint x: 465, startPoint y: 250, endPoint x: 471, endPoint y: 250, distance: 5.6
click at [467, 250] on button "Copy Link" at bounding box center [466, 251] width 34 height 11
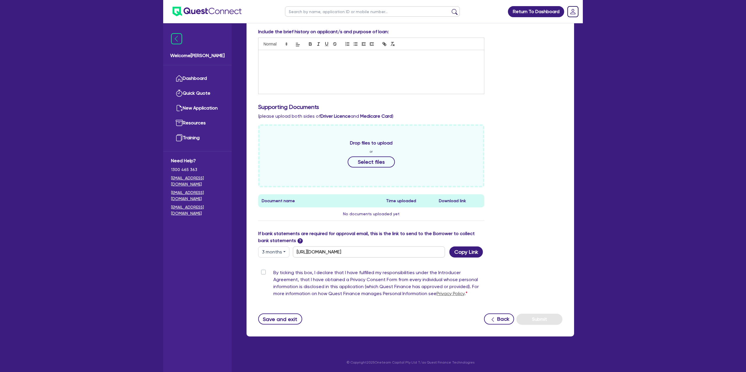
click at [542, 180] on div "Drop files to upload or Select files Document name Time uploaded Download link …" at bounding box center [410, 177] width 313 height 106
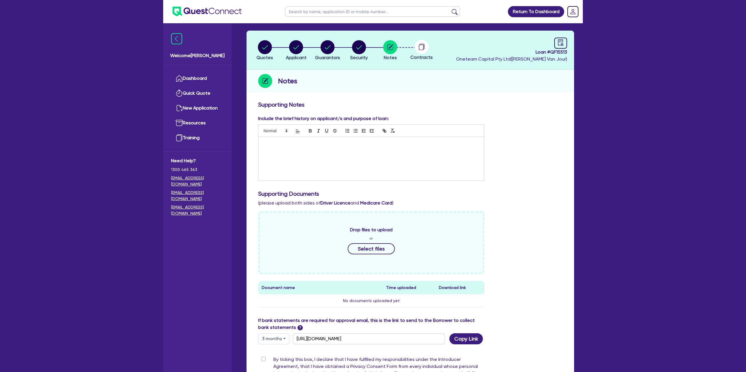
scroll to position [0, 0]
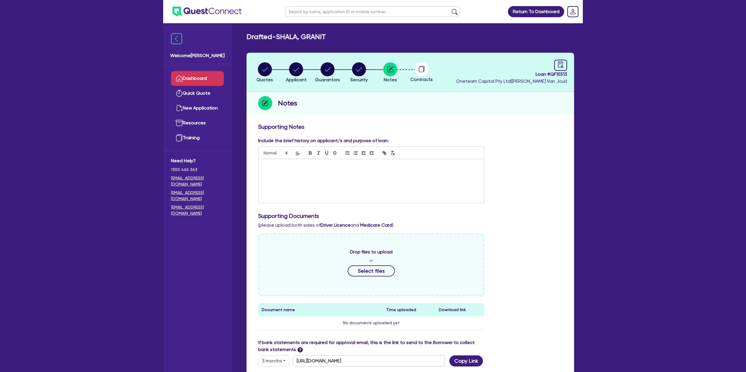
click at [202, 81] on link "Dashboard" at bounding box center [197, 78] width 53 height 15
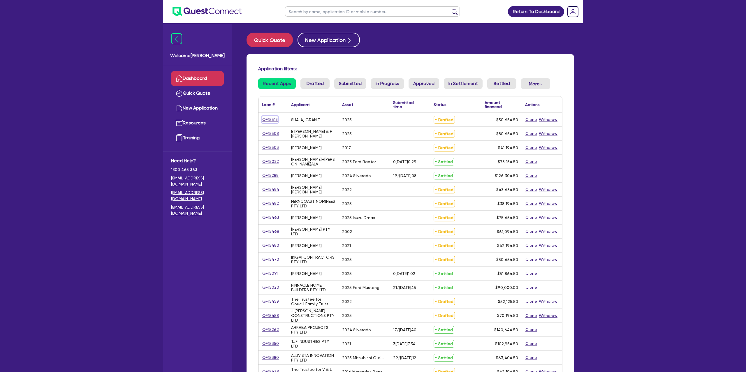
click at [272, 120] on link "QF15513" at bounding box center [270, 119] width 16 height 7
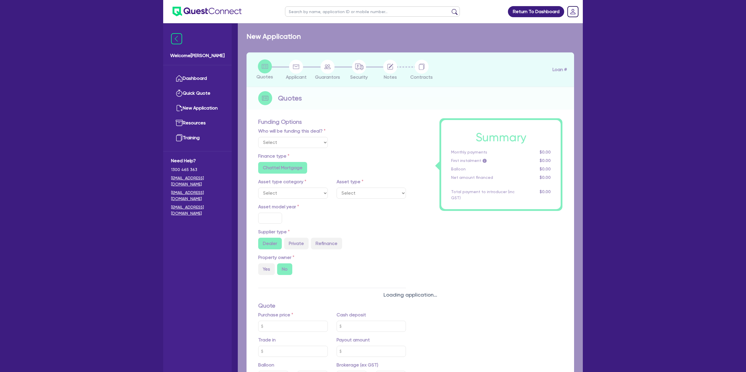
select select "Other"
select select "CARS_AND_LIGHT_TRUCKS"
type input "2025"
radio input "true"
type input "50,000"
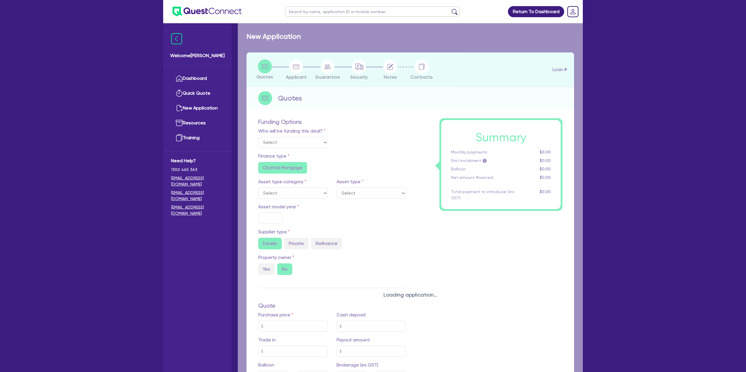
type input "7.99"
type input "1,400"
radio input "true"
radio input "false"
select select "PASSENGER_VEHICLES"
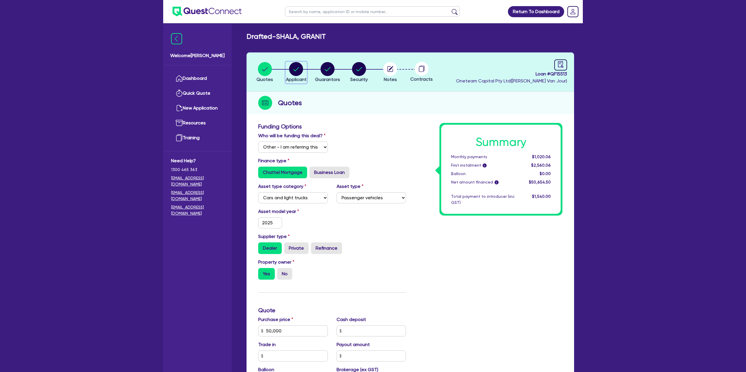
click at [292, 66] on circle "button" at bounding box center [296, 69] width 14 height 14
select select "SOLE_TRADER"
select select "BUILDING_CONSTRUCTION"
select select "TRADES_SERVICES_CONSUMERS"
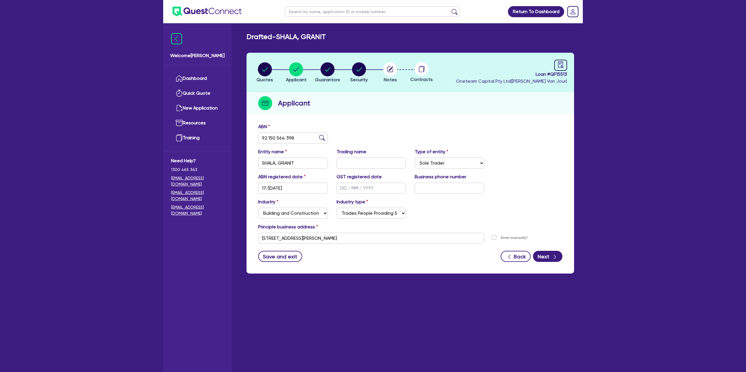
click at [480, 97] on div "Applicant" at bounding box center [409, 103] width 327 height 22
click at [566, 65] on div at bounding box center [560, 65] width 13 height 11
select select "DRAFTED_NEW"
select select "Other"
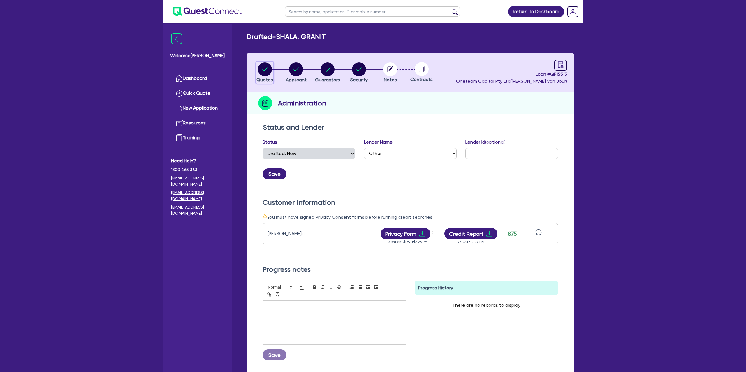
click at [263, 69] on icon "button" at bounding box center [265, 69] width 6 height 4
select select "Other"
select select "CARS_AND_LIGHT_TRUCKS"
select select "PASSENGER_VEHICLES"
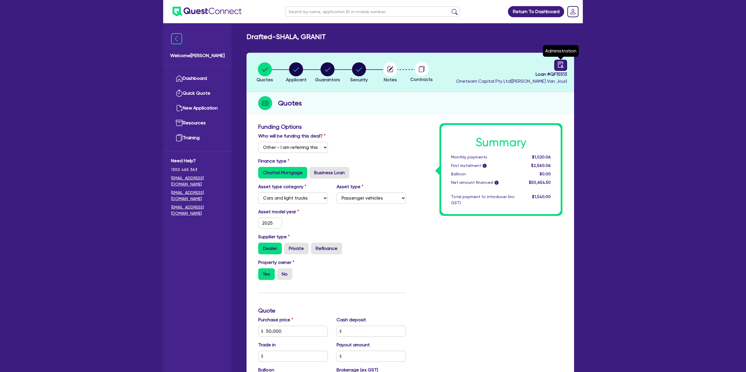
click at [556, 66] on div at bounding box center [560, 65] width 13 height 11
select select "DRAFTED_NEW"
select select "Other"
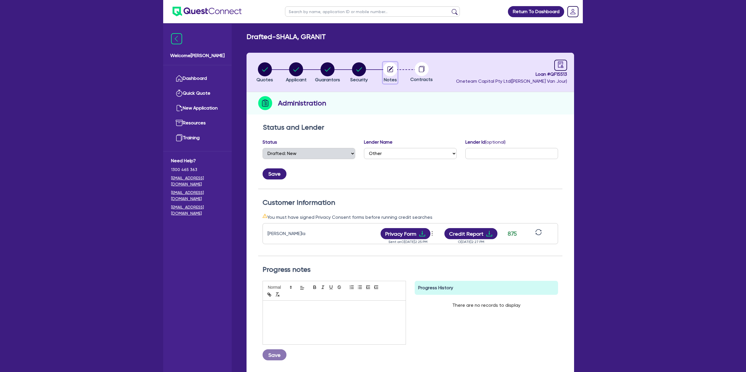
click at [388, 70] on circle "button" at bounding box center [390, 69] width 14 height 14
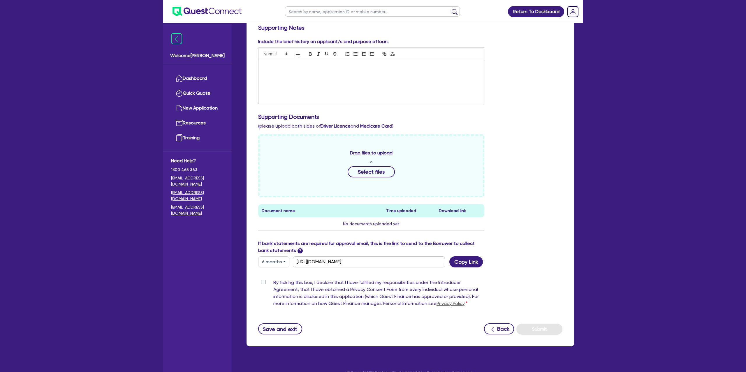
scroll to position [109, 0]
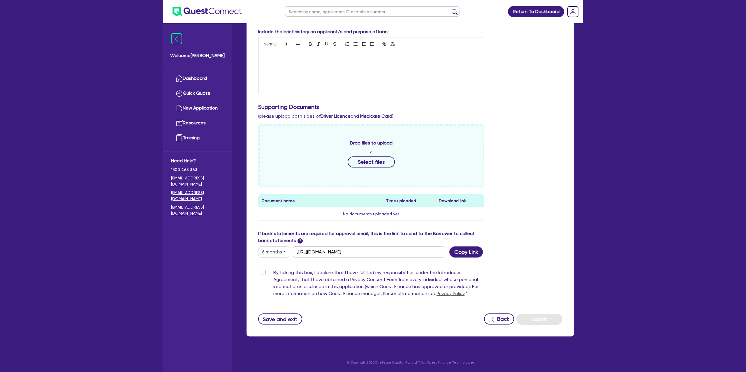
click at [275, 246] on button "6 months" at bounding box center [273, 251] width 31 height 11
drag, startPoint x: 276, startPoint y: 252, endPoint x: 276, endPoint y: 261, distance: 8.7
click at [276, 252] on button "6 months" at bounding box center [273, 251] width 31 height 11
drag, startPoint x: 268, startPoint y: 253, endPoint x: 272, endPoint y: 258, distance: 6.6
click at [268, 253] on button "6 months" at bounding box center [273, 251] width 31 height 11
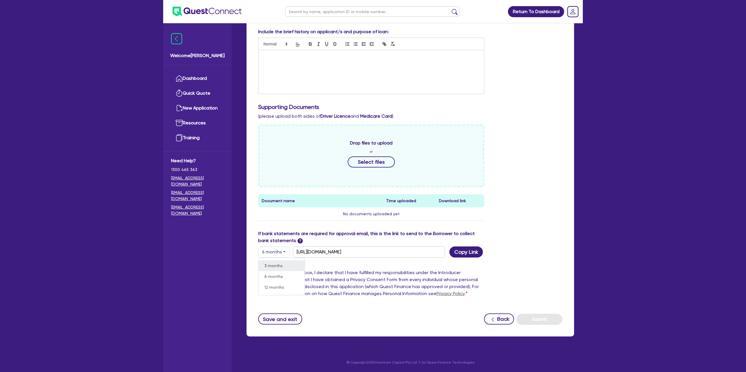
click at [274, 263] on link "3 months" at bounding box center [281, 265] width 46 height 11
type input "https://scv.bankstatements.com.au/QUSE-QF15513"
click at [467, 252] on button "Copy Link" at bounding box center [466, 251] width 34 height 11
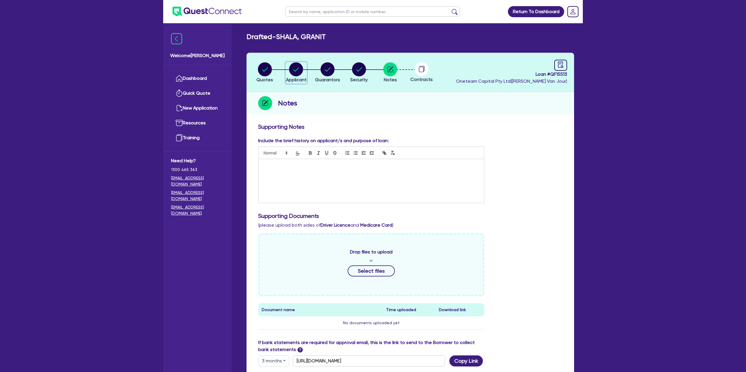
click at [290, 67] on circle "button" at bounding box center [296, 69] width 14 height 14
select select "SOLE_TRADER"
select select "BUILDING_CONSTRUCTION"
select select "TRADES_SERVICES_CONSUMERS"
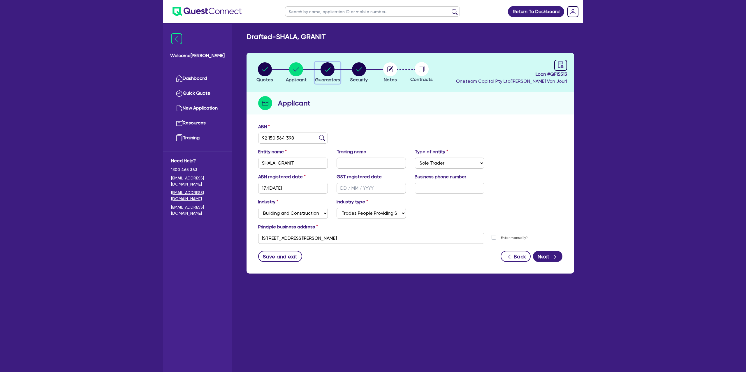
click at [333, 73] on icon "button" at bounding box center [328, 69] width 14 height 14
select select "MR"
select select "[GEOGRAPHIC_DATA]"
select select "MARRIED"
select select "PROPERTY"
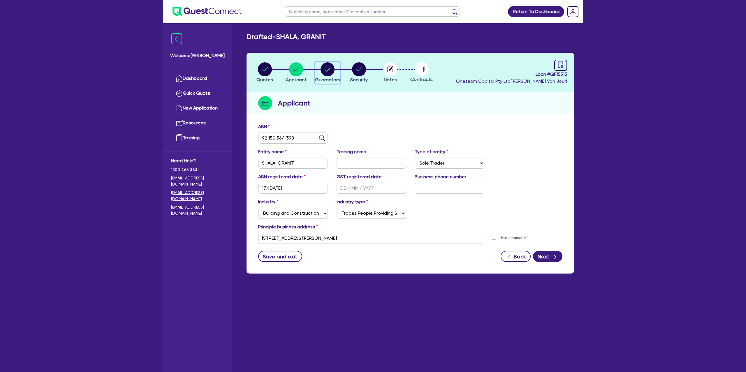
select select "MORTGAGE"
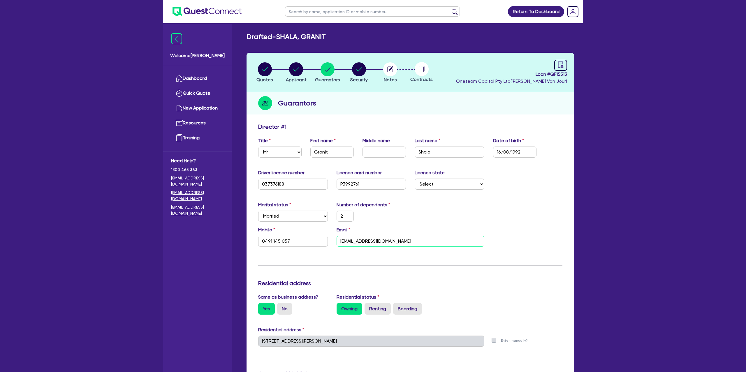
click at [357, 243] on input "granit543@hotmail.com" at bounding box center [411, 241] width 148 height 11
drag, startPoint x: 467, startPoint y: 213, endPoint x: 459, endPoint y: 209, distance: 8.3
click at [466, 212] on div "Marital status Select Single Married De Facto / Partner Number of dependents 2" at bounding box center [410, 213] width 313 height 25
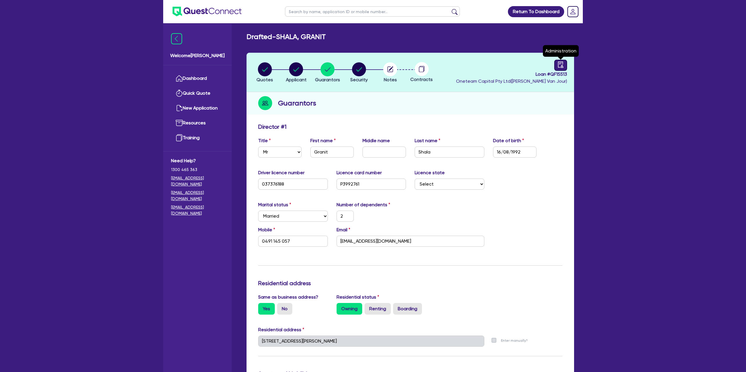
click at [561, 62] on icon "audit" at bounding box center [560, 64] width 5 height 6
select select "DRAFTED_NEW"
select select "Other"
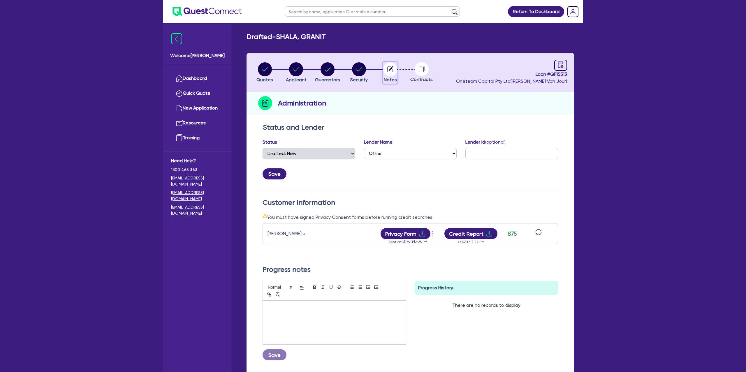
click at [393, 68] on circle "button" at bounding box center [390, 69] width 14 height 14
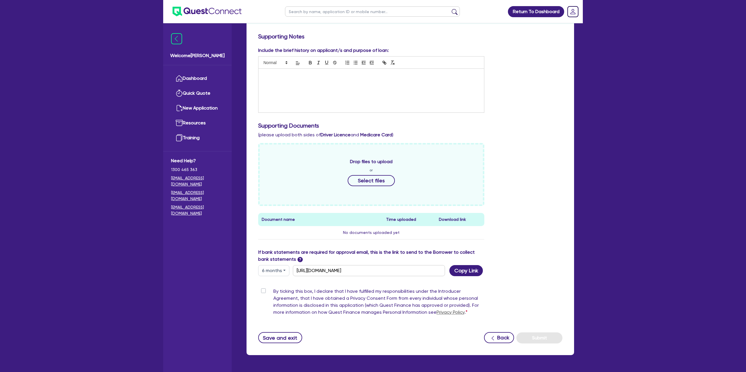
scroll to position [109, 0]
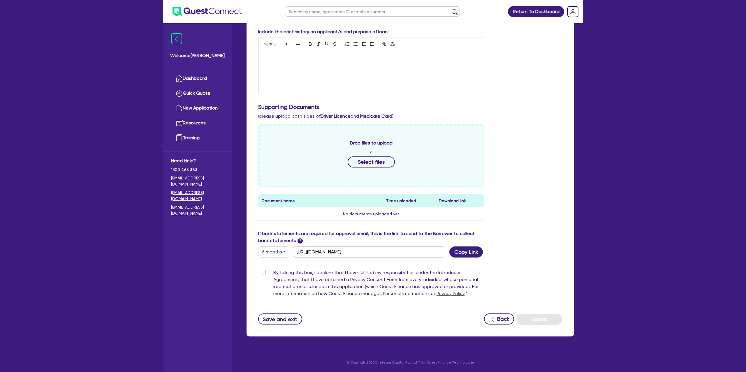
click at [281, 251] on button "6 months" at bounding box center [273, 251] width 31 height 11
click at [281, 267] on link "3 months" at bounding box center [281, 265] width 46 height 11
type input "https://scv.bankstatements.com.au/QUSE-QF15513"
click at [473, 252] on button "Copy Link" at bounding box center [466, 251] width 34 height 11
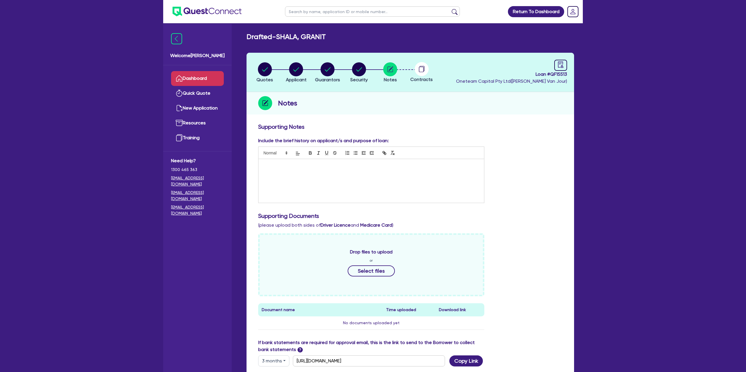
click at [210, 76] on link "Dashboard" at bounding box center [197, 78] width 53 height 15
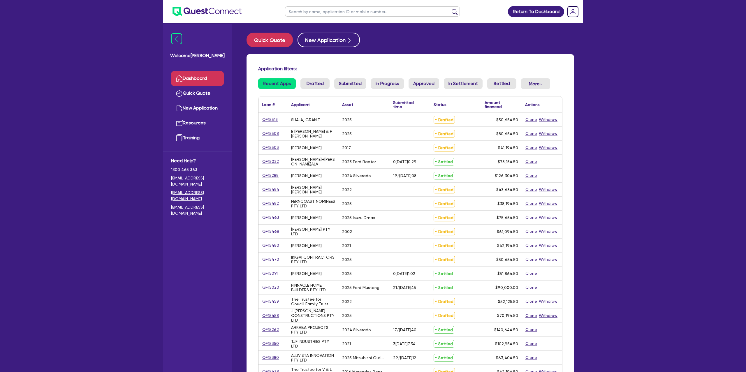
click at [311, 14] on input "text" at bounding box center [372, 11] width 175 height 10
type input "frank"
click at [450, 9] on button "submit" at bounding box center [454, 13] width 9 height 8
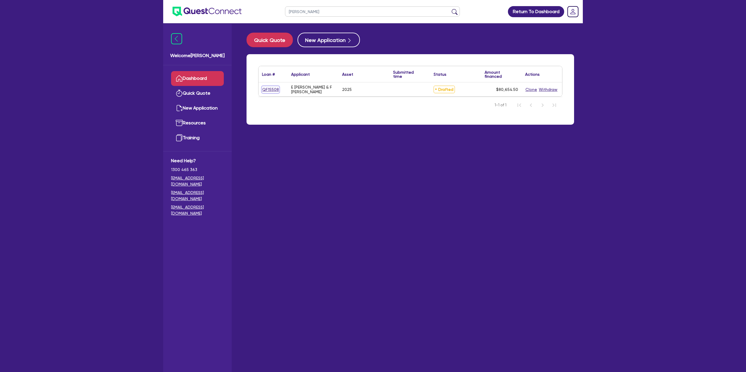
click at [271, 93] on div "QF15508" at bounding box center [273, 89] width 22 height 7
click at [272, 91] on link "QF15508" at bounding box center [270, 89] width 17 height 7
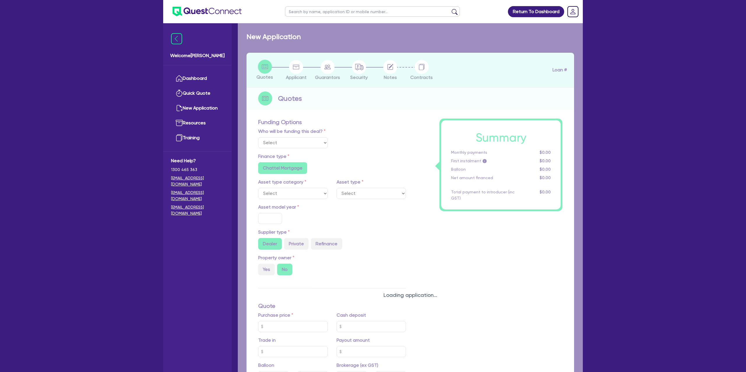
select select "Other"
select select "CARS_AND_LIGHT_TRUCKS"
type input "2025"
radio input "true"
type input "80,000"
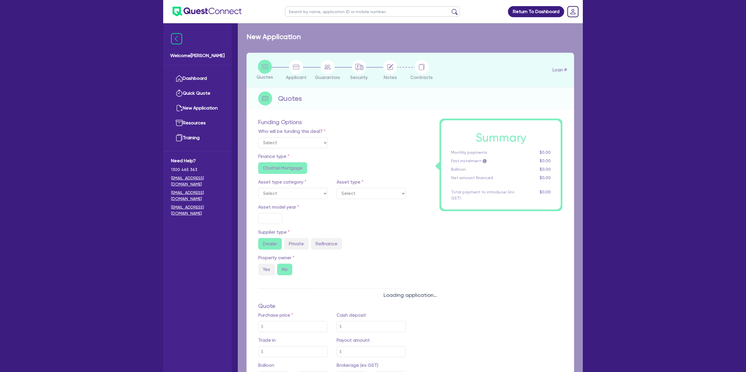
type input "6.99"
radio input "false"
type input "1,400"
radio input "true"
radio input "false"
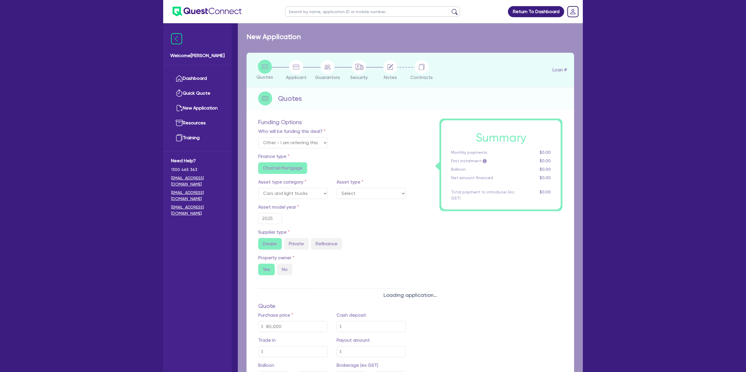
select select "PASSENGER_VEHICLES"
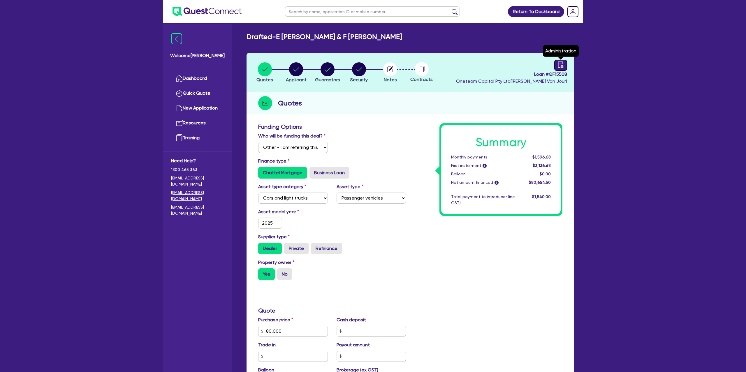
click at [561, 64] on icon "audit" at bounding box center [560, 64] width 6 height 6
select select "DRAFTED_NEW"
select select "Other"
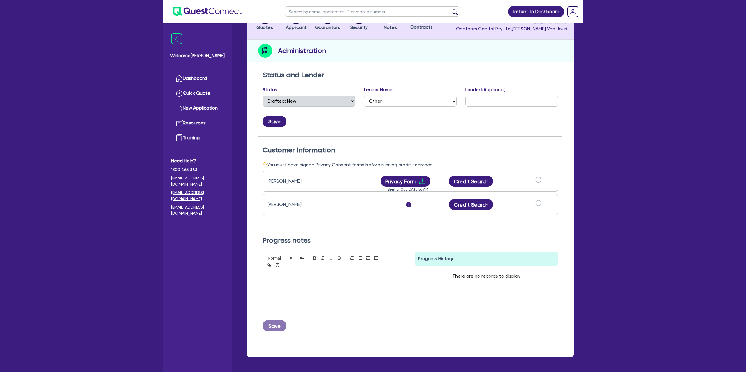
scroll to position [73, 0]
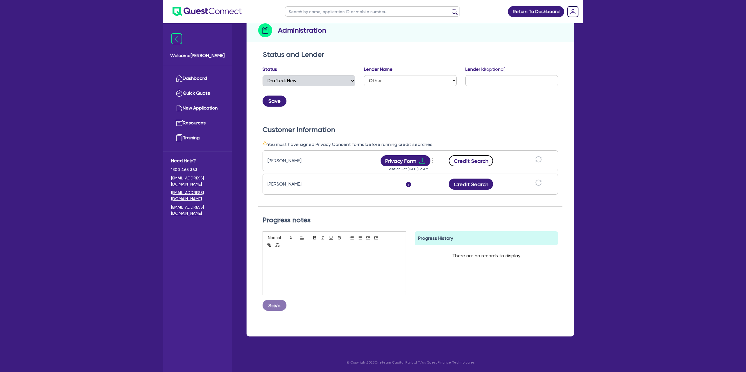
click at [477, 161] on button "Credit Search" at bounding box center [471, 160] width 44 height 11
click at [461, 184] on button "Credit Search" at bounding box center [471, 184] width 44 height 11
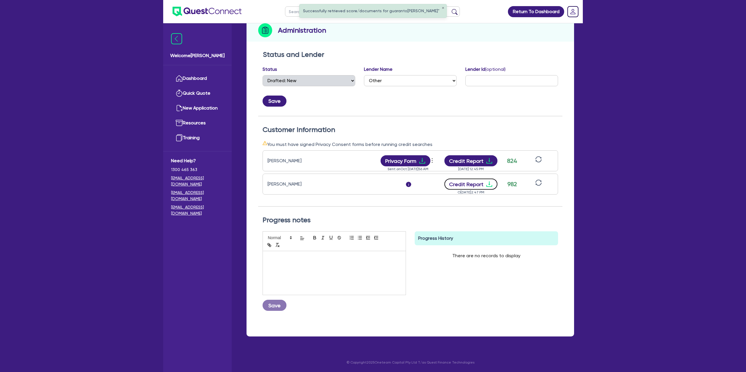
click at [488, 184] on icon "download" at bounding box center [489, 184] width 7 height 7
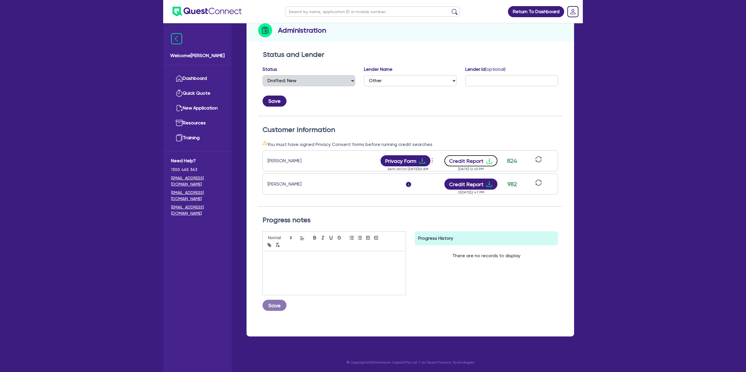
click at [486, 160] on icon "download" at bounding box center [489, 160] width 7 height 7
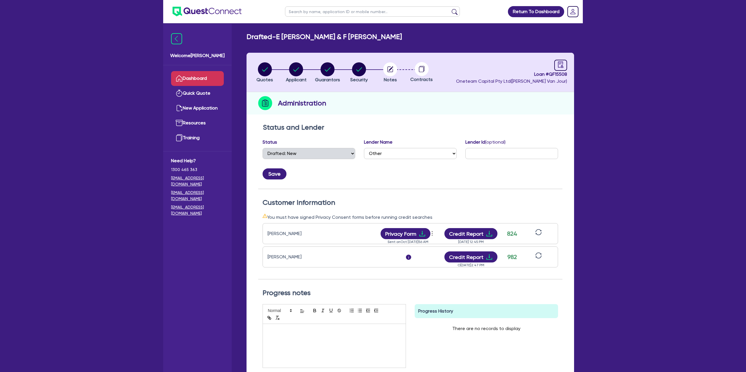
click at [209, 80] on link "Dashboard" at bounding box center [197, 78] width 53 height 15
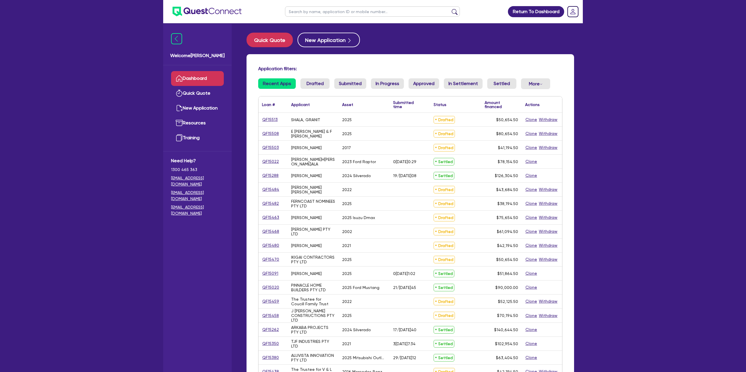
drag, startPoint x: 311, startPoint y: 10, endPoint x: 310, endPoint y: 14, distance: 4.1
click at [311, 10] on input "text" at bounding box center [372, 11] width 175 height 10
type input "Stephen"
click at [450, 9] on button "submit" at bounding box center [454, 13] width 9 height 8
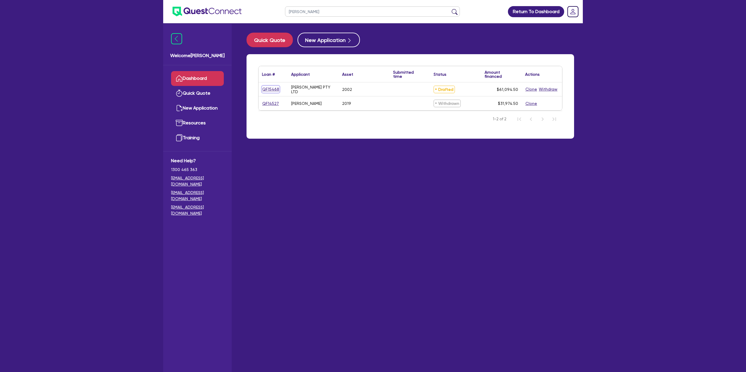
click at [274, 89] on link "QF15468" at bounding box center [270, 89] width 17 height 7
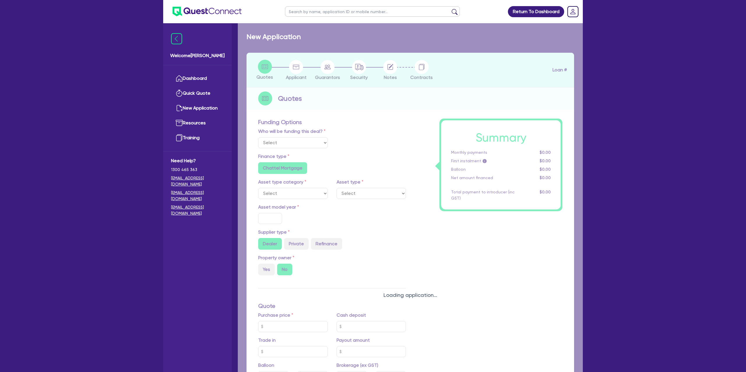
select select "Other"
select select "CARS_AND_LIGHT_TRUCKS"
type input "2002"
type input "62,000"
type input "3,100"
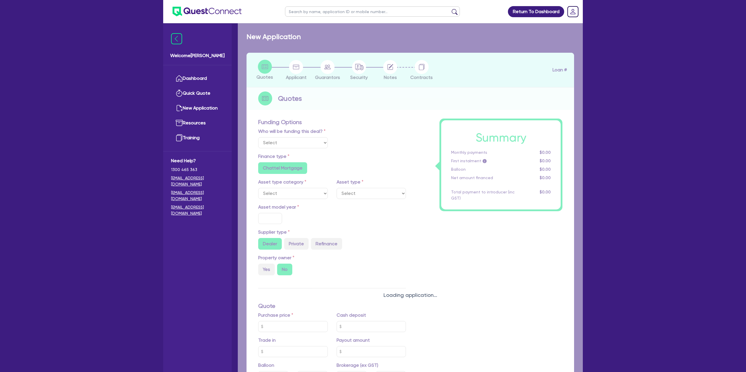
radio input "false"
type input "17.95"
radio input "false"
type input "1,400"
radio input "true"
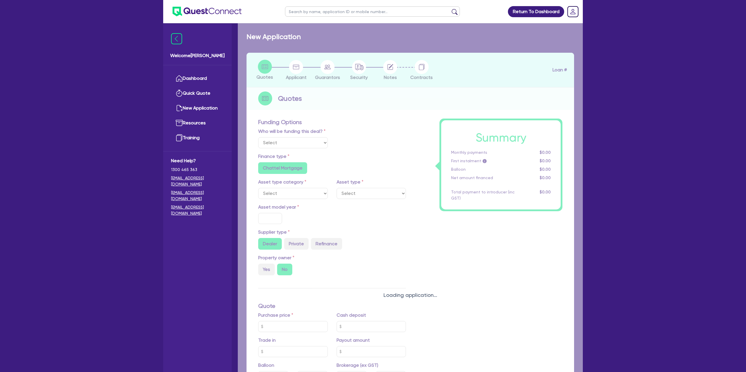
radio input "true"
select select "PASSENGER_VEHICLES"
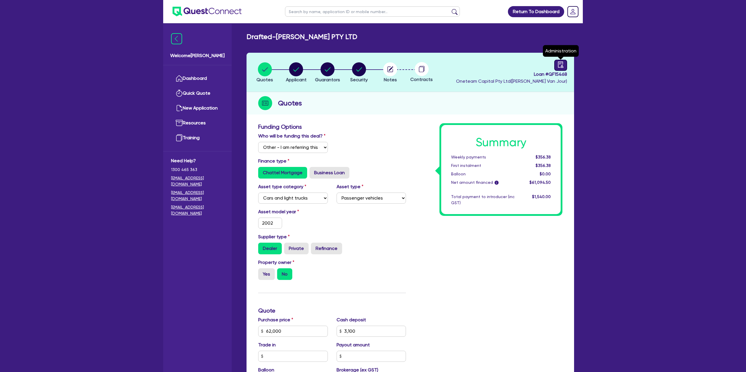
click at [564, 66] on div at bounding box center [560, 65] width 13 height 11
select select "DRAFTED_NEW"
select select "Finance One"
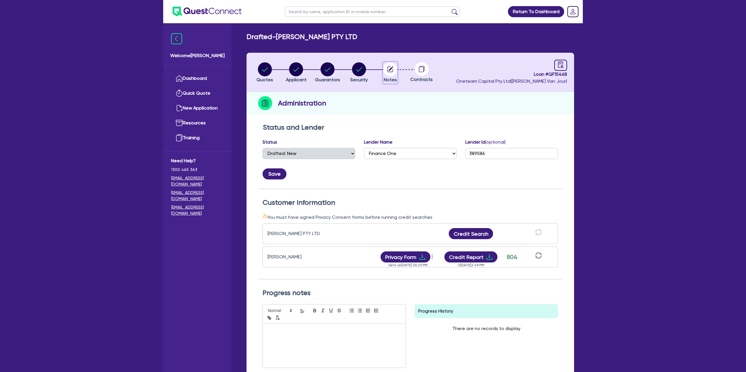
click at [392, 70] on circle "button" at bounding box center [390, 69] width 14 height 14
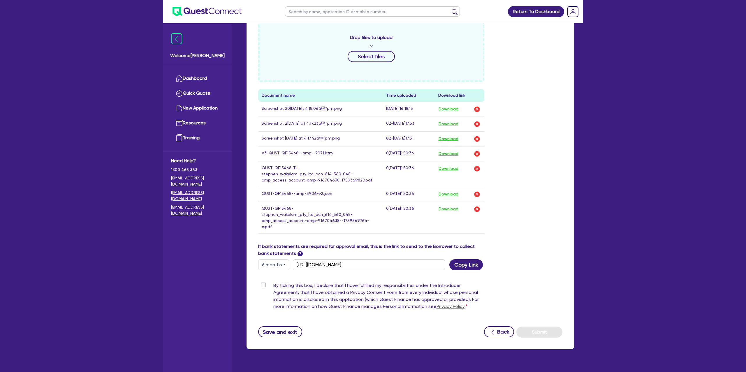
scroll to position [228, 0]
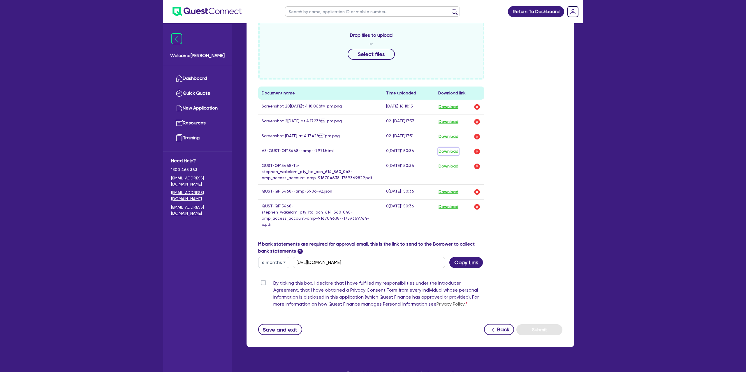
click at [449, 153] on button "Download" at bounding box center [448, 152] width 20 height 8
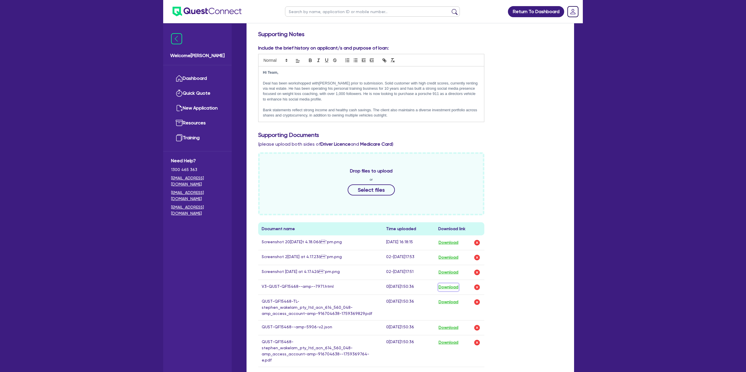
scroll to position [0, 0]
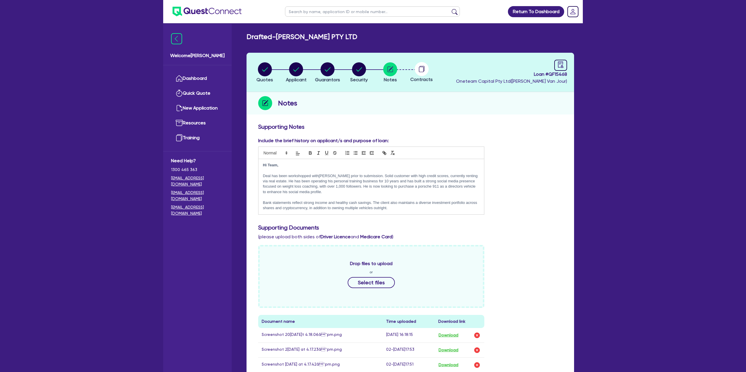
click at [284, 63] on li "Applicant" at bounding box center [296, 72] width 31 height 20
click at [300, 67] on circle "button" at bounding box center [296, 69] width 14 height 14
select select "COMPANY"
select select "TRANSPORT_WAREHOUSING"
select select "TAXI_LUXURY_CAR_SERVICES"
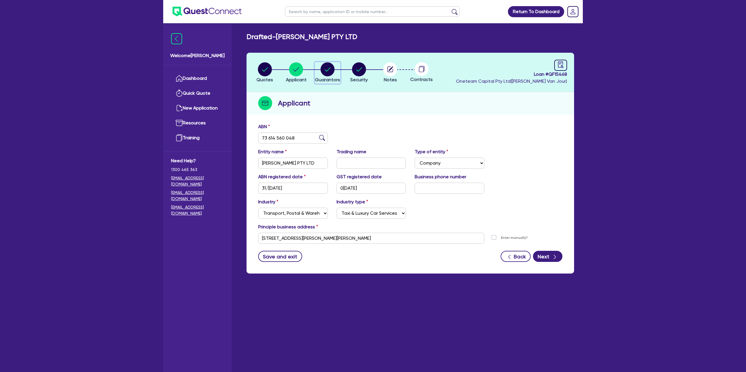
click at [329, 68] on circle "button" at bounding box center [328, 69] width 14 height 14
select select "MR"
select select "VIC"
select select "MARRIED"
select select "CASH"
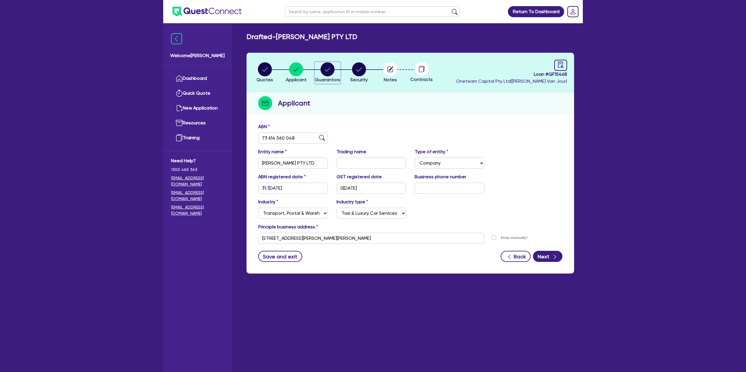
select select "VEHICLE"
select select "OTHER"
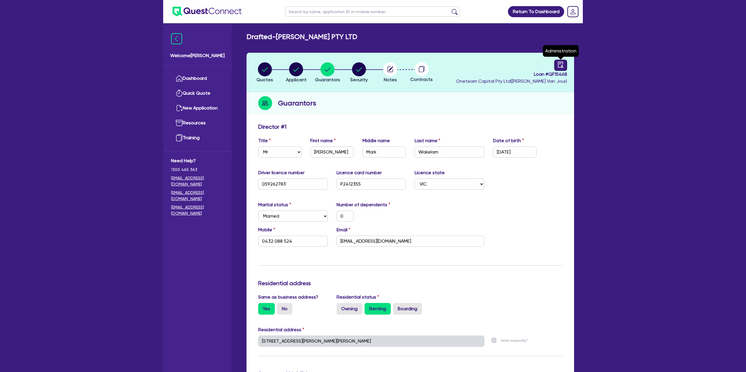
click at [563, 65] on icon "audit" at bounding box center [560, 64] width 6 height 6
select select "DRAFTED_NEW"
select select "Finance One"
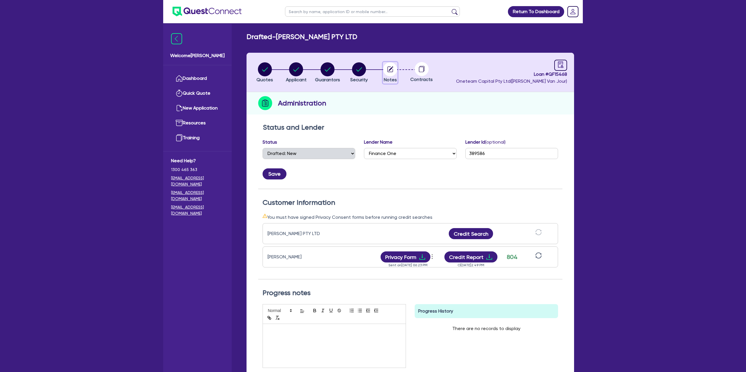
drag, startPoint x: 396, startPoint y: 67, endPoint x: 391, endPoint y: 68, distance: 5.2
click at [392, 68] on circle "button" at bounding box center [390, 69] width 14 height 14
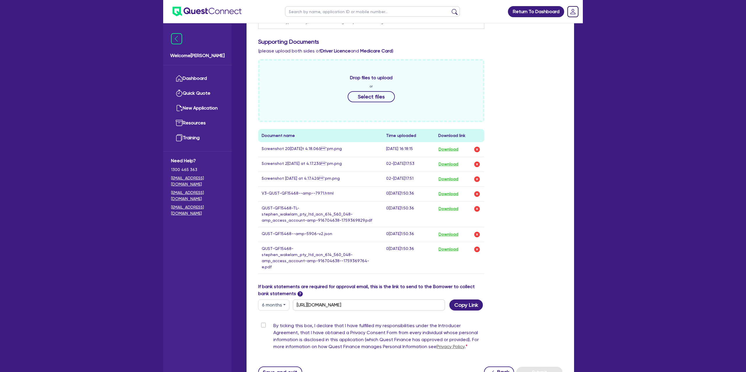
scroll to position [228, 0]
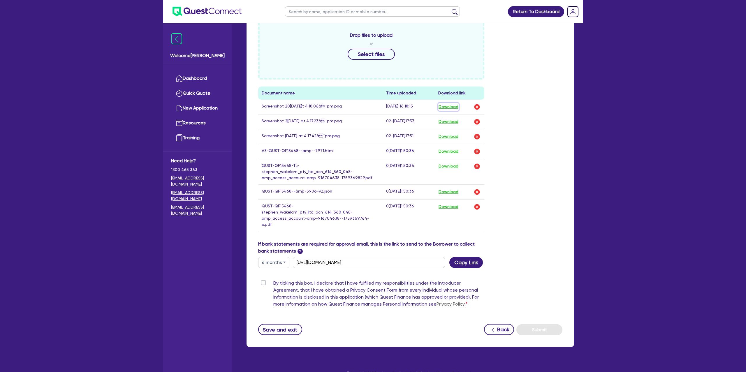
click at [450, 107] on button "Download" at bounding box center [448, 107] width 20 height 8
drag, startPoint x: 437, startPoint y: 105, endPoint x: 442, endPoint y: 107, distance: 4.6
click at [439, 105] on td "Download" at bounding box center [460, 107] width 50 height 15
click at [442, 107] on button "Download" at bounding box center [448, 107] width 20 height 8
click at [449, 121] on button "Download" at bounding box center [448, 122] width 20 height 8
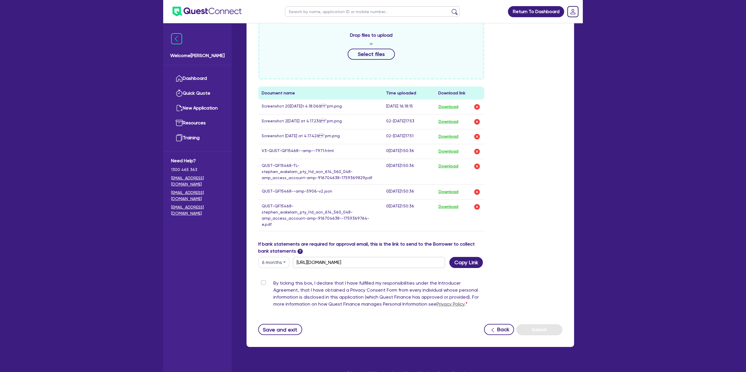
click at [0, 0] on div "Return To Dashboard Edit Profile Logout Welcome Gabriel Dashboard Quick Quote N…" at bounding box center [373, 77] width 746 height 611
click at [446, 121] on button "Download" at bounding box center [448, 122] width 20 height 8
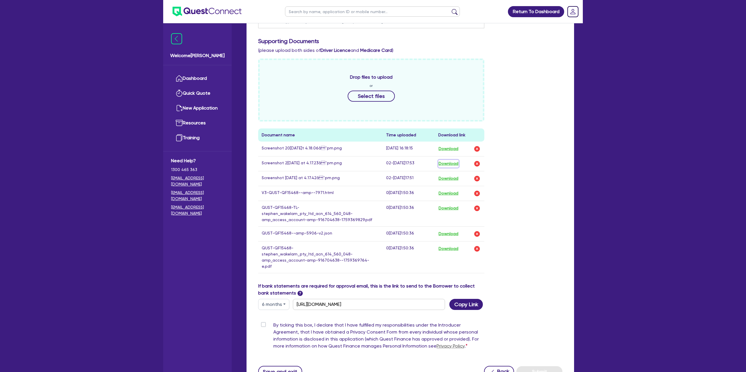
scroll to position [0, 0]
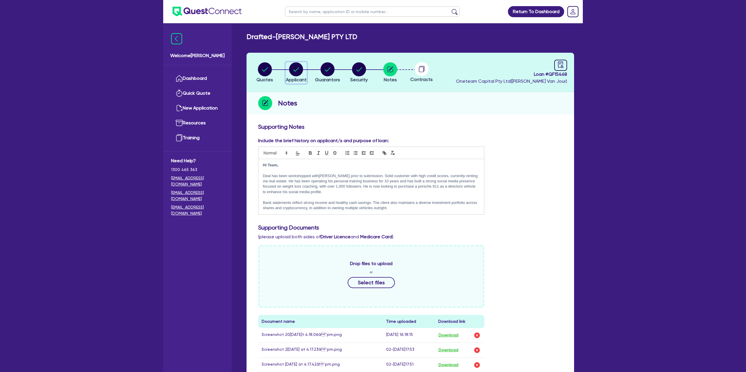
click at [293, 69] on circle "button" at bounding box center [296, 69] width 14 height 14
select select "COMPANY"
select select "TRANSPORT_WAREHOUSING"
select select "TAXI_LUXURY_CAR_SERVICES"
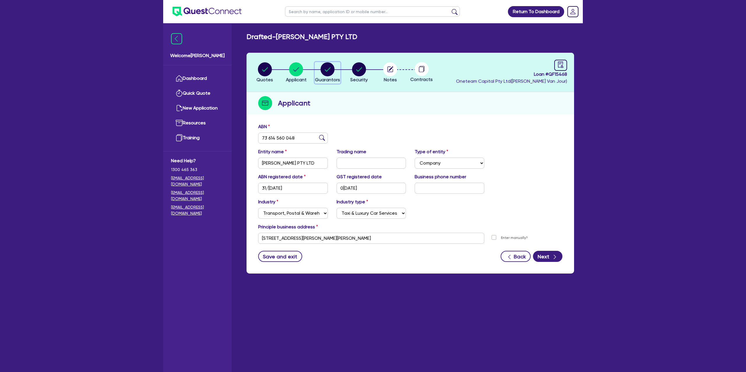
click at [325, 66] on circle "button" at bounding box center [328, 69] width 14 height 14
select select "MR"
select select "VIC"
select select "MARRIED"
select select "CASH"
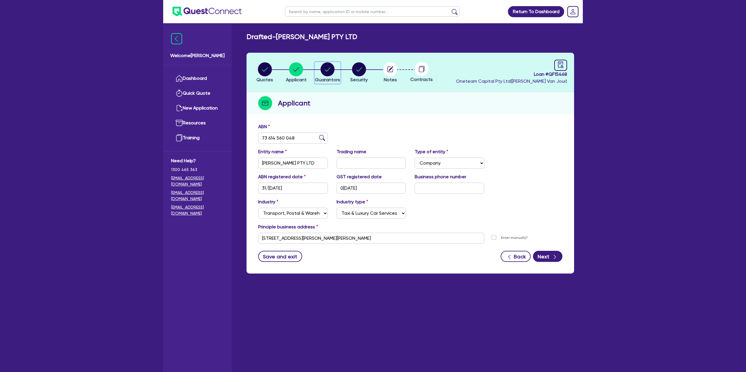
select select "VEHICLE"
select select "OTHER"
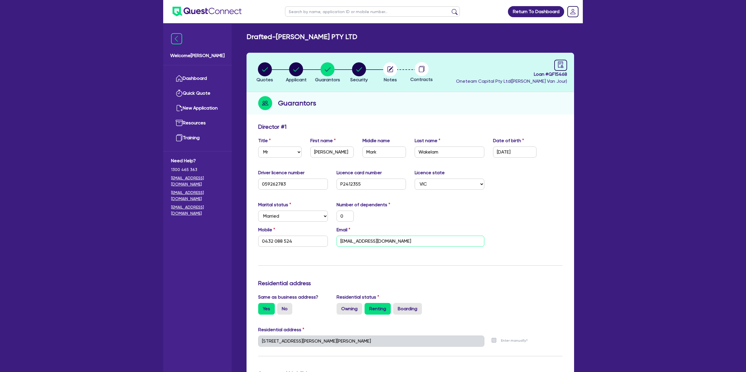
click at [365, 242] on input "stephenmwakelam@gmail.com" at bounding box center [411, 241] width 148 height 11
click at [197, 77] on link "Dashboard" at bounding box center [197, 78] width 53 height 15
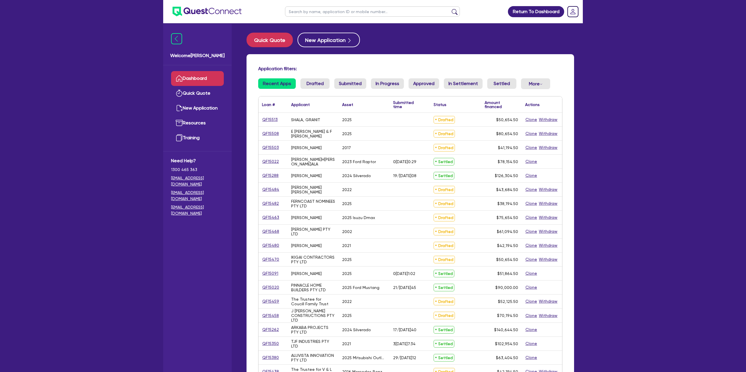
click at [302, 10] on input "text" at bounding box center [372, 11] width 175 height 10
type input "Alicia"
click at [450, 9] on button "submit" at bounding box center [454, 13] width 9 height 8
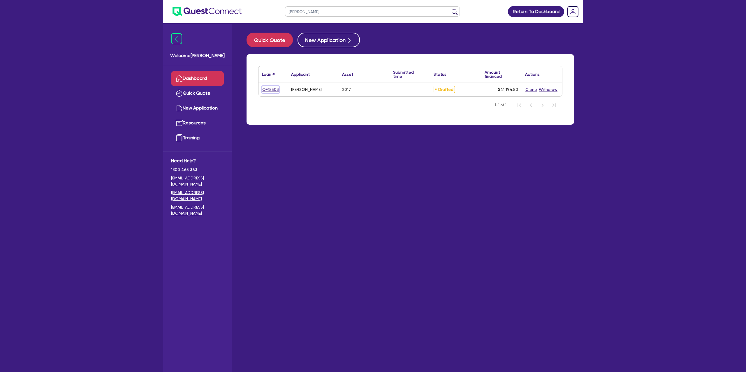
click at [272, 89] on link "QF15503" at bounding box center [270, 89] width 17 height 7
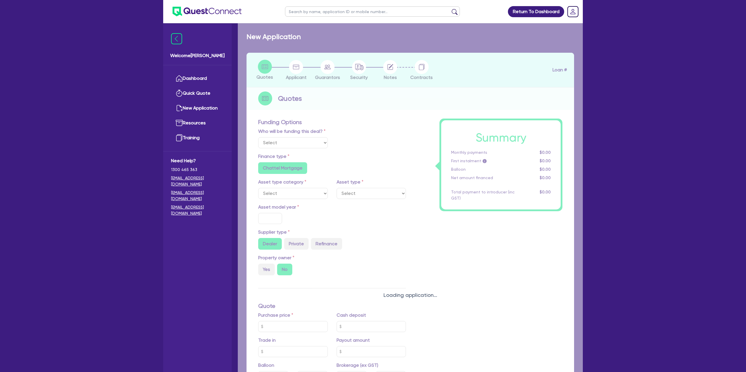
select select "Other"
select select "CARS_AND_LIGHT_TRUCKS"
type input "2017"
radio input "false"
radio input "true"
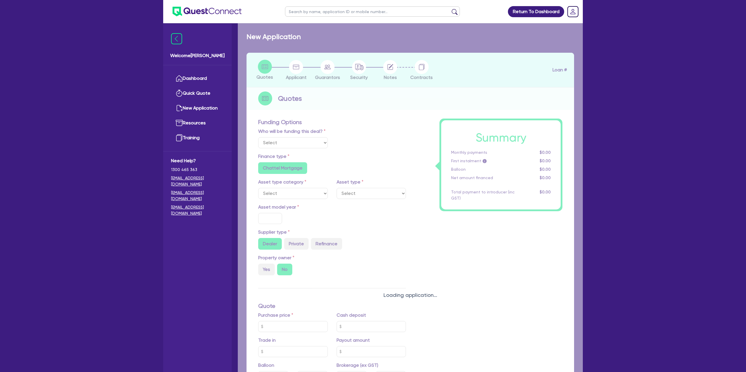
type input "39,000"
type input "15.95"
type input "1,400"
radio input "true"
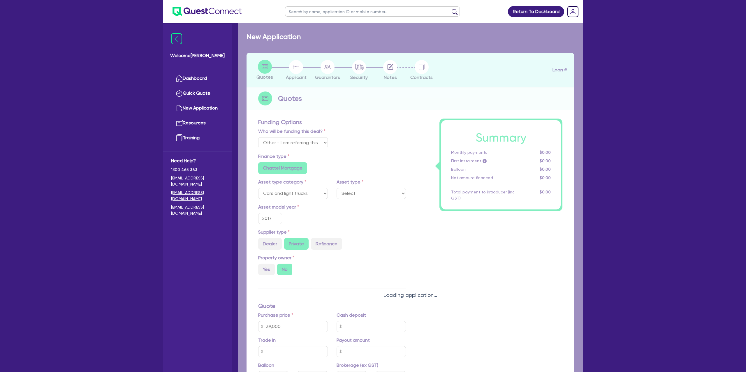
select select "PASSENGER_VEHICLES"
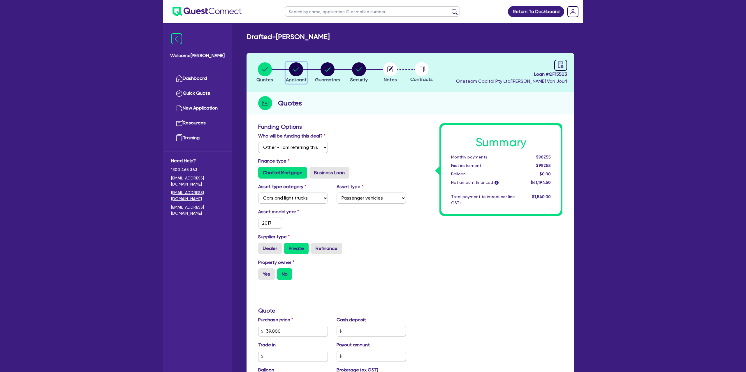
click at [294, 73] on circle "button" at bounding box center [296, 69] width 14 height 14
select select "SOLE_TRADER"
select select "RETAIL_WHOLESALE_TRADE"
select select "CLOTHING_FOOTWEAR"
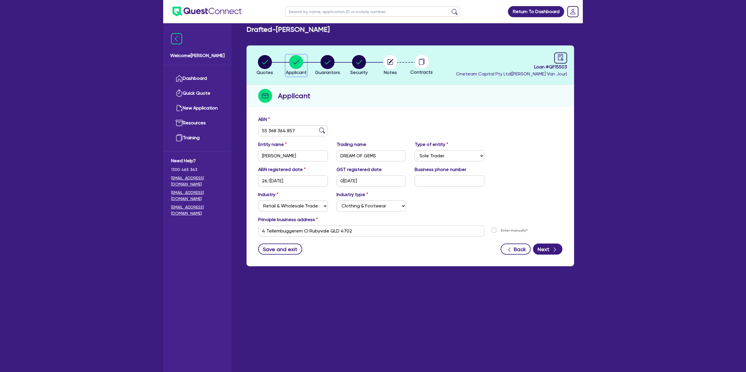
scroll to position [8, 0]
click at [385, 84] on div "Applicant" at bounding box center [409, 95] width 327 height 22
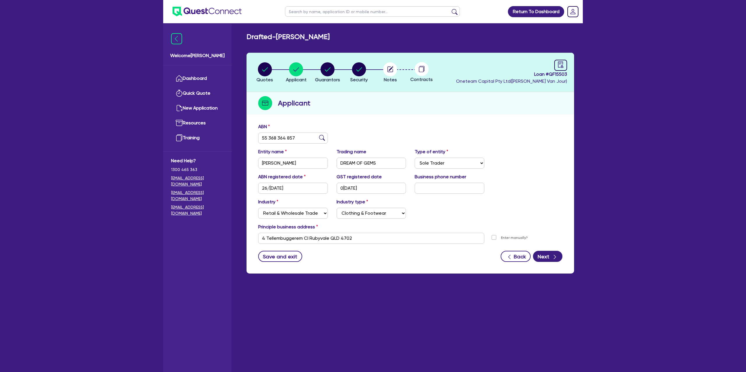
click at [569, 63] on header "Quotes Applicant [GEOGRAPHIC_DATA] Security Notes Contracts Loan # QF15503 Onet…" at bounding box center [409, 72] width 327 height 39
click at [566, 62] on div at bounding box center [560, 65] width 13 height 11
select select "DRAFTED_NEW"
select select "Other"
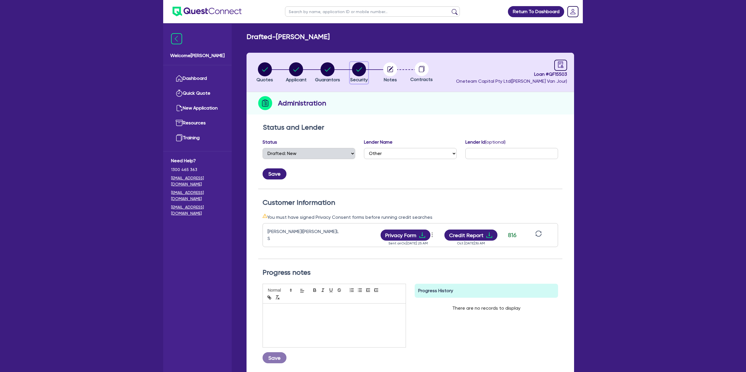
click at [359, 66] on circle "button" at bounding box center [359, 69] width 14 height 14
select select "CARS_AND_LIGHT_TRUCKS"
select select "PASSENGER_VEHICLES"
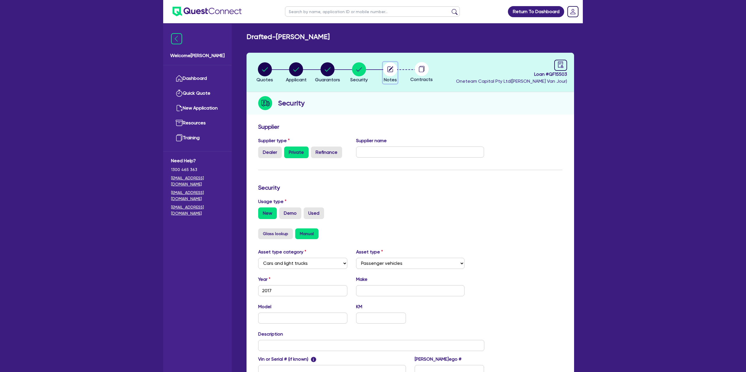
click at [392, 69] on circle "button" at bounding box center [390, 69] width 14 height 14
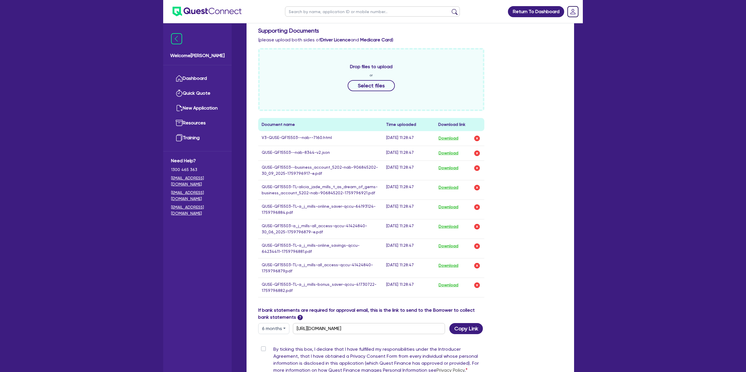
scroll to position [184, 0]
click at [450, 139] on button "Download" at bounding box center [448, 139] width 20 height 8
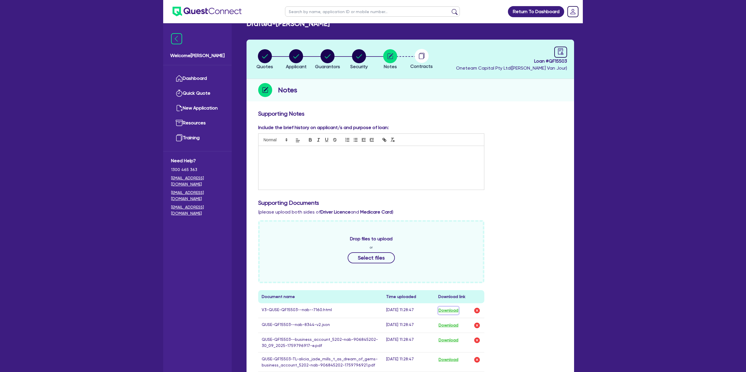
scroll to position [0, 0]
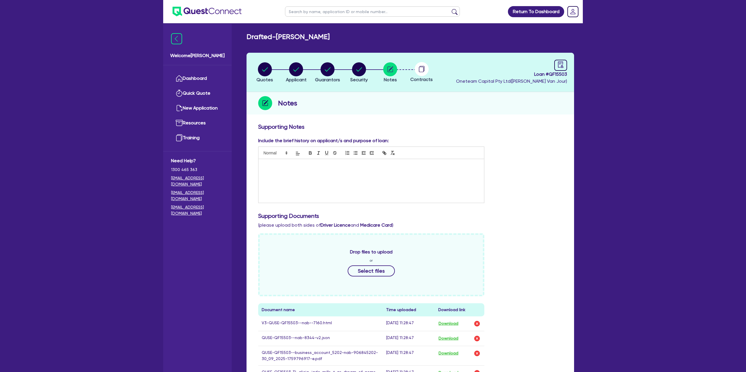
drag, startPoint x: 547, startPoint y: 96, endPoint x: 558, endPoint y: 89, distance: 12.9
click at [552, 93] on div "Notes" at bounding box center [409, 103] width 327 height 22
click at [564, 65] on icon "audit" at bounding box center [560, 64] width 6 height 6
select select "DRAFTED_NEW"
select select "Other"
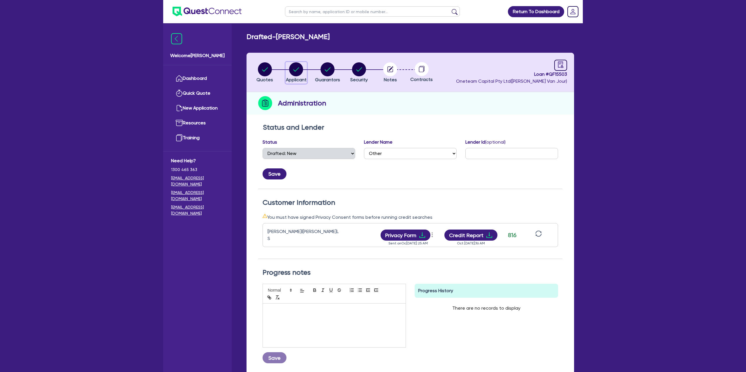
click at [296, 66] on circle "button" at bounding box center [296, 69] width 14 height 14
select select "SOLE_TRADER"
select select "RETAIL_WHOLESALE_TRADE"
select select "CLOTHING_FOOTWEAR"
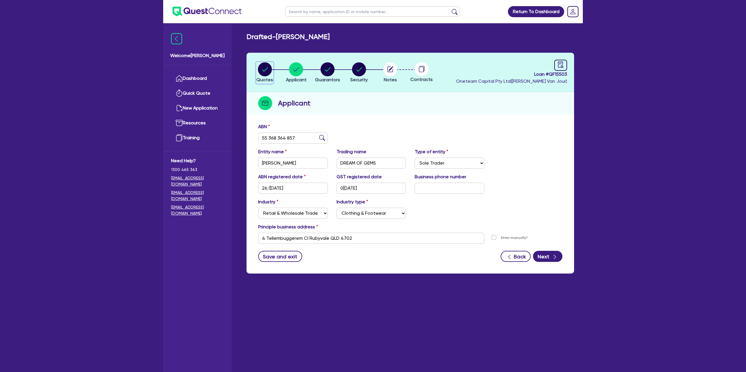
click at [268, 64] on circle "button" at bounding box center [265, 69] width 14 height 14
select select "Other"
select select "CARS_AND_LIGHT_TRUCKS"
select select "PASSENGER_VEHICLES"
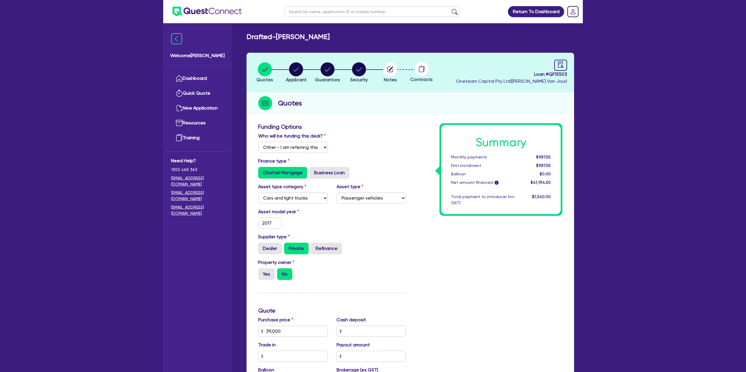
click at [383, 98] on div "Quotes" at bounding box center [409, 103] width 327 height 22
click at [293, 65] on circle "button" at bounding box center [296, 69] width 14 height 14
select select "SOLE_TRADER"
select select "RETAIL_WHOLESALE_TRADE"
select select "CLOTHING_FOOTWEAR"
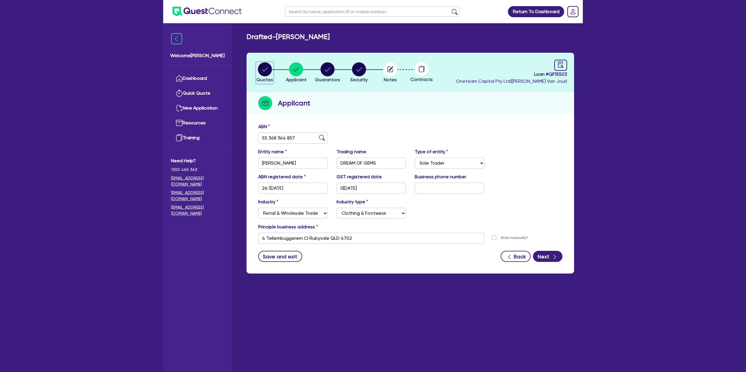
click at [268, 68] on circle "button" at bounding box center [265, 69] width 14 height 14
select select "Other"
select select "CARS_AND_LIGHT_TRUCKS"
select select "PASSENGER_VEHICLES"
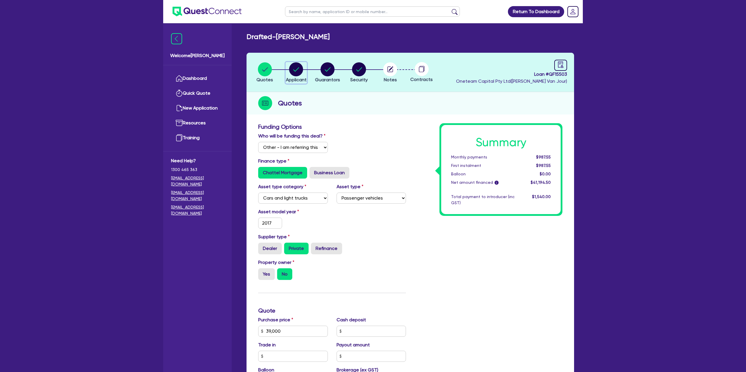
click at [296, 67] on circle "button" at bounding box center [296, 69] width 14 height 14
select select "SOLE_TRADER"
select select "RETAIL_WHOLESALE_TRADE"
select select "CLOTHING_FOOTWEAR"
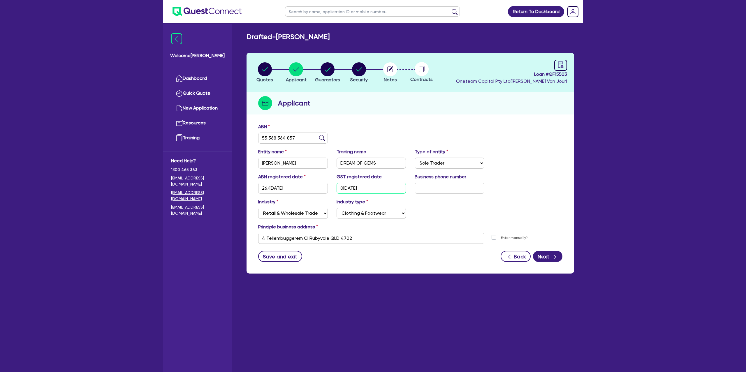
drag, startPoint x: 339, startPoint y: 189, endPoint x: 376, endPoint y: 189, distance: 36.1
click at [376, 189] on input "[DATE]" at bounding box center [372, 188] width 70 height 11
drag, startPoint x: 331, startPoint y: 70, endPoint x: 371, endPoint y: 59, distance: 41.3
click at [332, 70] on circle "button" at bounding box center [328, 69] width 14 height 14
select select "MRS"
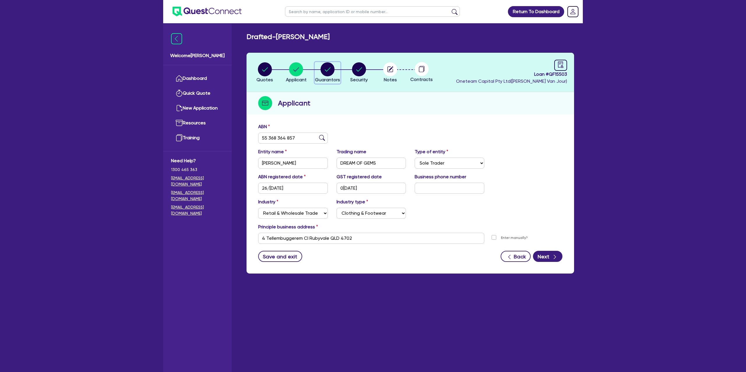
select select "QLD"
select select "MARRIED"
select select "CASH"
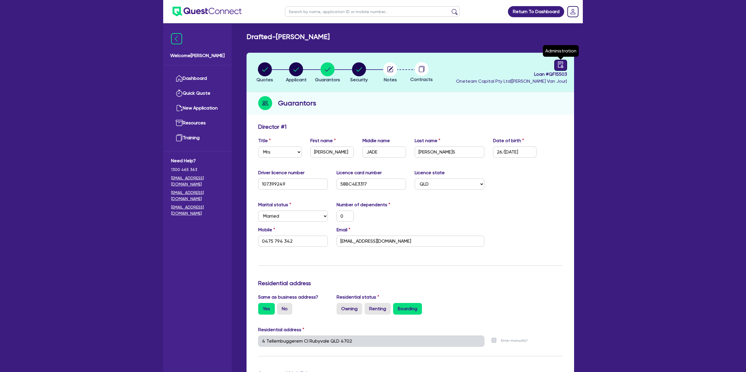
click at [565, 68] on div at bounding box center [560, 65] width 13 height 11
select select "DRAFTED_NEW"
select select "Other"
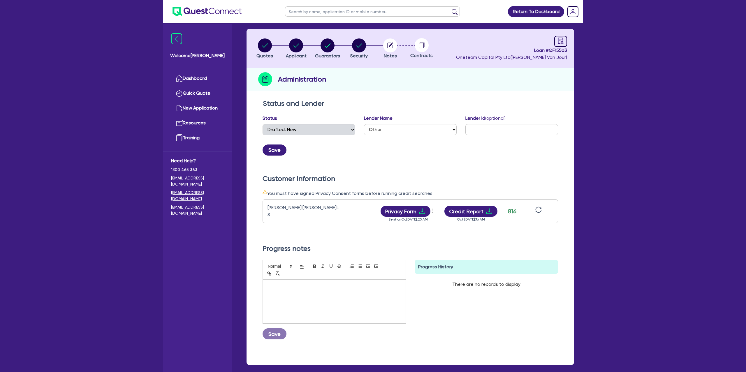
scroll to position [50, 0]
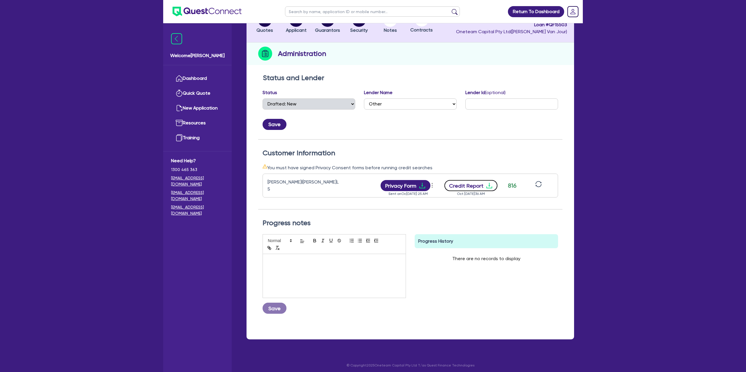
click at [491, 184] on icon "download" at bounding box center [489, 185] width 7 height 7
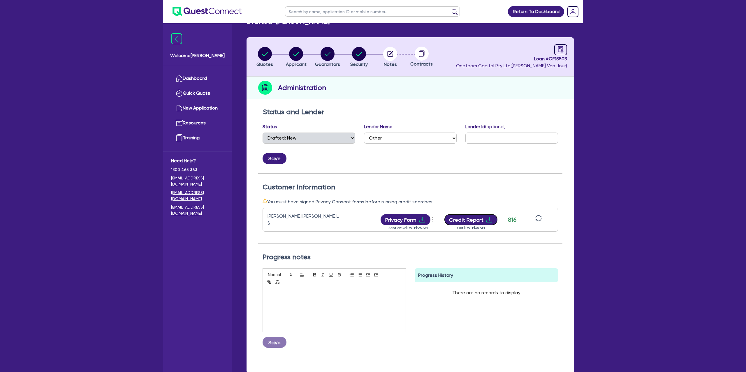
scroll to position [0, 0]
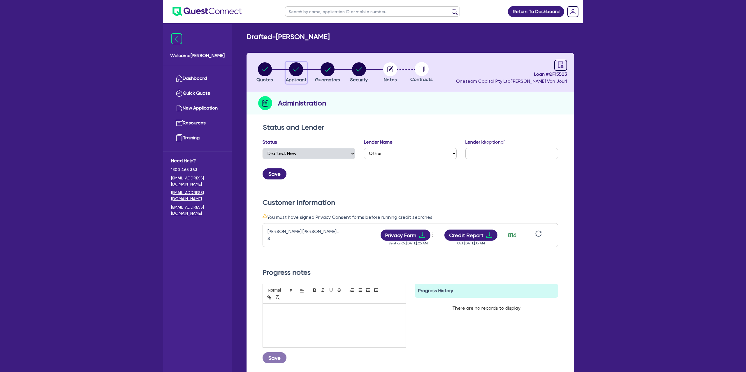
click at [299, 65] on circle "button" at bounding box center [296, 69] width 14 height 14
select select "SOLE_TRADER"
select select "RETAIL_WHOLESALE_TRADE"
select select "CLOTHING_FOOTWEAR"
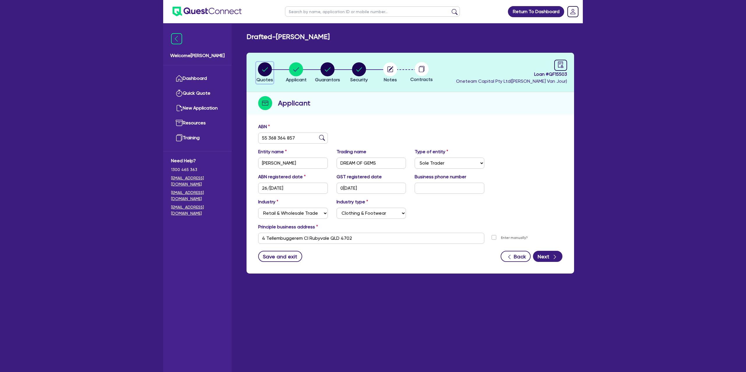
click at [269, 71] on circle "button" at bounding box center [265, 69] width 14 height 14
select select "Other"
select select "CARS_AND_LIGHT_TRUCKS"
select select "PASSENGER_VEHICLES"
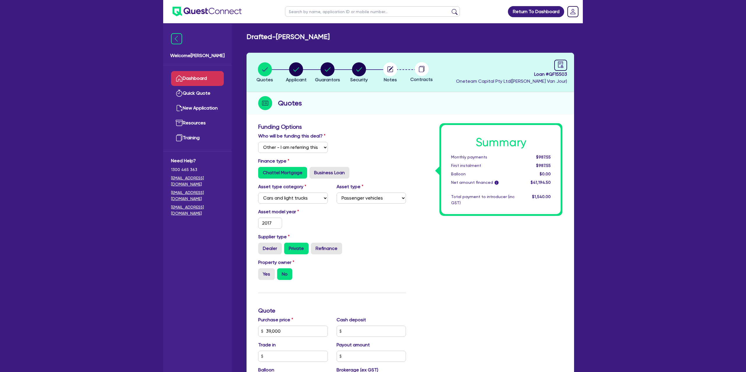
click at [205, 80] on link "Dashboard" at bounding box center [197, 78] width 53 height 15
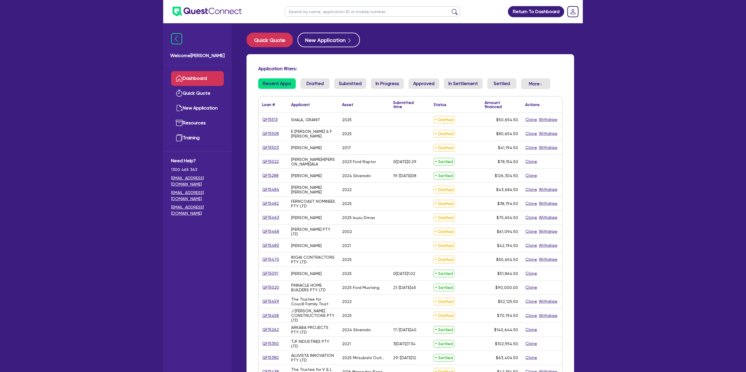
click at [348, 13] on input "text" at bounding box center [372, 11] width 175 height 10
type input "Frank"
click at [450, 9] on button "submit" at bounding box center [454, 13] width 9 height 8
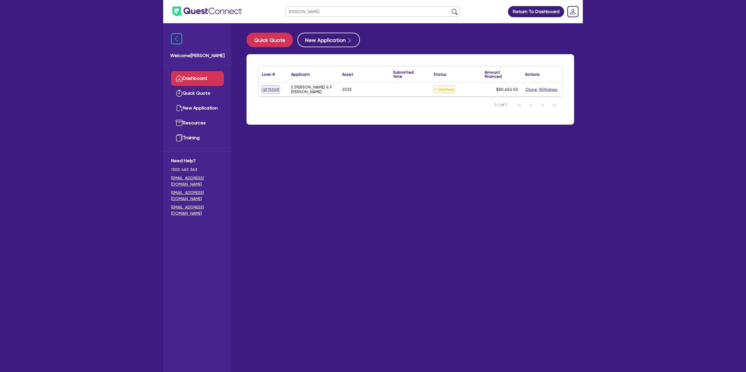
click at [262, 89] on link "QF15508" at bounding box center [270, 89] width 17 height 7
select select "Other"
select select "CARS_AND_LIGHT_TRUCKS"
select select "PASSENGER_VEHICLES"
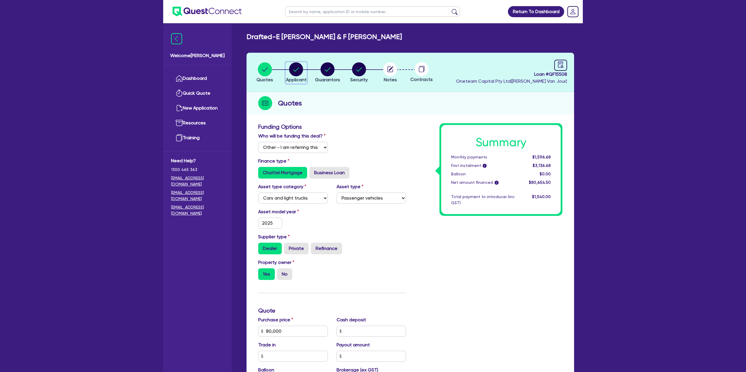
click at [300, 66] on circle "button" at bounding box center [296, 69] width 14 height 14
select select "PARTNERSHIP"
select select "BUILDING_CONSTRUCTION"
select select "TRADES_SERVICES_CONSUMERS"
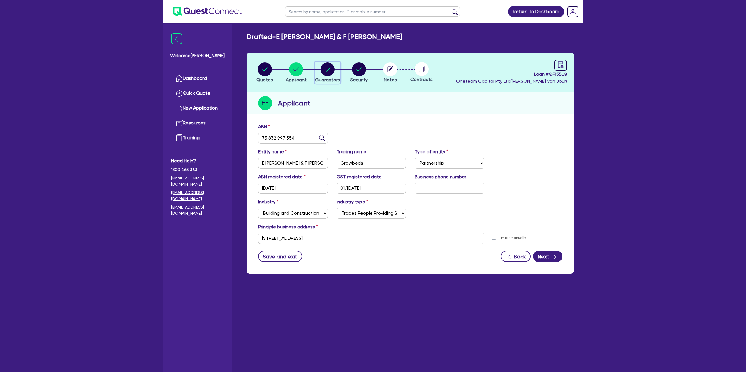
click at [321, 77] on span "Guarantors" at bounding box center [327, 80] width 25 height 6
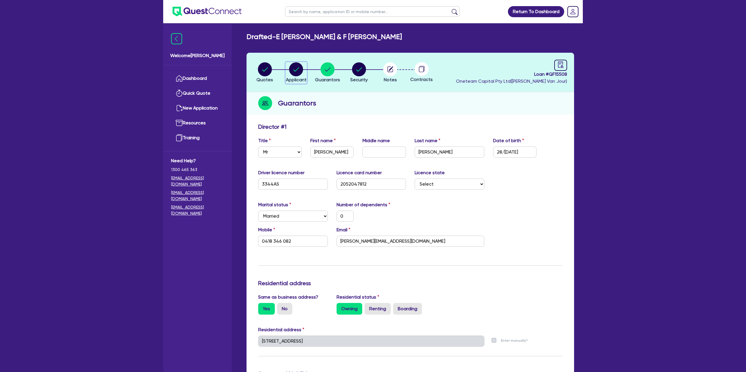
click at [300, 70] on circle "button" at bounding box center [296, 69] width 14 height 14
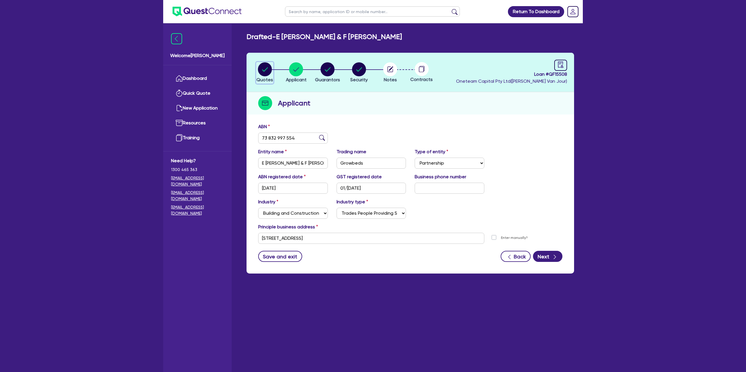
click at [270, 67] on circle "button" at bounding box center [265, 69] width 14 height 14
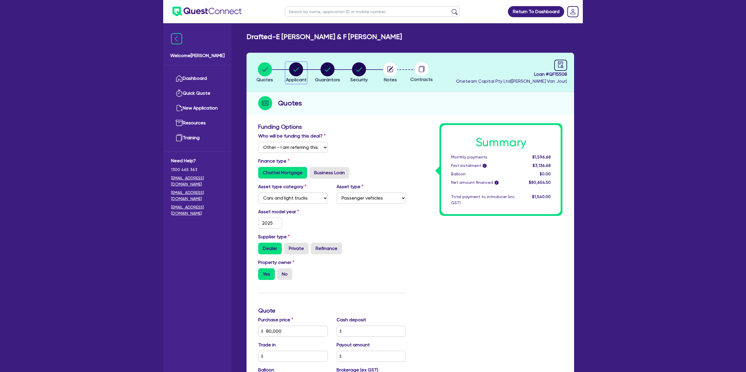
click at [291, 68] on circle "button" at bounding box center [296, 69] width 14 height 14
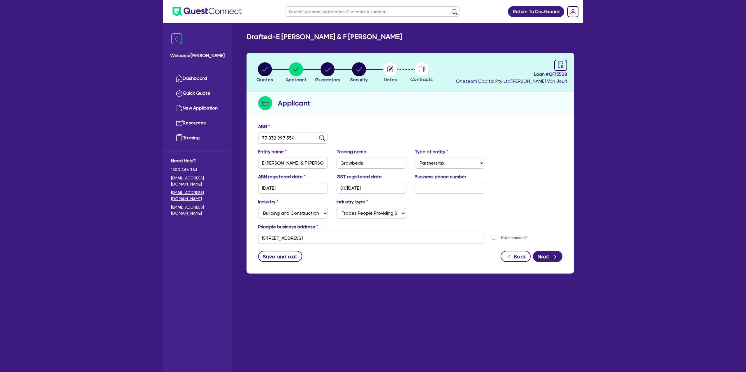
click at [334, 61] on header "Quotes Applicant Guarantors Security Notes Contracts Loan # QF15508 Oneteam Cap…" at bounding box center [409, 72] width 327 height 39
click at [314, 70] on li "Guarantors" at bounding box center [327, 72] width 31 height 20
click at [322, 69] on circle "button" at bounding box center [328, 69] width 14 height 14
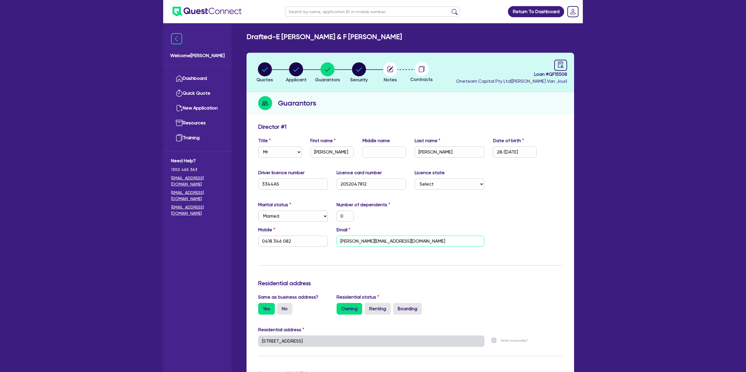
click at [386, 241] on input "Frank@franksgardenbeds.com" at bounding box center [411, 241] width 148 height 11
click at [385, 242] on input "Frank@franksgardenbeds.com" at bounding box center [411, 241] width 148 height 11
click at [385, 241] on input "Frank@franksgardenbeds.com" at bounding box center [411, 241] width 148 height 11
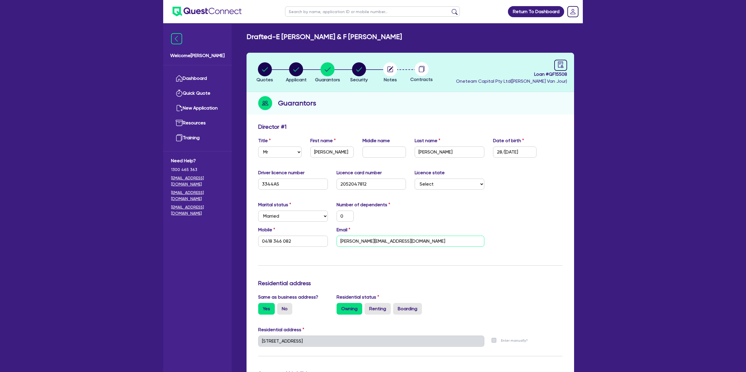
click at [385, 241] on input "Frank@franksgardenbeds.com" at bounding box center [411, 241] width 148 height 11
drag, startPoint x: 380, startPoint y: 200, endPoint x: 346, endPoint y: 229, distance: 44.6
click at [380, 200] on div "Update residential status for Director #1 Boarding is only acceptable when the …" at bounding box center [410, 338] width 304 height 431
click at [279, 241] on input "0418 346 082" at bounding box center [293, 241] width 70 height 11
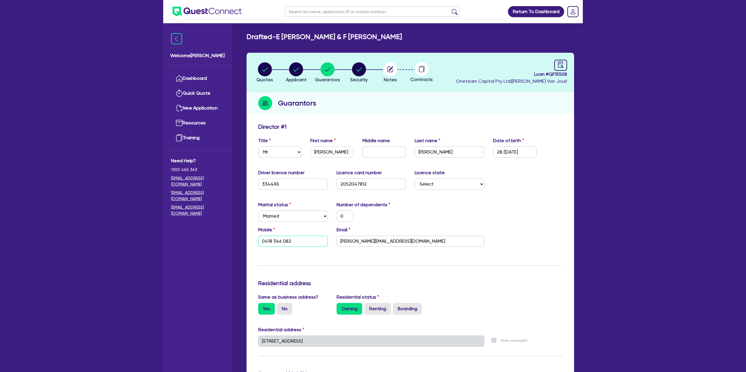
click at [279, 241] on input "0418 346 082" at bounding box center [293, 241] width 70 height 11
click at [404, 201] on div "Number of dependents 0" at bounding box center [371, 211] width 78 height 20
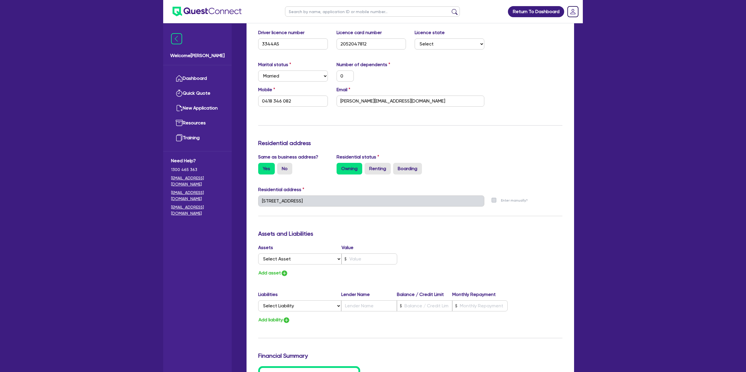
scroll to position [141, 0]
click at [367, 259] on input "text" at bounding box center [369, 258] width 56 height 11
click at [306, 259] on select "Select Asset Cash Property Investment property Vehicle Truck Trailer Equipment …" at bounding box center [299, 258] width 83 height 11
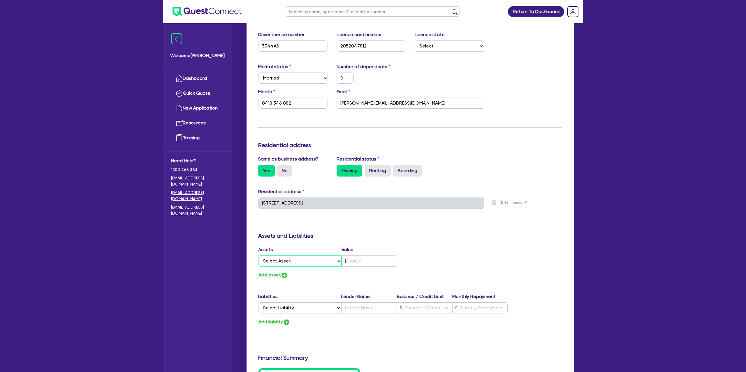
scroll to position [0, 0]
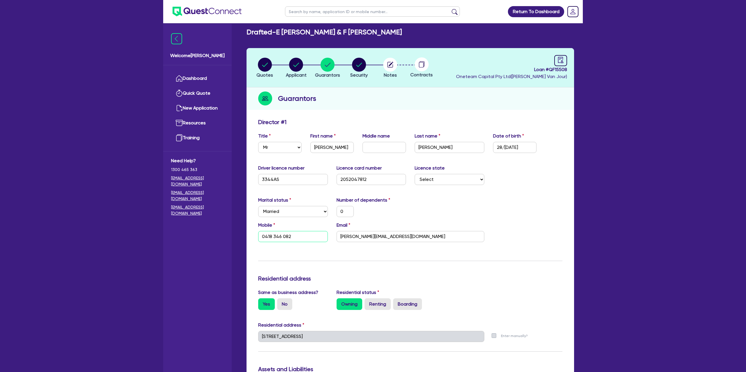
click at [280, 236] on input "0418 346 082" at bounding box center [293, 236] width 70 height 11
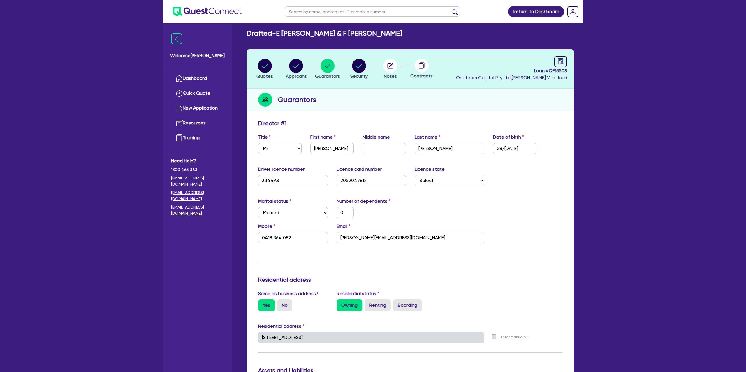
drag, startPoint x: 413, startPoint y: 217, endPoint x: 412, endPoint y: 211, distance: 5.9
click at [414, 212] on div "Marital status Select Single Married De Facto / Partner Number of dependents 0" at bounding box center [410, 210] width 313 height 25
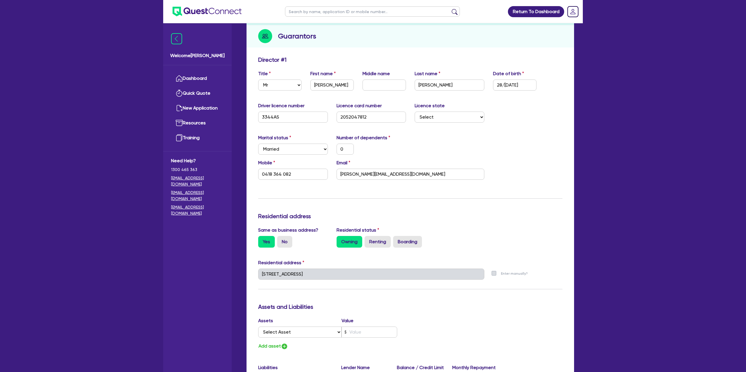
scroll to position [68, 0]
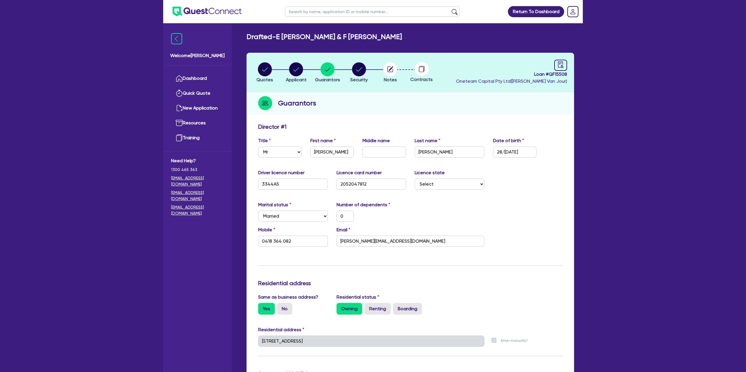
click at [426, 126] on div "Director # 1" at bounding box center [410, 127] width 313 height 9
click at [503, 216] on div "Marital status Select Single Married De Facto / Partner Number of dependents 0" at bounding box center [410, 213] width 313 height 25
click at [207, 81] on link "Dashboard" at bounding box center [197, 78] width 53 height 15
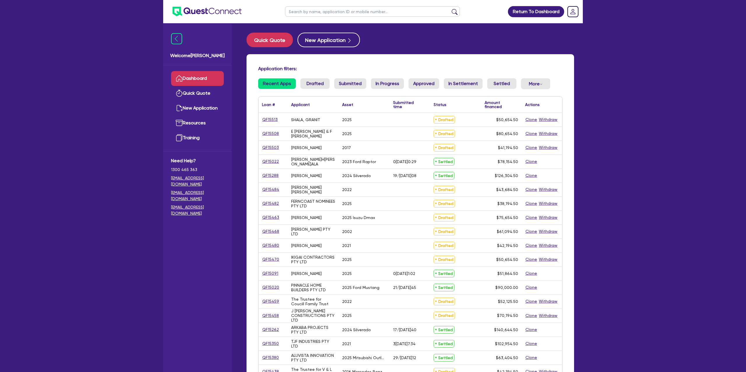
click at [300, 17] on ul at bounding box center [372, 11] width 186 height 23
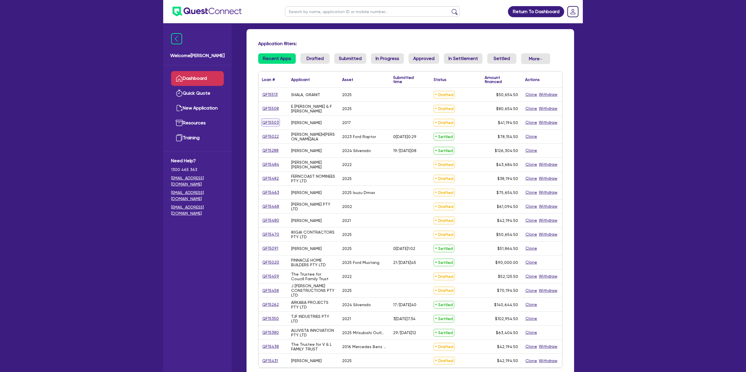
click at [278, 123] on link "QF15503" at bounding box center [270, 122] width 17 height 7
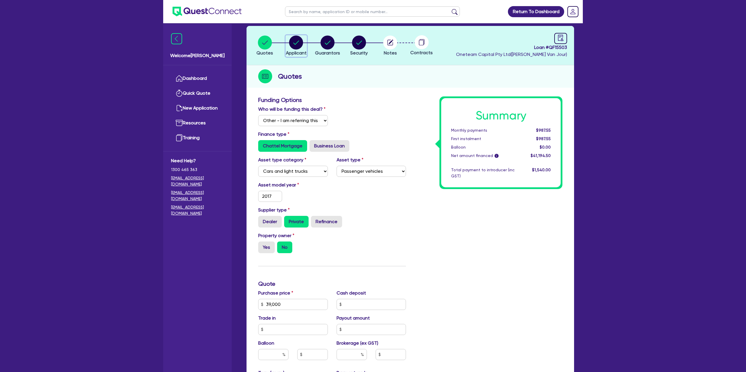
click at [294, 48] on circle "button" at bounding box center [296, 43] width 14 height 14
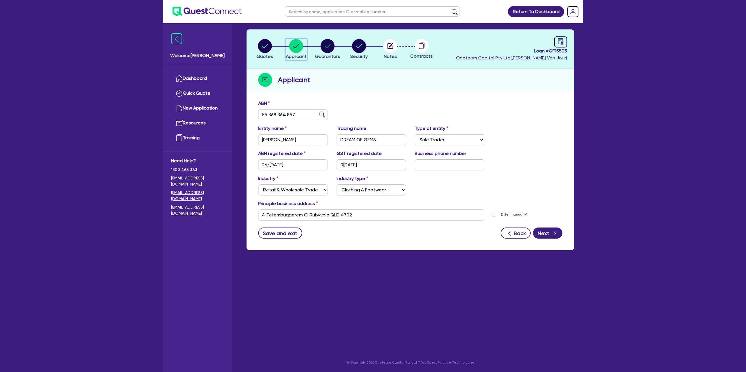
scroll to position [0, 0]
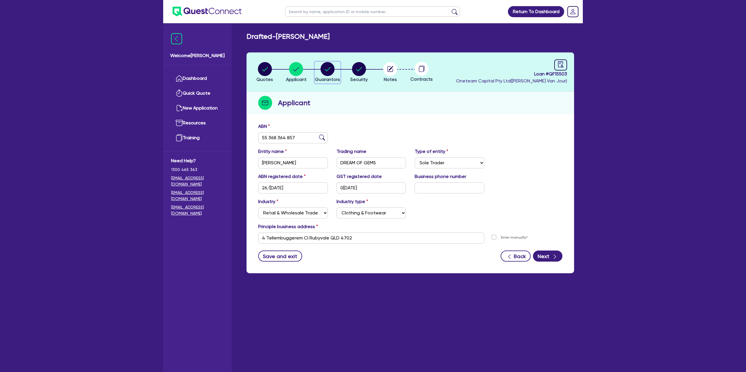
click at [324, 69] on circle "button" at bounding box center [328, 69] width 14 height 14
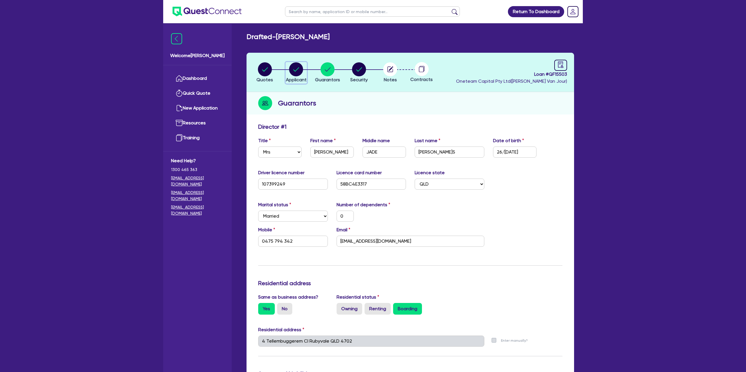
click at [290, 68] on circle "button" at bounding box center [296, 69] width 14 height 14
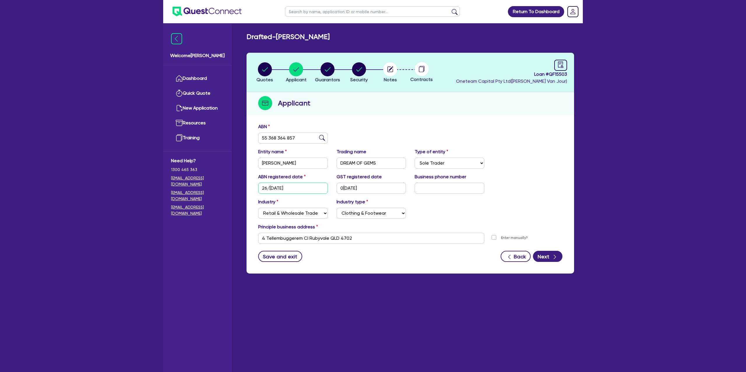
drag, startPoint x: 272, startPoint y: 187, endPoint x: 297, endPoint y: 186, distance: 24.2
click at [297, 186] on input "[DATE]" at bounding box center [293, 188] width 70 height 11
drag, startPoint x: 339, startPoint y: 187, endPoint x: 369, endPoint y: 189, distance: 30.1
click at [369, 189] on input "[DATE]" at bounding box center [372, 188] width 70 height 11
drag, startPoint x: 341, startPoint y: 187, endPoint x: 368, endPoint y: 189, distance: 26.8
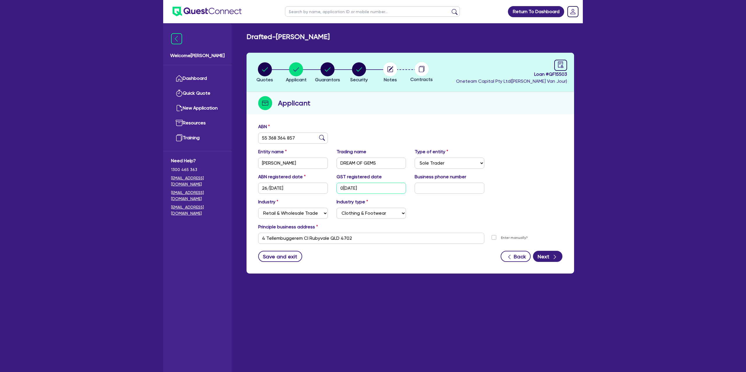
click at [368, 189] on input "[DATE]" at bounding box center [372, 188] width 70 height 11
drag, startPoint x: 454, startPoint y: 209, endPoint x: 443, endPoint y: 208, distance: 10.2
click at [455, 209] on div "Industry Select Accomodation & Food Services Administrative & Support Services …" at bounding box center [410, 210] width 313 height 25
click at [267, 68] on icon "button" at bounding box center [265, 69] width 6 height 4
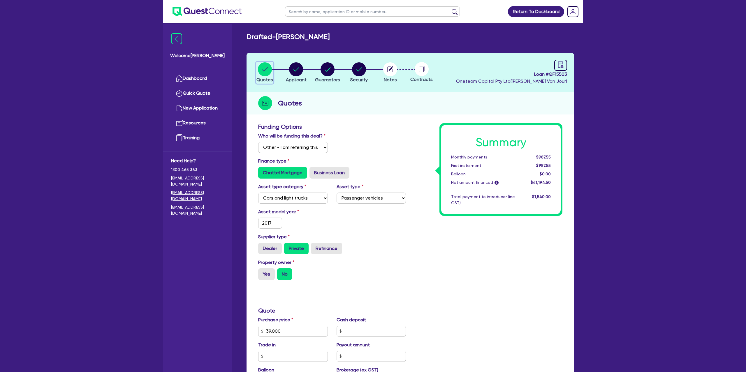
scroll to position [14, 0]
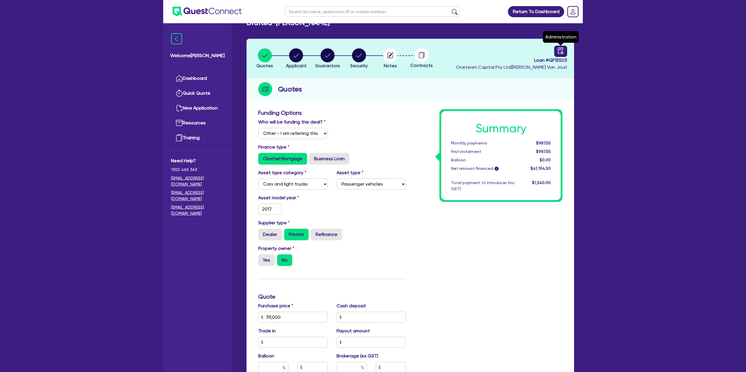
click at [564, 51] on div at bounding box center [560, 51] width 13 height 11
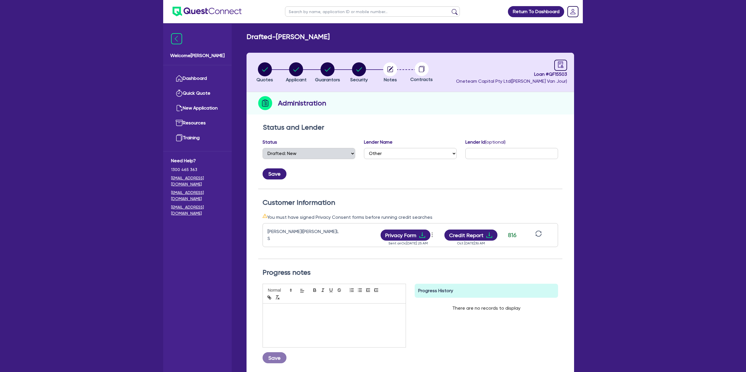
scroll to position [17, 0]
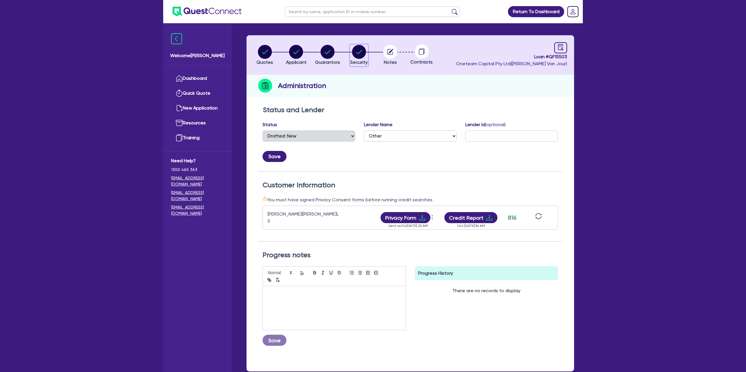
click at [357, 54] on circle "button" at bounding box center [359, 52] width 14 height 14
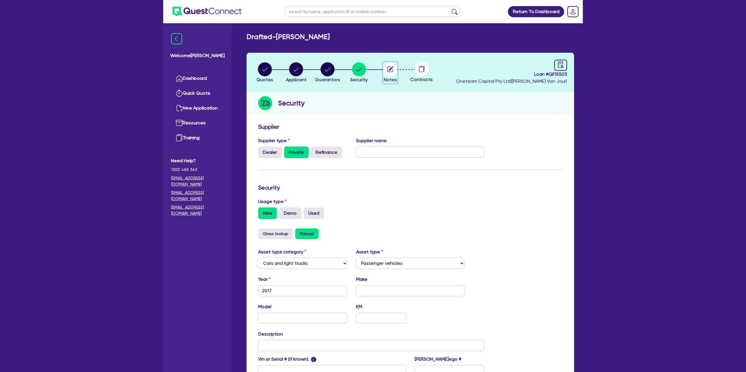
click at [391, 68] on icon "button" at bounding box center [391, 68] width 5 height 5
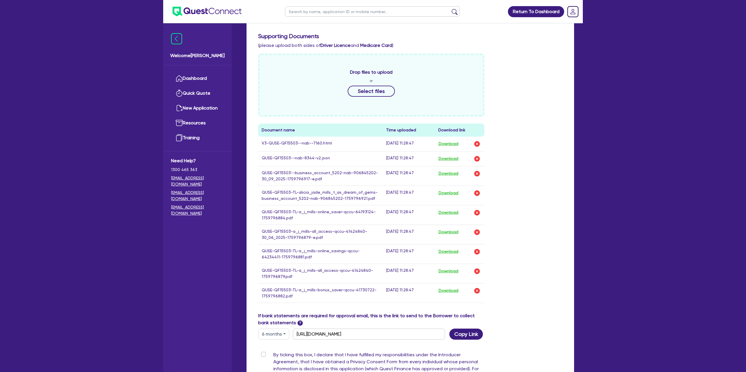
scroll to position [182, 0]
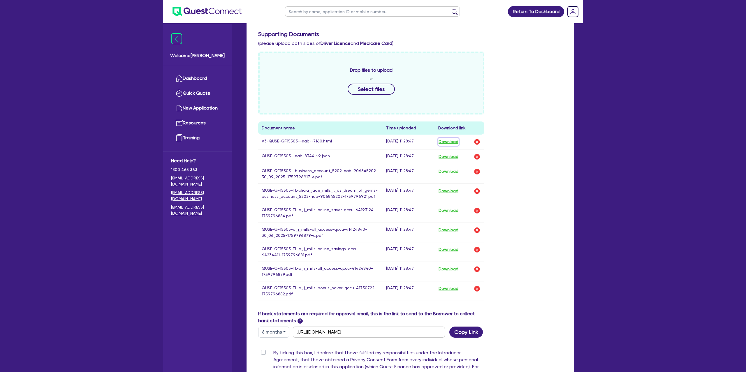
click at [452, 144] on button "Download" at bounding box center [448, 142] width 20 height 8
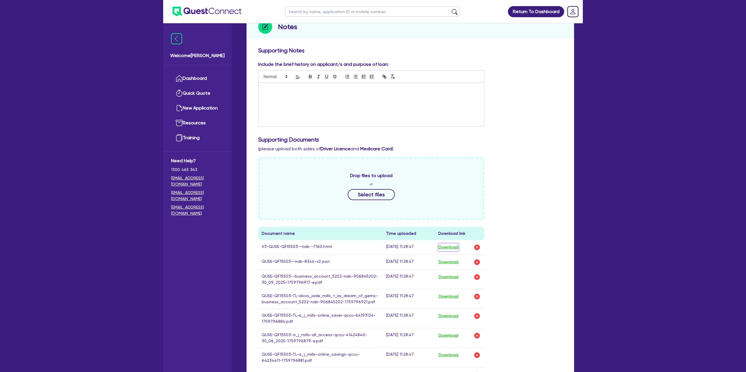
scroll to position [0, 0]
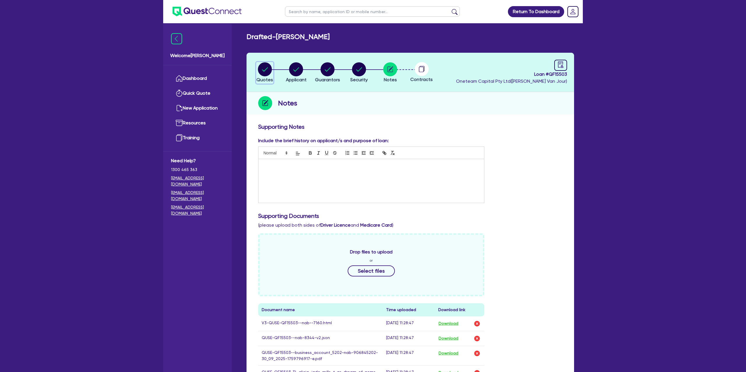
click at [269, 64] on icon "button" at bounding box center [265, 69] width 14 height 14
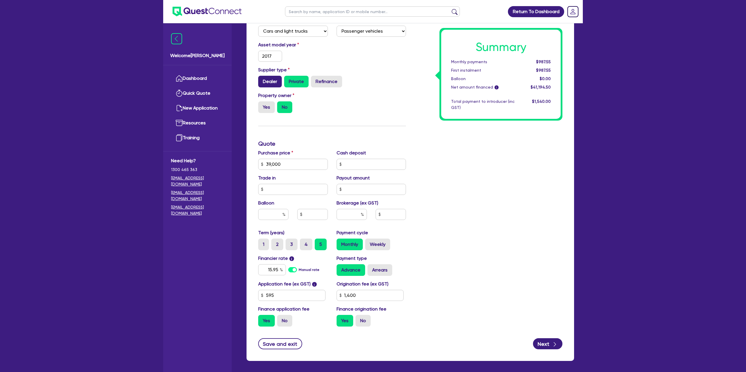
scroll to position [166, 0]
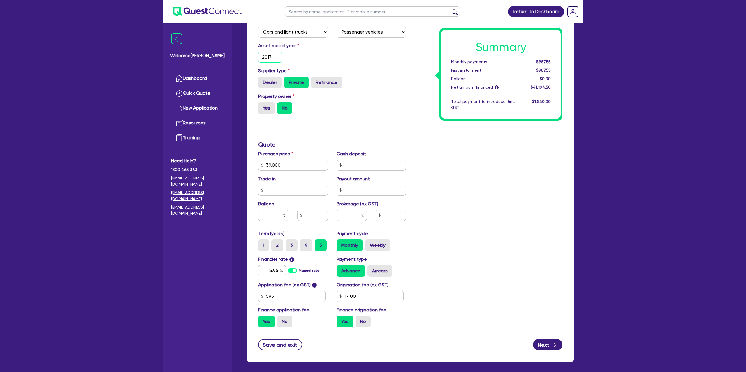
drag, startPoint x: 263, startPoint y: 56, endPoint x: 297, endPoint y: 56, distance: 34.1
click at [297, 56] on div "Asset model year 2017" at bounding box center [293, 52] width 78 height 20
click at [333, 55] on div "Asset model year 2017" at bounding box center [332, 54] width 156 height 25
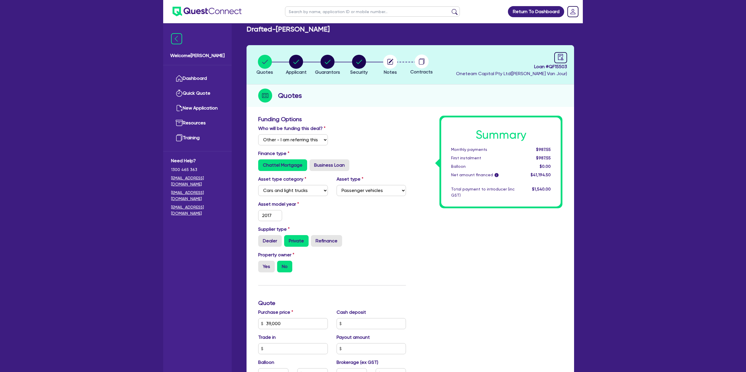
scroll to position [0, 0]
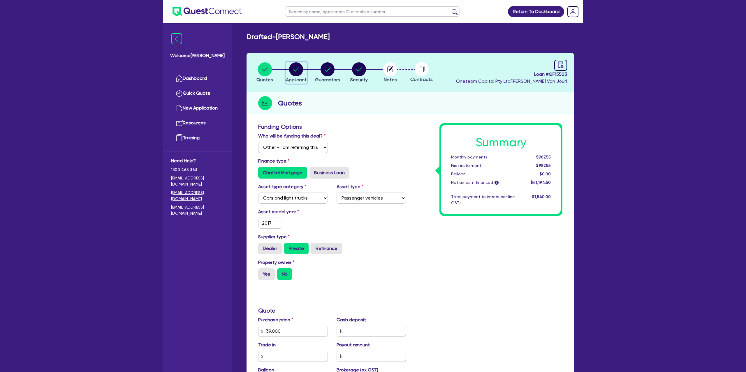
drag, startPoint x: 299, startPoint y: 71, endPoint x: 371, endPoint y: 77, distance: 72.2
click at [300, 71] on circle "button" at bounding box center [296, 69] width 14 height 14
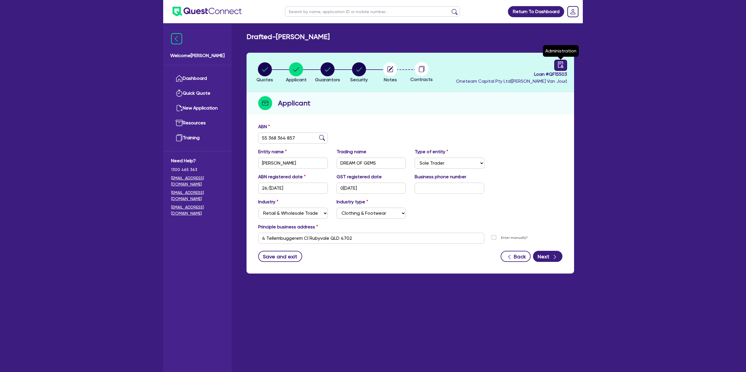
click at [555, 68] on div at bounding box center [560, 65] width 13 height 11
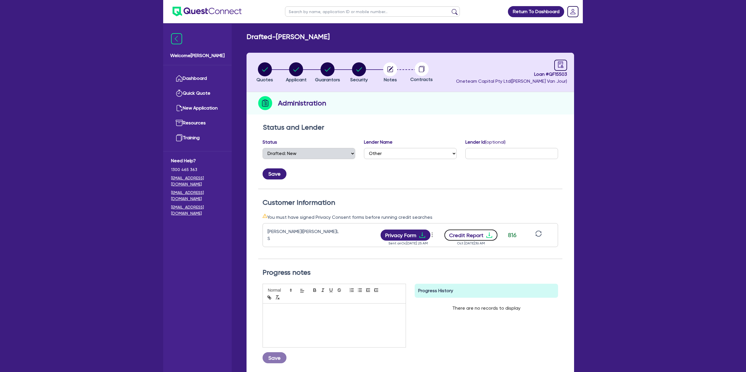
click at [479, 232] on button "Credit Report" at bounding box center [470, 235] width 53 height 11
click at [295, 73] on circle "button" at bounding box center [296, 69] width 14 height 14
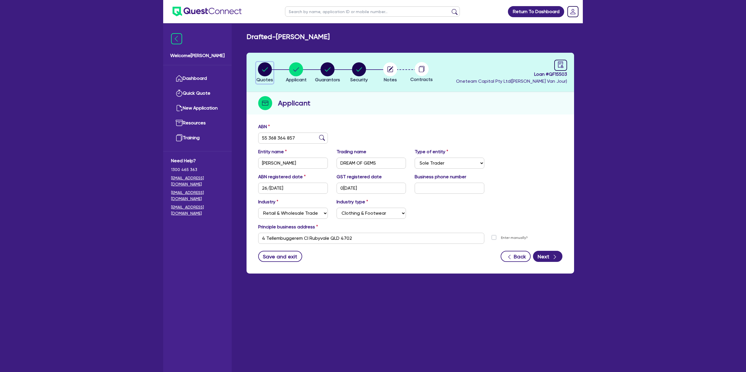
click at [263, 62] on button "Quotes" at bounding box center [264, 73] width 17 height 22
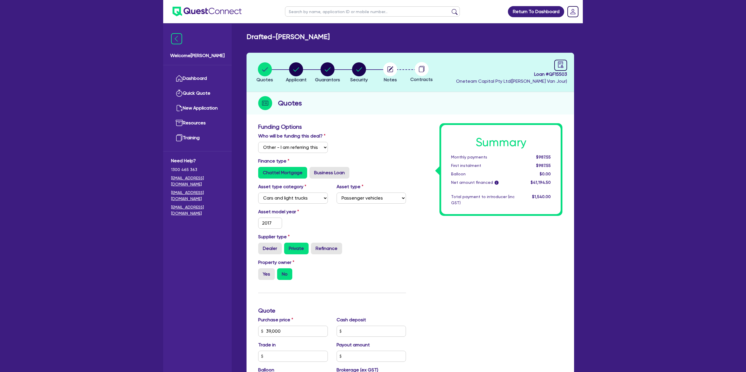
click at [455, 83] on header "Quotes Applicant Guarantors Security Notes Contracts Loan # QF15503 Oneteam Cap…" at bounding box center [409, 72] width 327 height 39
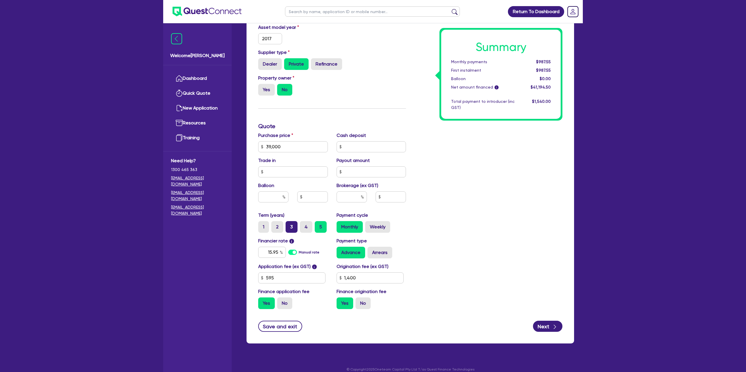
scroll to position [191, 0]
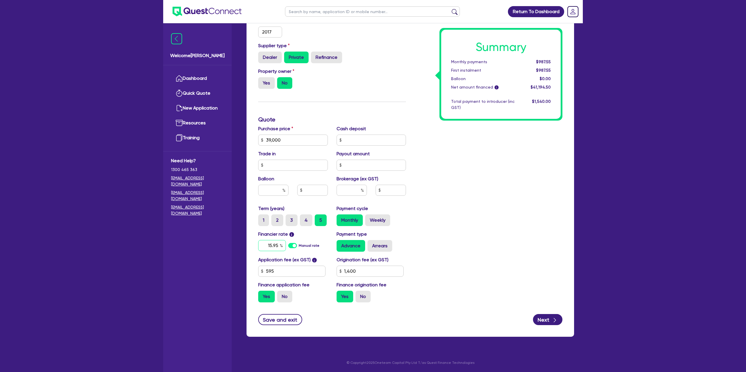
drag, startPoint x: 278, startPoint y: 242, endPoint x: 228, endPoint y: 220, distance: 54.7
click at [269, 239] on div "Financier rate i 15.95 Manual rate" at bounding box center [293, 241] width 78 height 21
click at [474, 201] on div "Summary Monthly payments $987.55 First instalment $987.55 Balloon $0.00 Net amo…" at bounding box center [488, 119] width 156 height 375
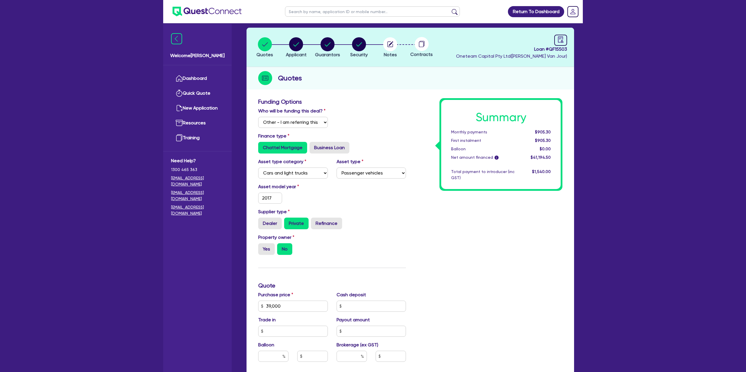
scroll to position [24, 0]
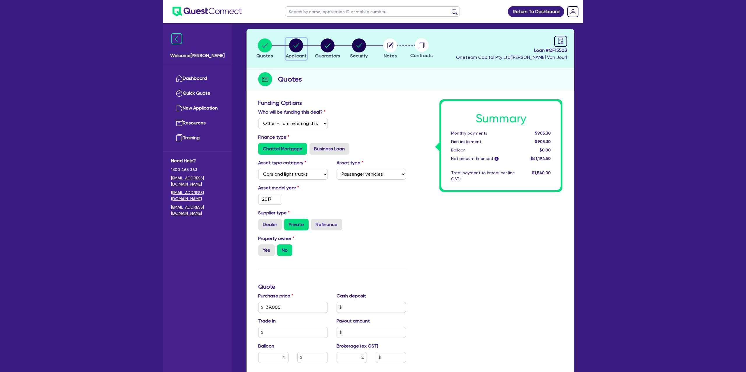
click at [297, 45] on icon "button" at bounding box center [296, 45] width 6 height 4
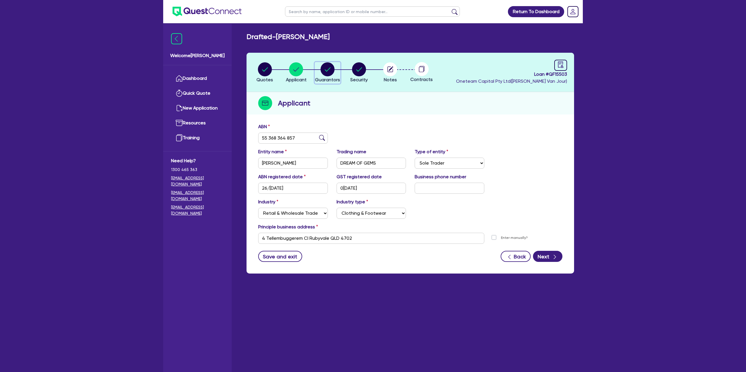
click at [329, 66] on circle "button" at bounding box center [328, 69] width 14 height 14
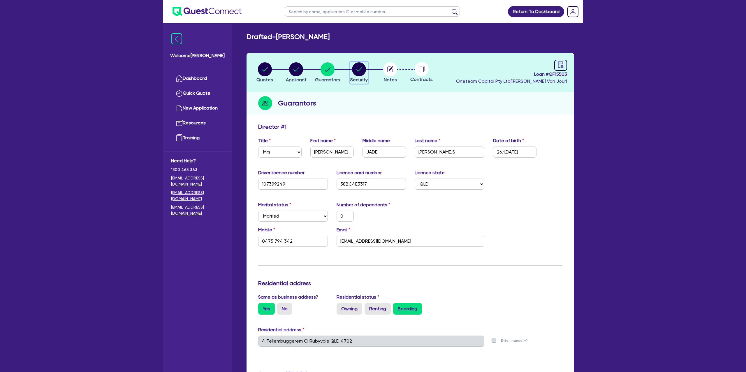
click at [360, 70] on circle "button" at bounding box center [359, 69] width 14 height 14
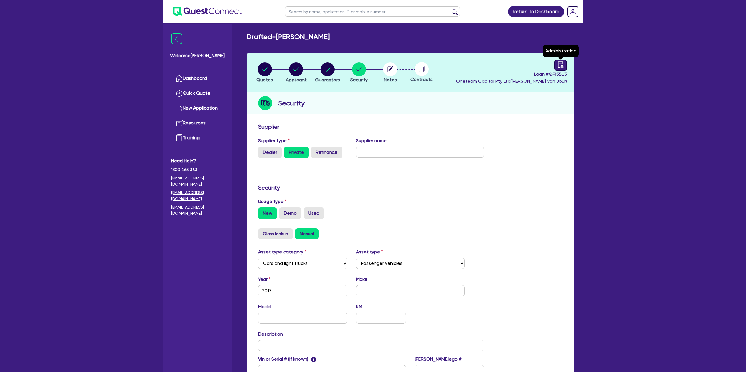
click at [561, 64] on icon "audit" at bounding box center [560, 64] width 6 height 6
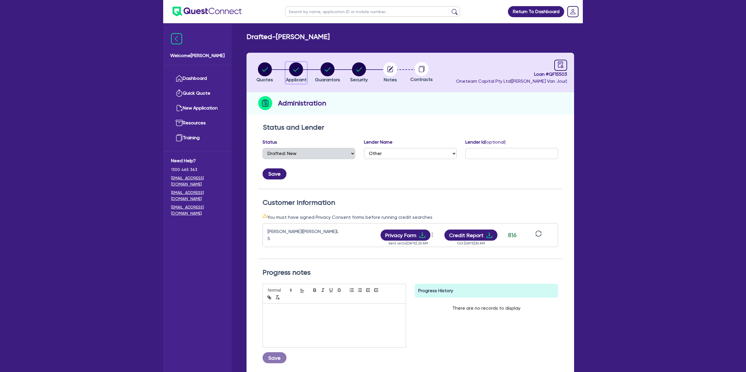
click at [290, 69] on circle "button" at bounding box center [296, 69] width 14 height 14
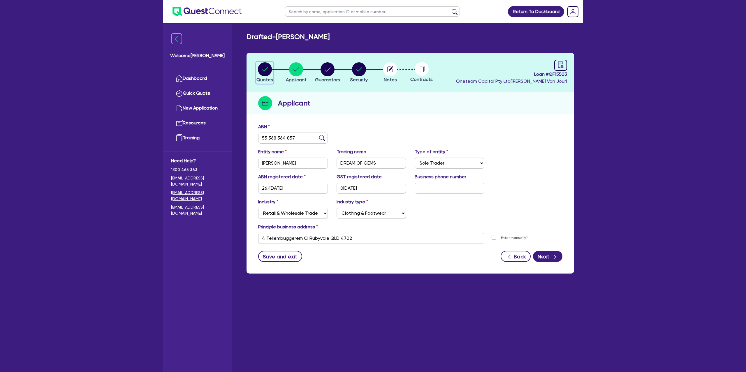
click at [263, 71] on circle "button" at bounding box center [265, 69] width 14 height 14
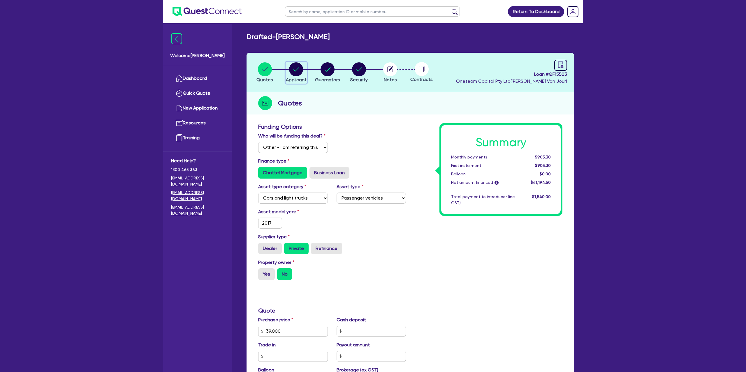
click at [300, 71] on circle "button" at bounding box center [296, 69] width 14 height 14
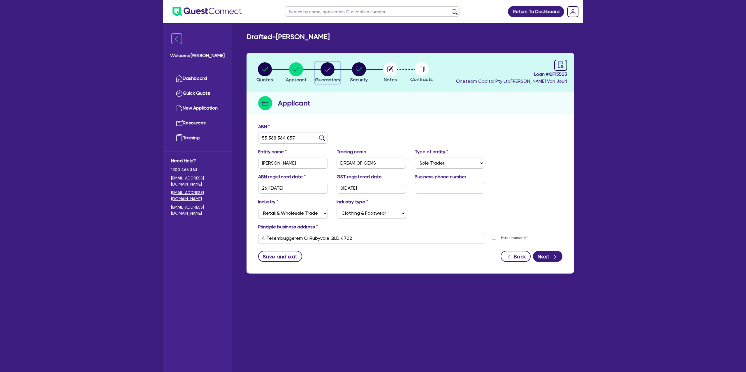
drag, startPoint x: 331, startPoint y: 69, endPoint x: 336, endPoint y: 74, distance: 6.8
click at [332, 70] on circle "button" at bounding box center [328, 69] width 14 height 14
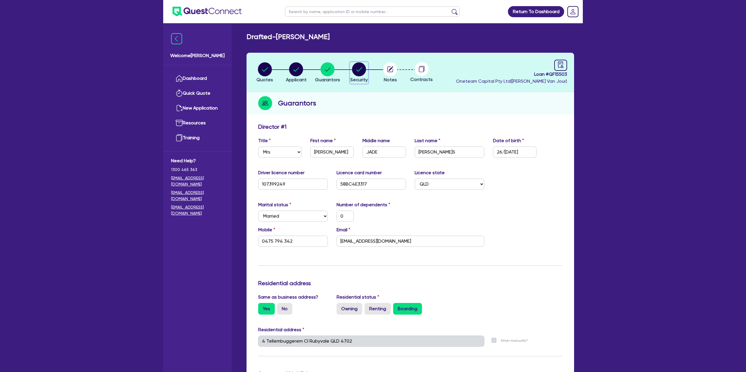
click at [358, 68] on circle "button" at bounding box center [359, 69] width 14 height 14
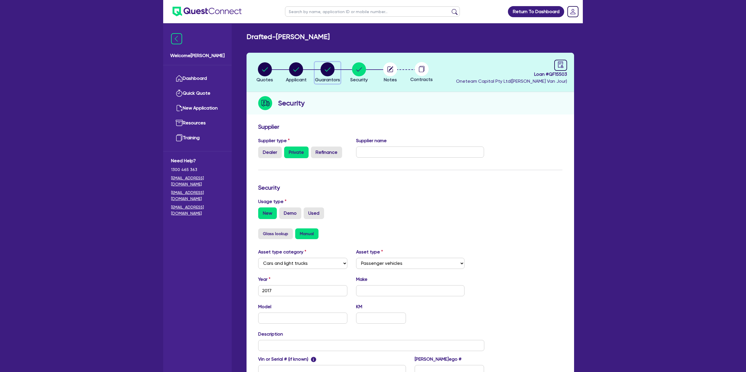
click at [331, 68] on circle "button" at bounding box center [328, 69] width 14 height 14
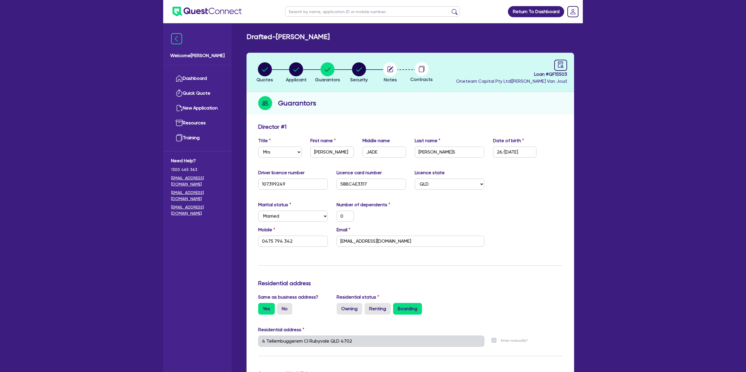
click at [440, 103] on div "Guarantors" at bounding box center [409, 103] width 327 height 22
click at [264, 68] on circle "button" at bounding box center [265, 69] width 14 height 14
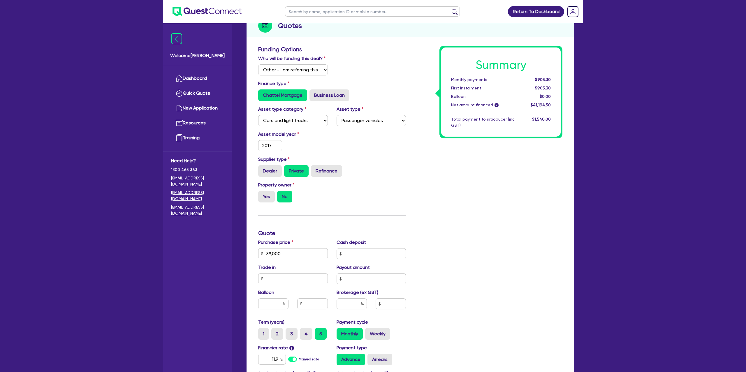
scroll to position [79, 0]
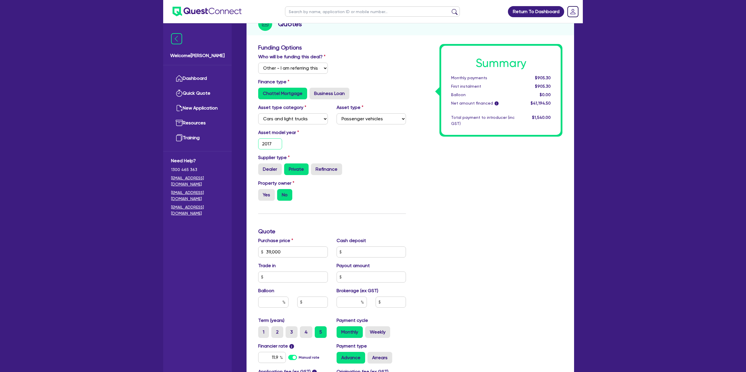
click at [273, 143] on input "2017" at bounding box center [270, 143] width 24 height 11
click at [353, 149] on div "Asset model year 2017" at bounding box center [332, 141] width 156 height 25
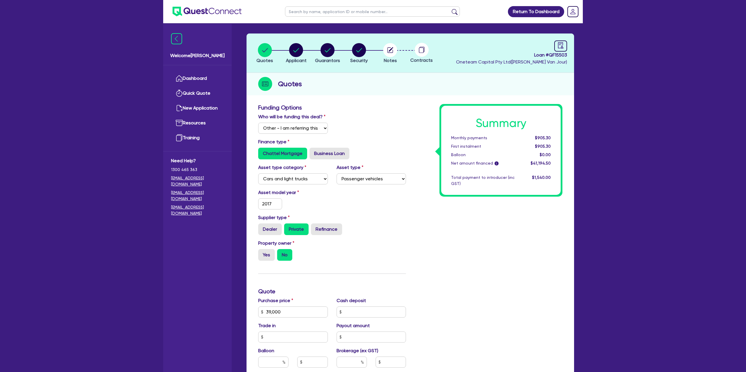
scroll to position [18, 0]
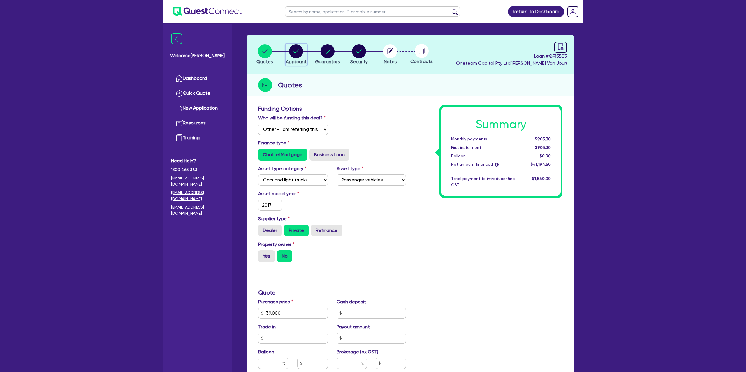
click at [291, 51] on circle "button" at bounding box center [296, 51] width 14 height 14
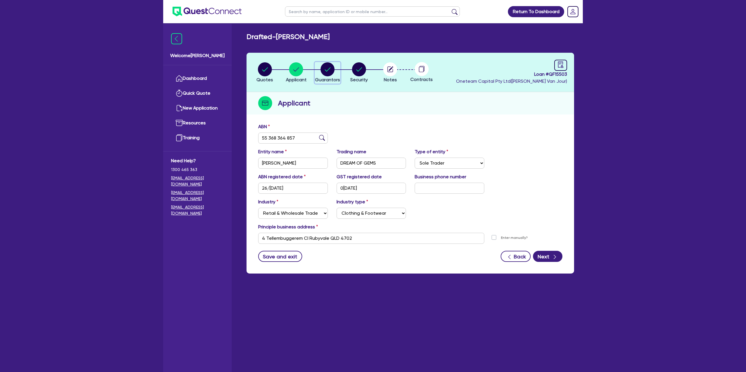
click at [337, 72] on div "button" at bounding box center [327, 69] width 25 height 14
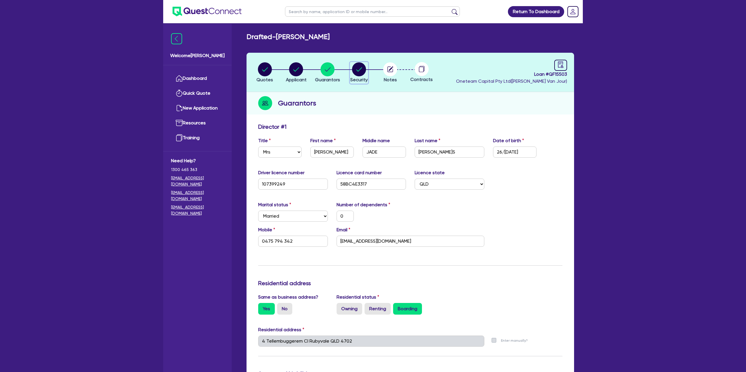
click at [361, 72] on circle "button" at bounding box center [359, 69] width 14 height 14
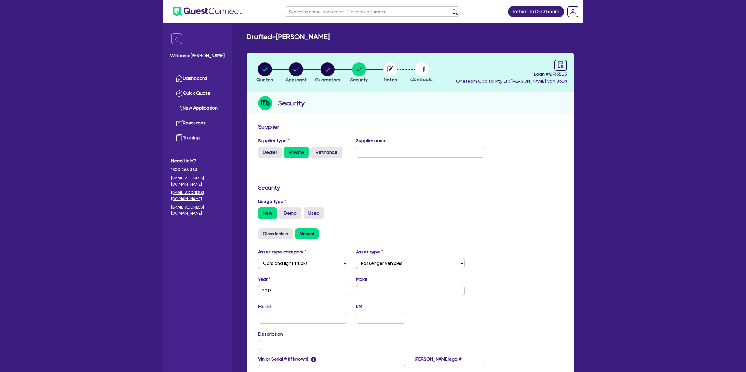
click at [522, 58] on header "Quotes Applicant Guarantors Security Notes Contracts Loan # QF15503 Oneteam Cap…" at bounding box center [409, 72] width 327 height 39
click at [260, 70] on circle "button" at bounding box center [265, 69] width 14 height 14
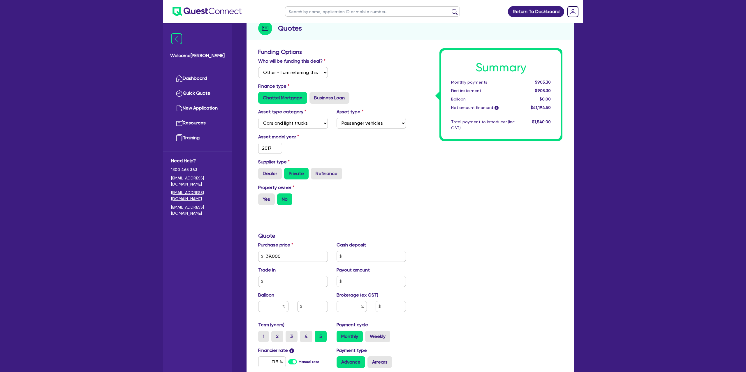
scroll to position [191, 0]
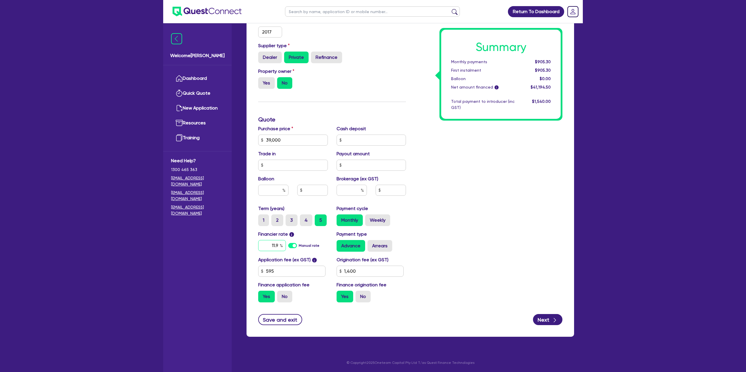
click at [277, 246] on input "11.9" at bounding box center [272, 245] width 28 height 11
drag, startPoint x: 502, startPoint y: 238, endPoint x: 503, endPoint y: 234, distance: 4.7
click at [504, 235] on div "Summary Monthly payments $905.30 First instalment $905.30 Balloon $0.00 Net amo…" at bounding box center [488, 119] width 156 height 375
click at [276, 245] on input "13.99" at bounding box center [272, 245] width 28 height 11
click at [278, 245] on input "13.99" at bounding box center [272, 245] width 28 height 11
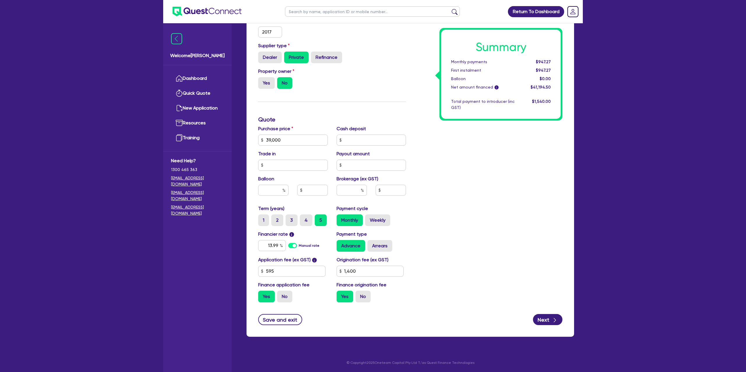
click at [477, 201] on div "Summary Monthly payments $947.27 First instalment $947.27 Balloon $0.00 Net amo…" at bounding box center [488, 119] width 156 height 375
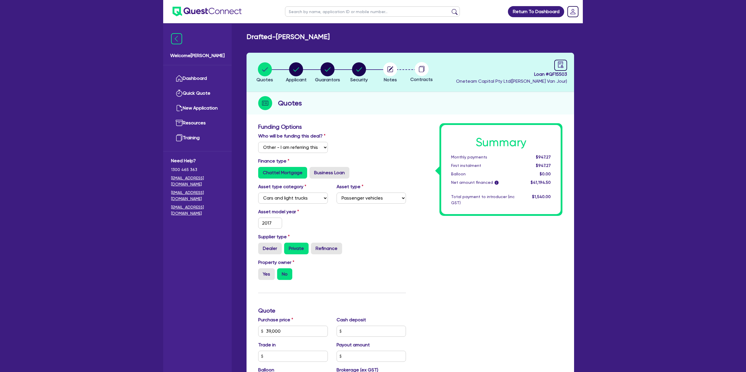
select select "Other"
select select "CARS_AND_LIGHT_TRUCKS"
select select "PASSENGER_VEHICLES"
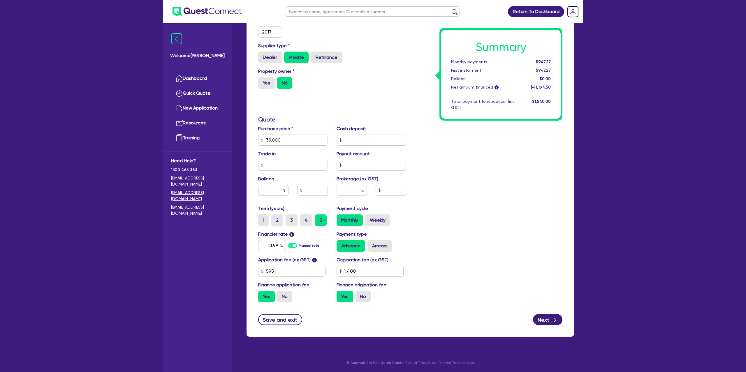
type input "39,000"
type input "13.9"
type input "1,400"
type input "39,000"
type input "1,400"
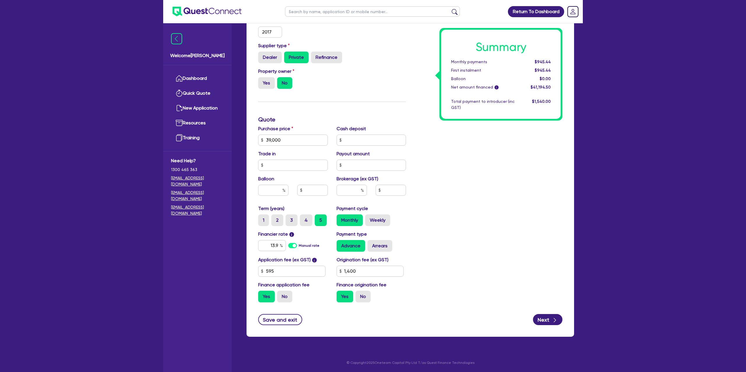
type input "39,000"
type input "13."
type input "1,400"
type input "39,000"
type input "13"
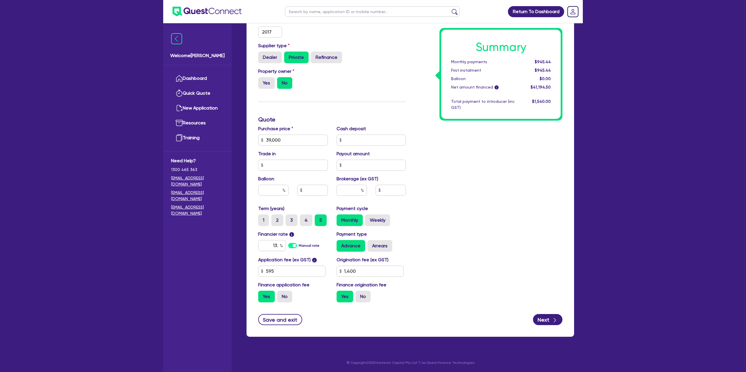
type input "1,400"
type input "39,000"
type input "1"
type input "1,400"
type input "39,000"
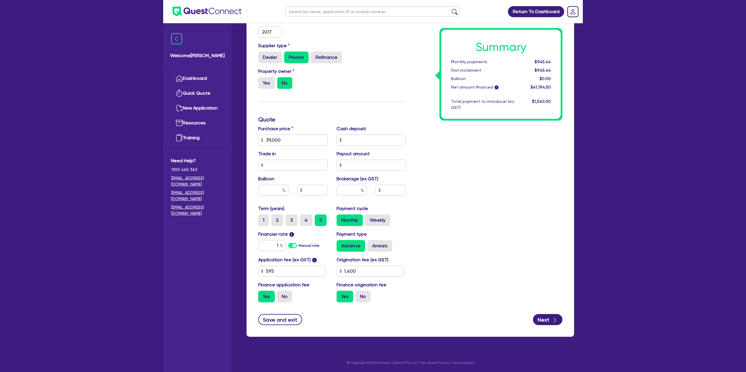
type input "1,400"
type input "39,000"
type input "1"
type input "1,400"
type input "39,000"
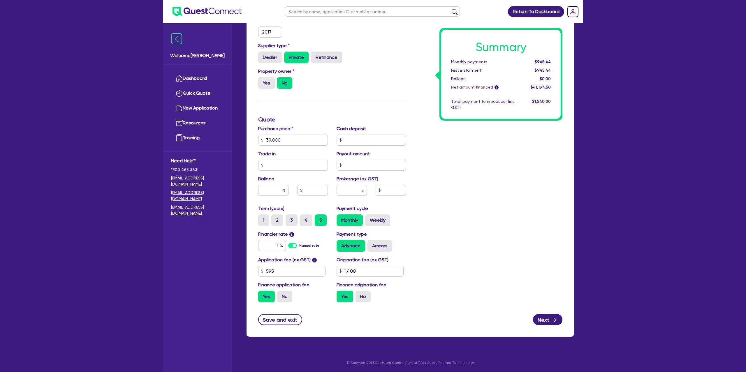
type input "12"
type input "1,400"
type input "39,000"
type input "12."
type input "1,400"
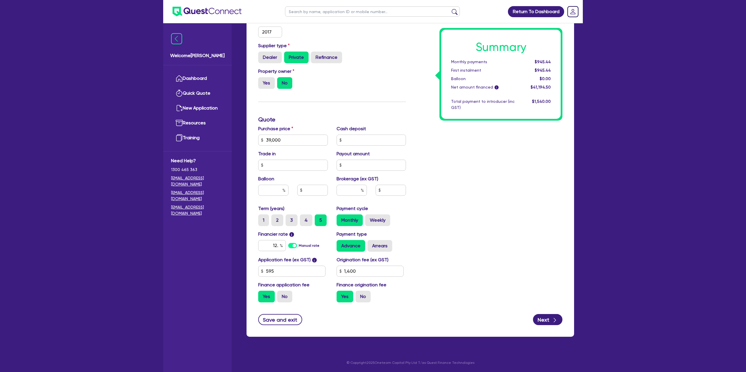
type input "39,000"
type input "12.9"
type input "1,400"
type input "39,000"
type input "12.99"
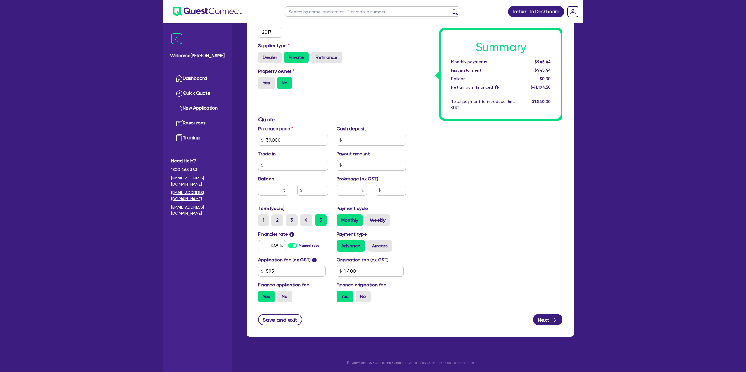
type input "1,400"
type input "12.99"
type input "39,000"
type input "1,400"
type input "39,000"
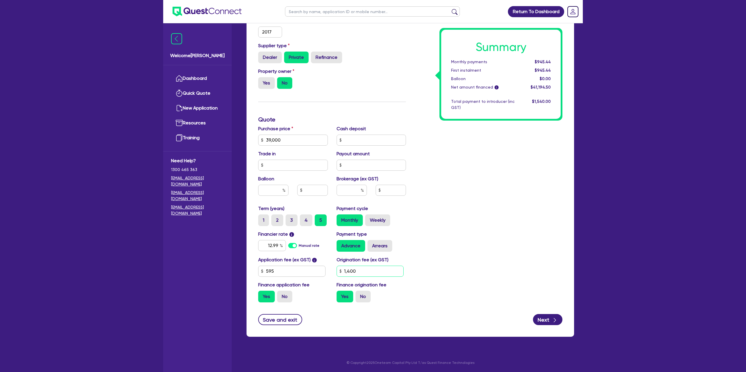
type input "1,400"
click at [374, 270] on input "1,400" at bounding box center [370, 271] width 67 height 11
drag, startPoint x: 453, startPoint y: 231, endPoint x: 456, endPoint y: 227, distance: 5.0
click at [456, 227] on div "Summary Monthly payments $927.06 First instalment $927.06 Balloon $0.00 Net amo…" at bounding box center [488, 119] width 156 height 375
click at [374, 270] on input "1,400" at bounding box center [370, 271] width 67 height 11
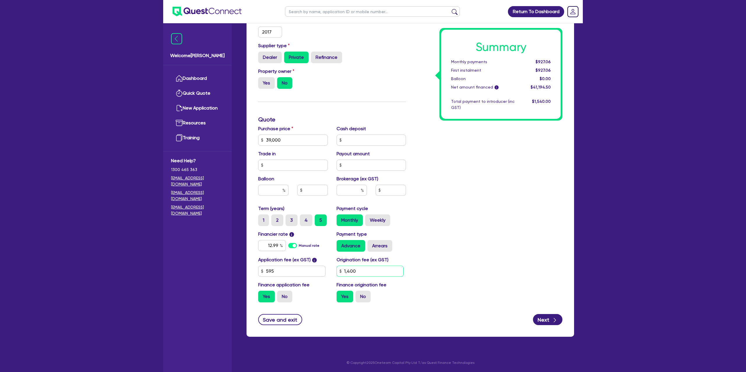
type input "39,000"
type input "140"
type input "39,000"
type input "14"
type input "39,000"
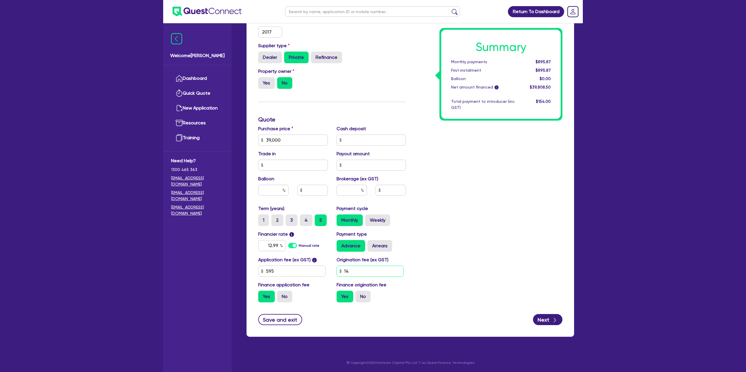
type input "1"
type input "39,000"
type input "16"
type input "39,000"
type input "165"
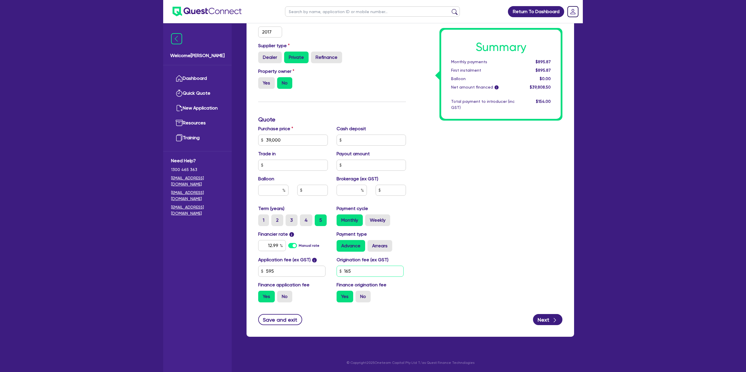
type input "39,000"
type input "1,650"
type input "39,000"
click at [510, 220] on div "Summary Monthly payments $895.87 First instalment $895.87 Balloon $0.00 Net amo…" at bounding box center [488, 119] width 156 height 375
click at [376, 248] on label "Arrears" at bounding box center [379, 246] width 25 height 12
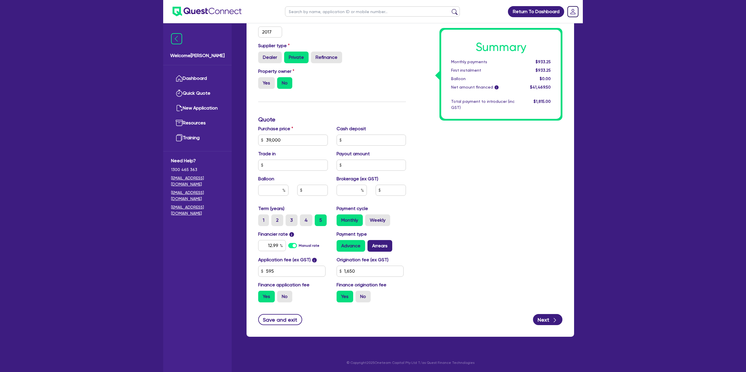
click at [371, 244] on input "Arrears" at bounding box center [369, 242] width 4 height 4
radio input "true"
type input "39,000"
click at [375, 218] on label "Weekly" at bounding box center [377, 220] width 25 height 12
click at [369, 218] on input "Weekly" at bounding box center [367, 216] width 4 height 4
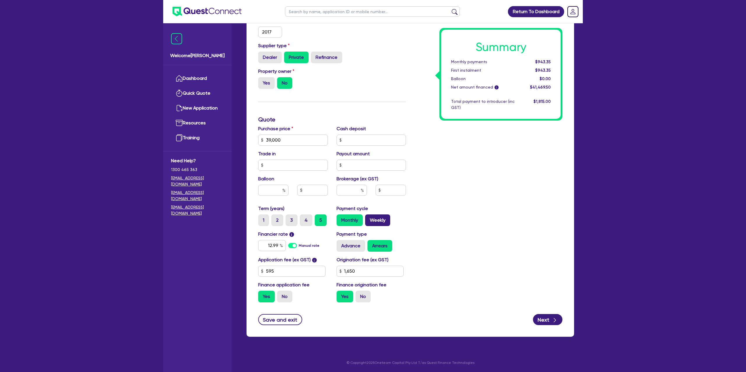
radio input "true"
type input "39,000"
click at [351, 185] on input "text" at bounding box center [352, 190] width 30 height 11
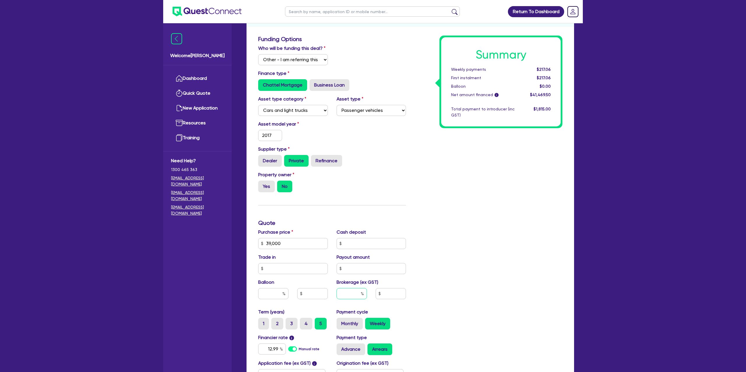
scroll to position [0, 0]
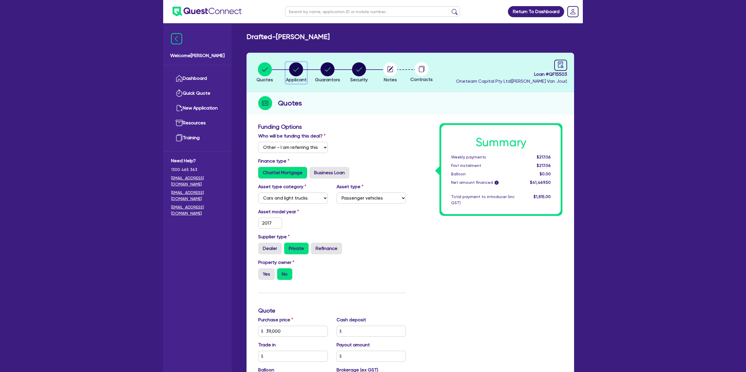
click at [300, 66] on circle "button" at bounding box center [296, 69] width 14 height 14
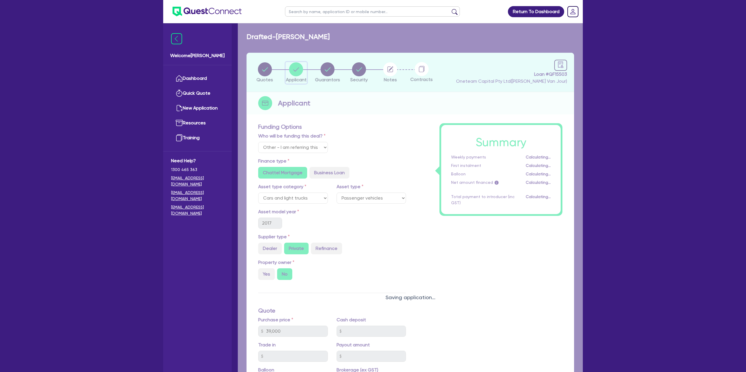
select select "SOLE_TRADER"
select select "RETAIL_WHOLESALE_TRADE"
select select "CLOTHING_FOOTWEAR"
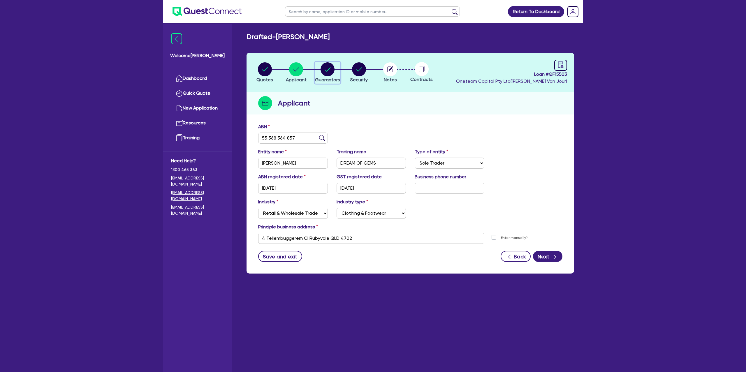
click at [333, 69] on circle "button" at bounding box center [328, 69] width 14 height 14
select select "MRS"
select select "QLD"
select select "MARRIED"
select select "CASH"
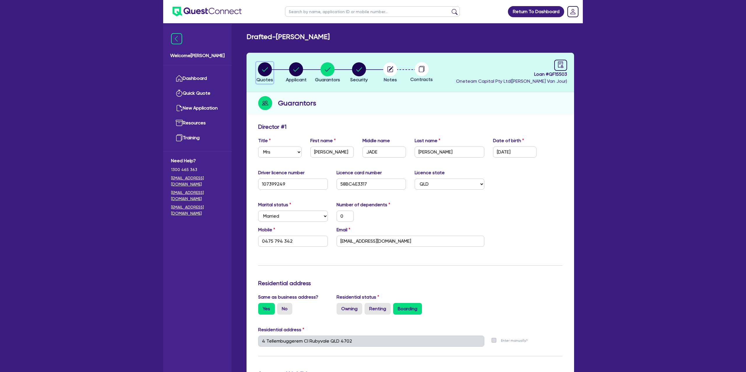
click at [260, 70] on circle "button" at bounding box center [265, 69] width 14 height 14
select select "Other"
select select "CARS_AND_LIGHT_TRUCKS"
select select "PASSENGER_VEHICLES"
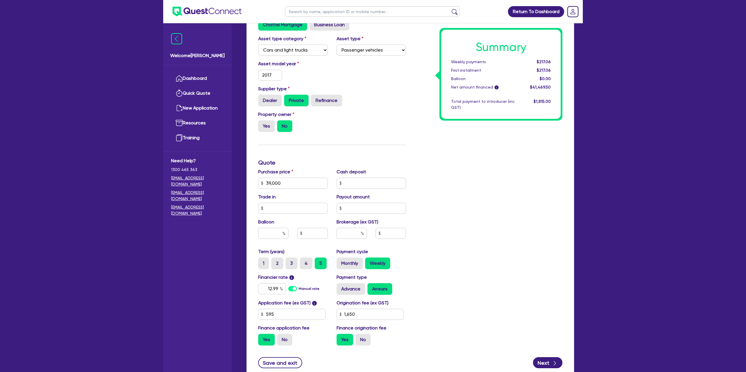
scroll to position [149, 0]
click at [294, 182] on input "39,000" at bounding box center [293, 182] width 70 height 11
type input "3,900"
type input "1,650"
type input "390"
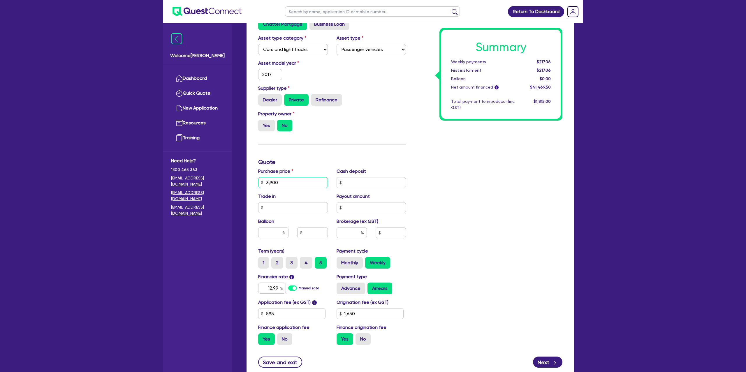
type input "1,650"
type input "39"
type input "1,650"
type input "3"
type input "1,650"
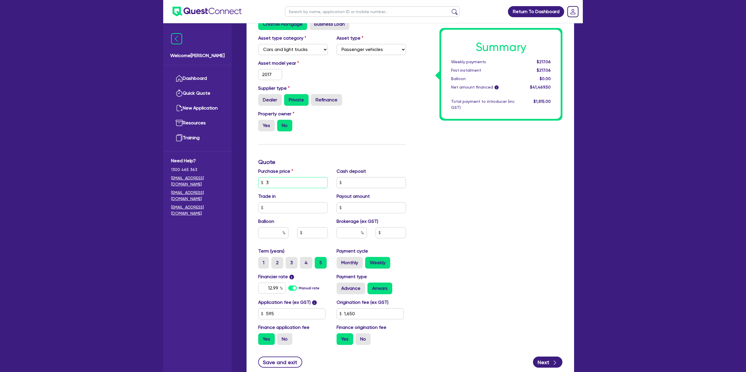
type input "1,650"
type input "3"
type input "1,650"
type input "35"
type input "1,650"
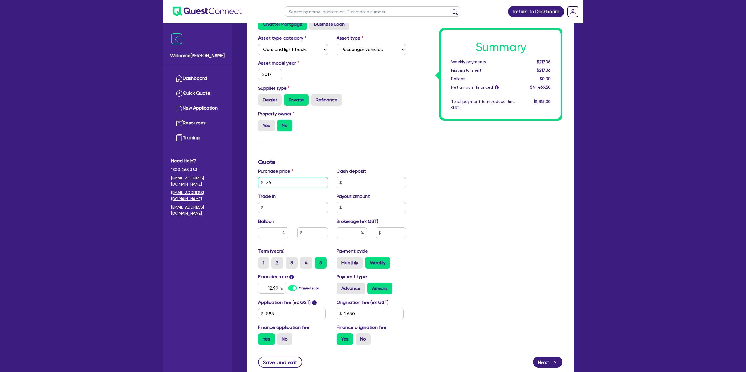
type input "350"
type input "1,650"
type input "3,500"
type input "1,650"
type input "35,000"
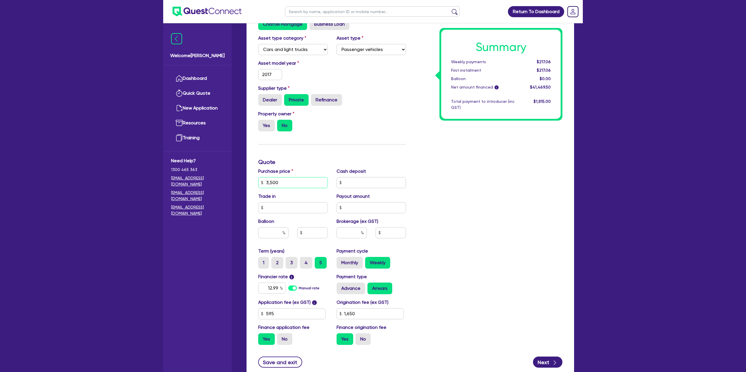
type input "1,650"
type input "35,000"
type input "1,650"
click at [381, 139] on div "Funding Options Who will be funding this deal? Select I will fund 100% I will c…" at bounding box center [332, 162] width 156 height 375
click at [362, 180] on input "text" at bounding box center [372, 182] width 70 height 11
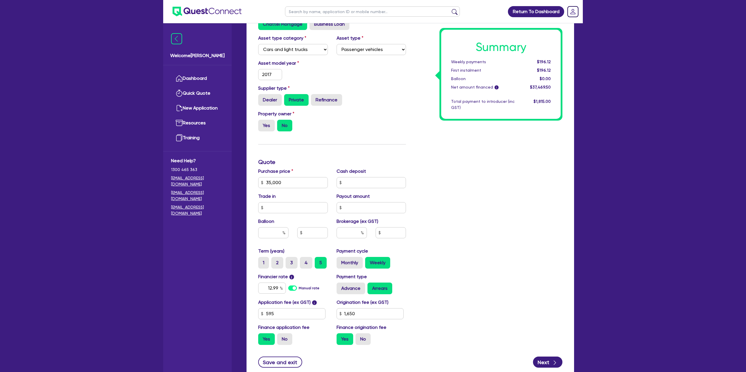
drag, startPoint x: 531, startPoint y: 210, endPoint x: 515, endPoint y: 236, distance: 30.3
click at [531, 210] on div "Summary Weekly payments $196.12 First instalment $196.12 Balloon $0.00 Net amou…" at bounding box center [488, 162] width 156 height 375
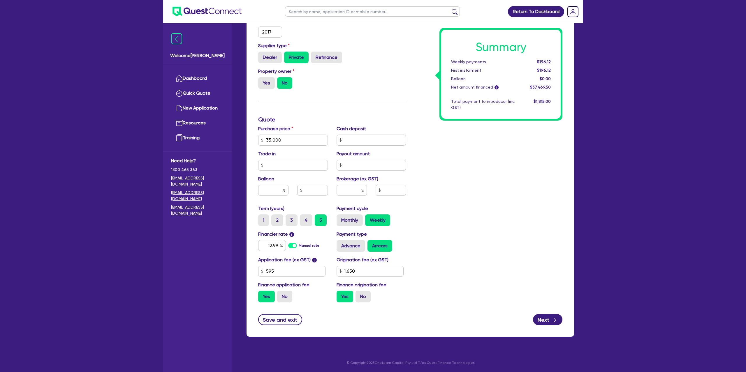
click at [463, 231] on div "Summary Weekly payments $196.12 First instalment $196.12 Balloon $0.00 Net amou…" at bounding box center [488, 119] width 156 height 375
click at [445, 152] on div "Summary Weekly payments $196.12 First instalment $196.12 Balloon $0.00 Net amou…" at bounding box center [488, 119] width 156 height 375
click at [307, 218] on label "4" at bounding box center [306, 220] width 13 height 12
click at [304, 218] on input "4" at bounding box center [302, 216] width 4 height 4
radio input "true"
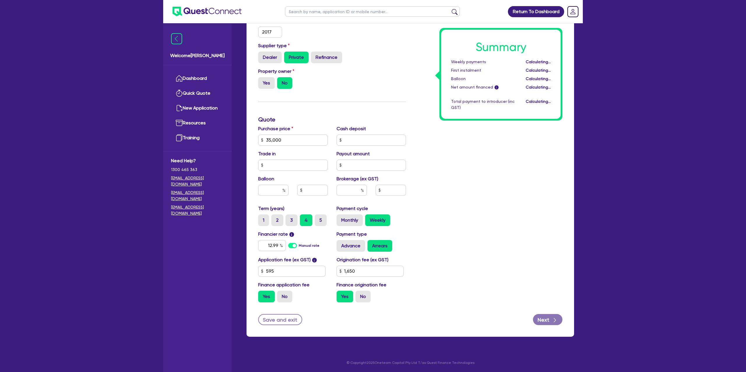
type input "1,650"
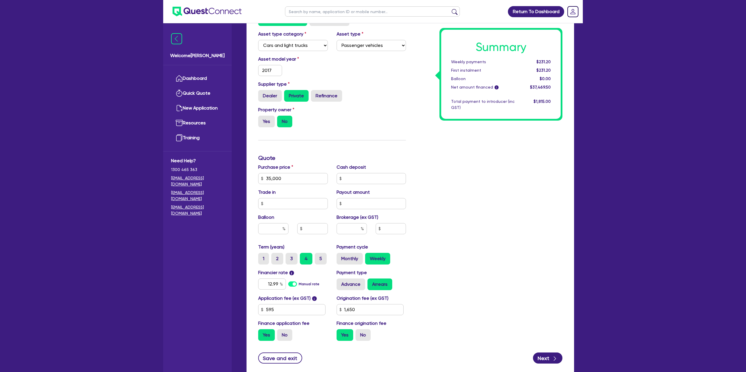
scroll to position [147, 0]
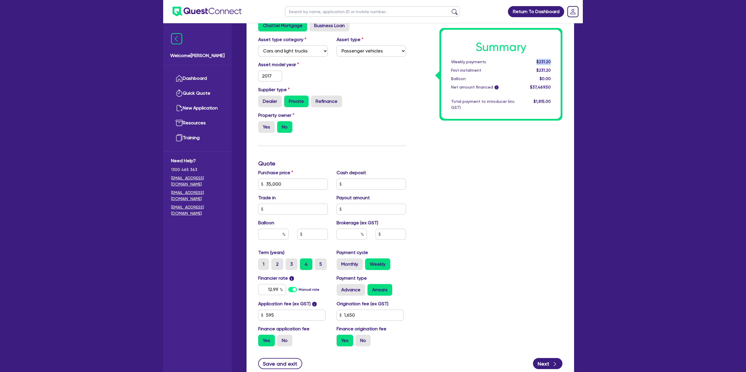
drag, startPoint x: 536, startPoint y: 61, endPoint x: 557, endPoint y: 61, distance: 21.0
click at [557, 61] on div "Summary Weekly payments $231.20 First instalment $231.20 Balloon $0.00 Net amou…" at bounding box center [500, 74] width 119 height 89
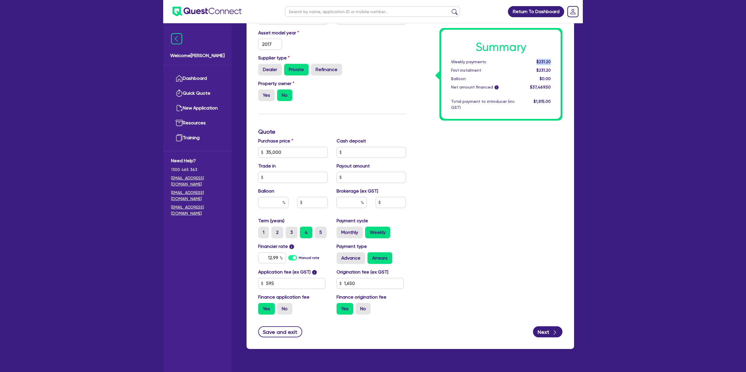
scroll to position [191, 0]
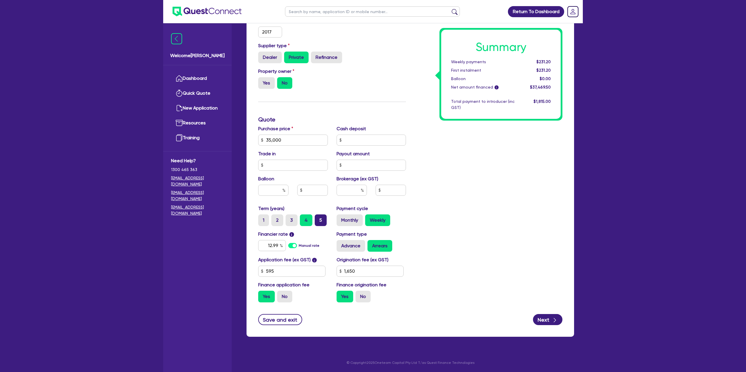
click at [321, 219] on label "5" at bounding box center [321, 220] width 12 height 12
click at [318, 218] on input "5" at bounding box center [317, 216] width 4 height 4
radio input "true"
type input "1,650"
drag, startPoint x: 537, startPoint y: 61, endPoint x: 587, endPoint y: 57, distance: 49.7
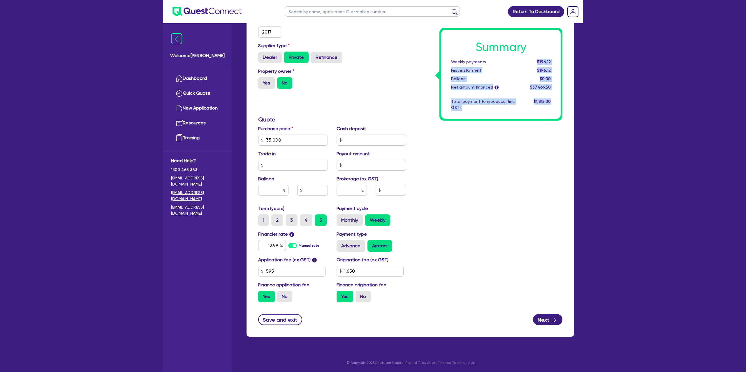
click at [587, 55] on div "Return To Dashboard Edit Profile Logout Welcome [PERSON_NAME] Quick Quote New A…" at bounding box center [373, 91] width 428 height 564
click at [482, 209] on div "Summary Weekly payments $196.12 First instalment $196.12 Balloon $0.00 Net amou…" at bounding box center [488, 119] width 156 height 375
click at [480, 210] on div "Summary Weekly payments $196.12 First instalment $196.12 Balloon $0.00 Net amou…" at bounding box center [488, 119] width 156 height 375
drag, startPoint x: 539, startPoint y: 61, endPoint x: 553, endPoint y: 61, distance: 14.0
click at [553, 61] on div "$196.12" at bounding box center [537, 62] width 36 height 6
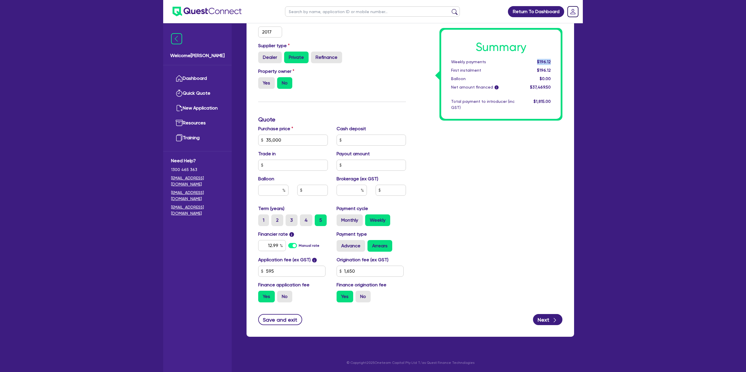
click at [553, 61] on div "$196.12" at bounding box center [537, 62] width 36 height 6
click at [447, 171] on div "Summary Weekly payments $196.12 First instalment $196.12 Balloon $0.00 Net amou…" at bounding box center [488, 119] width 156 height 375
click at [473, 186] on div "Summary Weekly payments $196.12 First instalment $196.12 Balloon $0.00 Net amou…" at bounding box center [488, 119] width 156 height 375
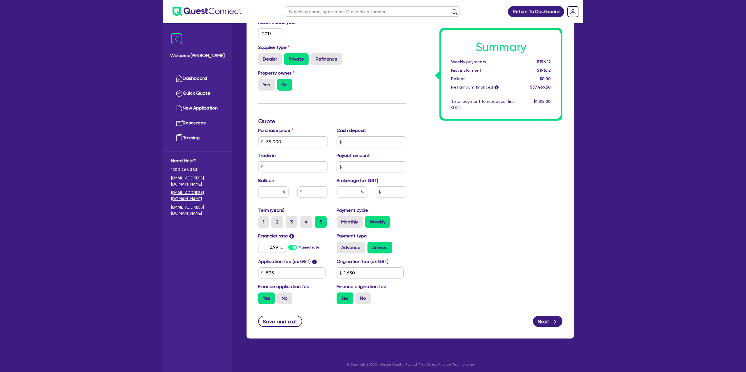
scroll to position [184, 0]
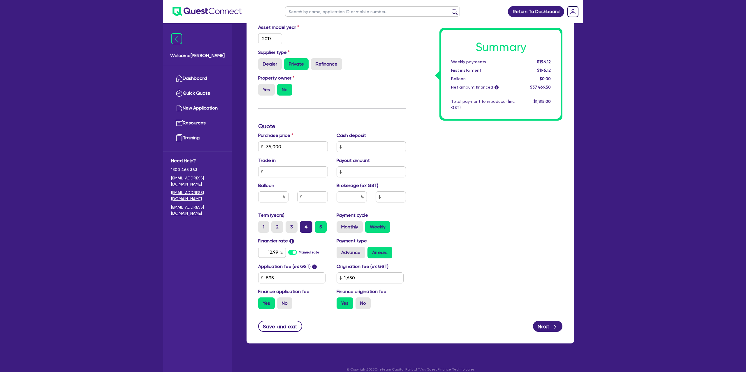
click at [304, 225] on label "4" at bounding box center [306, 227] width 13 height 12
click at [304, 225] on input "4" at bounding box center [302, 223] width 4 height 4
radio input "true"
type input "1,650"
drag, startPoint x: 538, startPoint y: 61, endPoint x: 549, endPoint y: 60, distance: 11.1
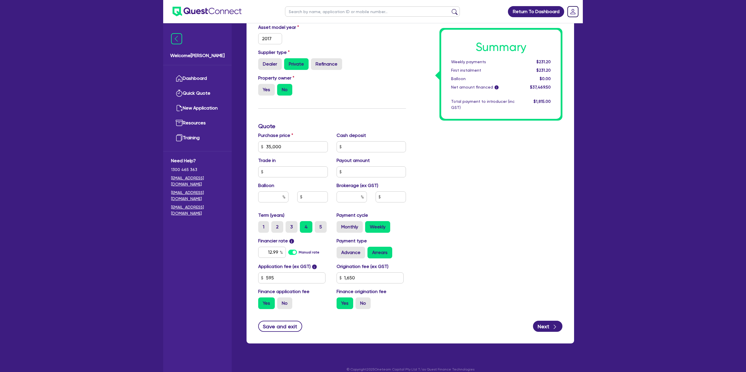
click at [549, 60] on span "$231.20" at bounding box center [543, 61] width 14 height 5
click at [529, 191] on div "Summary Weekly payments $231.20 First instalment $231.20 Balloon $0.00 Net amou…" at bounding box center [488, 126] width 156 height 375
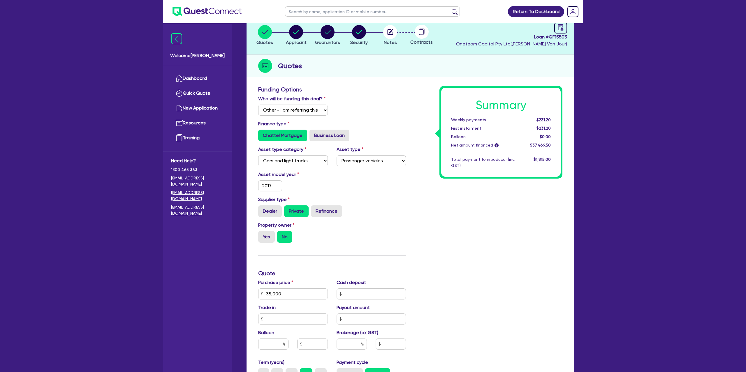
scroll to position [0, 0]
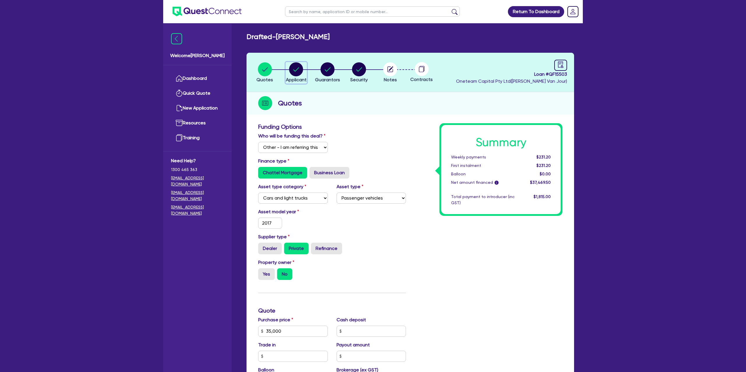
click at [293, 67] on circle "button" at bounding box center [296, 69] width 14 height 14
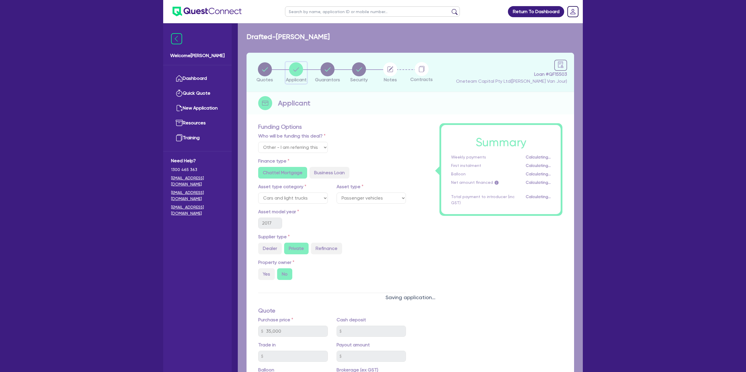
select select "SOLE_TRADER"
select select "RETAIL_WHOLESALE_TRADE"
select select "CLOTHING_FOOTWEAR"
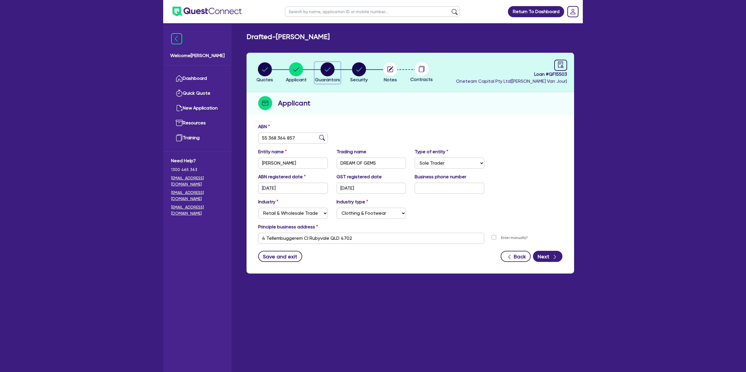
click at [327, 67] on circle "button" at bounding box center [328, 69] width 14 height 14
select select "MRS"
select select "QLD"
select select "MARRIED"
select select "CASH"
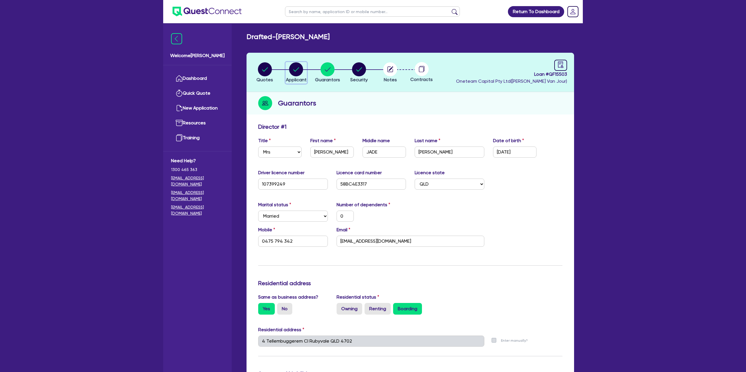
click at [292, 66] on circle "button" at bounding box center [296, 69] width 14 height 14
select select "SOLE_TRADER"
select select "RETAIL_WHOLESALE_TRADE"
select select "CLOTHING_FOOTWEAR"
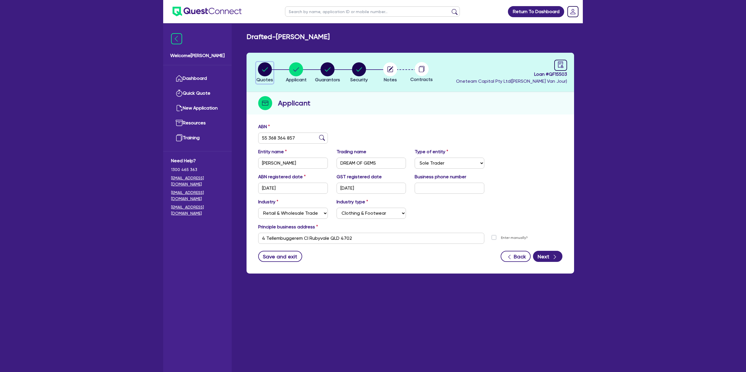
click at [267, 68] on circle "button" at bounding box center [265, 69] width 14 height 14
select select "Other"
select select "CARS_AND_LIGHT_TRUCKS"
select select "PASSENGER_VEHICLES"
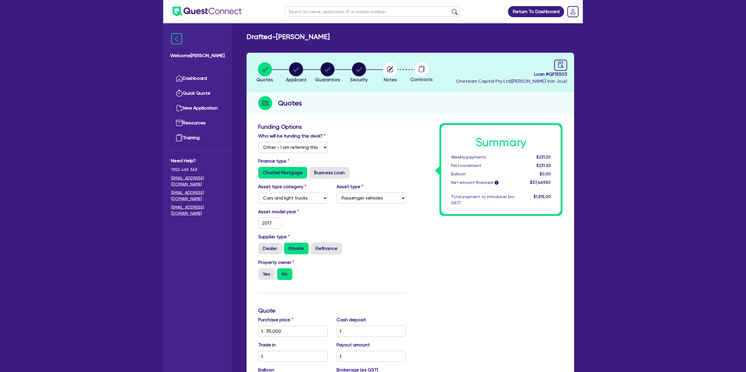
click at [408, 107] on div "Quotes" at bounding box center [409, 103] width 327 height 22
click at [293, 66] on circle "button" at bounding box center [296, 69] width 14 height 14
select select "SOLE_TRADER"
select select "RETAIL_WHOLESALE_TRADE"
select select "CLOTHING_FOOTWEAR"
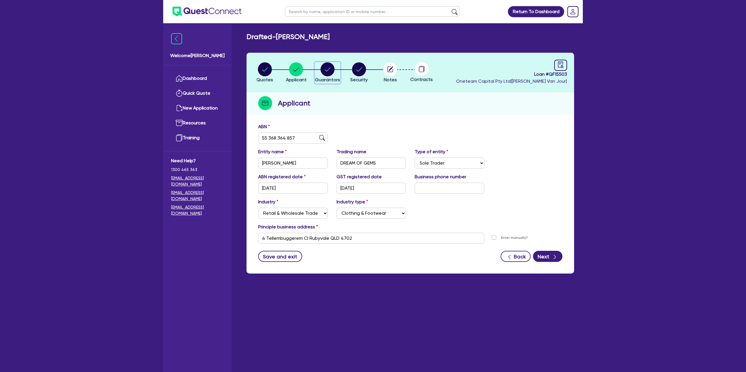
click at [327, 71] on circle "button" at bounding box center [328, 69] width 14 height 14
select select "MRS"
select select "QLD"
select select "MARRIED"
select select "CASH"
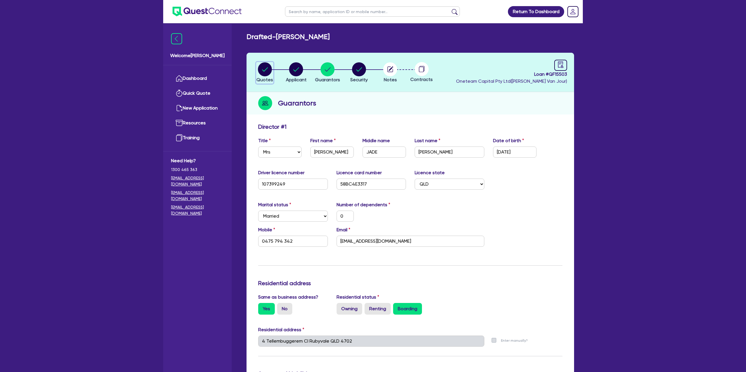
click at [267, 68] on circle "button" at bounding box center [265, 69] width 14 height 14
select select "Other"
select select "CARS_AND_LIGHT_TRUCKS"
select select "PASSENGER_VEHICLES"
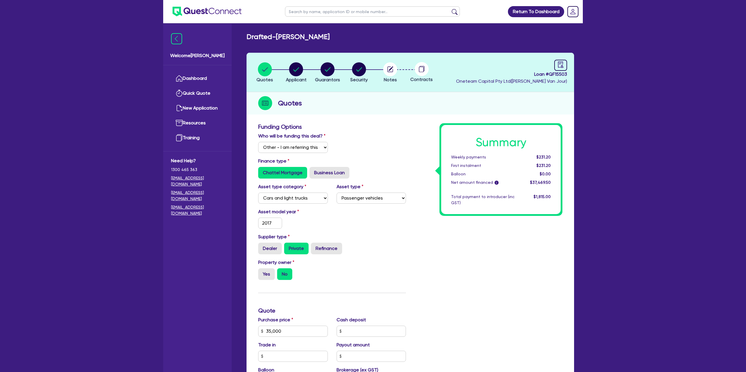
click at [425, 121] on div "Funding Options Who will be funding this deal? Select I will fund 100% I will c…" at bounding box center [409, 324] width 327 height 408
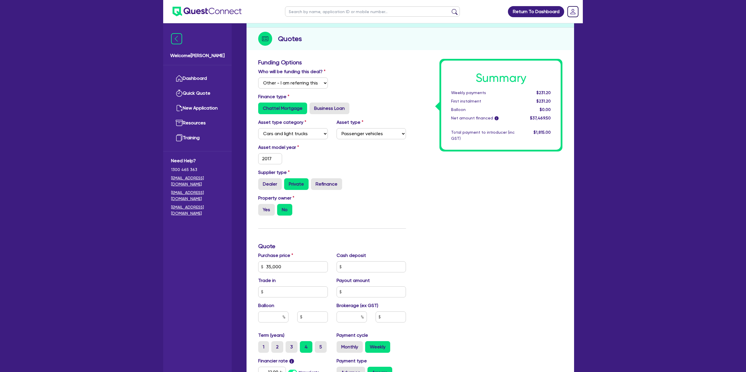
scroll to position [14, 0]
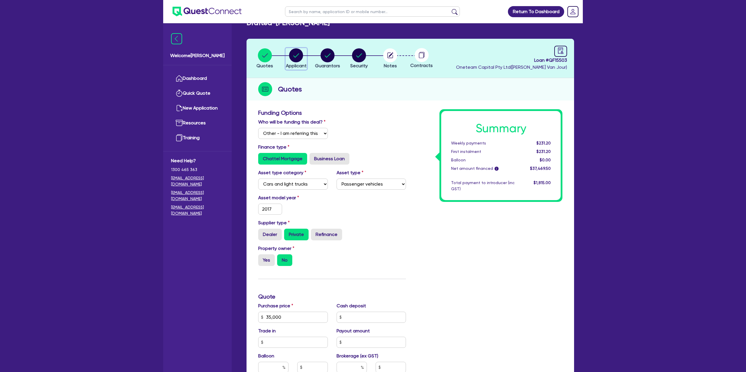
click at [294, 54] on circle "button" at bounding box center [296, 55] width 14 height 14
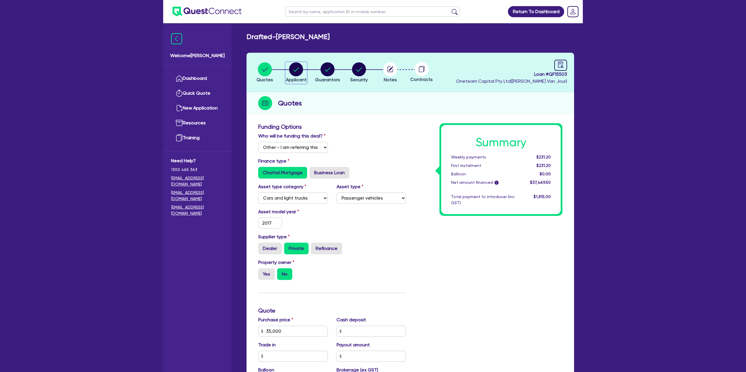
select select "SOLE_TRADER"
select select "RETAIL_WHOLESALE_TRADE"
select select "CLOTHING_FOOTWEAR"
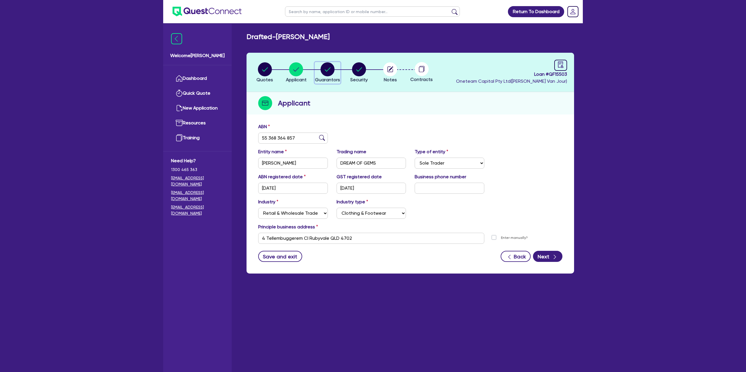
click at [326, 67] on circle "button" at bounding box center [328, 69] width 14 height 14
select select "MRS"
select select "QLD"
select select "MARRIED"
select select "CASH"
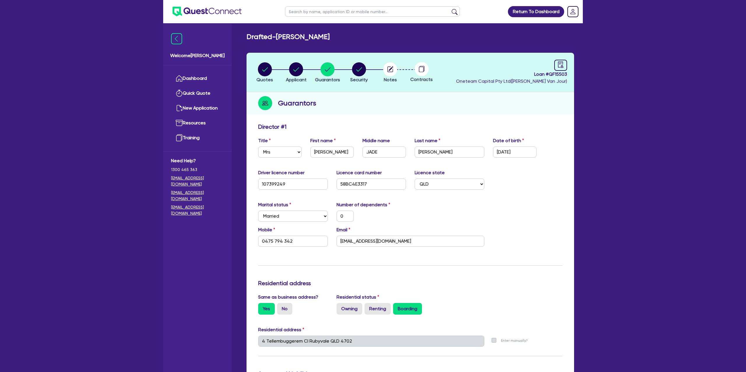
drag, startPoint x: 275, startPoint y: 74, endPoint x: 268, endPoint y: 73, distance: 7.0
click at [275, 74] on li "Quotes" at bounding box center [264, 72] width 31 height 20
click at [266, 71] on circle "button" at bounding box center [265, 69] width 14 height 14
select select "Other"
select select "CARS_AND_LIGHT_TRUCKS"
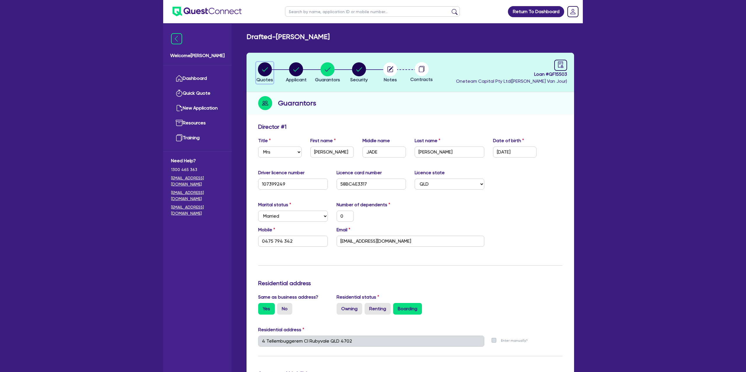
select select "PASSENGER_VEHICLES"
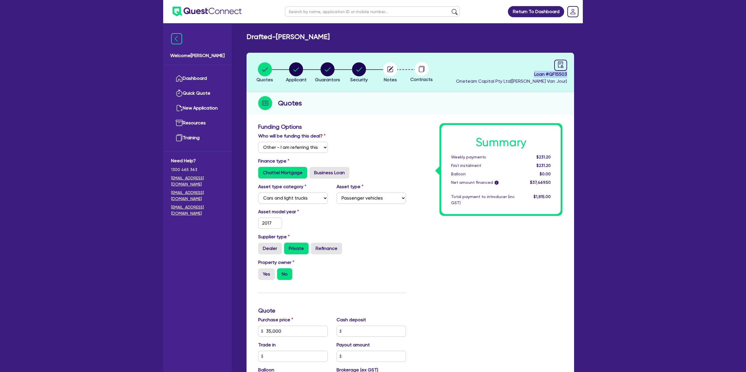
drag, startPoint x: 532, startPoint y: 74, endPoint x: 569, endPoint y: 75, distance: 37.0
click at [569, 75] on header "Quotes Applicant [GEOGRAPHIC_DATA] Security Notes Contracts Loan # QF15503 Onet…" at bounding box center [409, 72] width 327 height 39
copy span "Loan # QF15503"
click at [390, 66] on icon "button" at bounding box center [390, 69] width 14 height 14
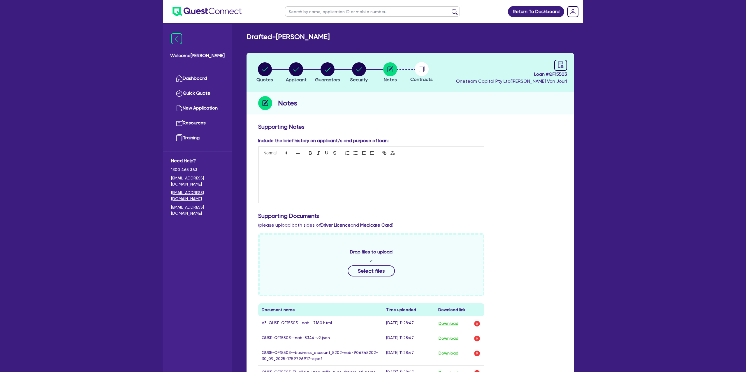
click at [270, 165] on p at bounding box center [371, 165] width 217 height 5
click at [361, 70] on circle "button" at bounding box center [359, 69] width 14 height 14
select select "CARS_AND_LIGHT_TRUCKS"
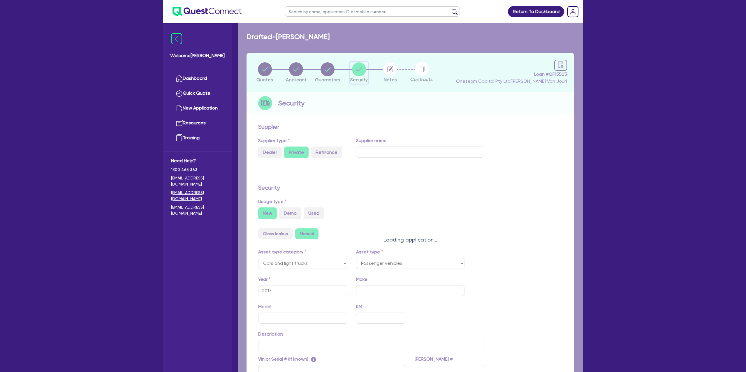
select select "PASSENGER_VEHICLES"
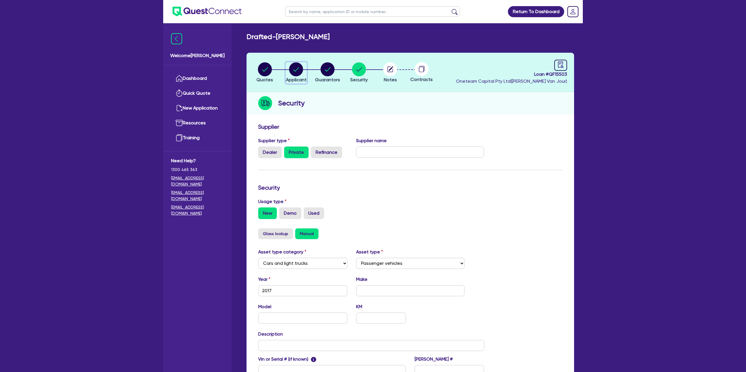
click at [288, 67] on div "button" at bounding box center [296, 69] width 21 height 14
select select "SOLE_TRADER"
select select "RETAIL_WHOLESALE_TRADE"
select select "CLOTHING_FOOTWEAR"
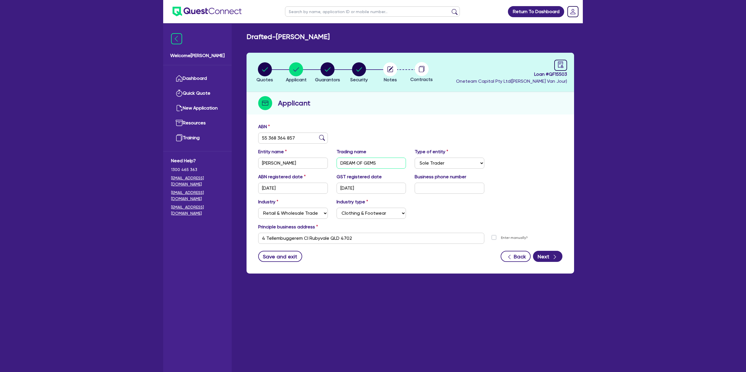
drag, startPoint x: 340, startPoint y: 161, endPoint x: 390, endPoint y: 164, distance: 50.5
click at [390, 164] on input "DREAM OF GEMS" at bounding box center [372, 163] width 70 height 11
click at [324, 70] on circle "button" at bounding box center [328, 69] width 14 height 14
select select "MRS"
select select "QLD"
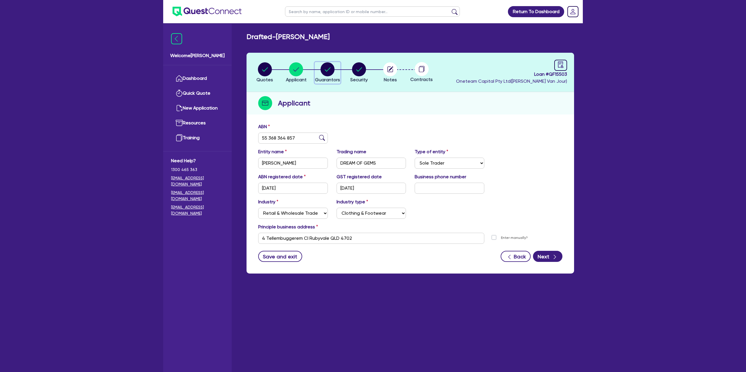
select select "MARRIED"
select select "CASH"
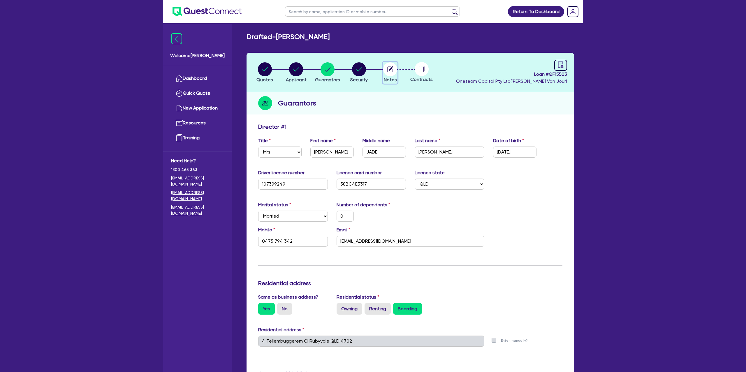
drag, startPoint x: 386, startPoint y: 68, endPoint x: 397, endPoint y: 69, distance: 11.7
click at [390, 68] on icon "button" at bounding box center [390, 69] width 14 height 14
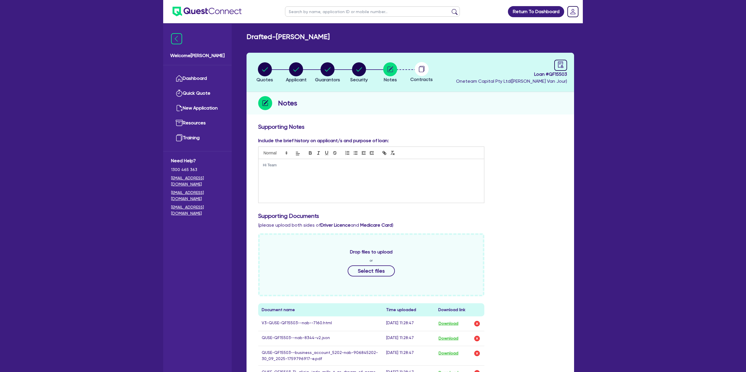
click at [302, 161] on div "Hi Team" at bounding box center [371, 181] width 226 height 44
click at [300, 163] on p "Hi Team" at bounding box center [371, 165] width 217 height 5
click at [380, 107] on div "Notes" at bounding box center [409, 103] width 327 height 22
click at [423, 163] on p "Hi Team, solid customer, high credit scores, good cash savings. Strong income a…" at bounding box center [371, 165] width 217 height 5
click at [422, 163] on p "Hi Team, solid customer, high credit scores, good cash savings. Strong income a…" at bounding box center [371, 165] width 217 height 5
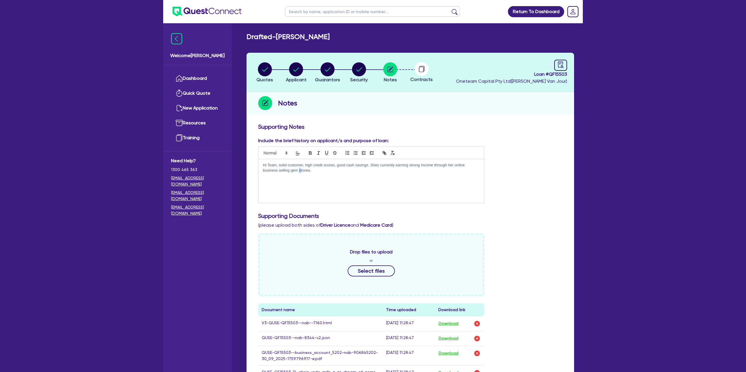
click at [300, 170] on p "Hi Team, solid customer, high credit scores, good cash savings. Shes currently …" at bounding box center [371, 168] width 217 height 11
click at [323, 171] on p "Hi Team, solid customer, high credit scores, good cash savings. Shes currently …" at bounding box center [371, 168] width 217 height 11
click at [533, 140] on div "Include the brief history on applicant/s and purpose of loan: Hi Team, solid cu…" at bounding box center [410, 172] width 313 height 71
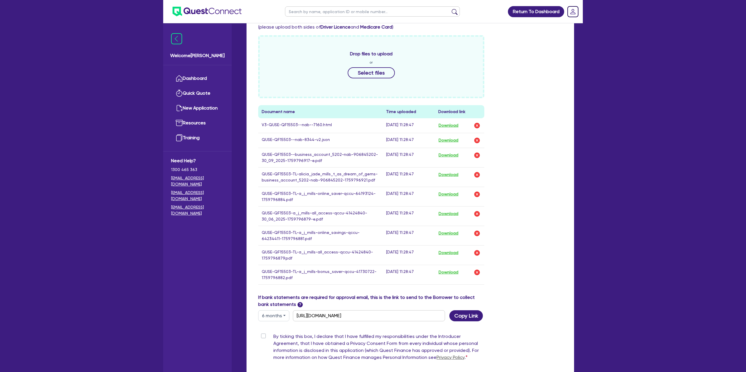
scroll to position [201, 0]
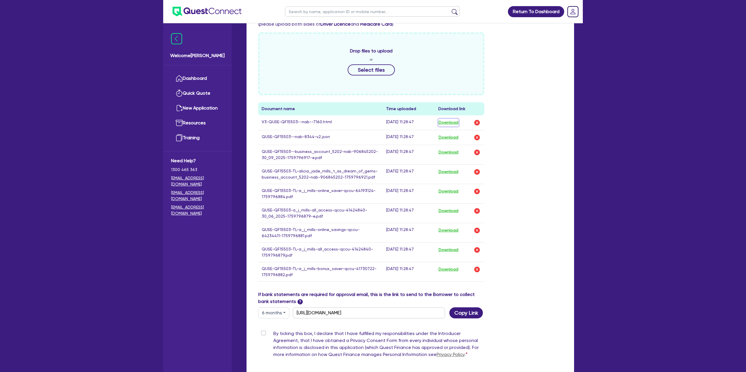
click at [451, 119] on button "Download" at bounding box center [448, 123] width 20 height 8
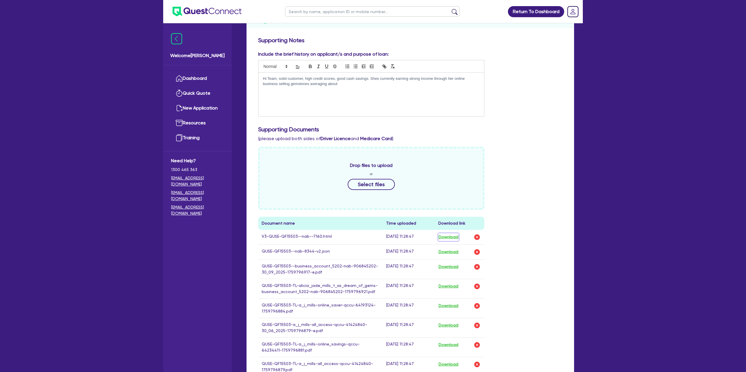
scroll to position [0, 0]
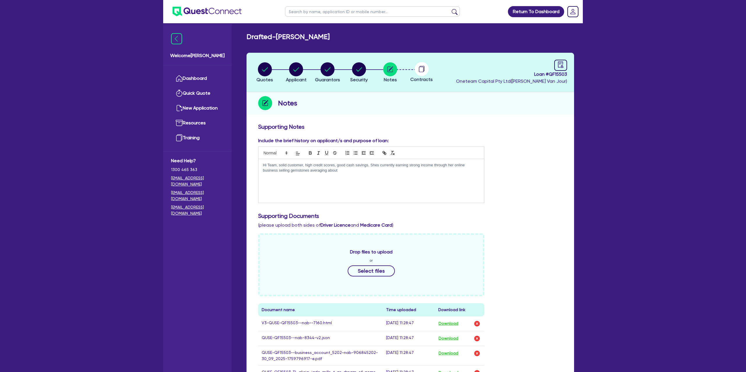
click at [351, 170] on p "Hi Team, solid customer, high credit scores, good cash savings. Shes currently …" at bounding box center [371, 168] width 217 height 11
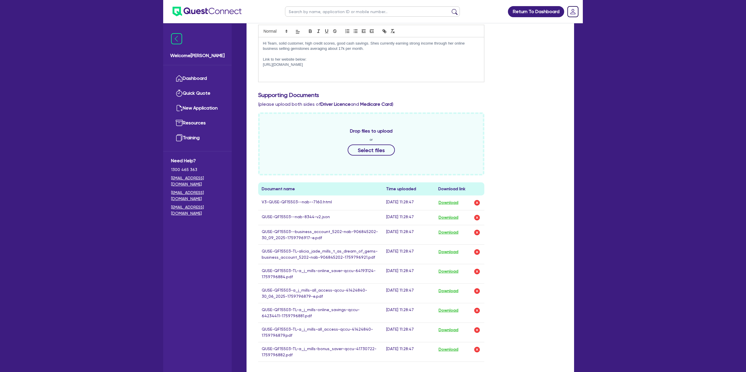
scroll to position [124, 0]
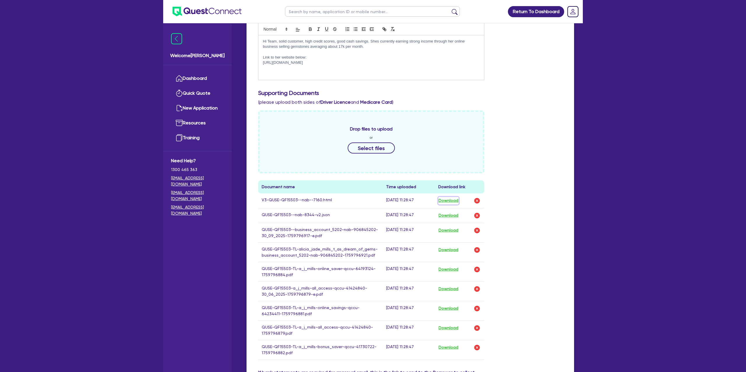
click at [446, 200] on button "Download" at bounding box center [448, 201] width 20 height 8
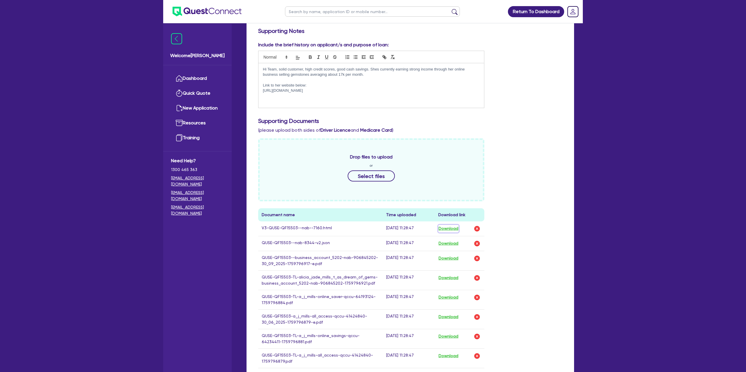
scroll to position [93, 0]
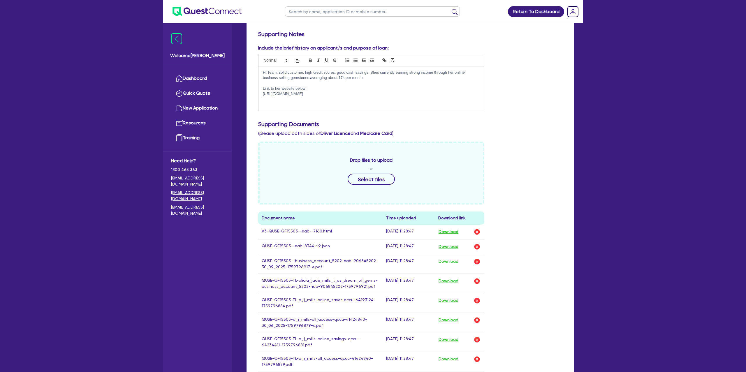
click at [479, 91] on p "[URL][DOMAIN_NAME]" at bounding box center [371, 93] width 217 height 5
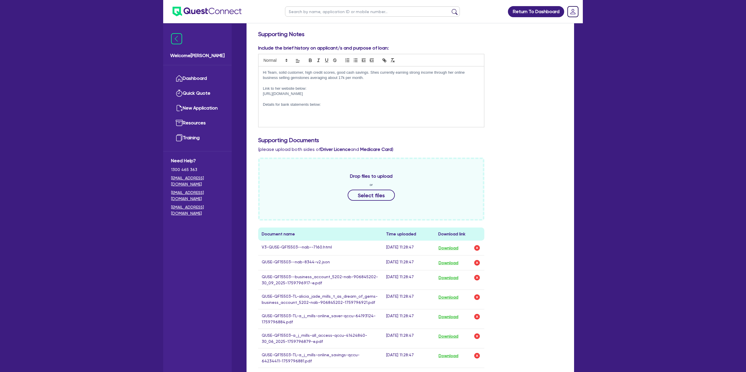
scroll to position [0, 0]
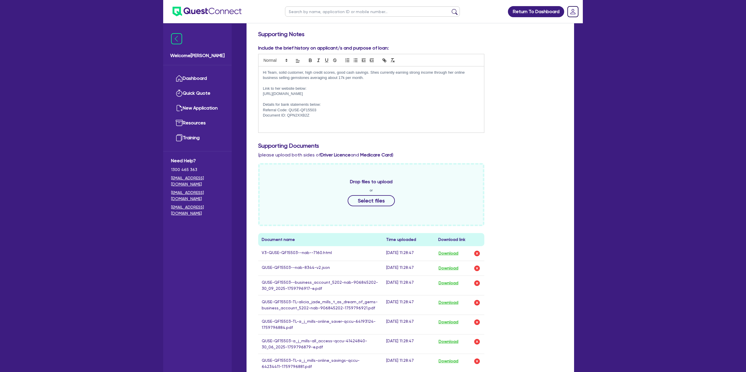
drag, startPoint x: 277, startPoint y: 121, endPoint x: 277, endPoint y: 125, distance: 3.3
click at [277, 122] on p at bounding box center [371, 120] width 217 height 5
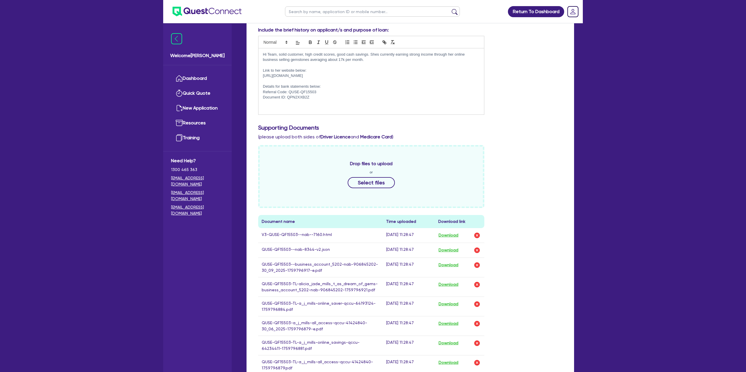
scroll to position [130, 0]
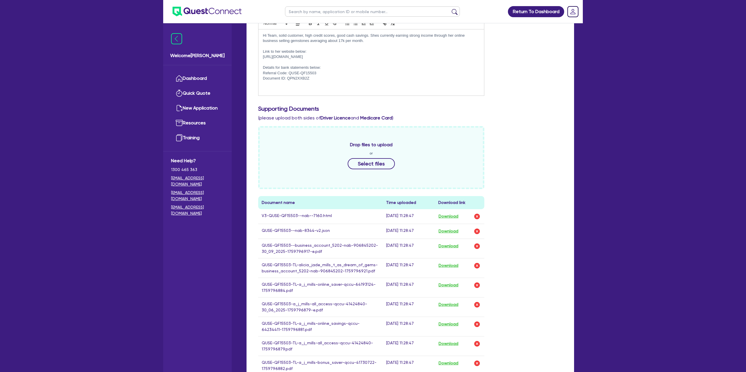
click at [499, 121] on div "Supporting Documents (please upload both sides of Driver Licence and Medicare C…" at bounding box center [410, 113] width 313 height 16
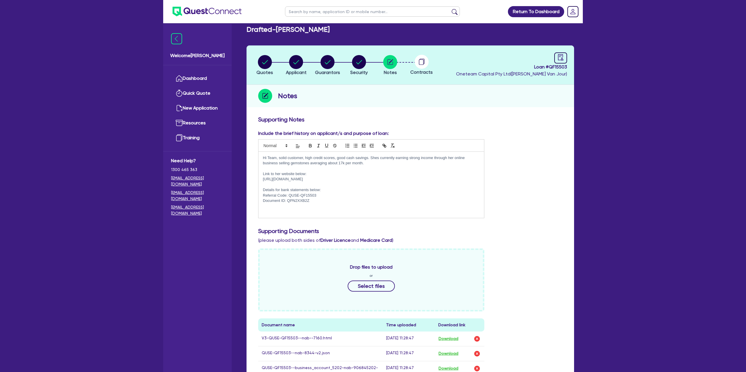
scroll to position [0, 0]
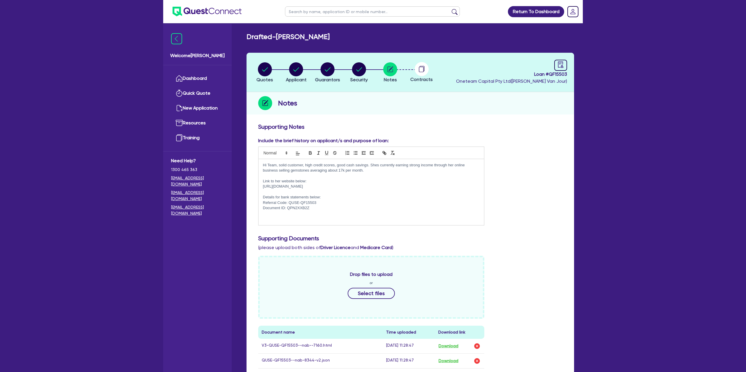
click at [368, 172] on p "Hi Team, solid customer, high credit scores, good cash savings. Shes currently …" at bounding box center [371, 168] width 217 height 11
drag, startPoint x: 263, startPoint y: 170, endPoint x: 291, endPoint y: 173, distance: 28.4
click at [263, 170] on p "Hi Team, solid customer, high credit scores, good cash savings. Shes currently …" at bounding box center [371, 168] width 217 height 11
click at [371, 171] on p "Hi Team, solid customer, high credit scores, good cash savings. Shes currently …" at bounding box center [371, 168] width 217 height 11
drag, startPoint x: 526, startPoint y: 113, endPoint x: 522, endPoint y: 104, distance: 9.8
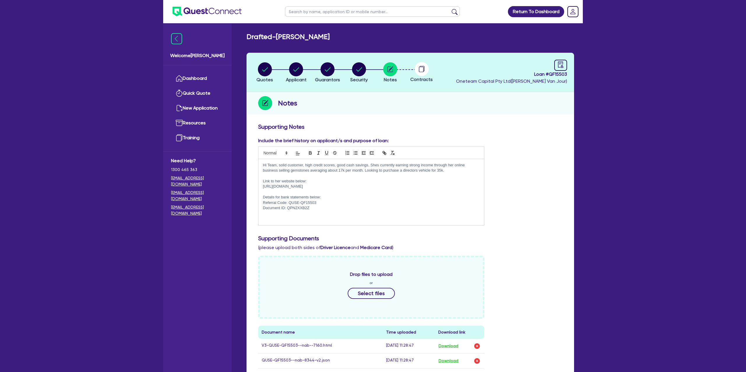
click at [525, 109] on div "Notes" at bounding box center [409, 103] width 327 height 22
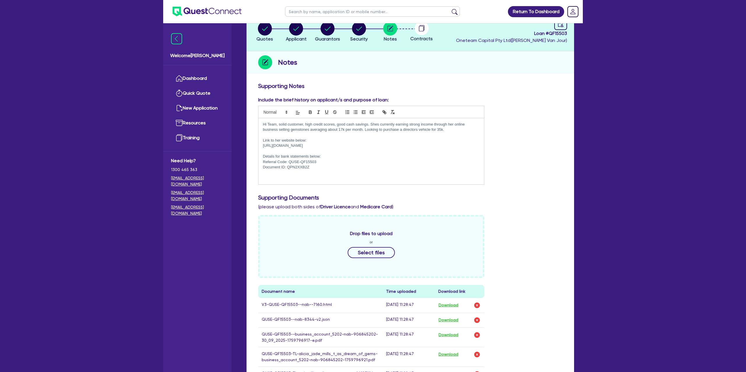
scroll to position [57, 0]
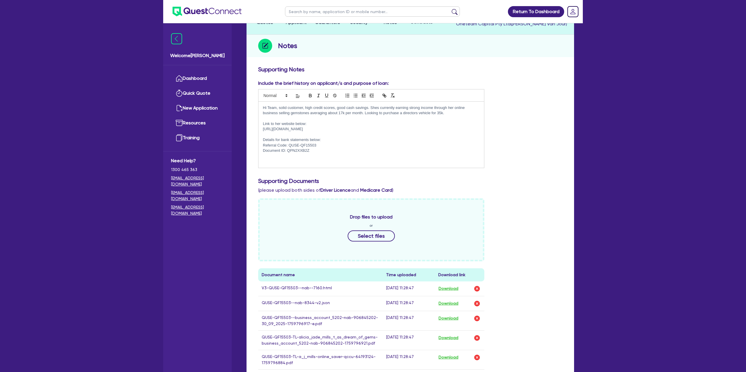
drag, startPoint x: 562, startPoint y: 103, endPoint x: 551, endPoint y: 104, distance: 11.1
click at [560, 103] on div "Include the brief history on applicant/s and purpose of loan: Hi Team, solid cu…" at bounding box center [410, 126] width 313 height 93
drag, startPoint x: 325, startPoint y: 121, endPoint x: 320, endPoint y: 129, distance: 8.9
click at [325, 121] on p "Link to her website below:" at bounding box center [371, 123] width 217 height 5
drag, startPoint x: 328, startPoint y: 138, endPoint x: 326, endPoint y: 145, distance: 8.0
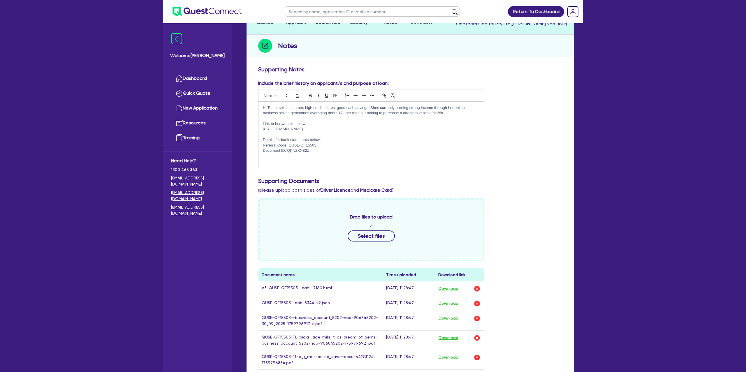
click at [328, 139] on p "Details for bank statements below:" at bounding box center [371, 139] width 217 height 5
click at [326, 145] on p "Referral Code: QUSE-QF15503" at bounding box center [371, 145] width 217 height 5
click at [322, 152] on p "Document ID: QPN2XXB2Z" at bounding box center [371, 150] width 217 height 5
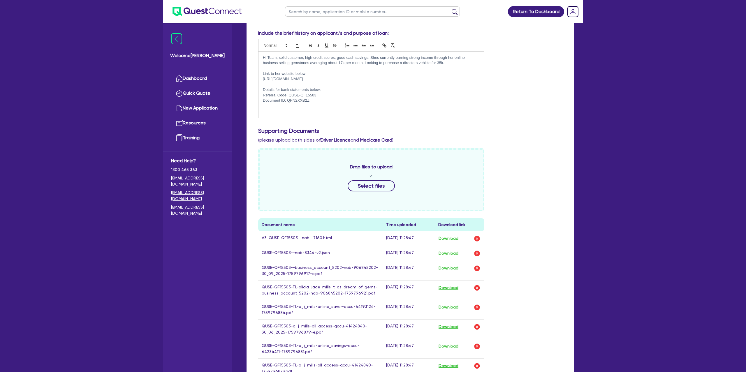
scroll to position [111, 0]
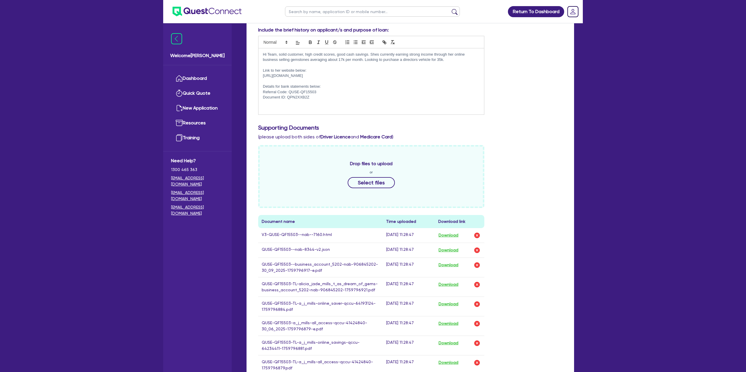
click at [291, 106] on p at bounding box center [371, 107] width 217 height 5
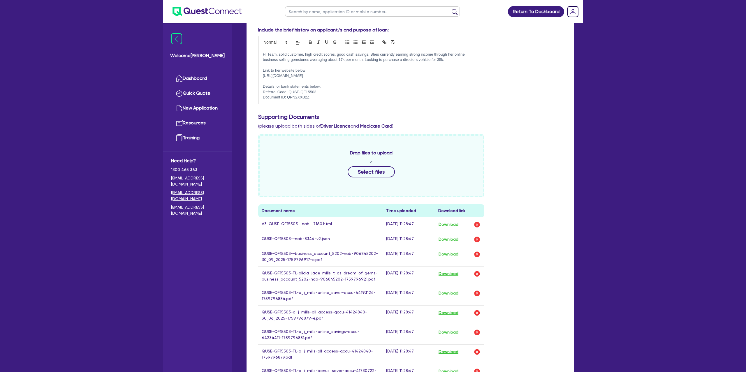
click at [523, 101] on div "Include the brief history on applicant/s and purpose of loan: Hi Team, solid cu…" at bounding box center [410, 68] width 313 height 82
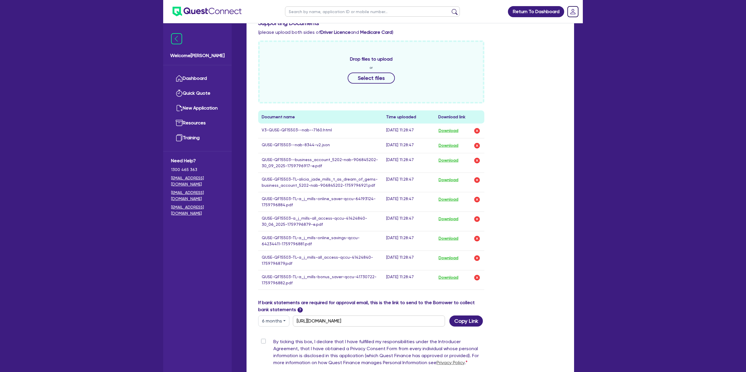
scroll to position [207, 0]
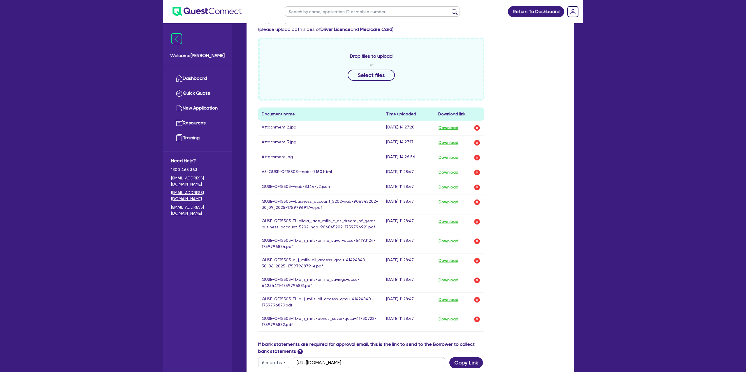
click at [512, 96] on div "Drop files to upload or Select files Document name Time uploaded Download link …" at bounding box center [410, 189] width 313 height 303
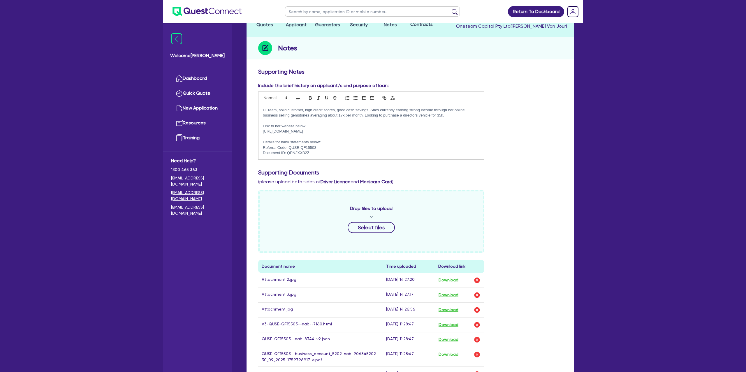
scroll to position [0, 0]
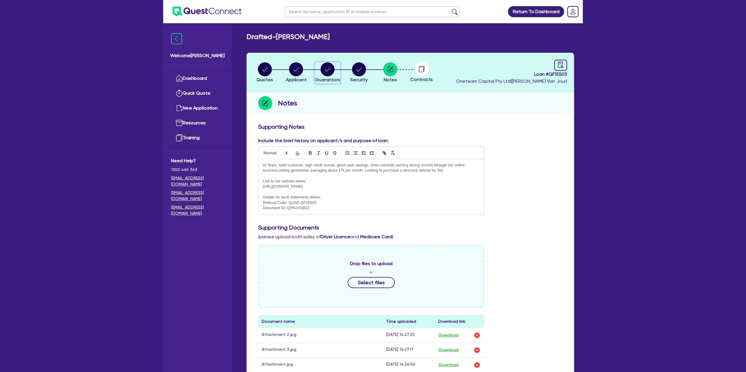
click at [331, 64] on circle "button" at bounding box center [328, 69] width 14 height 14
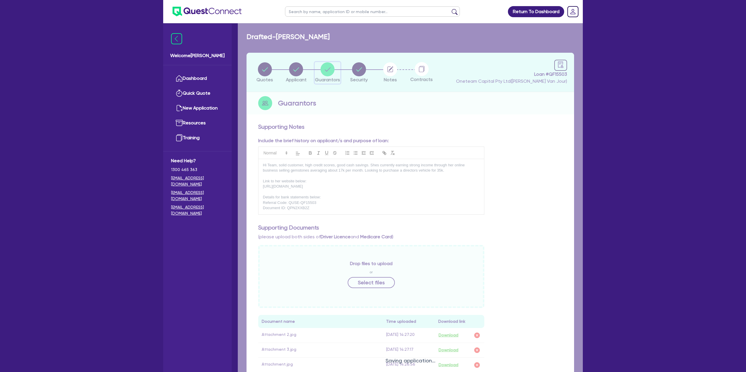
select select "MRS"
select select "QLD"
select select "MARRIED"
select select "CASH"
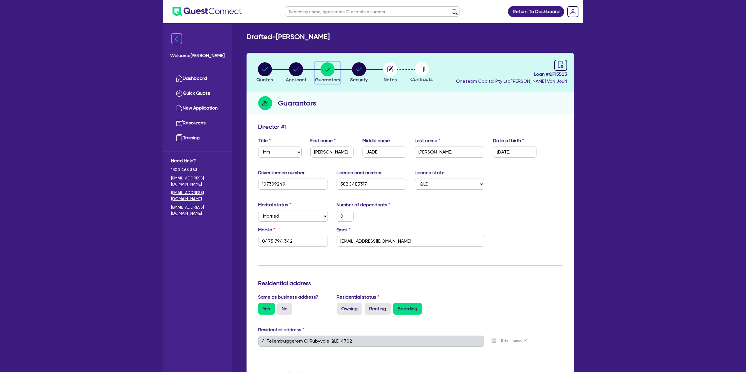
type input "0"
type input "0475 794 342"
type input "16,000"
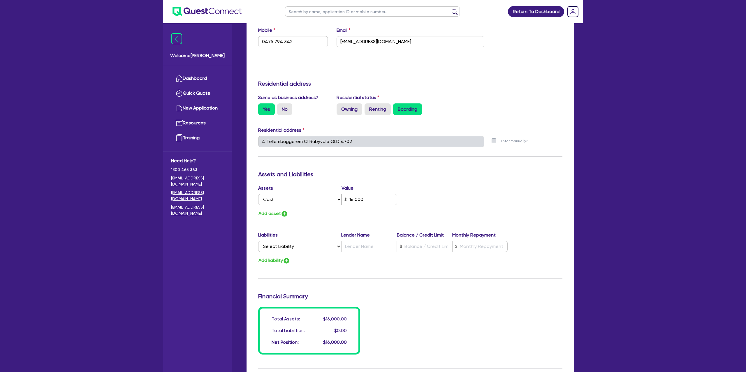
scroll to position [210, 0]
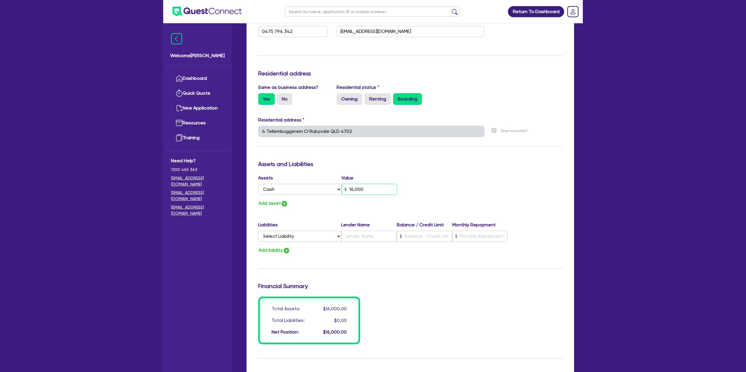
click at [374, 188] on input "16,000" at bounding box center [369, 189] width 56 height 11
type input "0"
type input "0475 794 342"
type input "1,600"
type input "0"
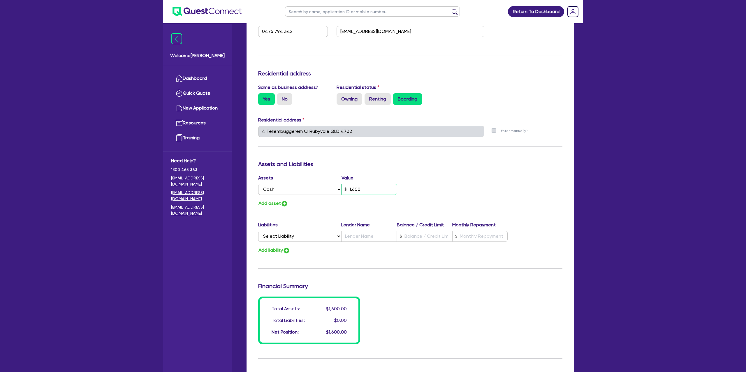
type input "0475 794 342"
type input "160"
type input "0"
type input "0475 794 342"
type input "16"
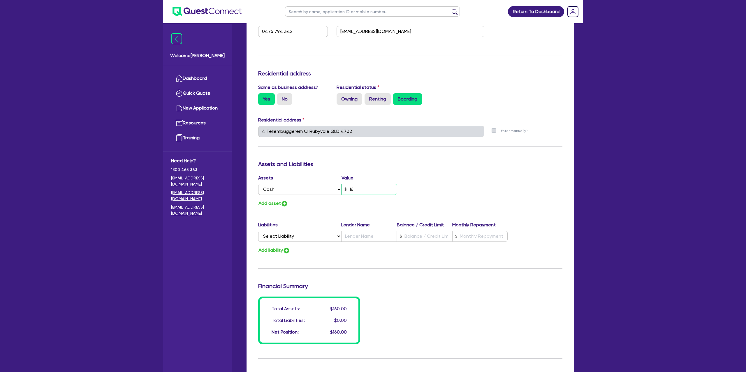
type input "0"
type input "0475 794 342"
type input "1"
type input "0"
type input "0475 794 342"
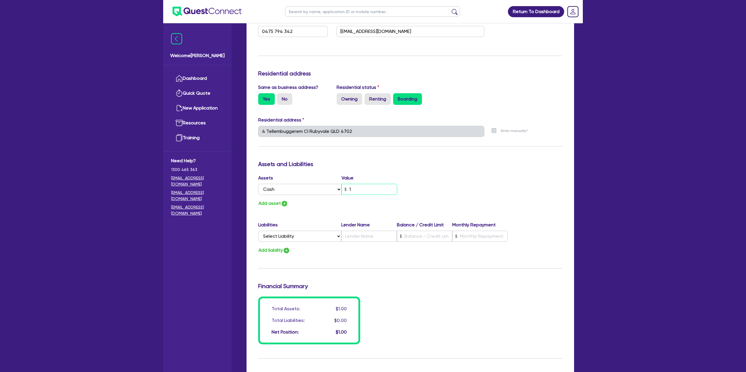
type input "17"
type input "0"
type input "0475 794 342"
type input "170"
type input "0"
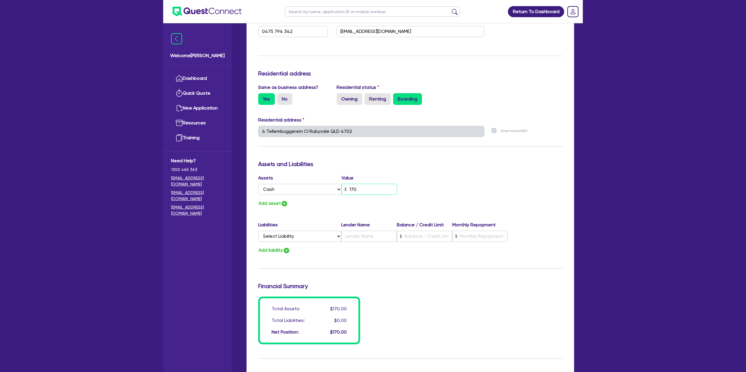
type input "0475 794 342"
type input "1,700"
type input "0"
type input "0475 794 342"
type input "17,000"
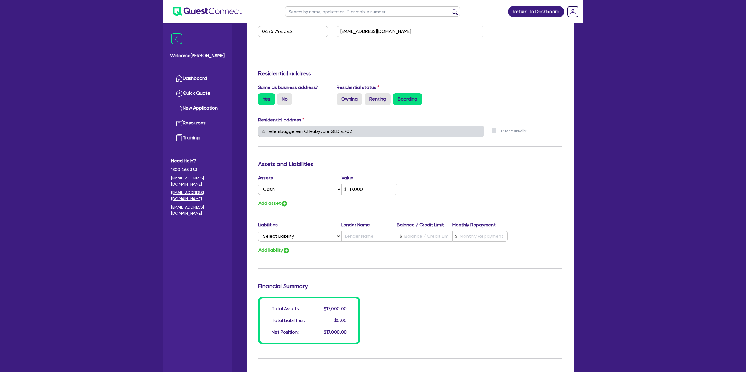
click at [474, 188] on div "Assets Value Select Asset Cash Property Investment property Vehicle Truck Trail…" at bounding box center [410, 191] width 313 height 33
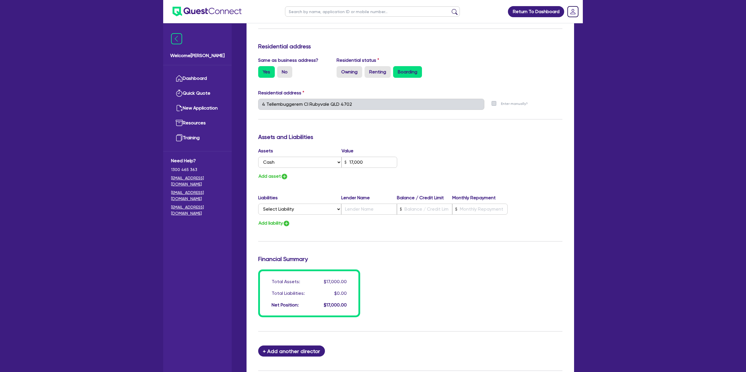
scroll to position [308, 0]
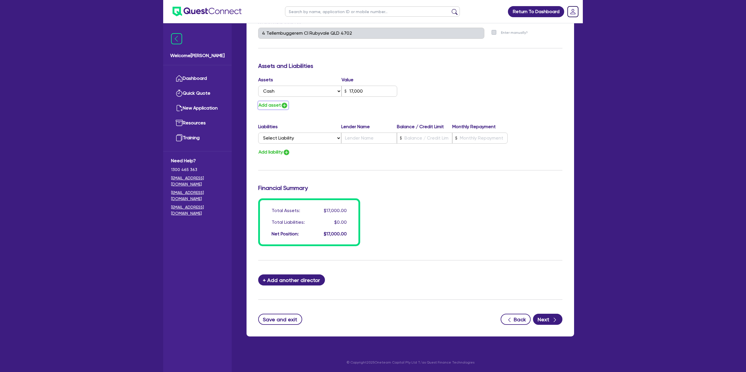
click at [263, 108] on button "Add asset" at bounding box center [273, 105] width 30 height 8
type input "0"
type input "0475 794 342"
type input "17,000"
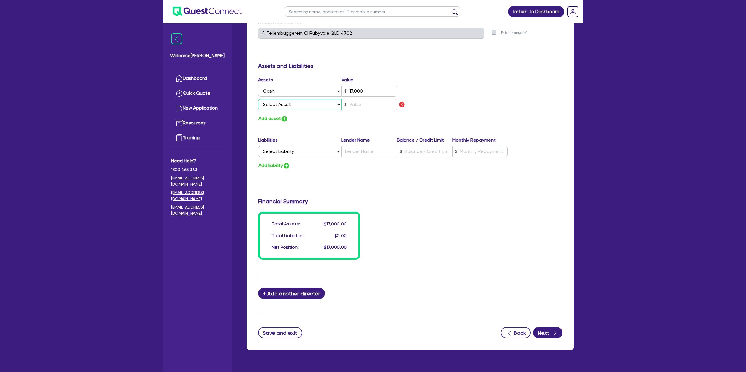
click at [292, 109] on select "Select Asset Cash Property Investment property Vehicle Truck Trailer Equipment …" at bounding box center [299, 104] width 83 height 11
select select "VEHICLE"
click at [258, 99] on select "Select Asset Cash Property Investment property Vehicle Truck Trailer Equipment …" at bounding box center [299, 104] width 83 height 11
type input "0"
type input "0475 794 342"
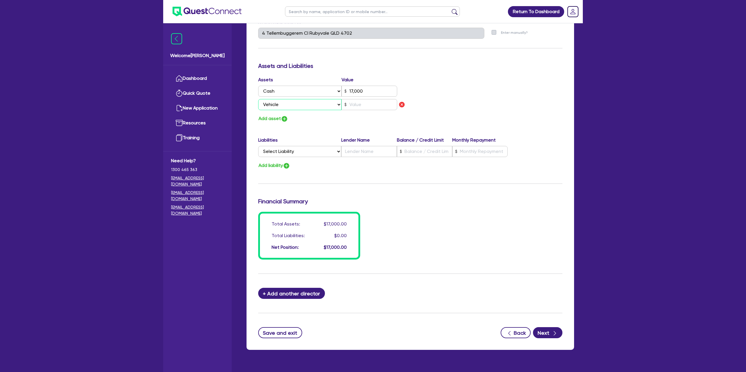
type input "17,000"
click at [354, 104] on input "text" at bounding box center [369, 104] width 56 height 11
type input "0"
type input "0475 794 342"
type input "17,000"
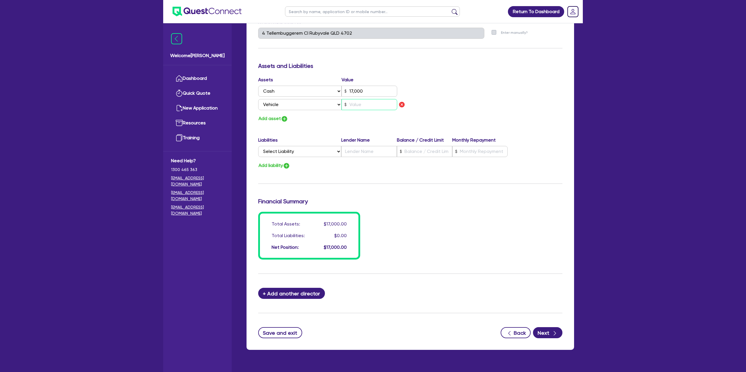
type input "1"
type input "0"
type input "0475 794 342"
type input "17,000"
type input "15"
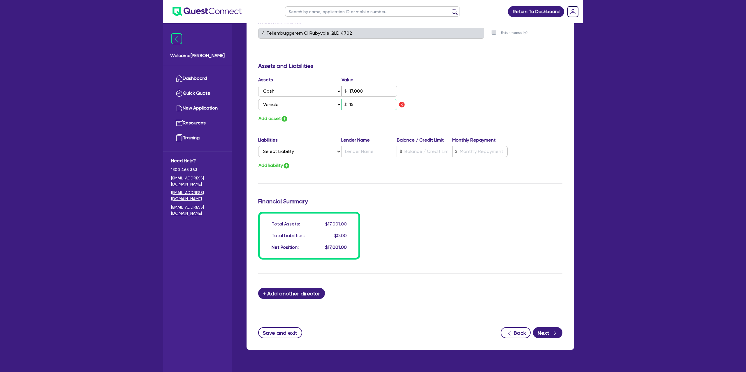
type input "0"
type input "0475 794 342"
type input "17,000"
type input "150"
type input "0"
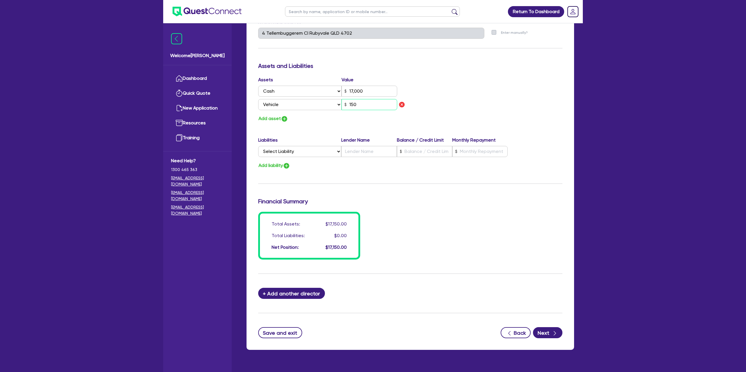
type input "0475 794 342"
type input "17,000"
type input "1,500"
type input "0"
type input "0475 794 342"
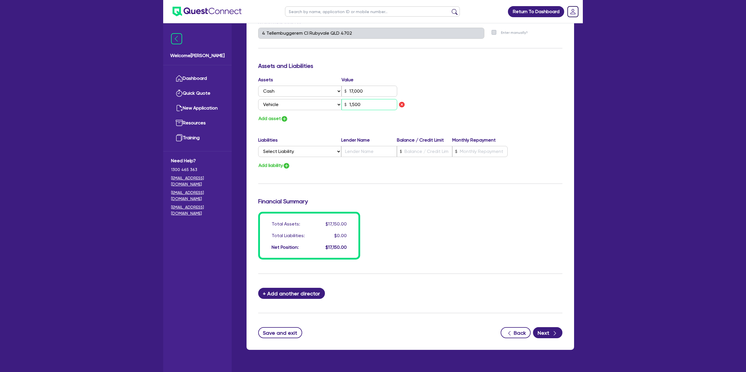
type input "17,000"
type input "15,000"
click at [464, 89] on div "Assets Value Select Asset Cash Property Investment property Vehicle Truck Trail…" at bounding box center [410, 99] width 313 height 46
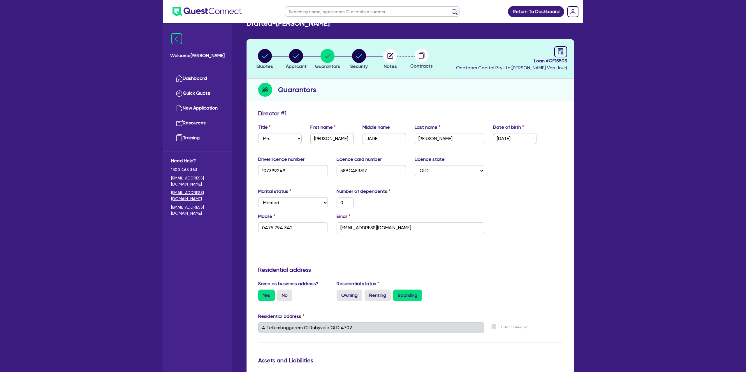
scroll to position [0, 0]
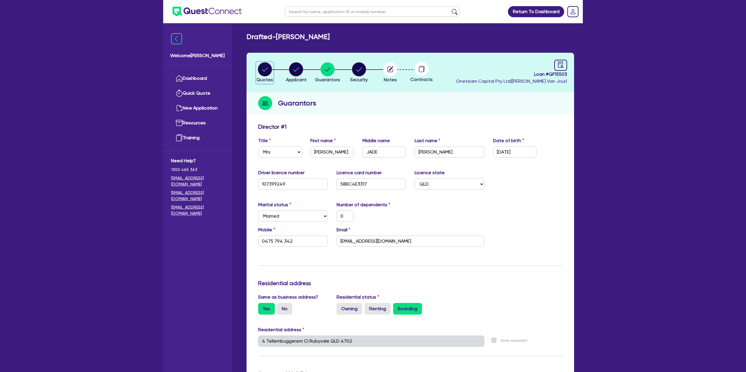
click at [263, 67] on circle "button" at bounding box center [265, 69] width 14 height 14
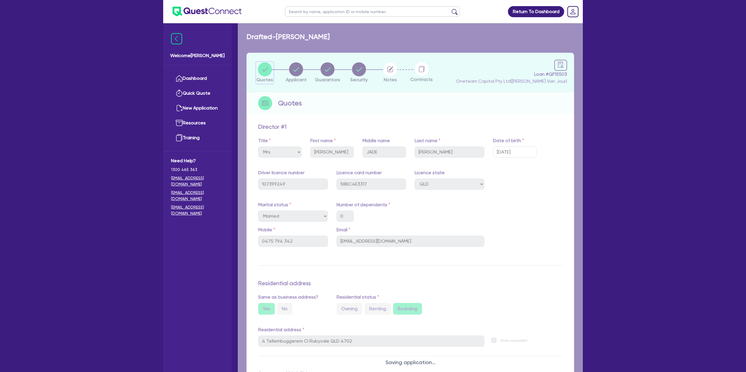
select select "Other"
select select "CARS_AND_LIGHT_TRUCKS"
select select "PASSENGER_VEHICLES"
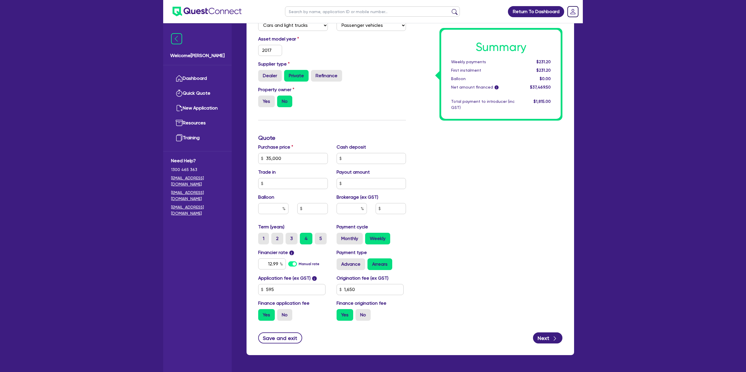
scroll to position [191, 0]
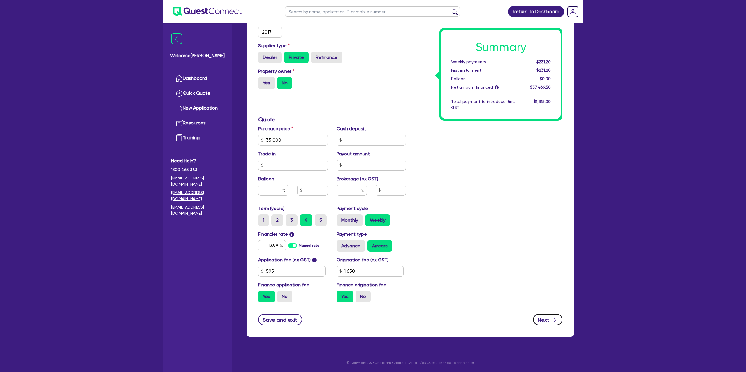
click at [550, 321] on button "Next" at bounding box center [547, 319] width 29 height 11
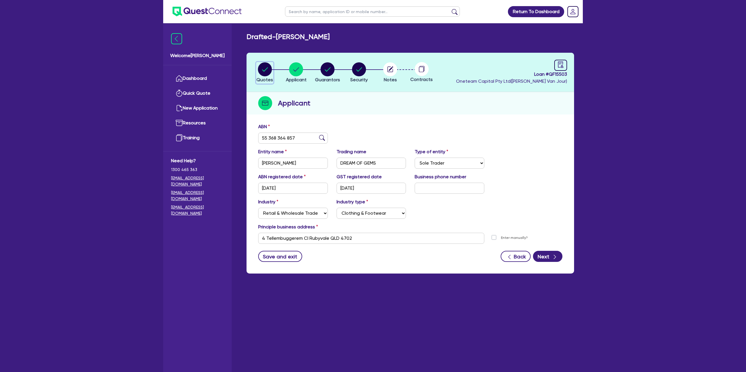
click at [261, 65] on circle "button" at bounding box center [265, 69] width 14 height 14
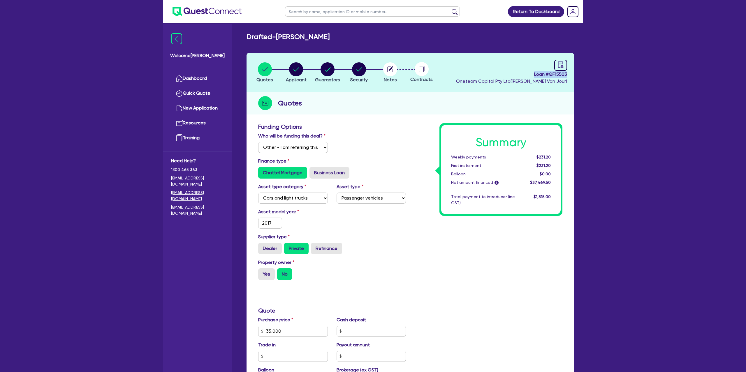
drag, startPoint x: 535, startPoint y: 74, endPoint x: 570, endPoint y: 74, distance: 35.0
click at [570, 74] on header "Quotes Applicant [GEOGRAPHIC_DATA] Security Notes Contracts Loan # QF15503 Onet…" at bounding box center [409, 72] width 327 height 39
click at [422, 109] on div "Quotes" at bounding box center [409, 103] width 327 height 22
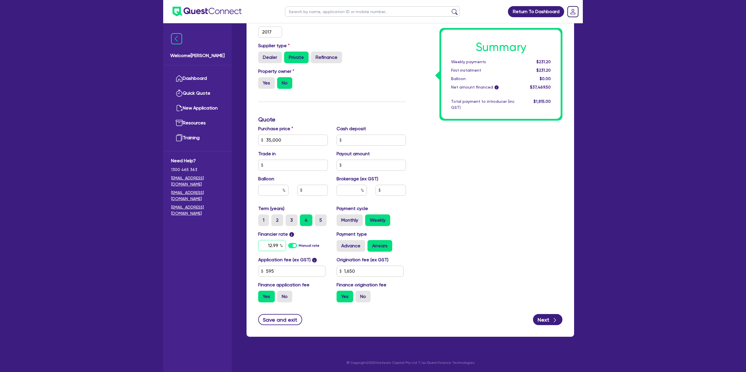
click at [279, 245] on input "12.99" at bounding box center [272, 245] width 28 height 11
click at [118, 219] on div "Return To Dashboard Edit Profile Logout Welcome [PERSON_NAME] Quick Quote New A…" at bounding box center [373, 91] width 746 height 564
drag, startPoint x: 280, startPoint y: 243, endPoint x: 277, endPoint y: 246, distance: 4.1
click at [279, 243] on div "13.59" at bounding box center [272, 245] width 28 height 11
drag, startPoint x: 489, startPoint y: 184, endPoint x: 502, endPoint y: 180, distance: 14.2
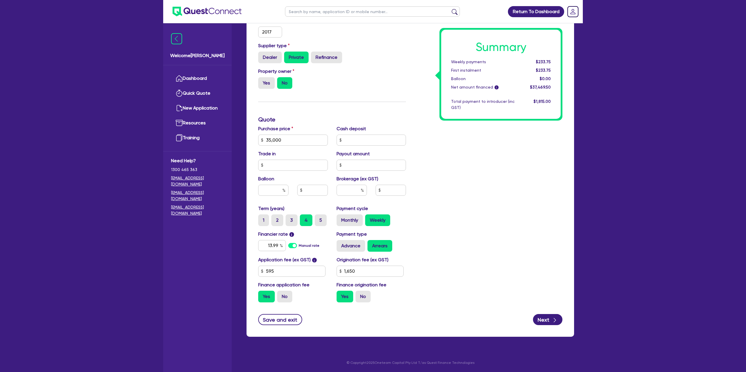
click at [489, 183] on div "Summary Weekly payments $233.75 First instalment $233.75 Balloon $0.00 Net amou…" at bounding box center [488, 119] width 156 height 375
click at [287, 321] on button "Save and exit" at bounding box center [280, 319] width 44 height 11
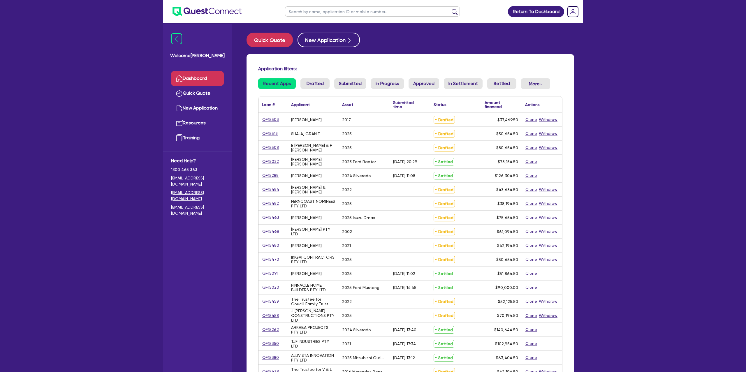
click at [307, 13] on input "text" at bounding box center [372, 11] width 175 height 10
type input "[PERSON_NAME]"
click at [450, 9] on button "submit" at bounding box center [454, 13] width 9 height 8
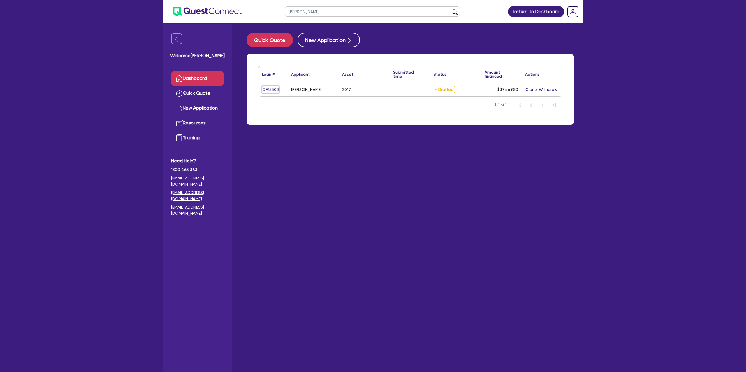
click at [277, 89] on link "QF15503" at bounding box center [270, 89] width 17 height 7
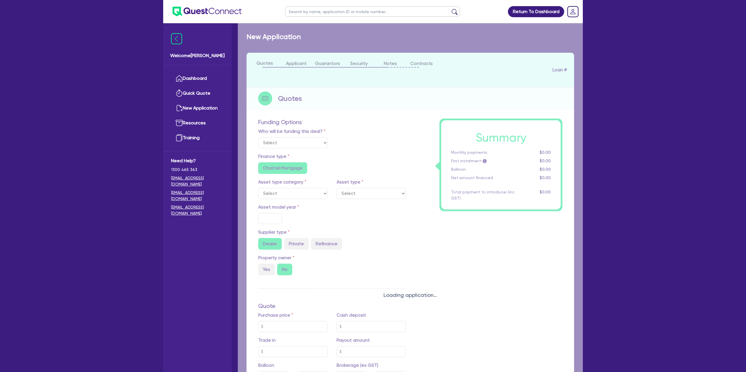
select select "Other"
select select "CARS_AND_LIGHT_TRUCKS"
type input "2017"
radio input "false"
radio input "true"
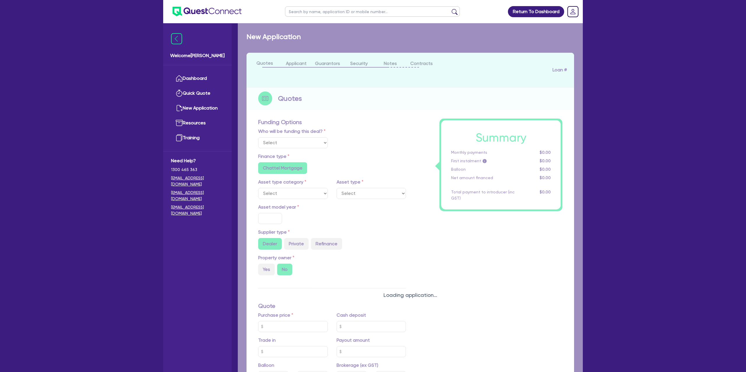
type input "35,000"
radio input "true"
radio input "false"
type input "13.99"
radio input "false"
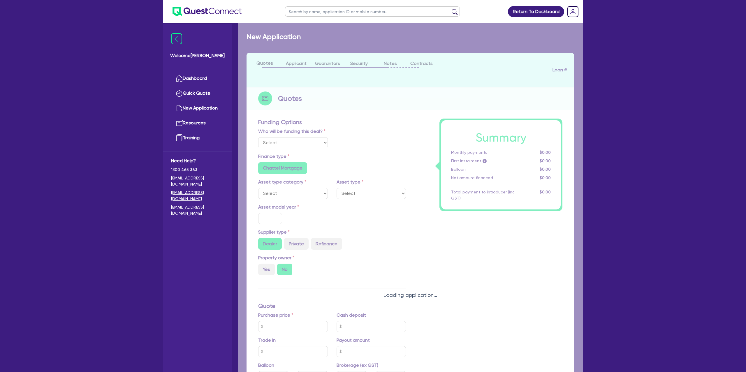
type input "1,650"
radio input "true"
select select "PASSENGER_VEHICLES"
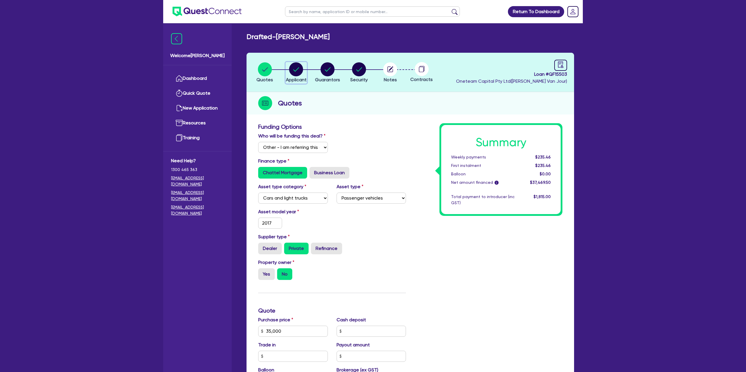
click at [300, 69] on circle "button" at bounding box center [296, 69] width 14 height 14
select select "SOLE_TRADER"
select select "RETAIL_WHOLESALE_TRADE"
select select "CLOTHING_FOOTWEAR"
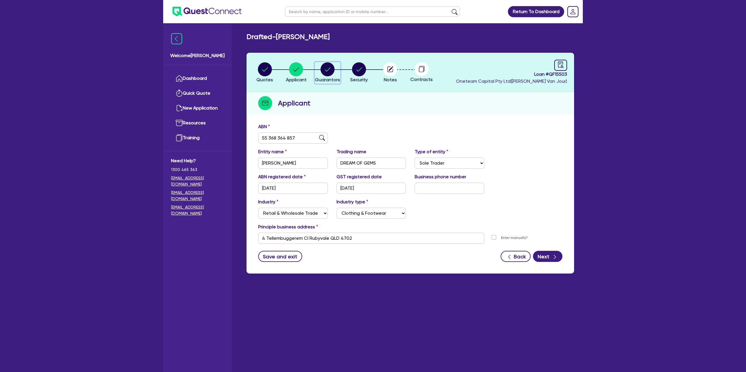
click at [320, 69] on div "button" at bounding box center [327, 69] width 25 height 14
select select "MRS"
select select "QLD"
select select "MARRIED"
select select "CASH"
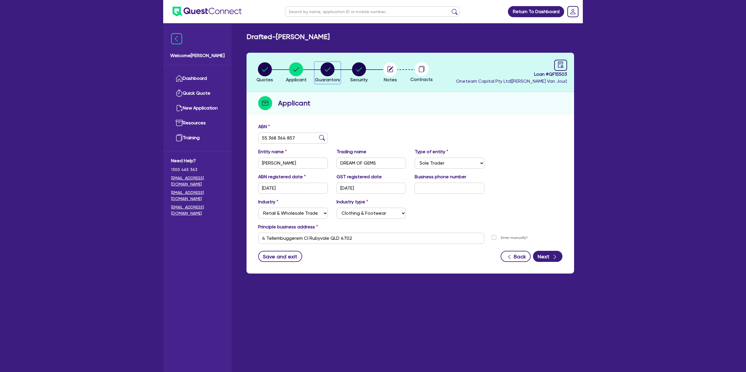
select select "VEHICLE"
